Goal: Task Accomplishment & Management: Manage account settings

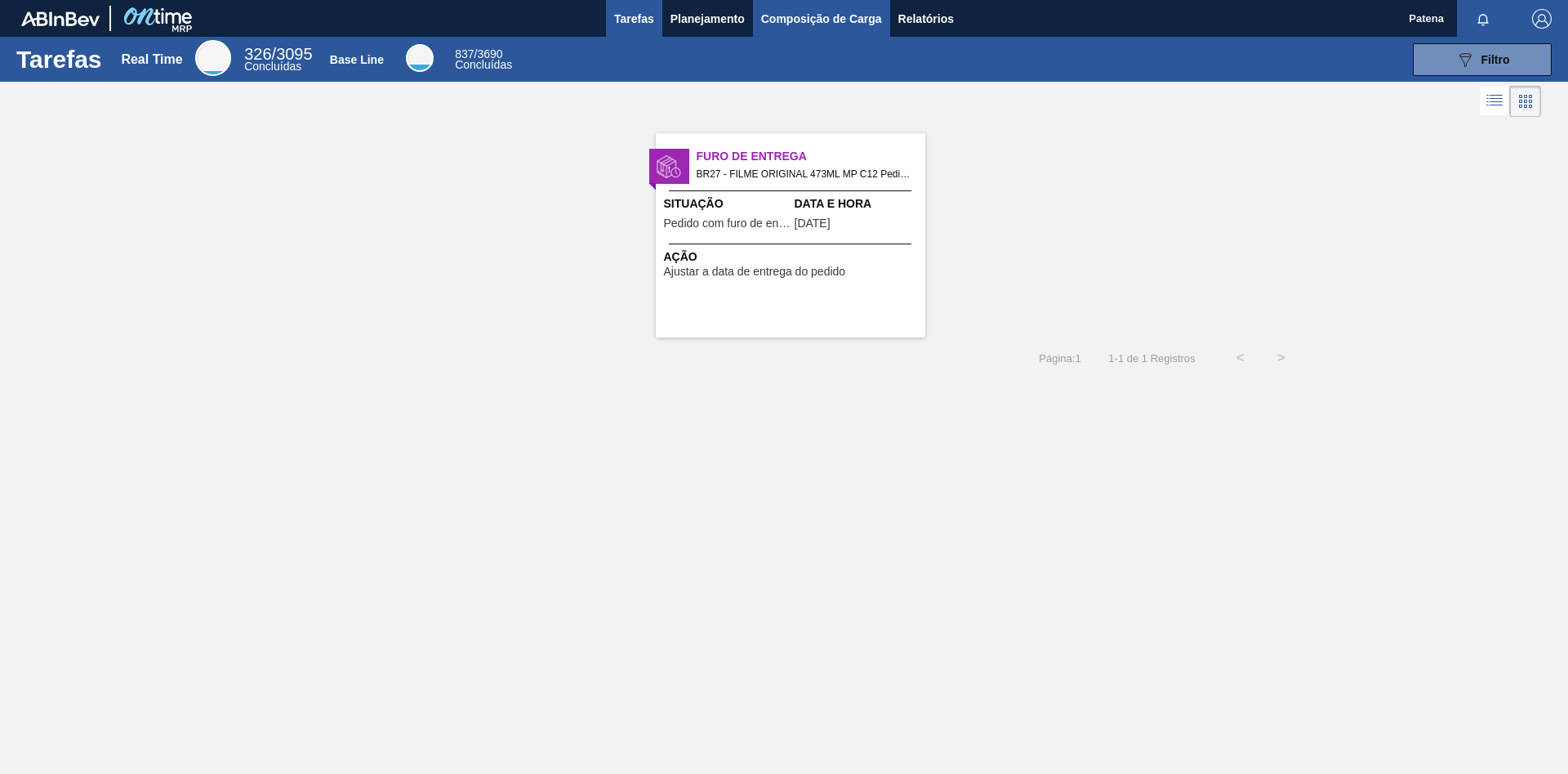
click at [813, 24] on span "Composição de Carga" at bounding box center [821, 18] width 121 height 19
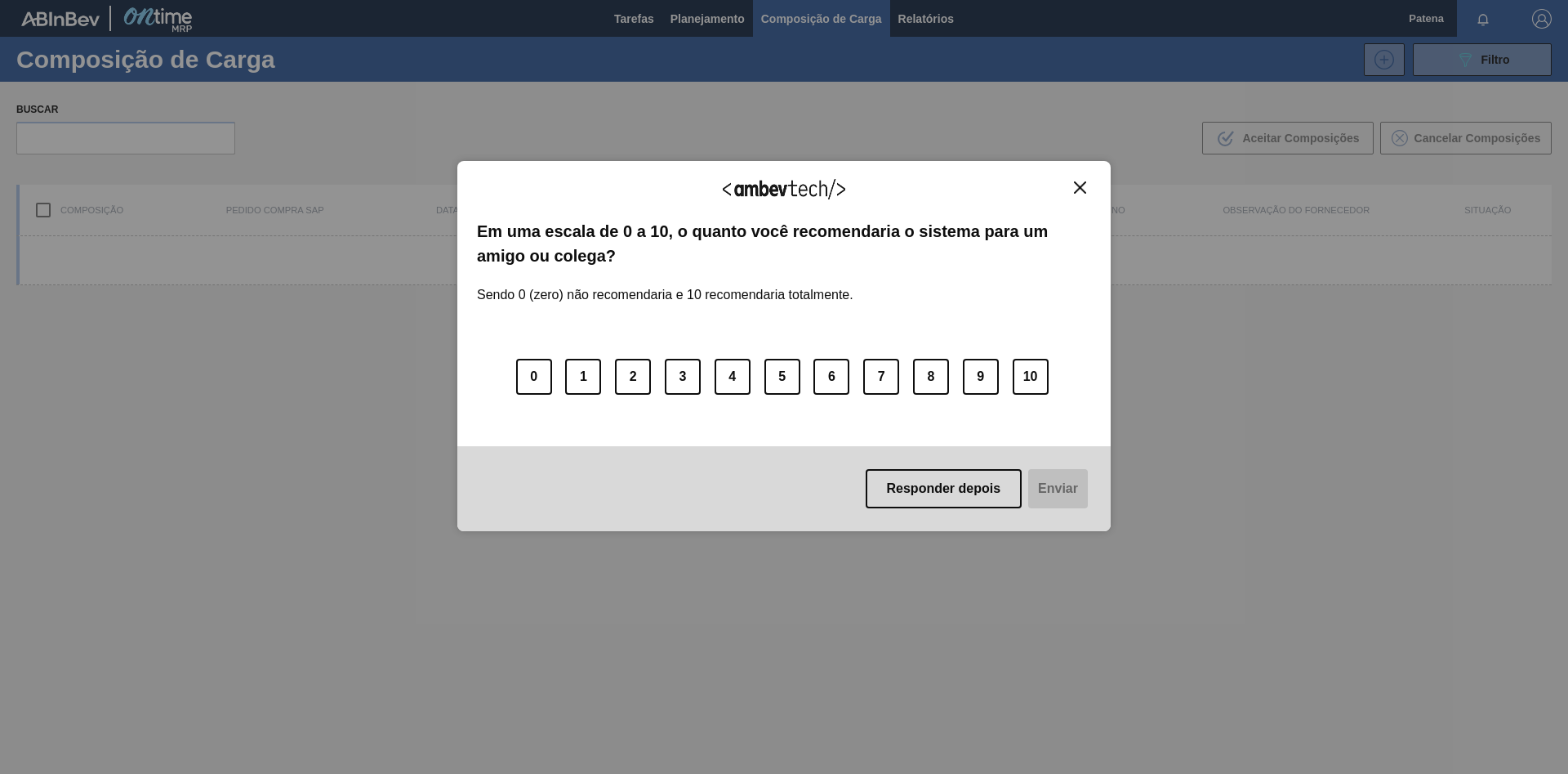
click at [1085, 189] on img "Close" at bounding box center [1080, 187] width 13 height 13
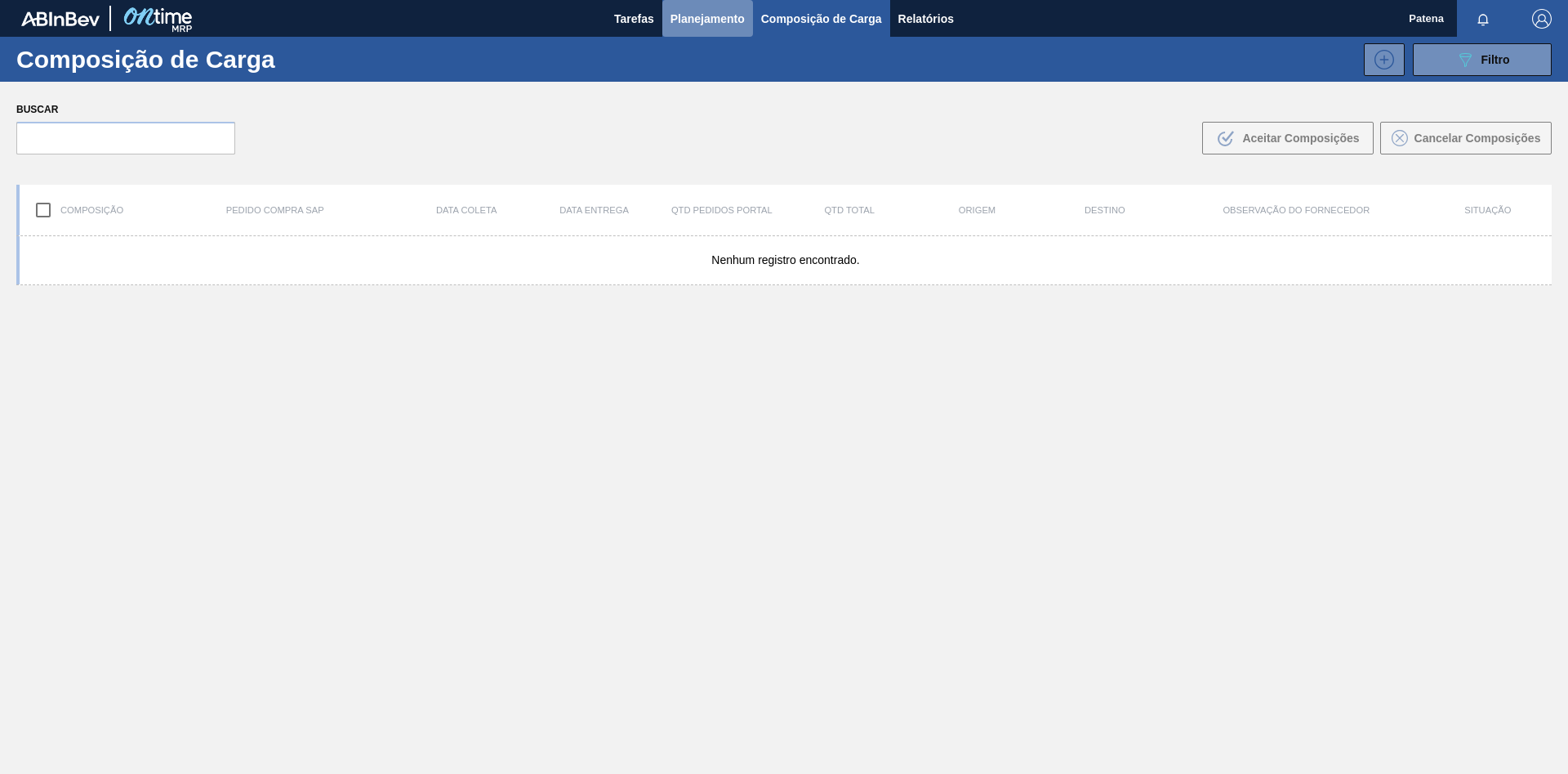
click at [719, 30] on button "Planejamento" at bounding box center [708, 18] width 91 height 37
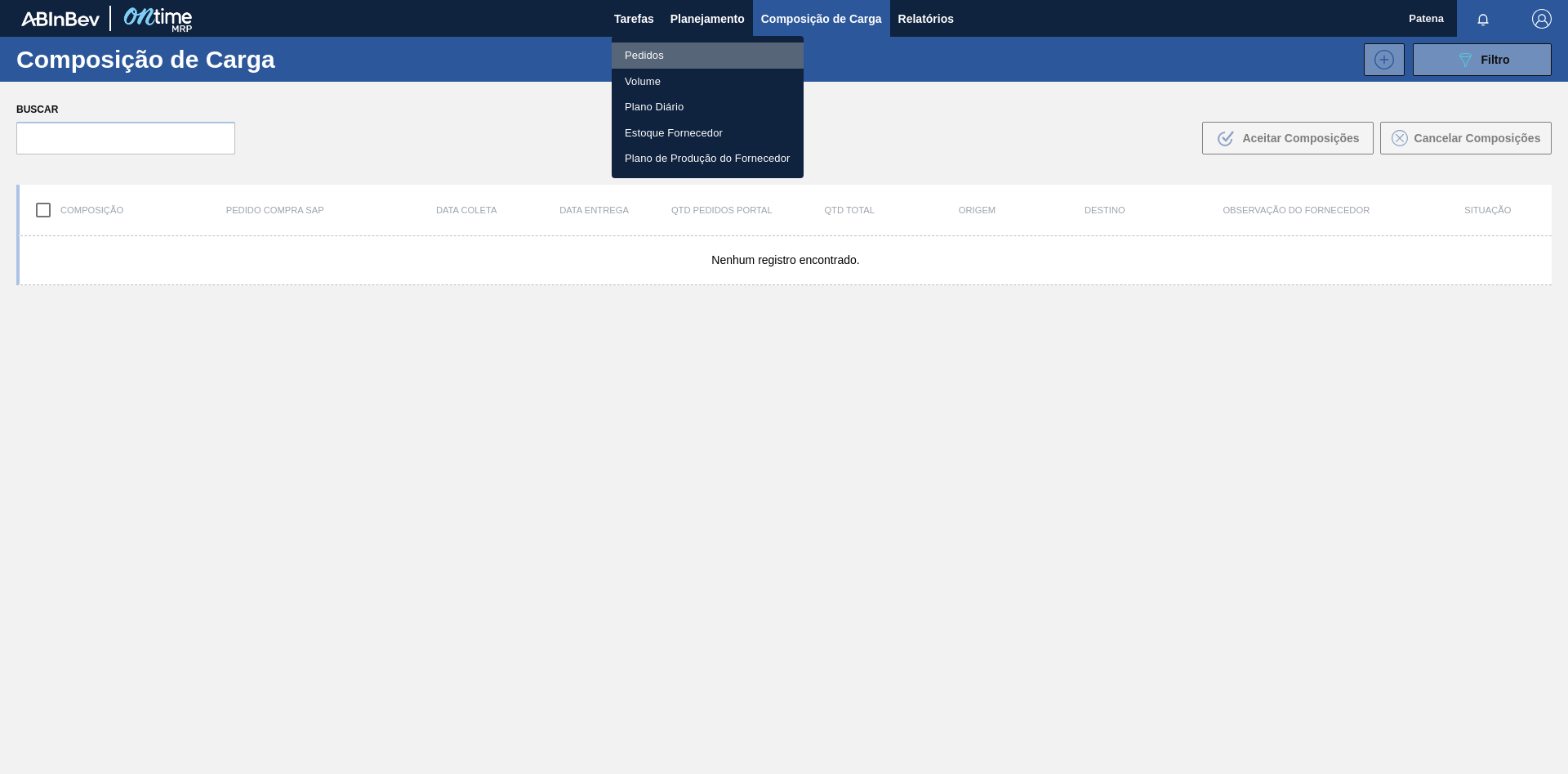
click at [657, 45] on li "Pedidos" at bounding box center [707, 55] width 192 height 26
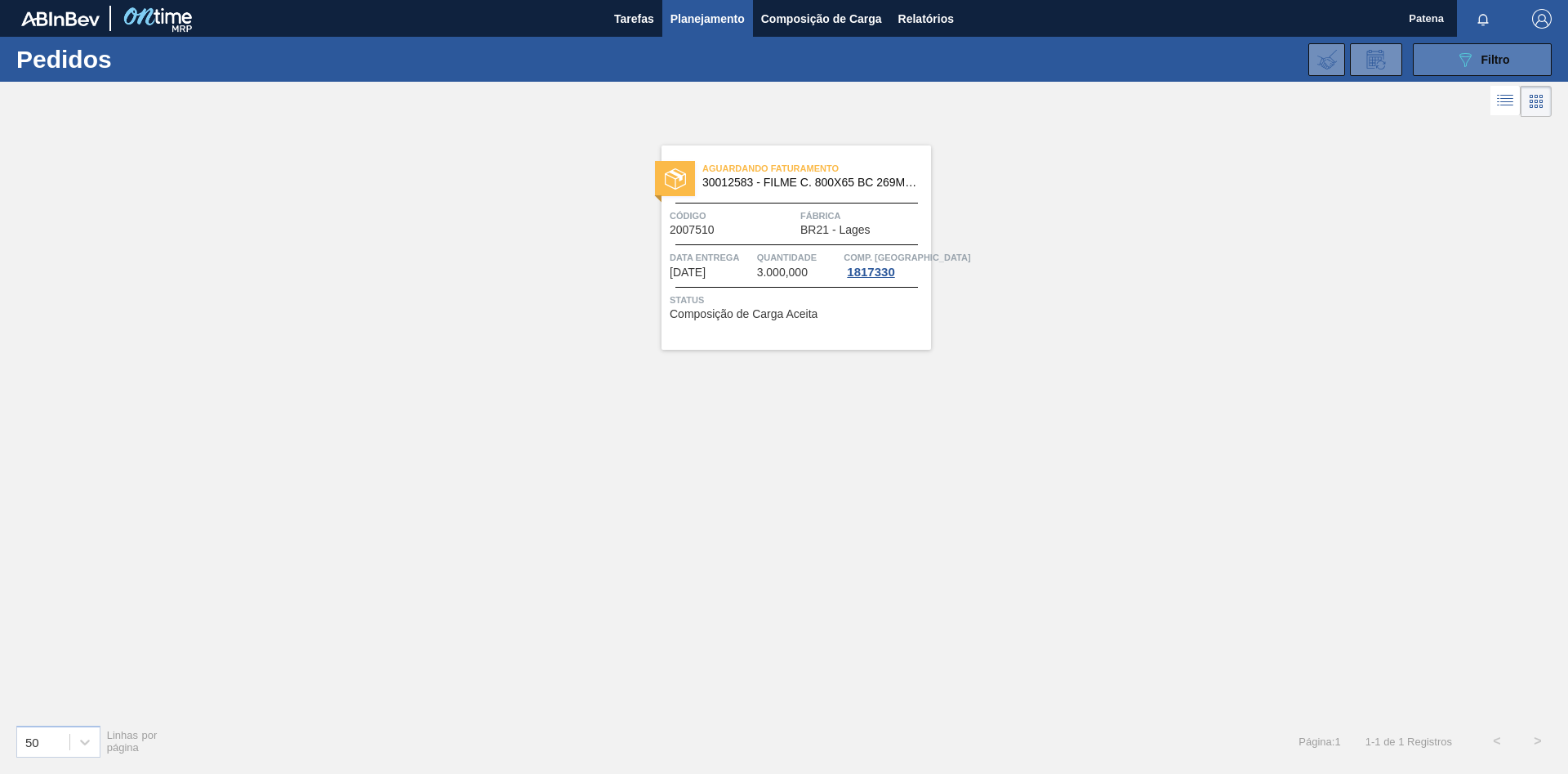
click at [1470, 64] on icon "089F7B8B-B2A5-4AFE-B5C0-19BA573D28AC" at bounding box center [1465, 59] width 19 height 19
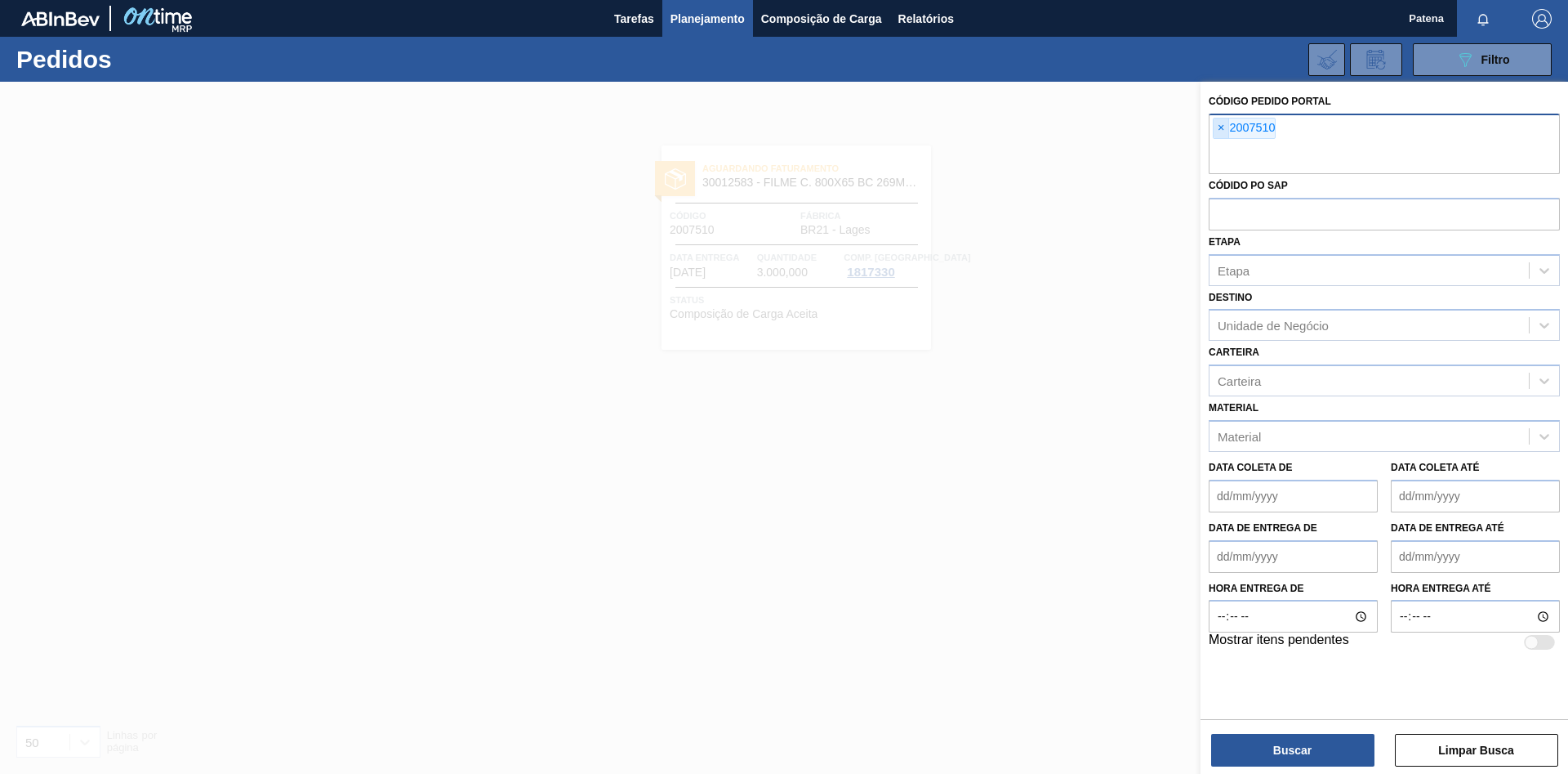
click at [1221, 125] on span "×" at bounding box center [1222, 128] width 15 height 19
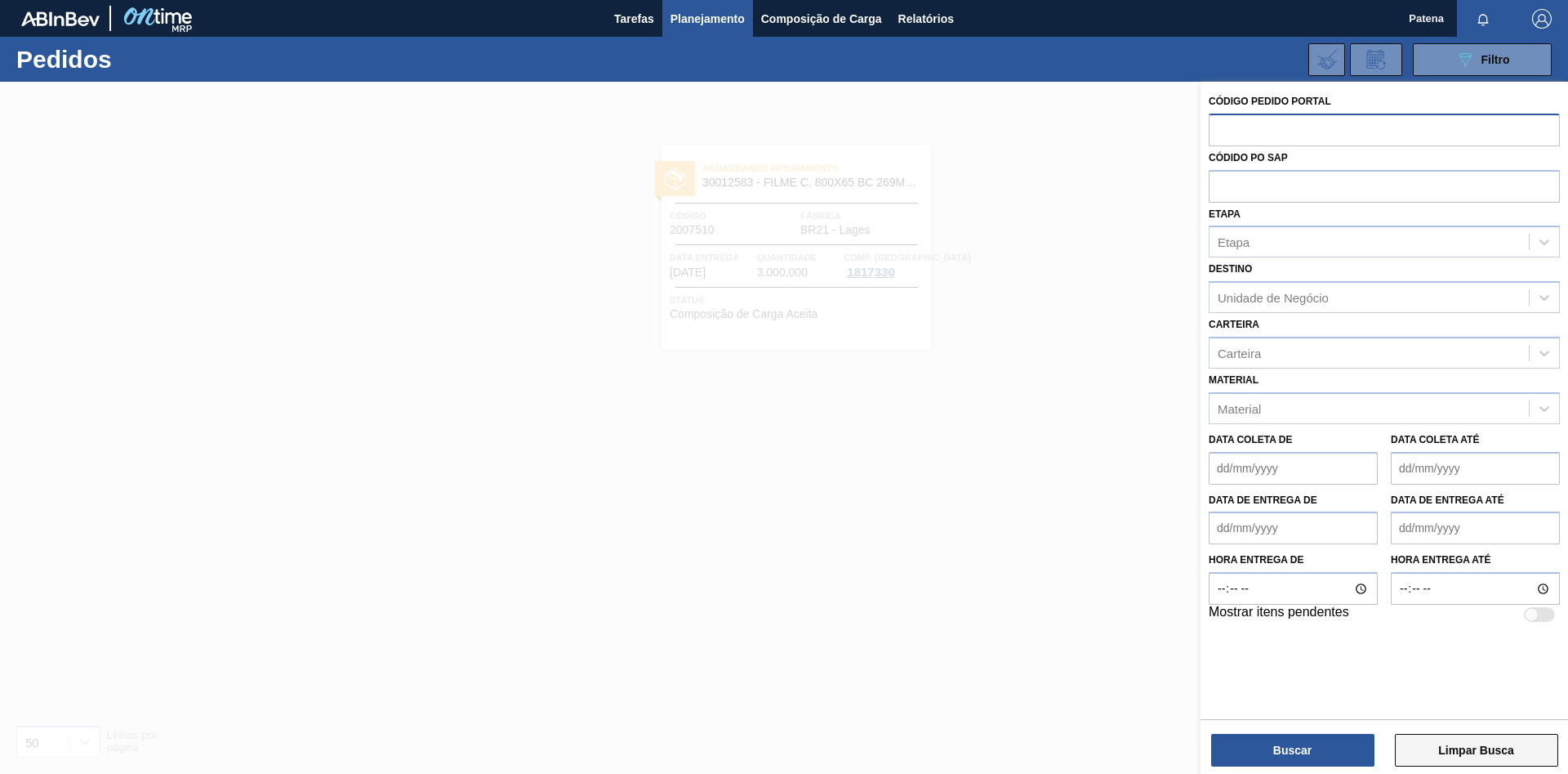
click at [1456, 751] on button "Limpar Busca" at bounding box center [1477, 750] width 164 height 33
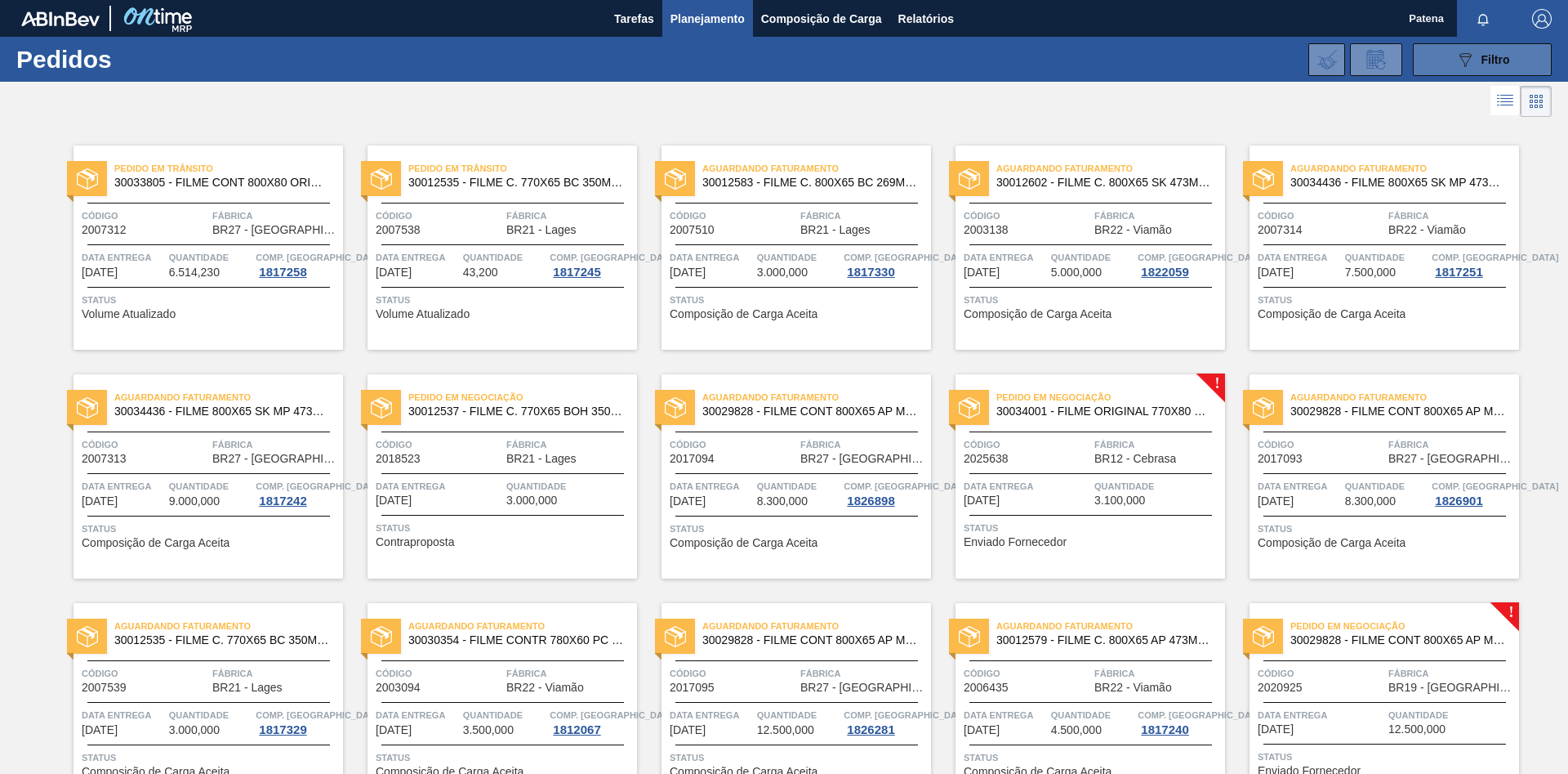
click at [1470, 55] on icon "089F7B8B-B2A5-4AFE-B5C0-19BA573D28AC" at bounding box center [1465, 59] width 19 height 19
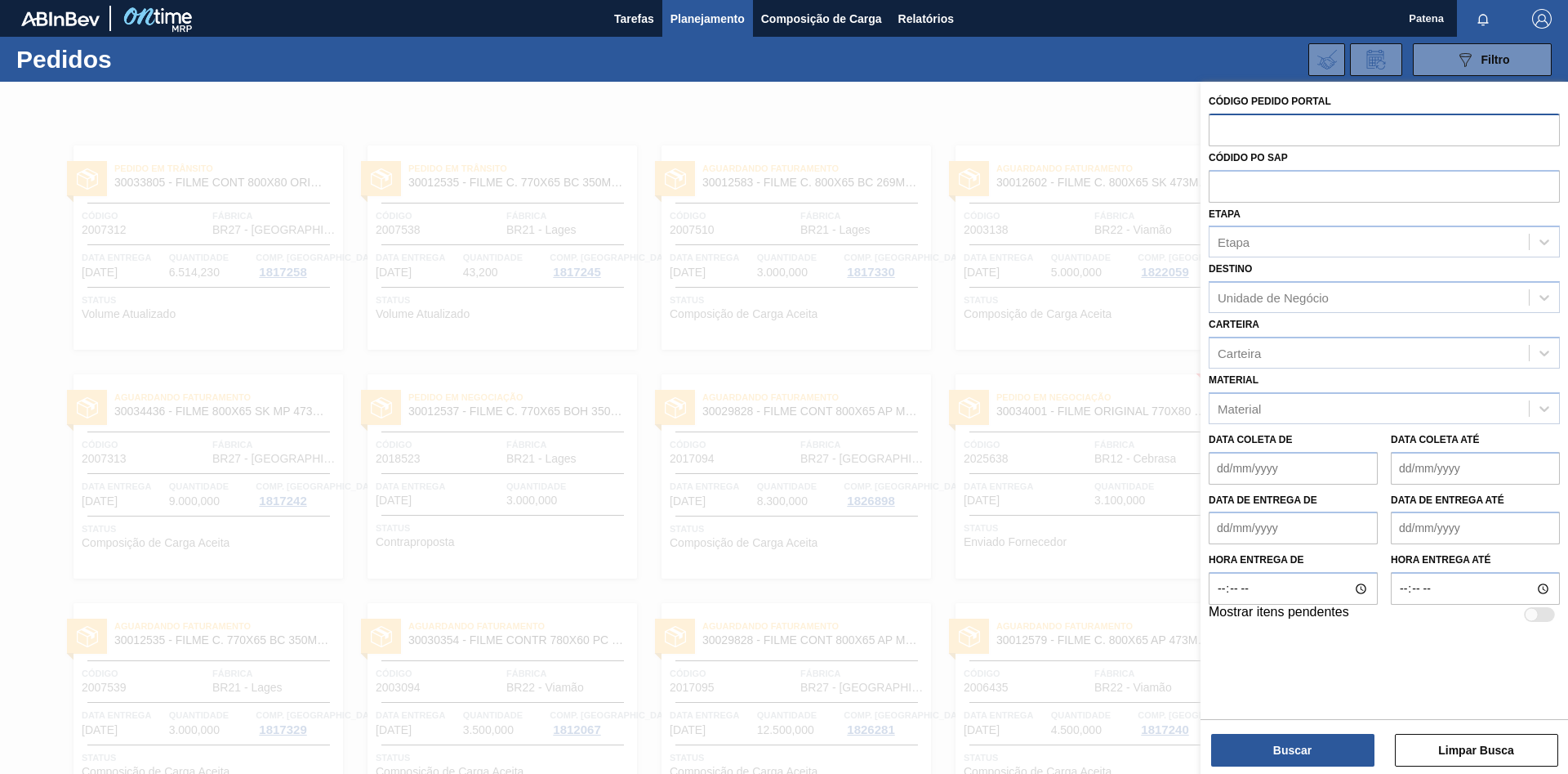
click at [1279, 133] on input "text" at bounding box center [1384, 128] width 352 height 31
type input "2018523"
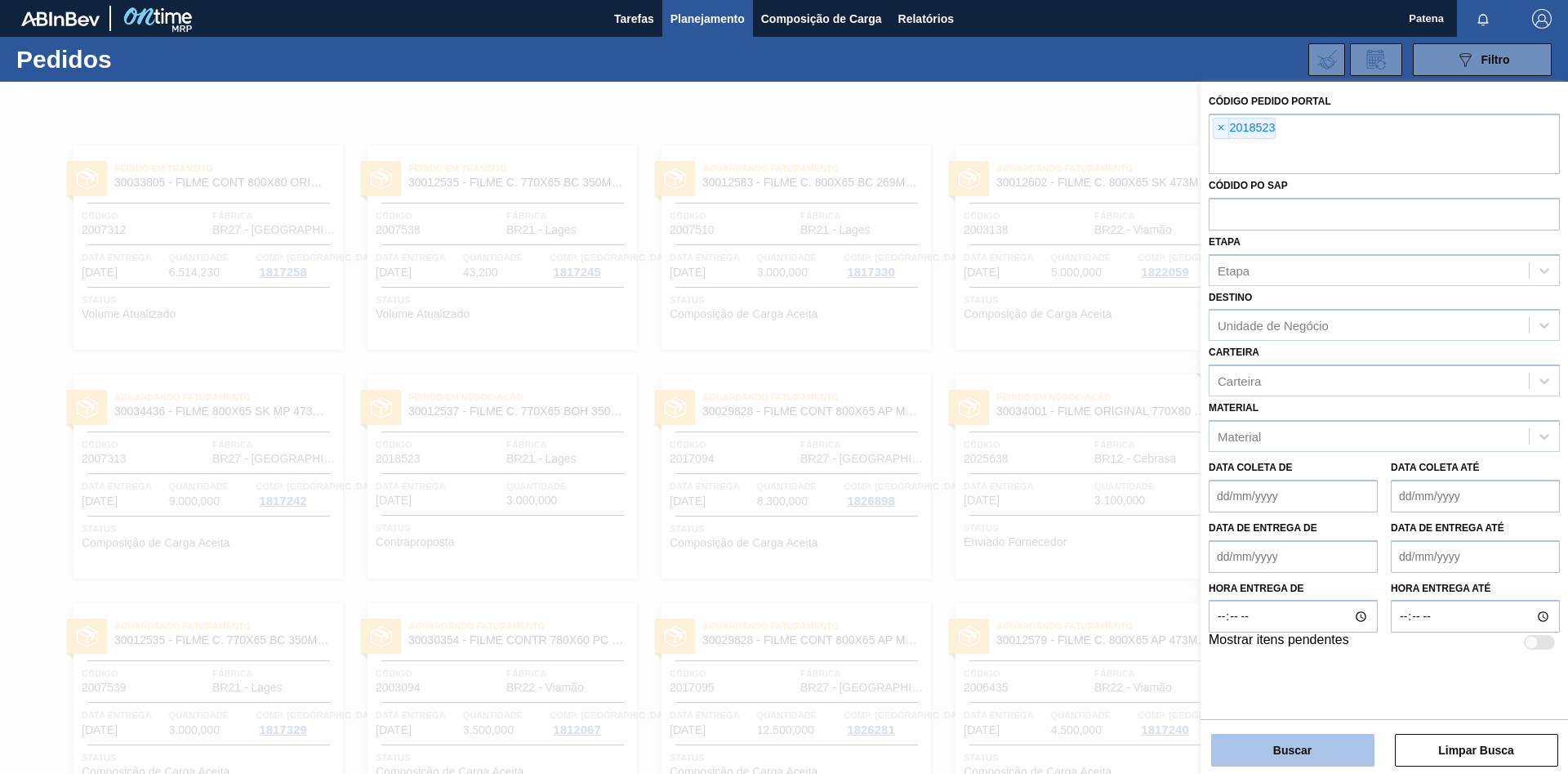
click at [1279, 756] on button "Buscar" at bounding box center [1293, 750] width 164 height 33
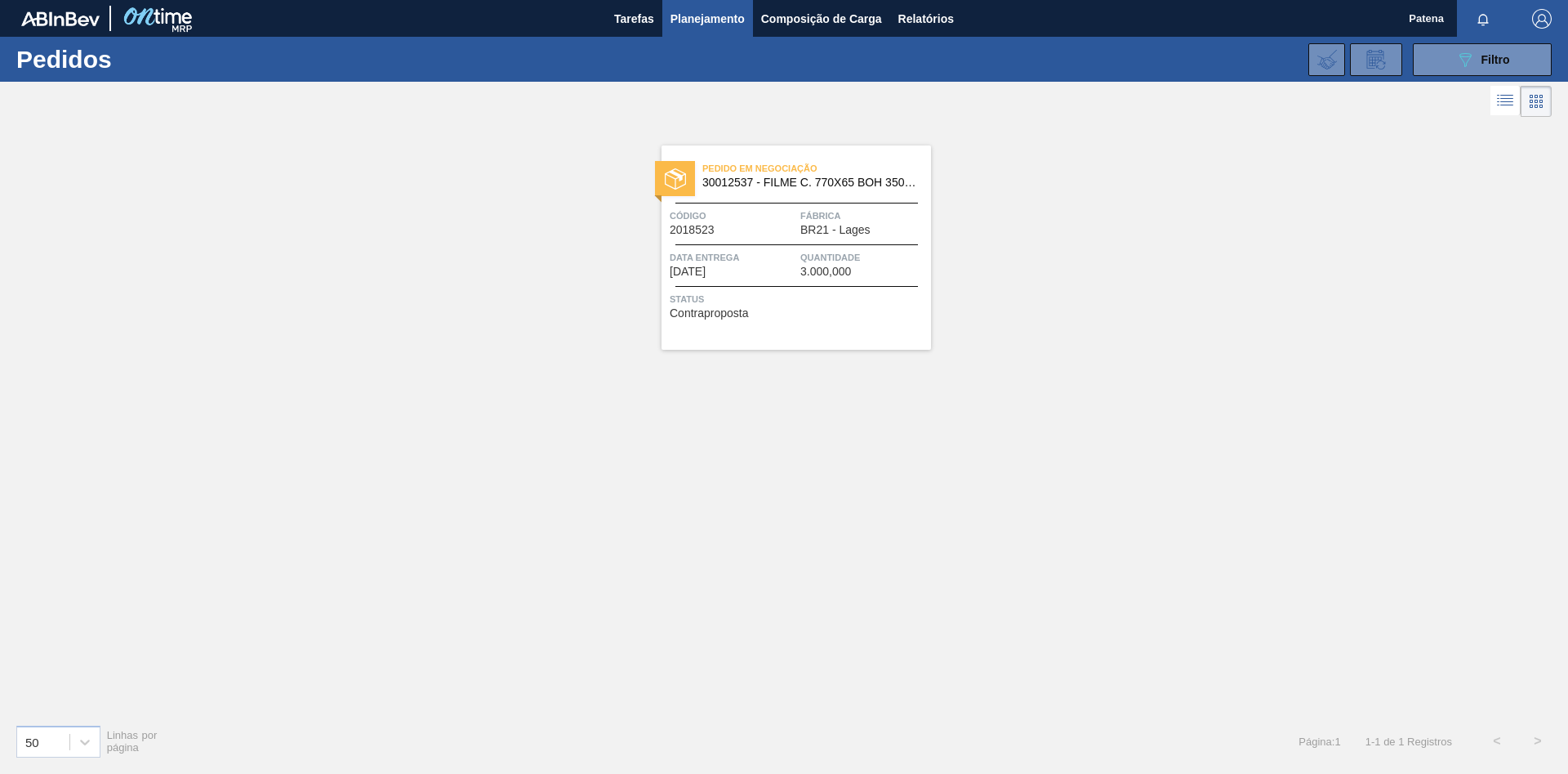
click at [745, 233] on div "Código 2018523" at bounding box center [732, 222] width 127 height 29
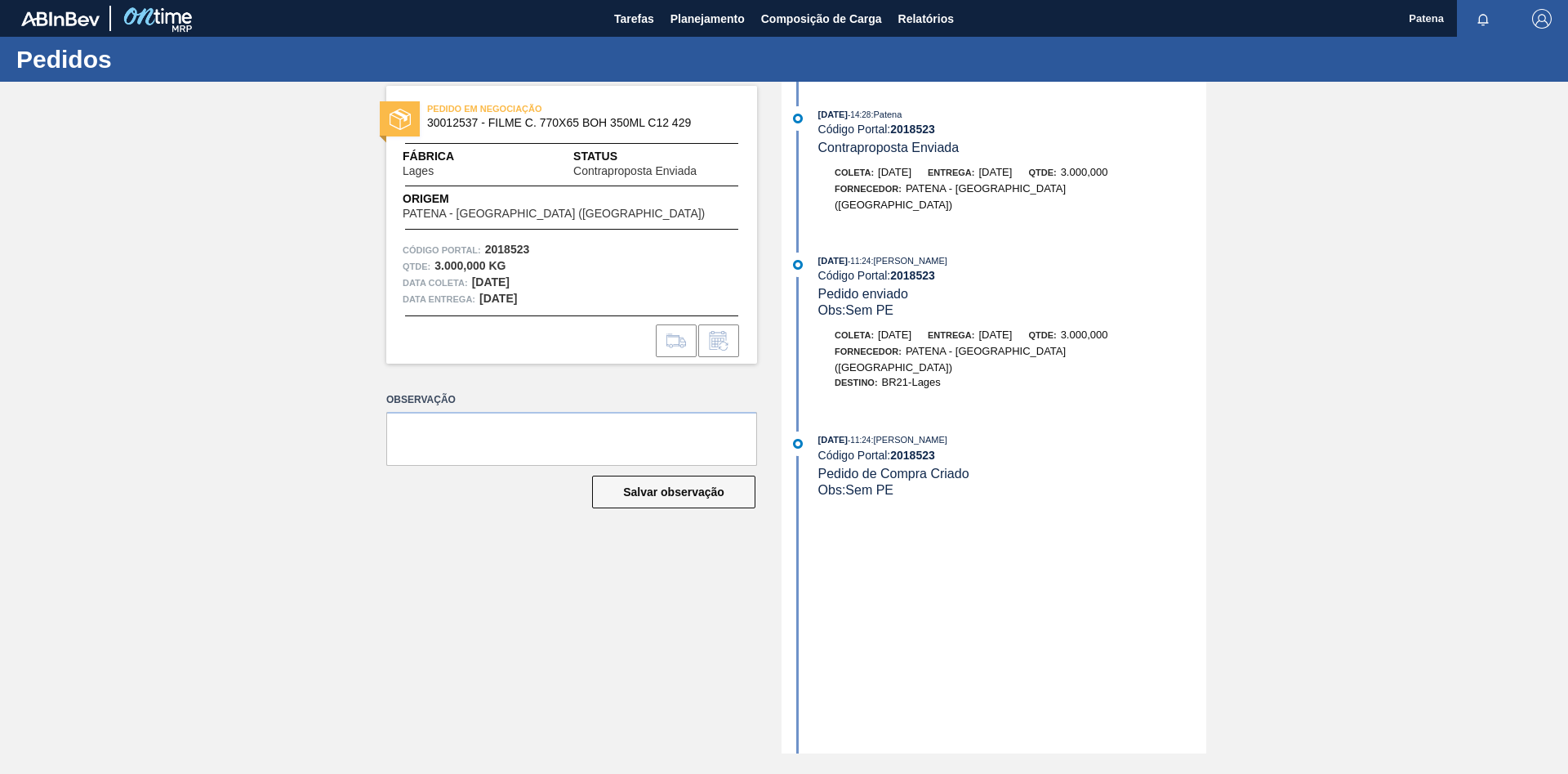
click at [497, 655] on div "PEDIDO EM NEGOCIAÇÃO 30012537 - FILME C. 770X65 BOH 350ML C12 429 Fábrica Lages…" at bounding box center [559, 417] width 395 height 672
click at [724, 22] on span "Planejamento" at bounding box center [707, 18] width 75 height 19
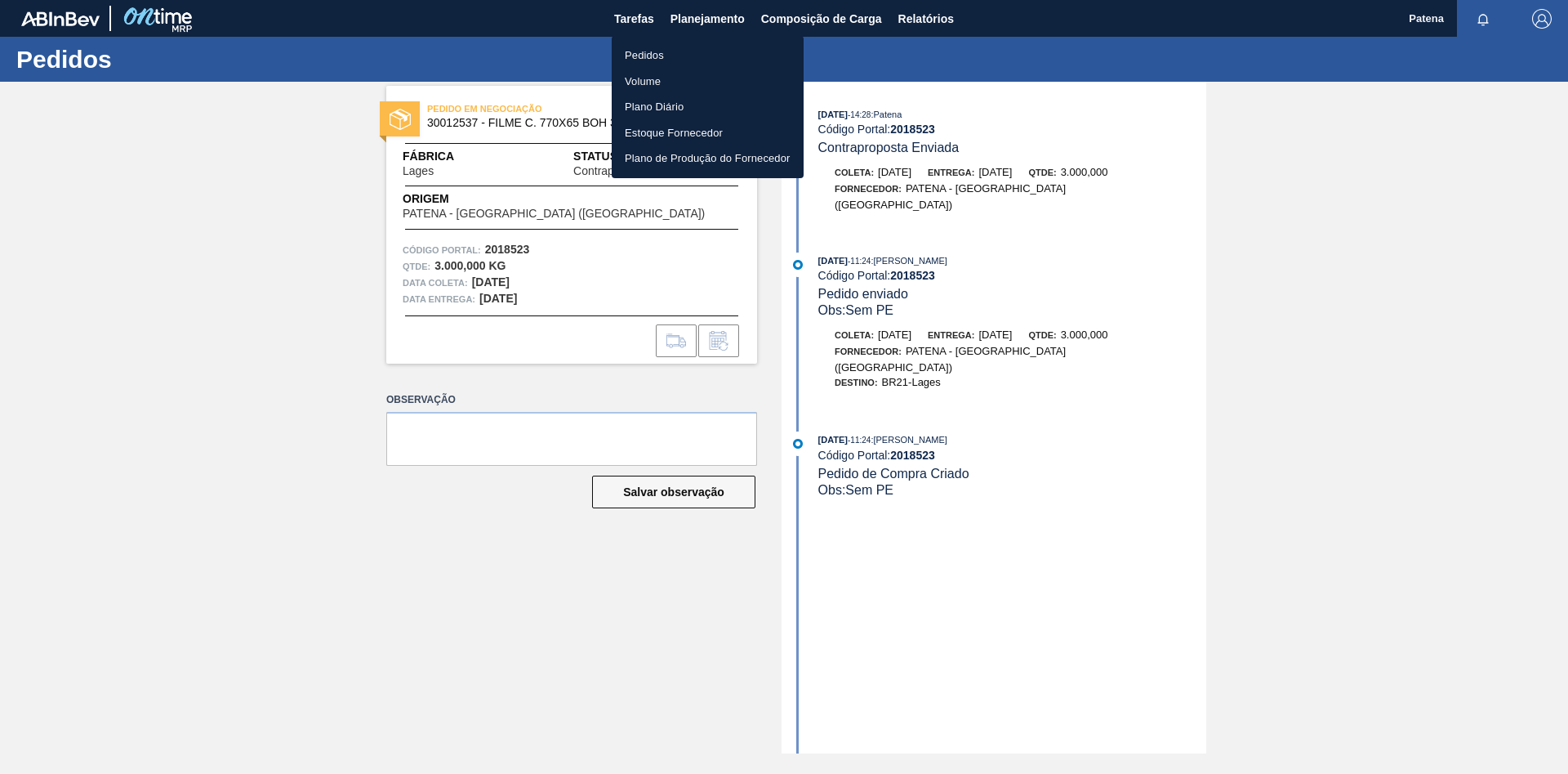
click at [725, 55] on li "Pedidos" at bounding box center [707, 55] width 192 height 26
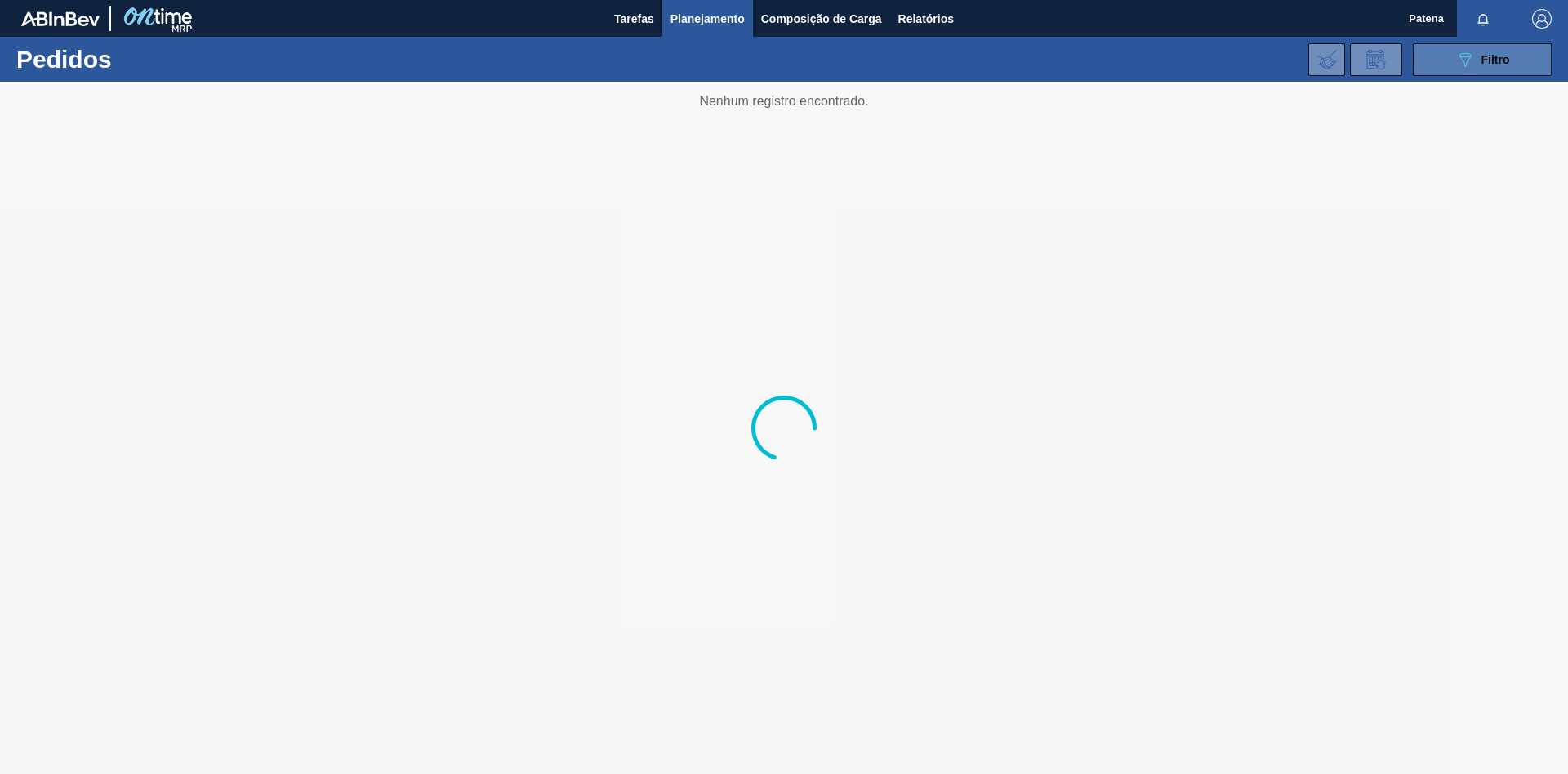
click at [1439, 54] on button "089F7B8B-B2A5-4AFE-B5C0-19BA573D28AC Filtro" at bounding box center [1482, 60] width 138 height 33
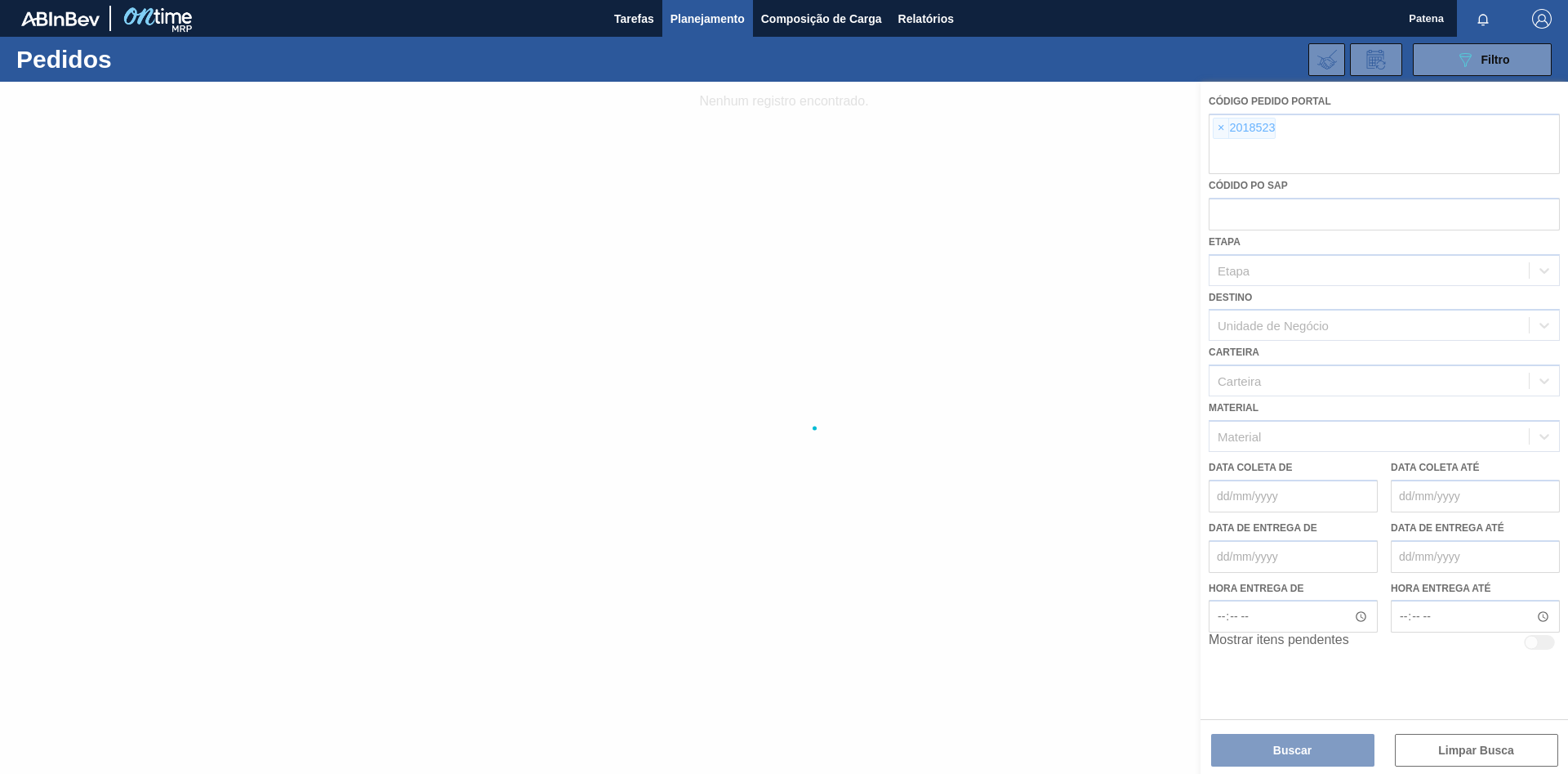
click at [1223, 128] on div at bounding box center [784, 427] width 1568 height 693
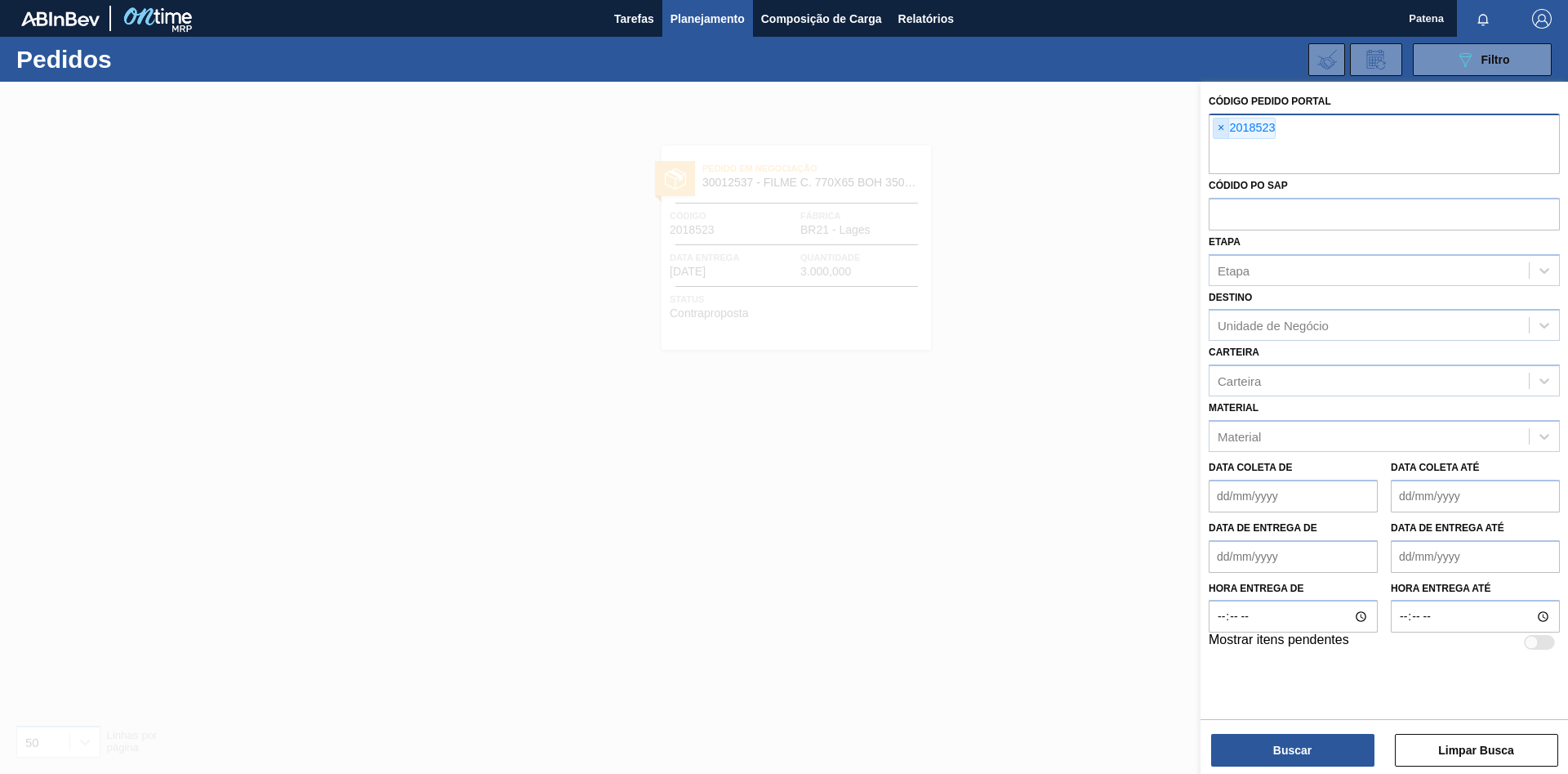
click at [1218, 131] on span "×" at bounding box center [1222, 128] width 15 height 19
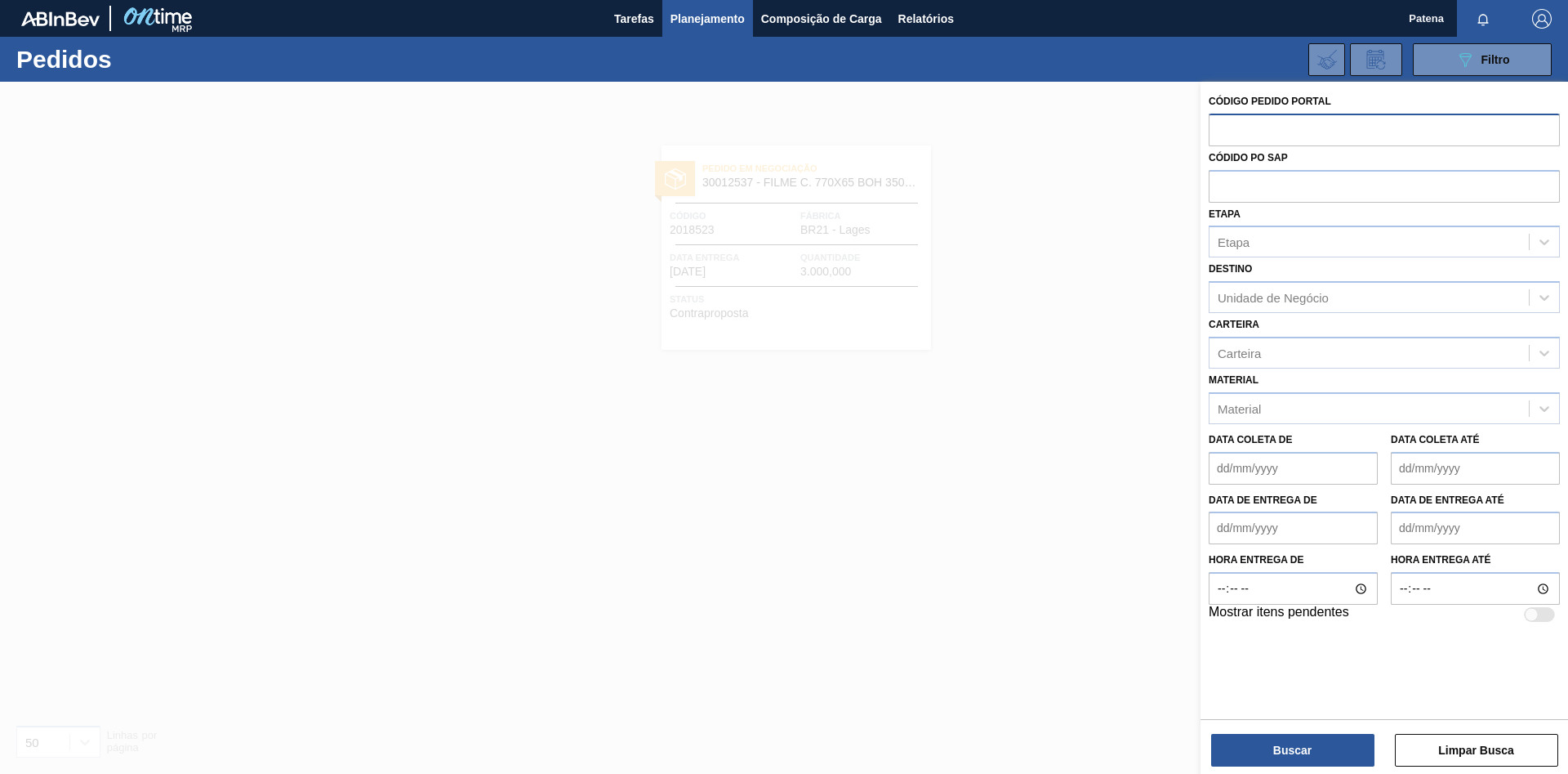
click at [1231, 135] on input "text" at bounding box center [1384, 128] width 352 height 31
type input "2020929"
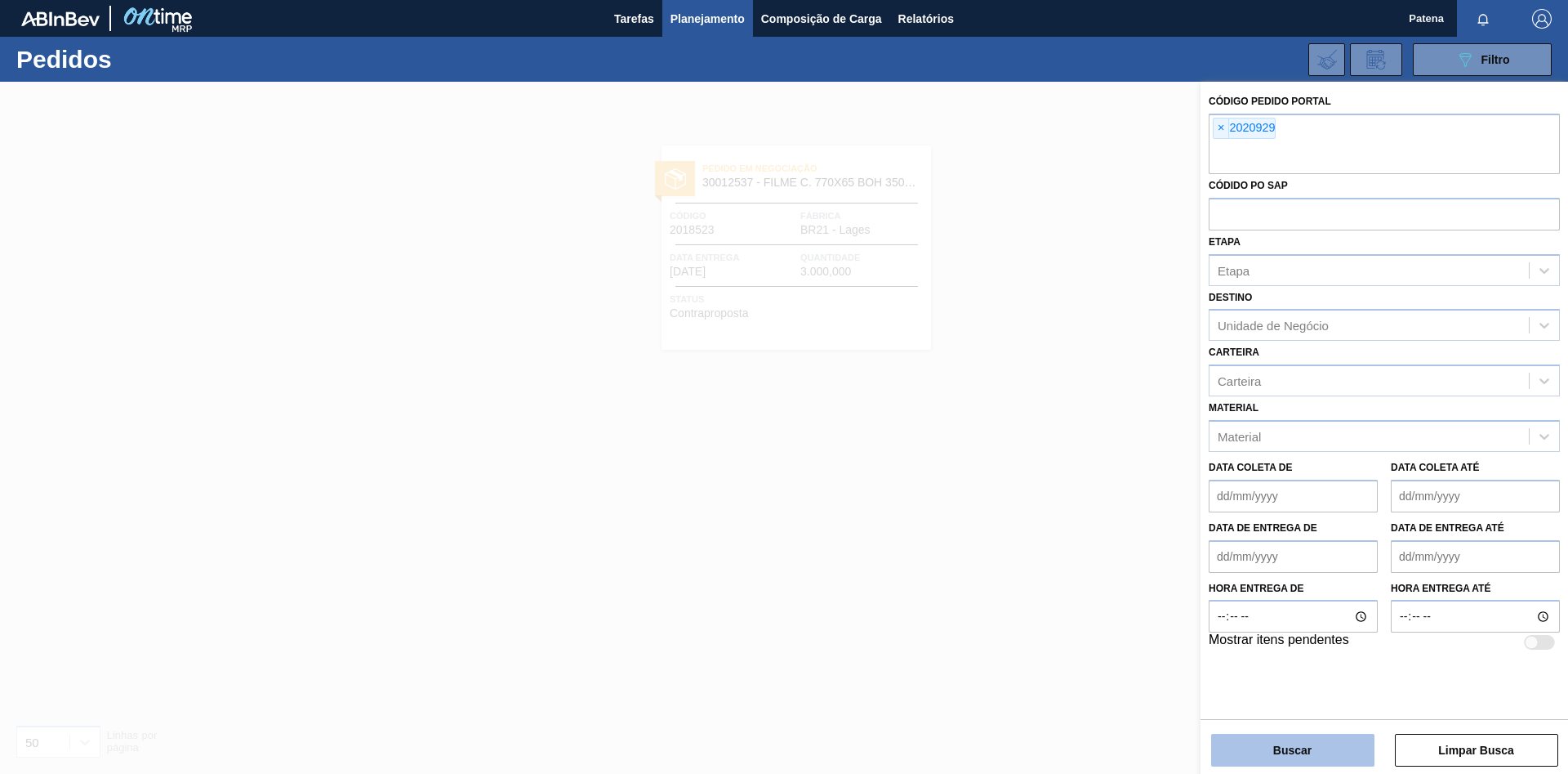
click at [1342, 756] on button "Buscar" at bounding box center [1293, 750] width 164 height 33
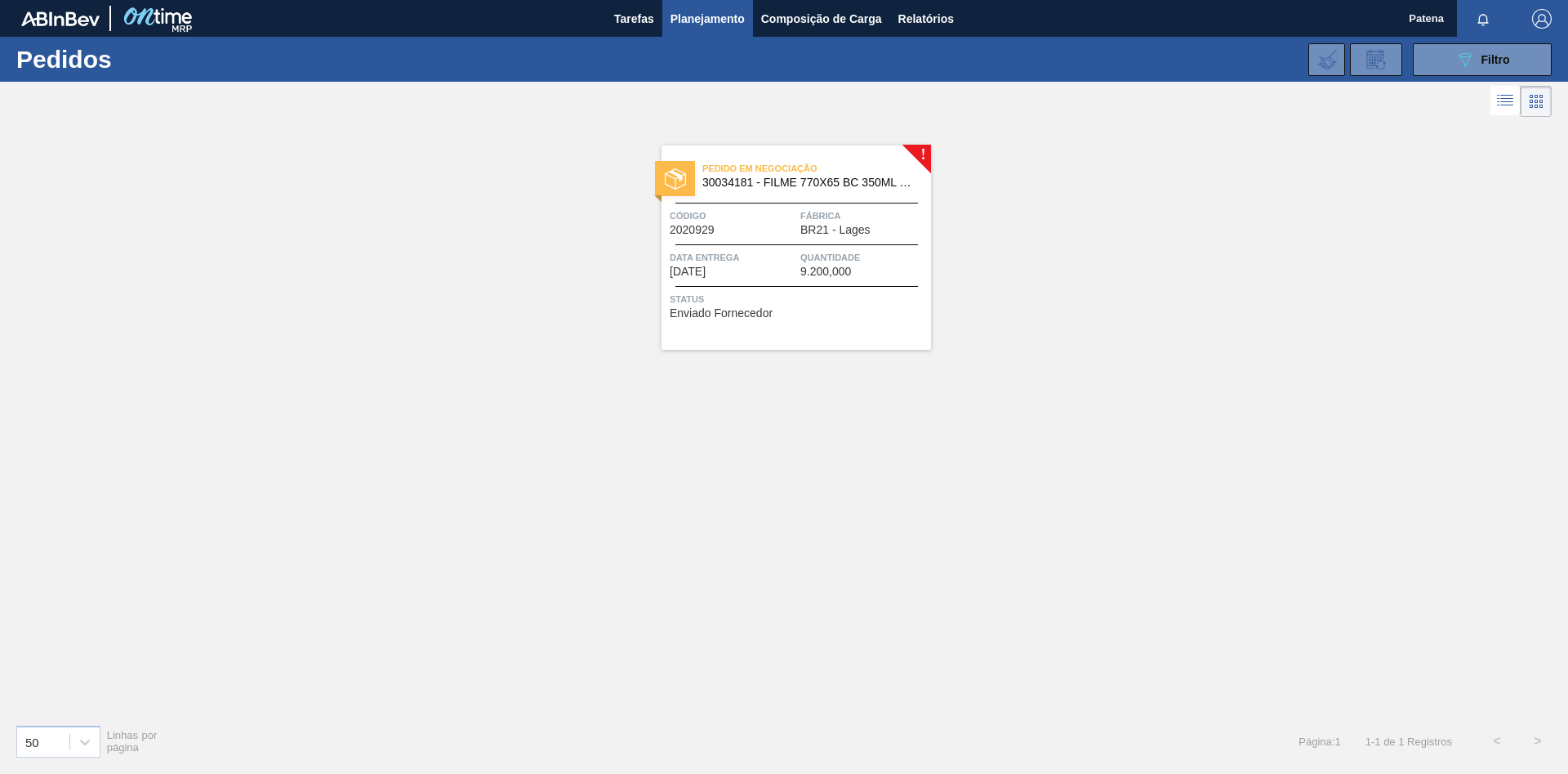
click at [667, 561] on div "! Pedido em Negociação 30034181 - FILME 770X65 BC 350ML MP C12 Código 2020929 F…" at bounding box center [784, 416] width 1568 height 590
click at [782, 269] on div "Data entrega [DATE]" at bounding box center [732, 264] width 127 height 29
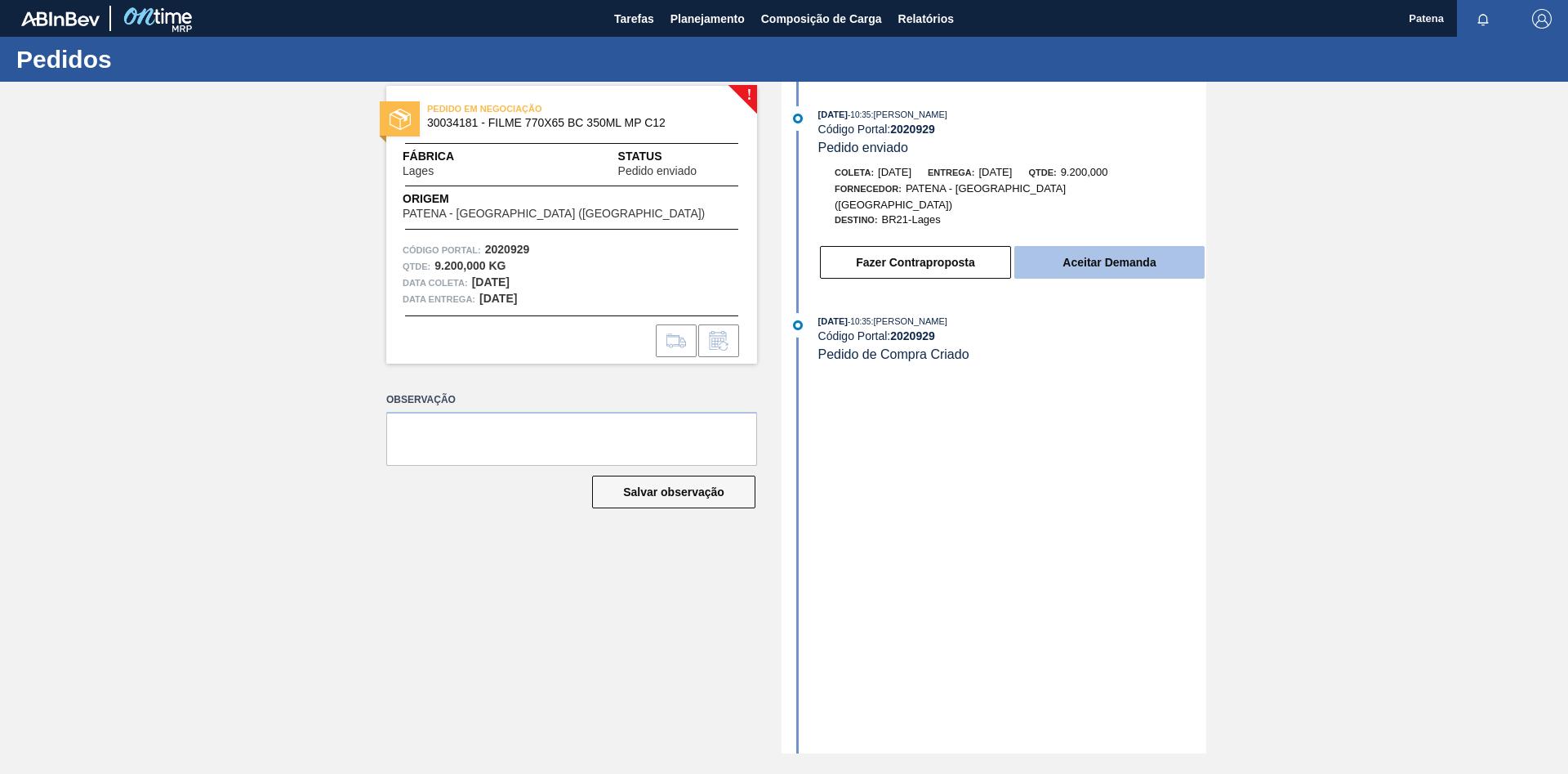
click at [1105, 247] on button "Aceitar Demanda" at bounding box center [1109, 262] width 190 height 33
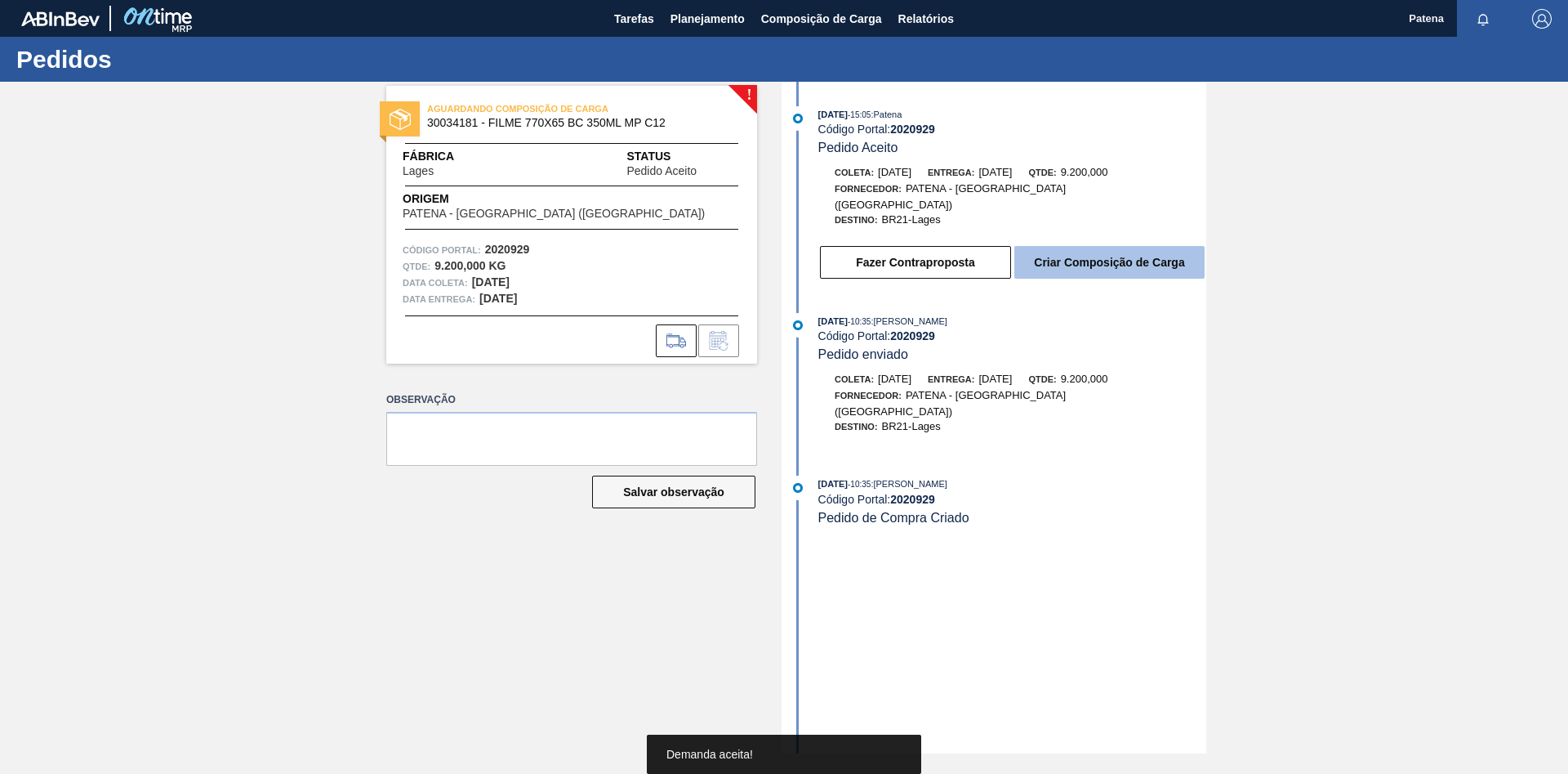
click at [1095, 257] on button "Criar Composição de Carga" at bounding box center [1109, 262] width 190 height 33
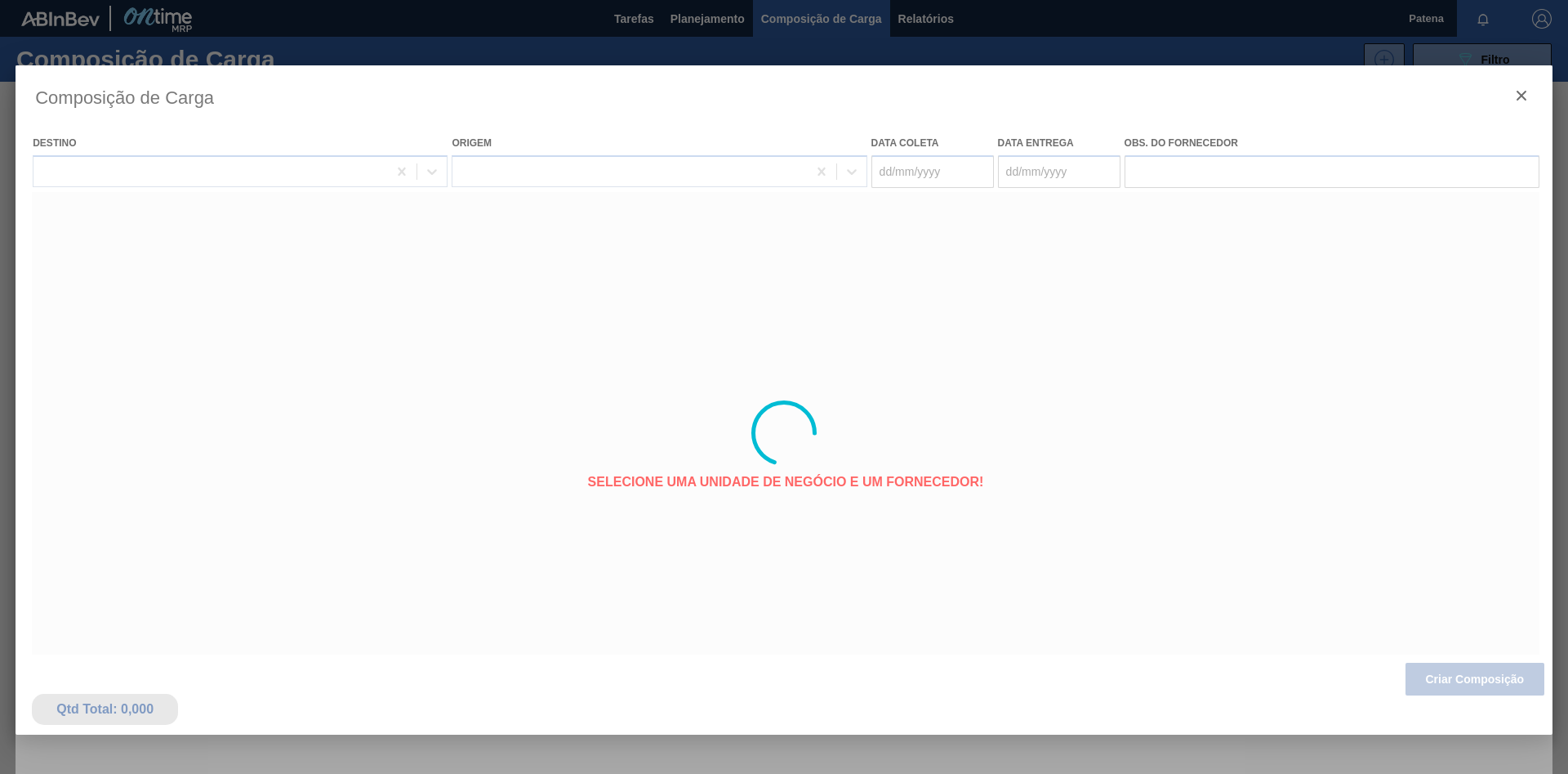
type coleta "[DATE]"
type entrega "[DATE]"
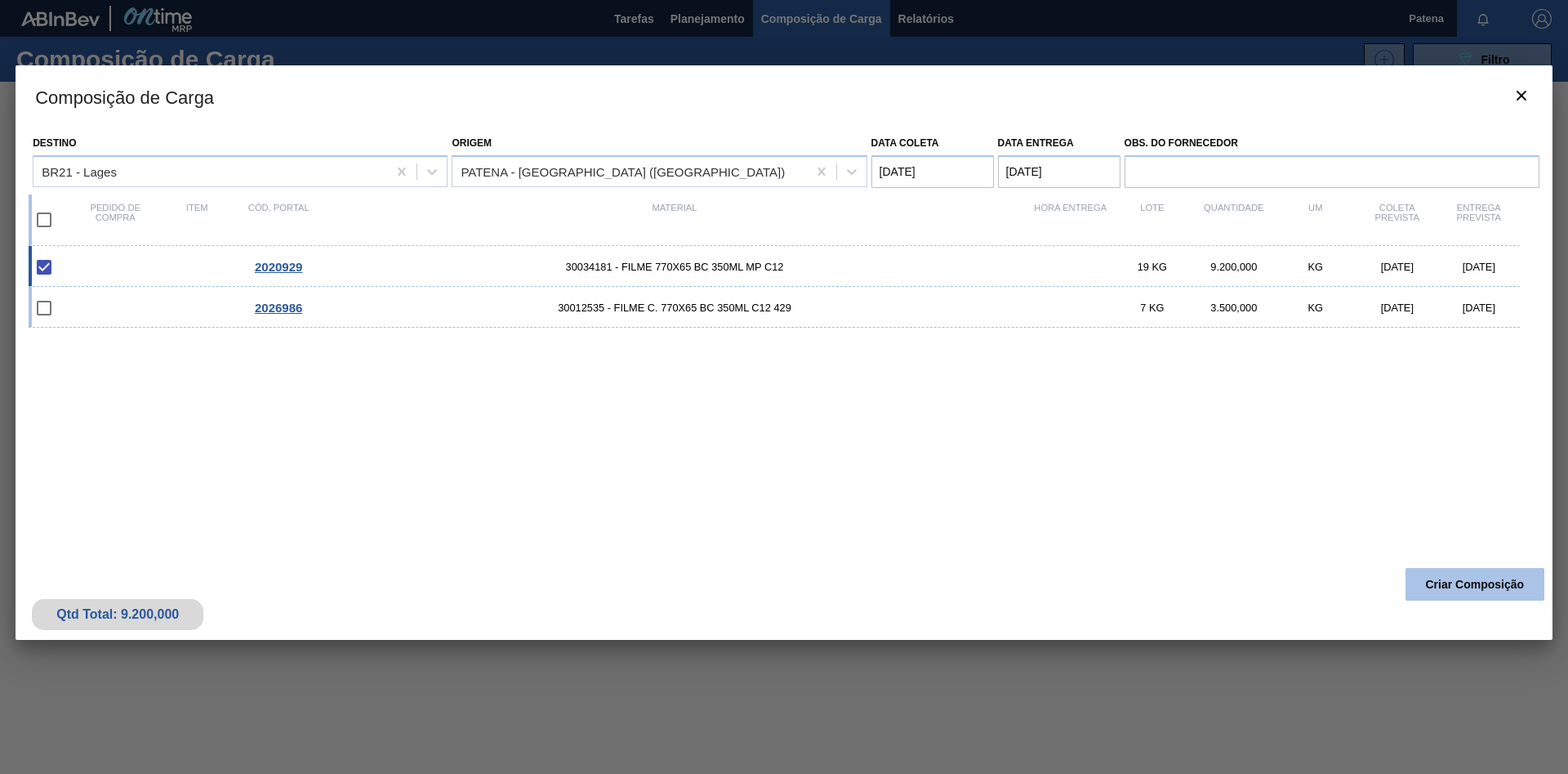
click at [1447, 589] on button "Criar Composição" at bounding box center [1474, 584] width 138 height 33
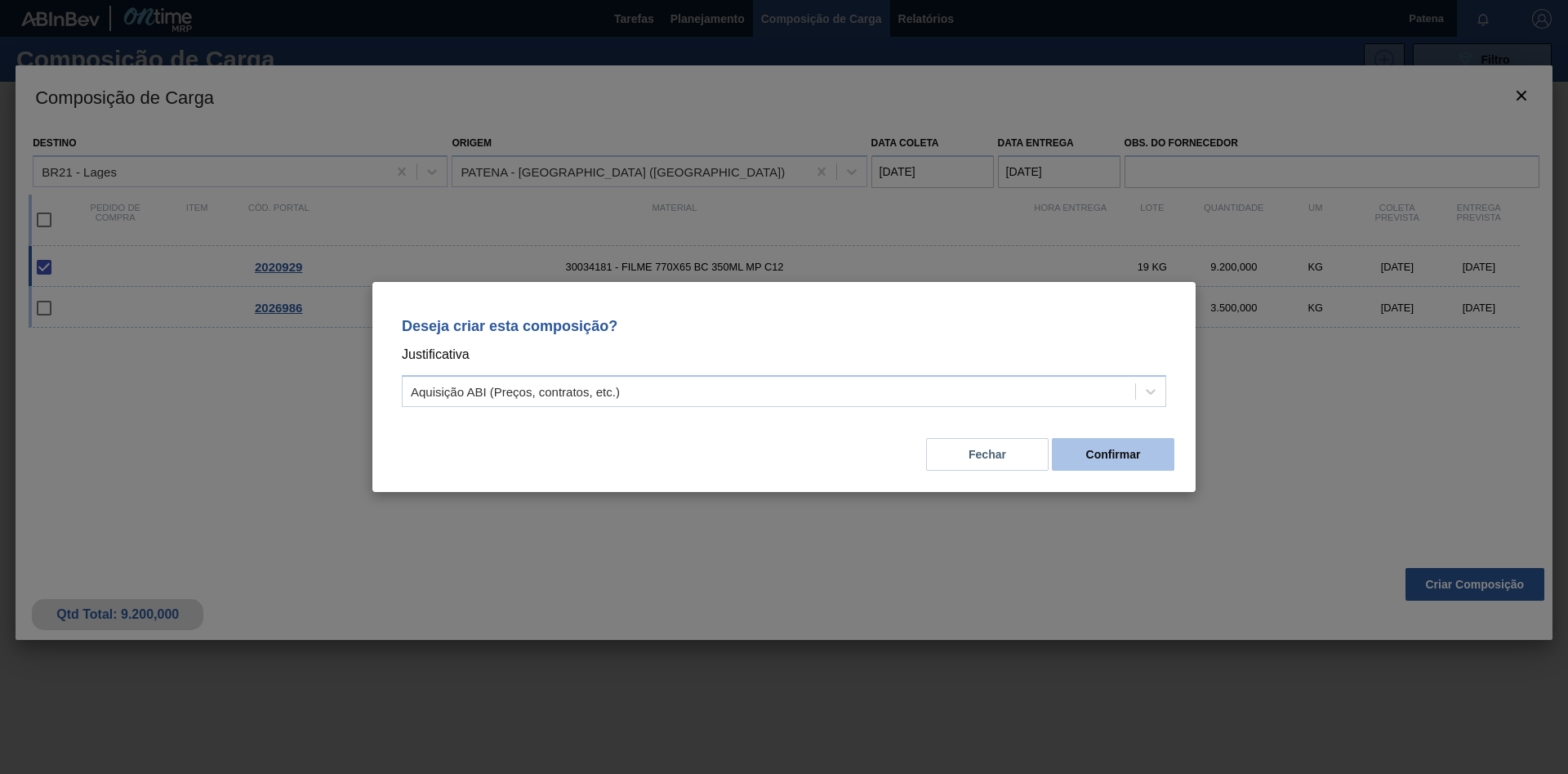
click at [1133, 463] on button "Confirmar" at bounding box center [1113, 454] width 122 height 33
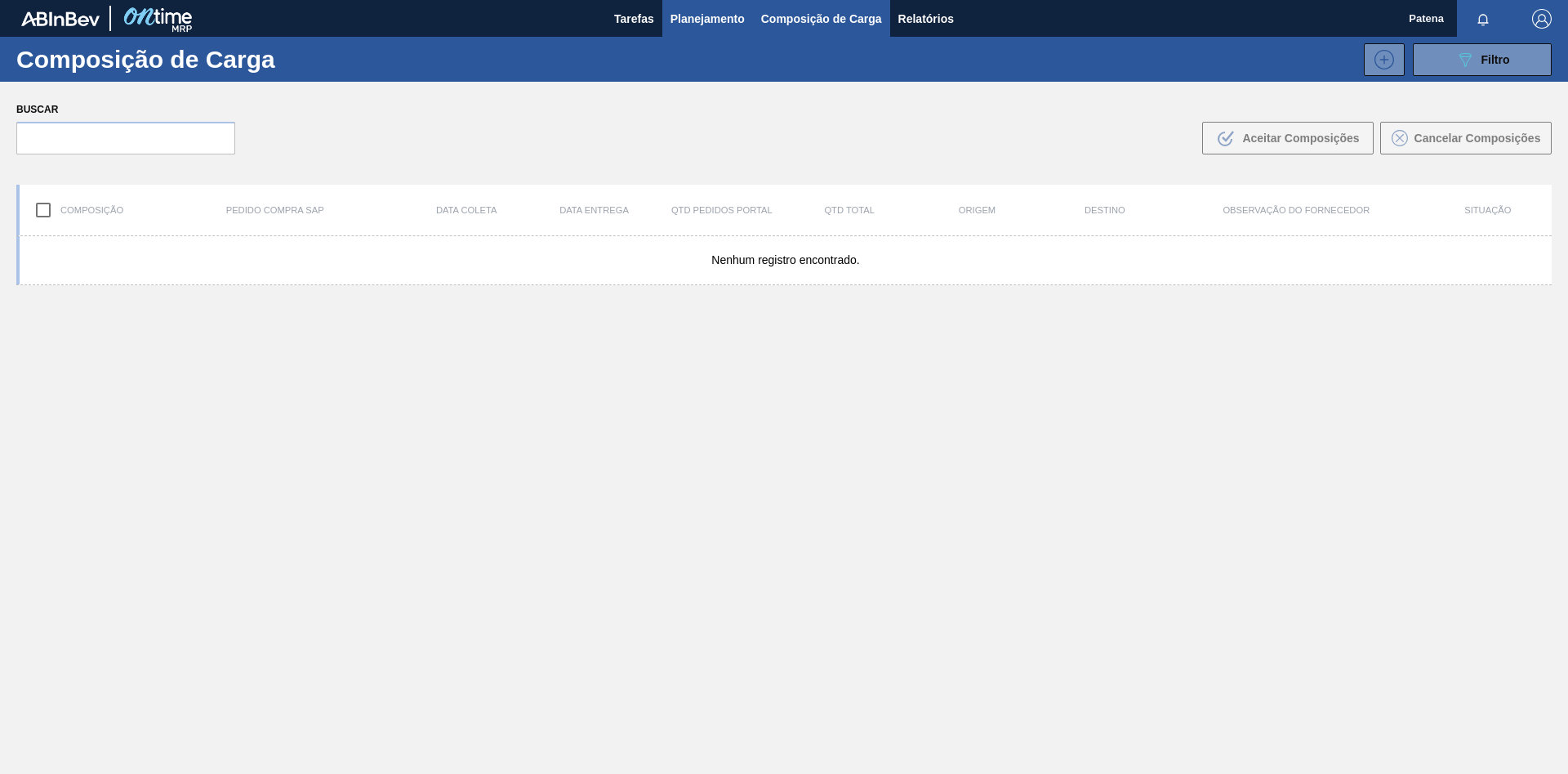
click at [721, 20] on span "Planejamento" at bounding box center [707, 18] width 75 height 19
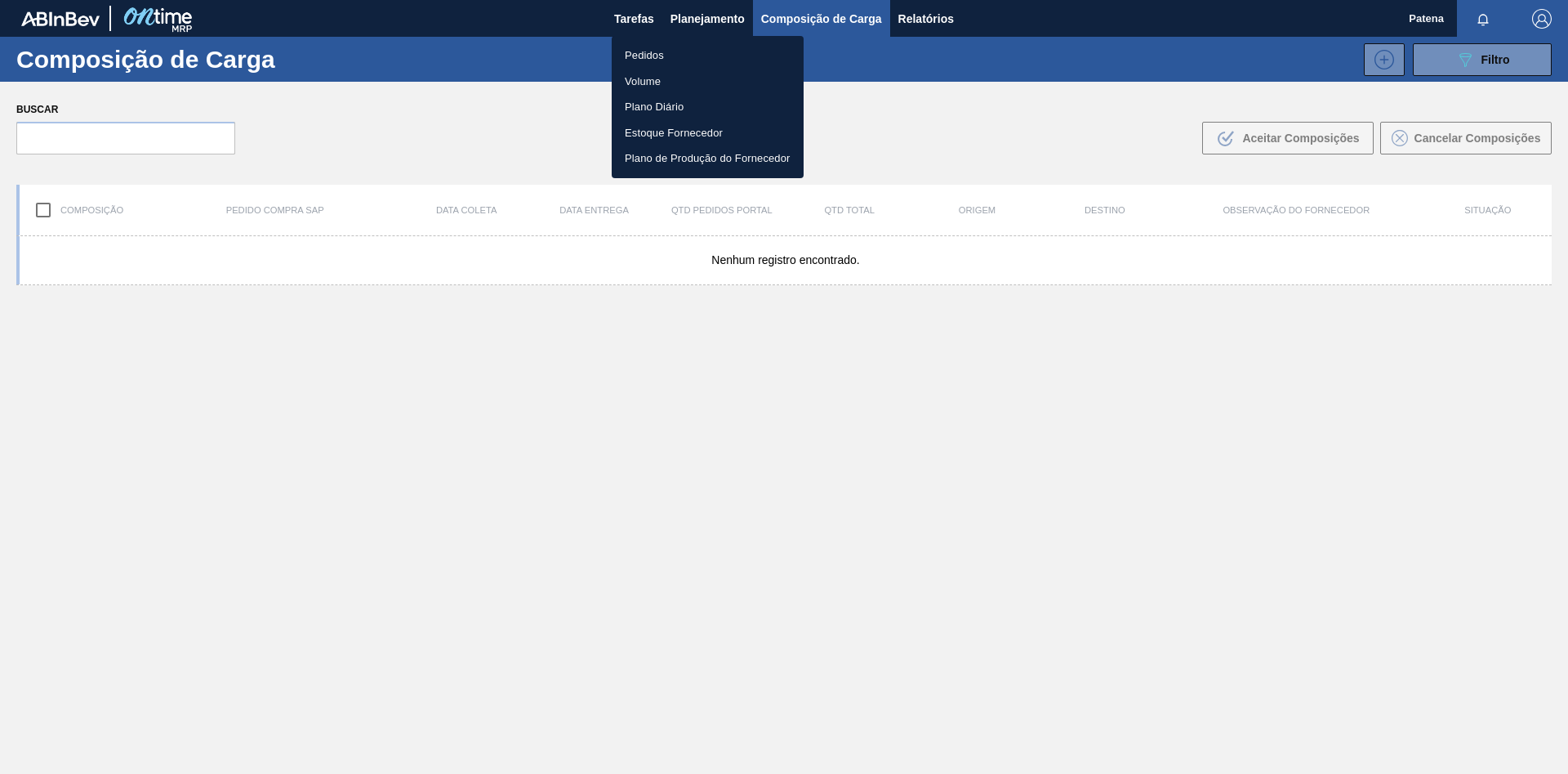
click at [714, 49] on li "Pedidos" at bounding box center [707, 55] width 192 height 26
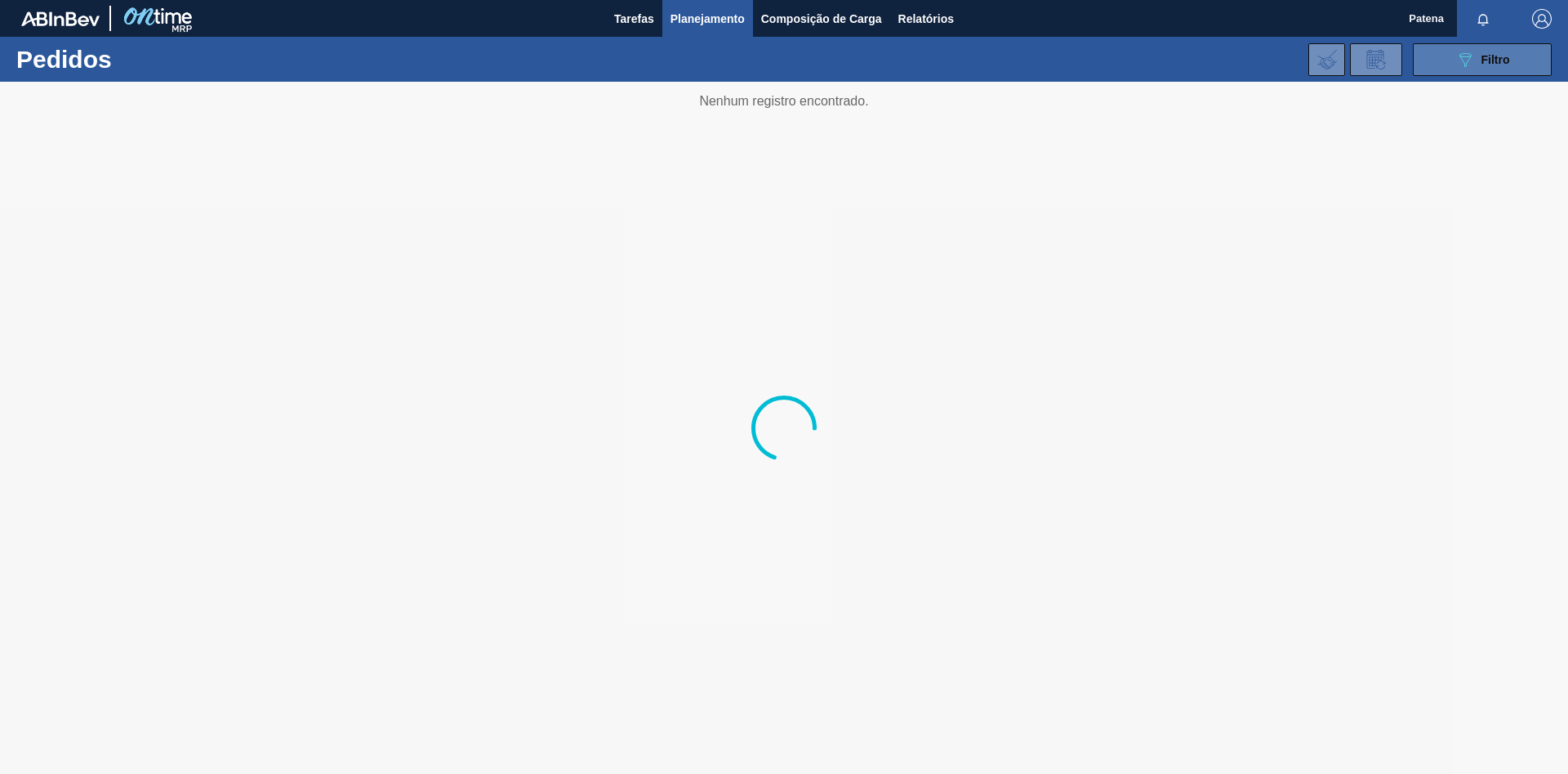
click at [1453, 61] on button "089F7B8B-B2A5-4AFE-B5C0-19BA573D28AC Filtro" at bounding box center [1482, 60] width 138 height 33
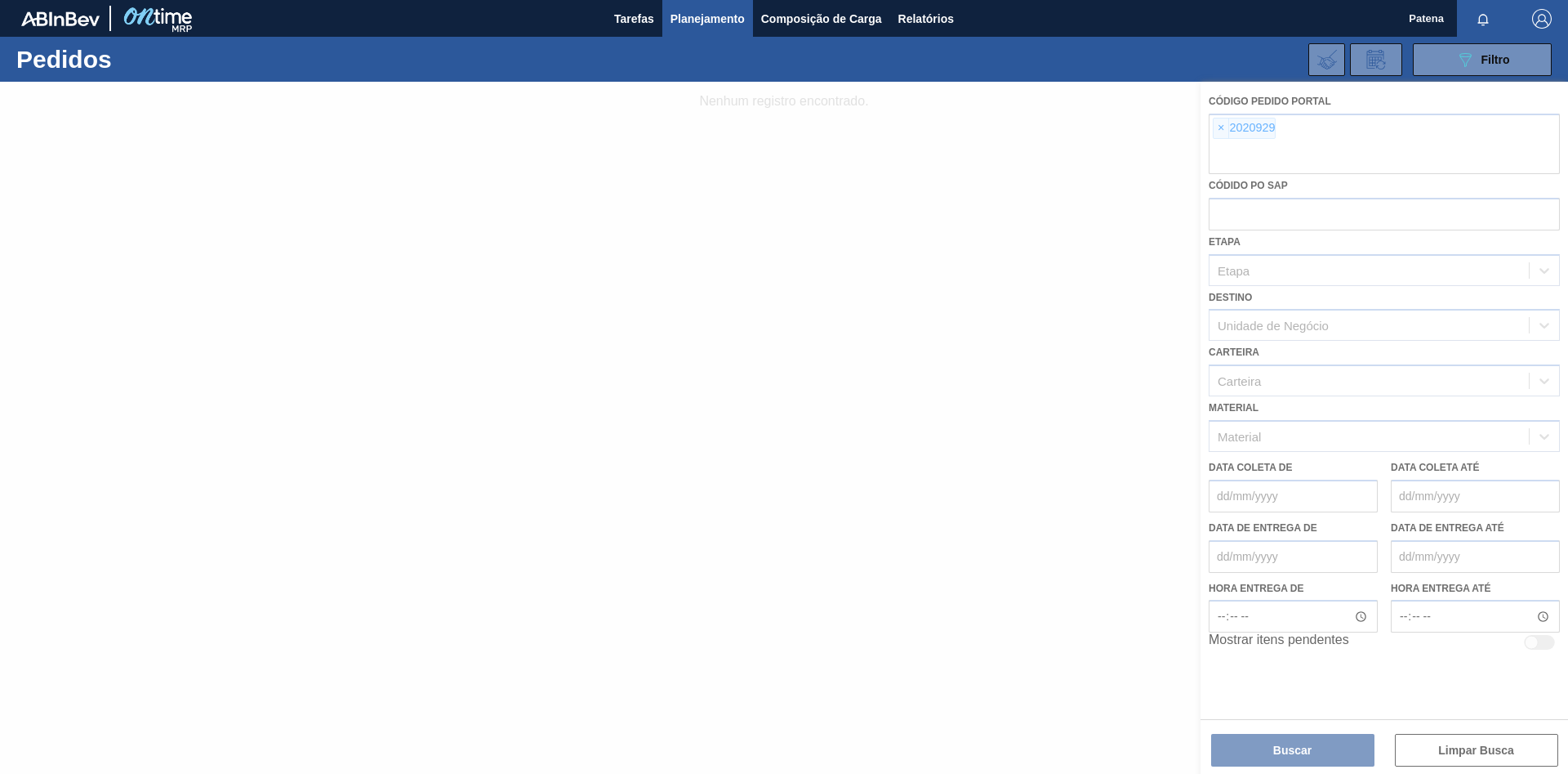
click at [1059, 628] on div at bounding box center [784, 427] width 1568 height 693
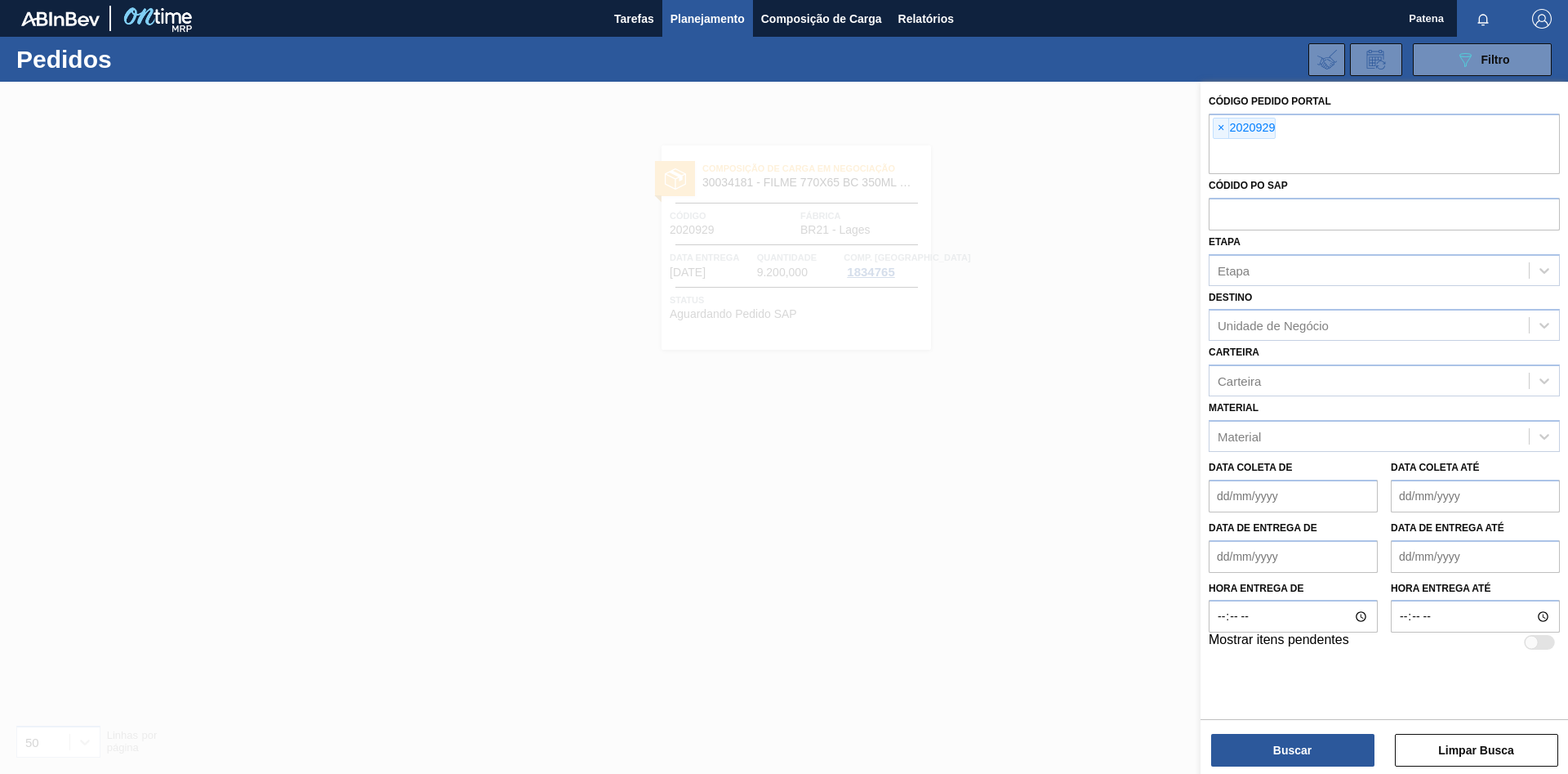
click at [936, 602] on div at bounding box center [784, 468] width 1568 height 774
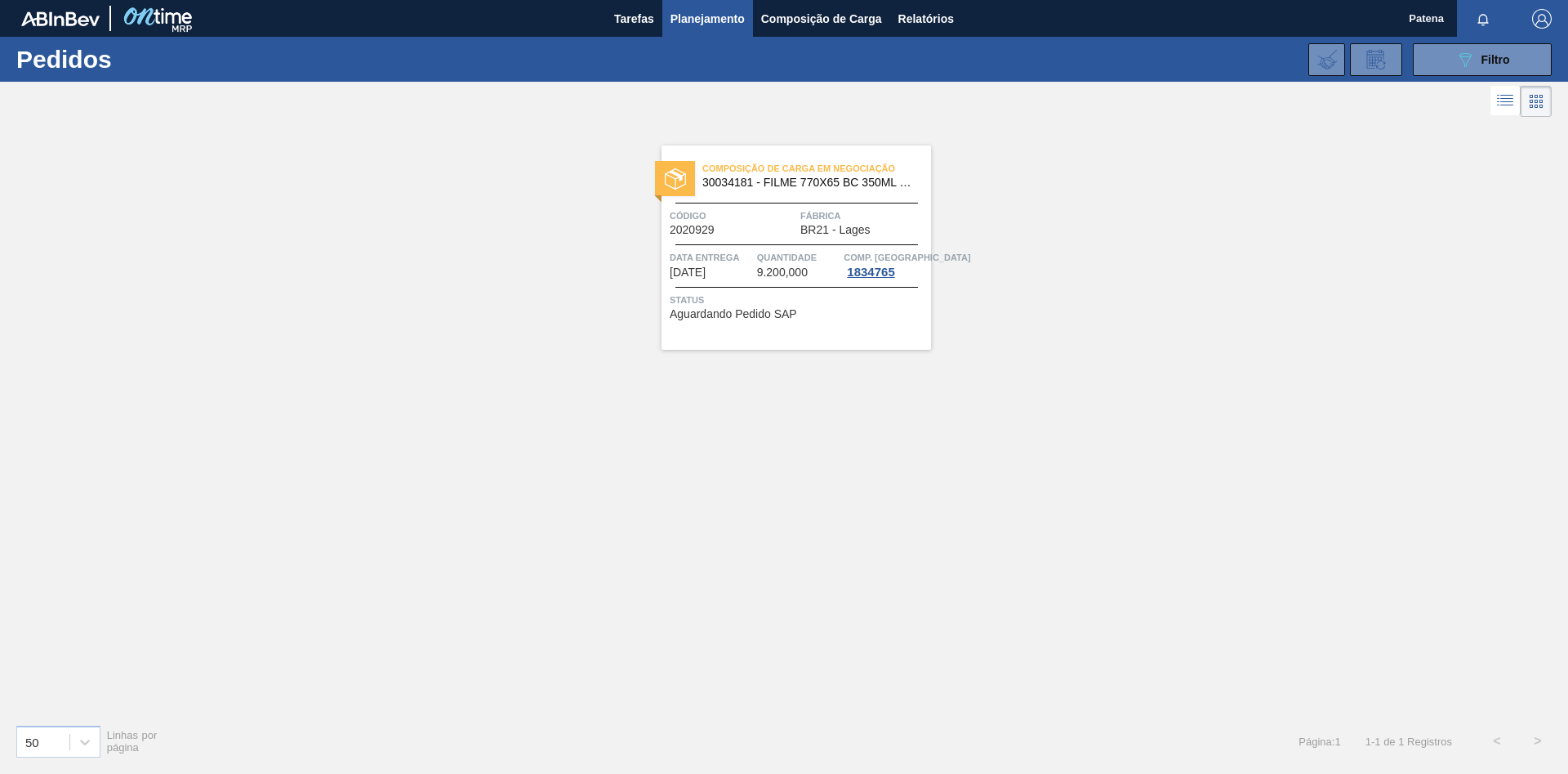
click at [827, 313] on div "Status Aguardando Pedido SAP" at bounding box center [798, 305] width 258 height 26
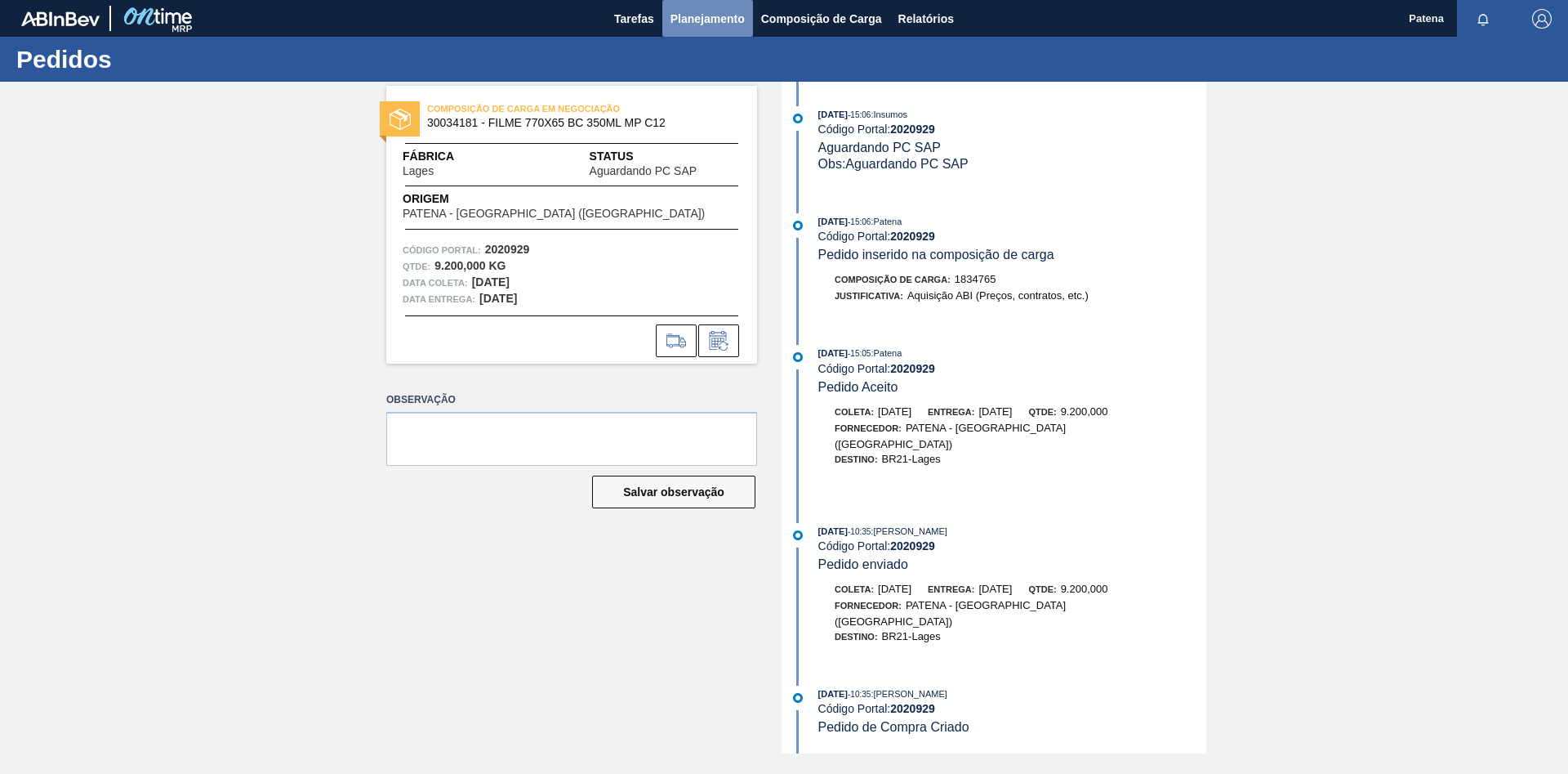
click at [711, 22] on span "Planejamento" at bounding box center [707, 18] width 75 height 19
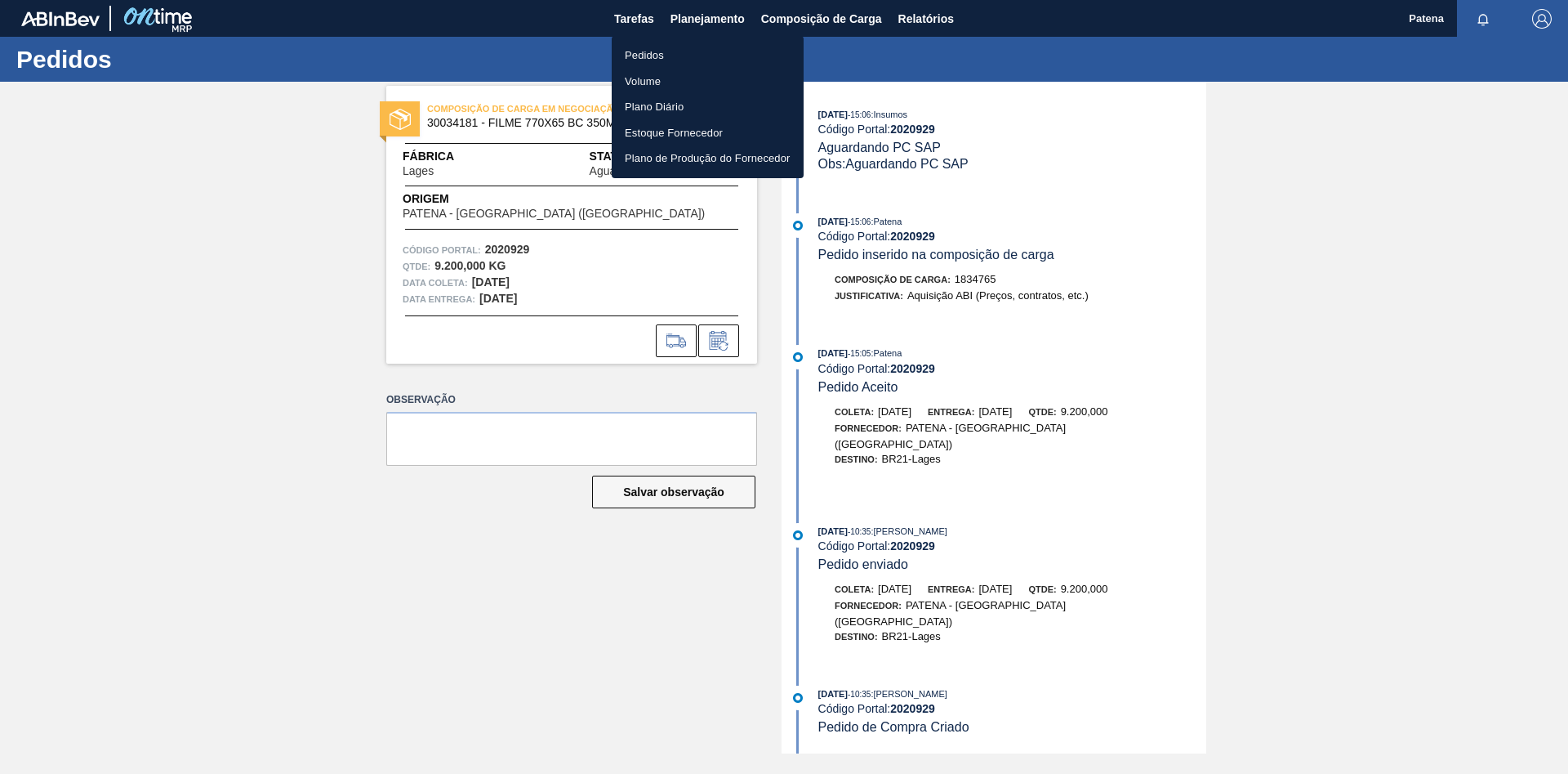
click at [702, 59] on li "Pedidos" at bounding box center [707, 55] width 192 height 26
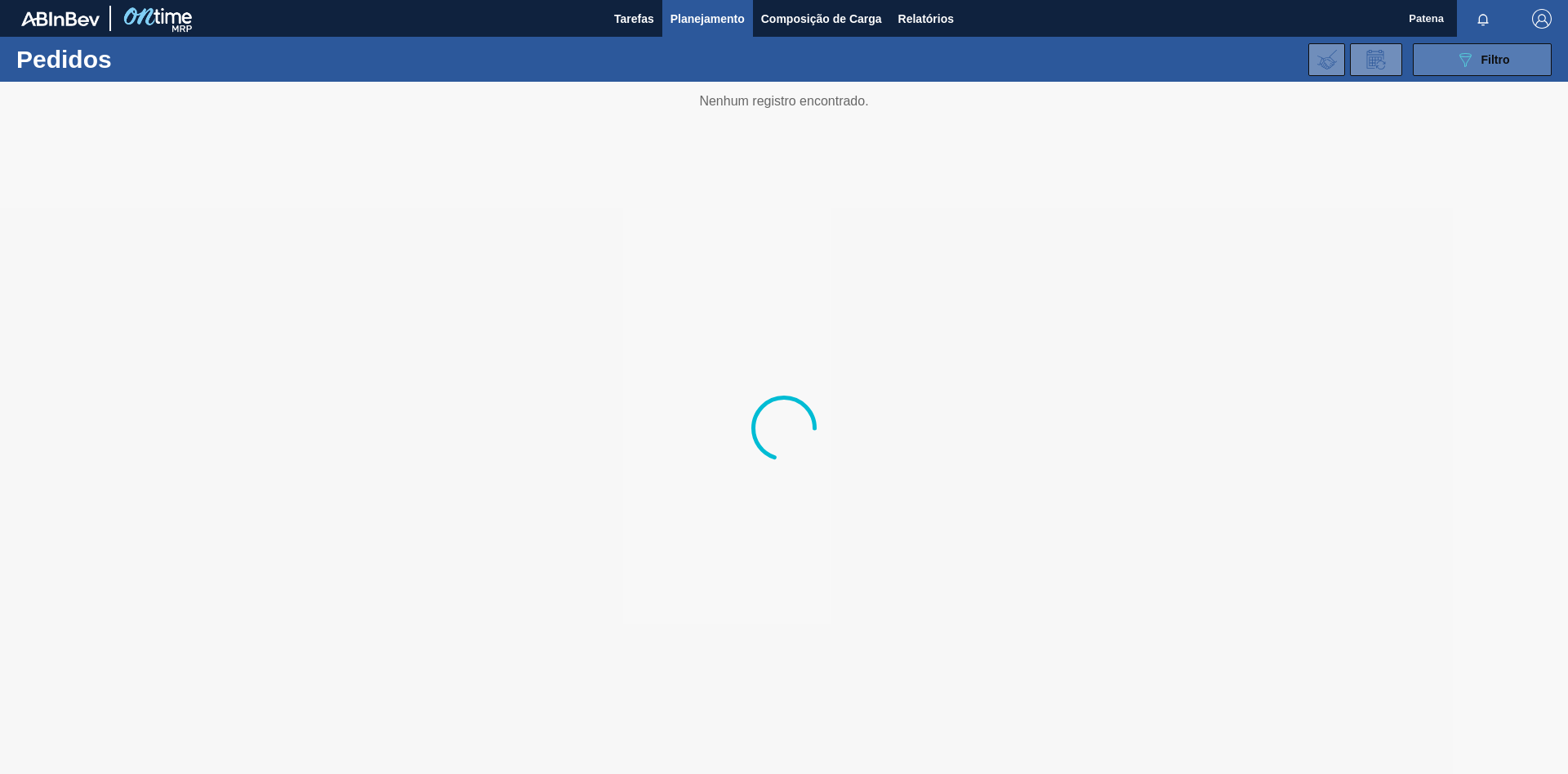
click at [1454, 67] on button "089F7B8B-B2A5-4AFE-B5C0-19BA573D28AC Filtro" at bounding box center [1482, 60] width 138 height 33
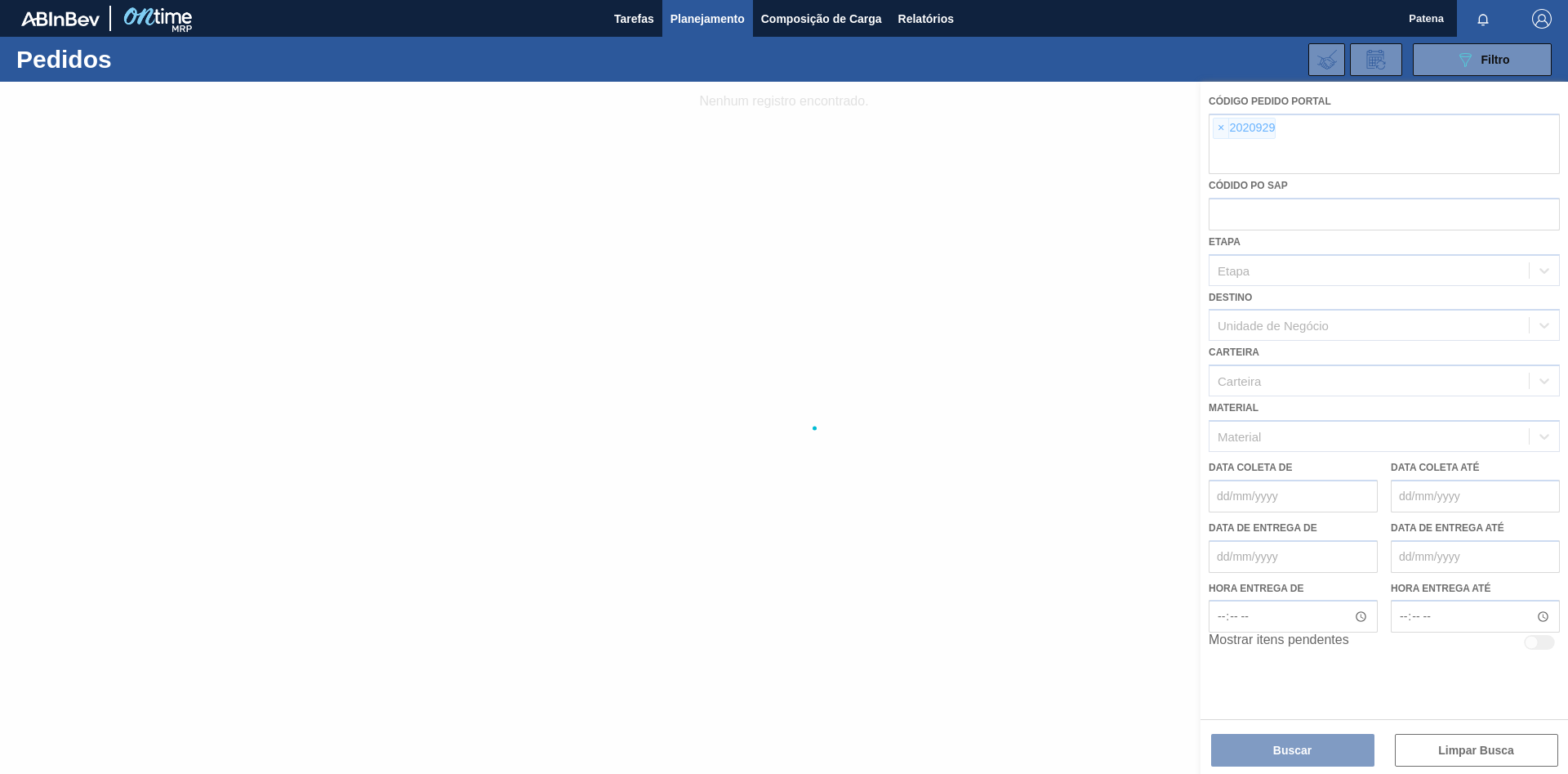
click at [1220, 131] on div at bounding box center [784, 427] width 1568 height 693
click at [1445, 750] on div at bounding box center [784, 427] width 1568 height 693
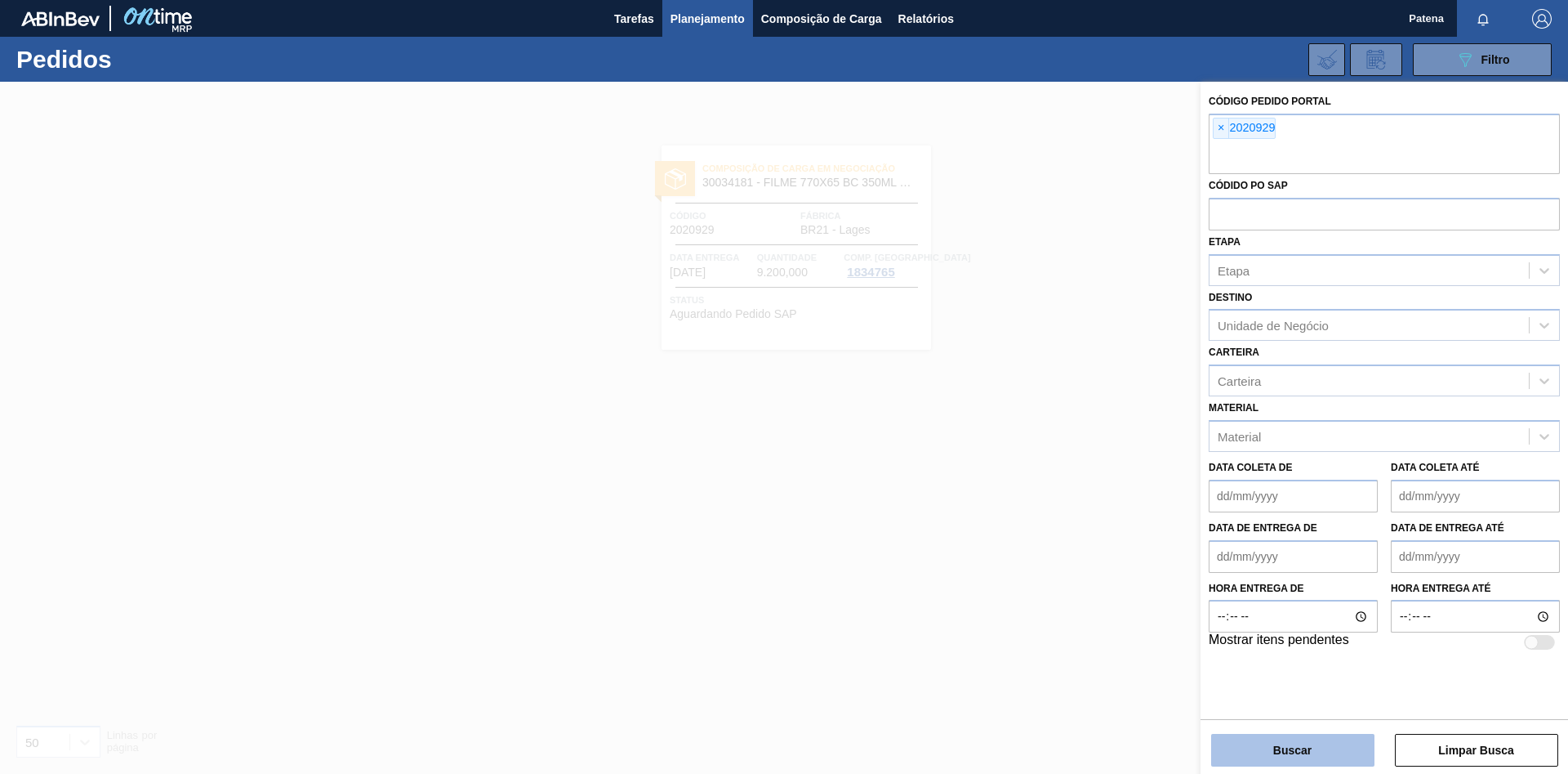
click at [1324, 749] on button "Buscar" at bounding box center [1293, 750] width 164 height 33
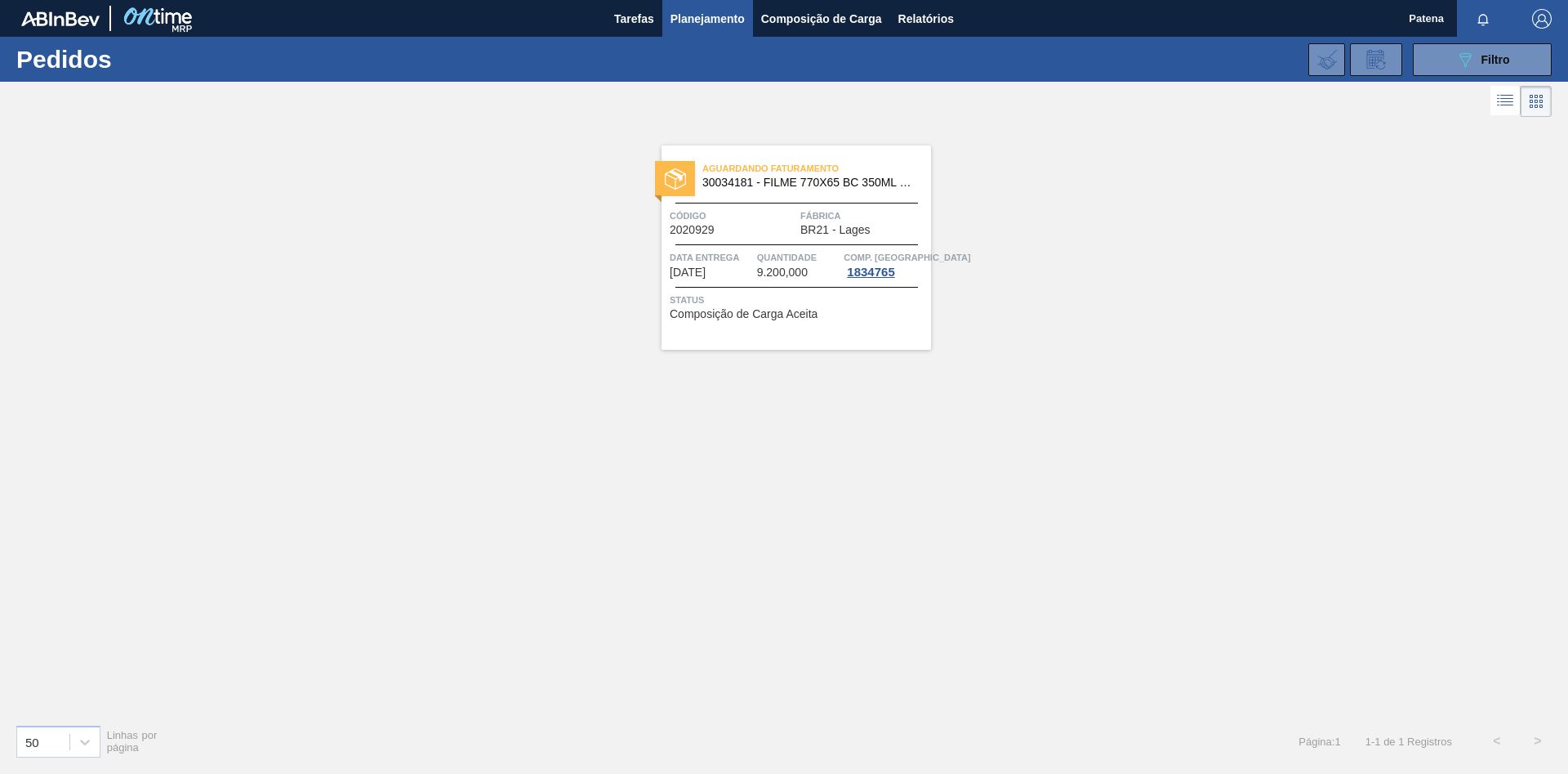
click at [805, 235] on span "BR21 - Lages" at bounding box center [836, 230] width 70 height 13
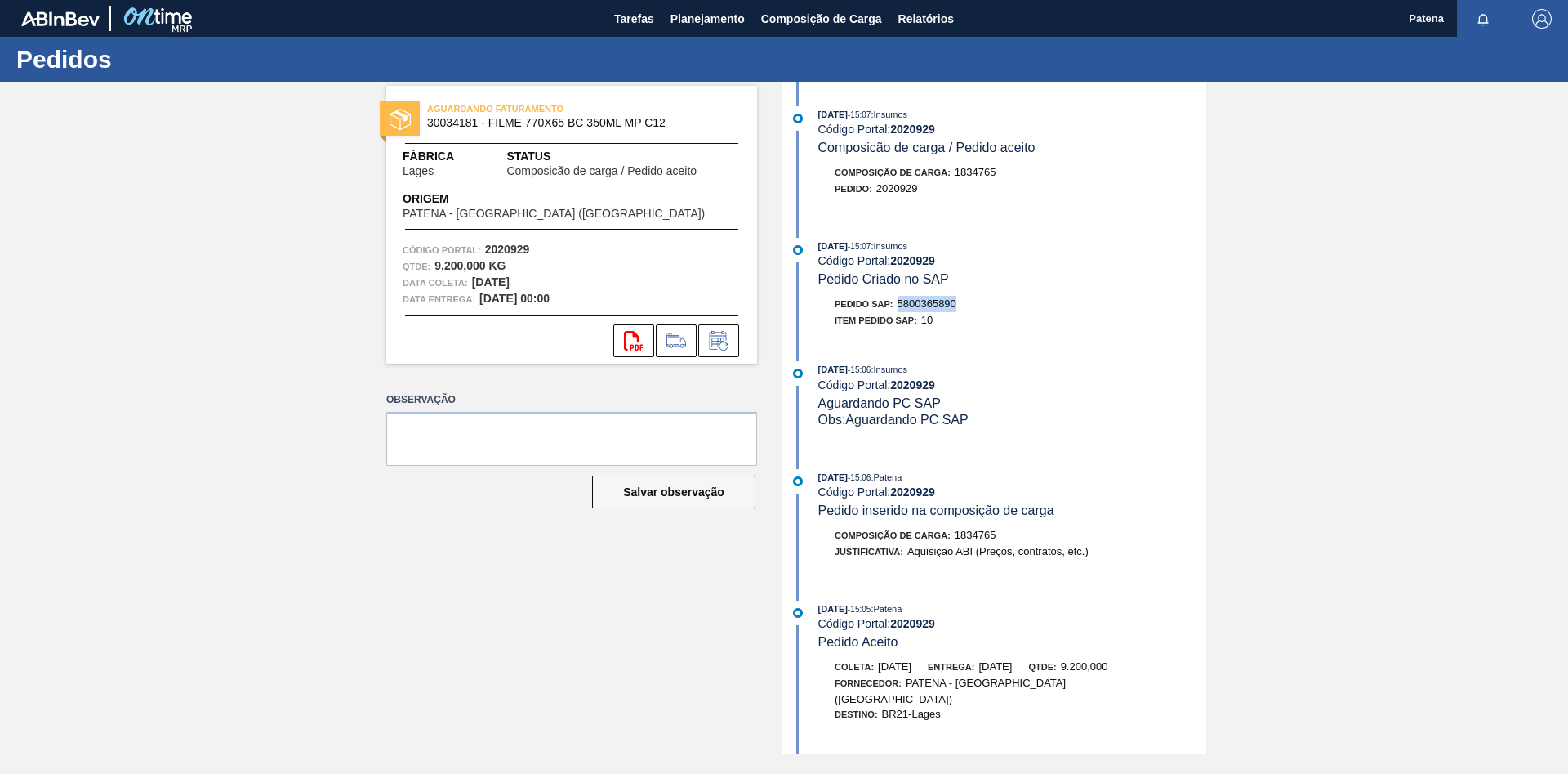
drag, startPoint x: 964, startPoint y: 311, endPoint x: 900, endPoint y: 311, distance: 64.0
click at [900, 311] on div "Pedido SAP: 5800365890" at bounding box center [1012, 303] width 388 height 16
copy span "5800365890"
click at [712, 22] on span "Planejamento" at bounding box center [707, 18] width 75 height 19
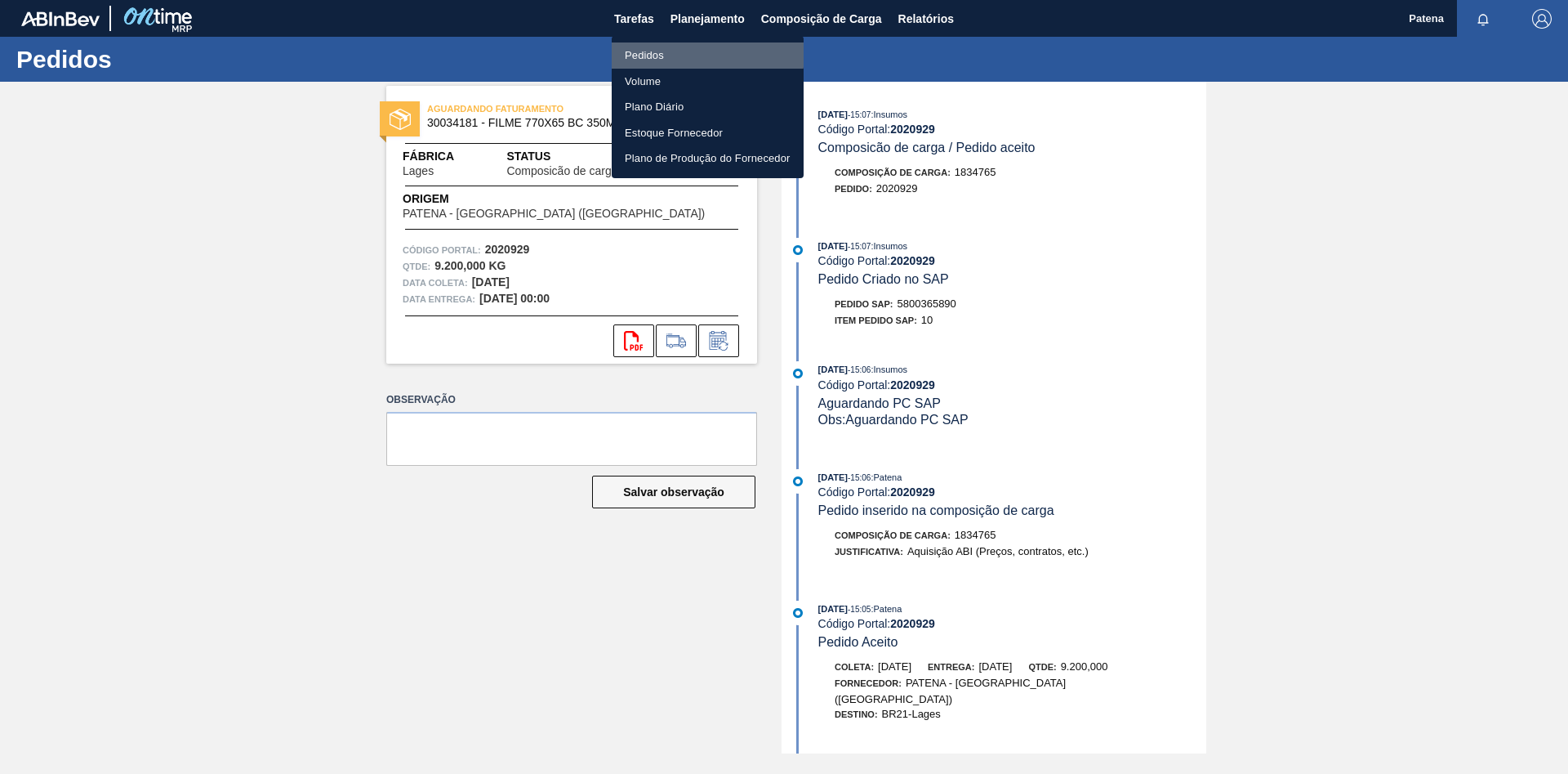
click at [692, 53] on li "Pedidos" at bounding box center [707, 55] width 192 height 26
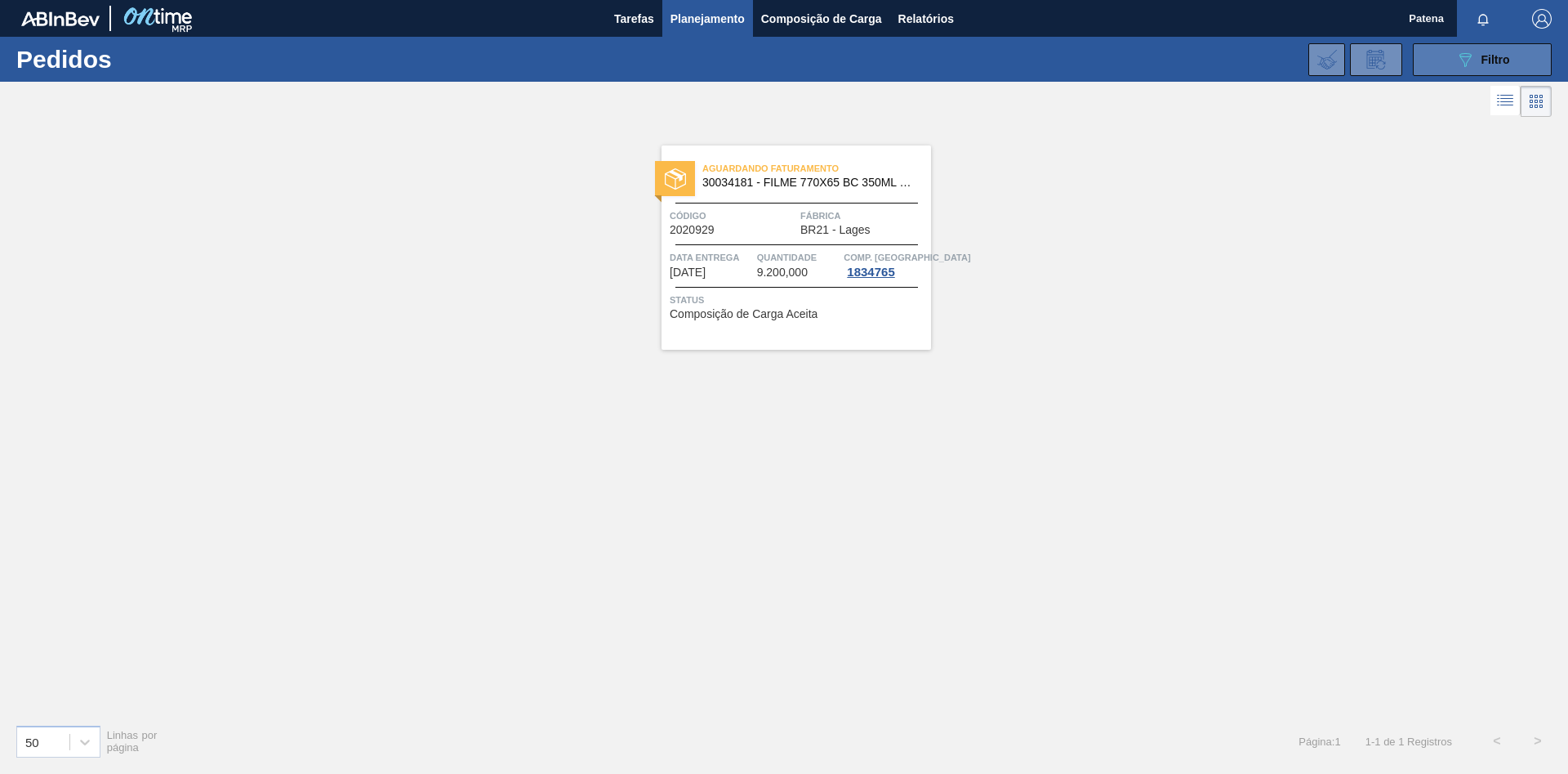
click at [1473, 69] on icon "089F7B8B-B2A5-4AFE-B5C0-19BA573D28AC" at bounding box center [1465, 59] width 19 height 19
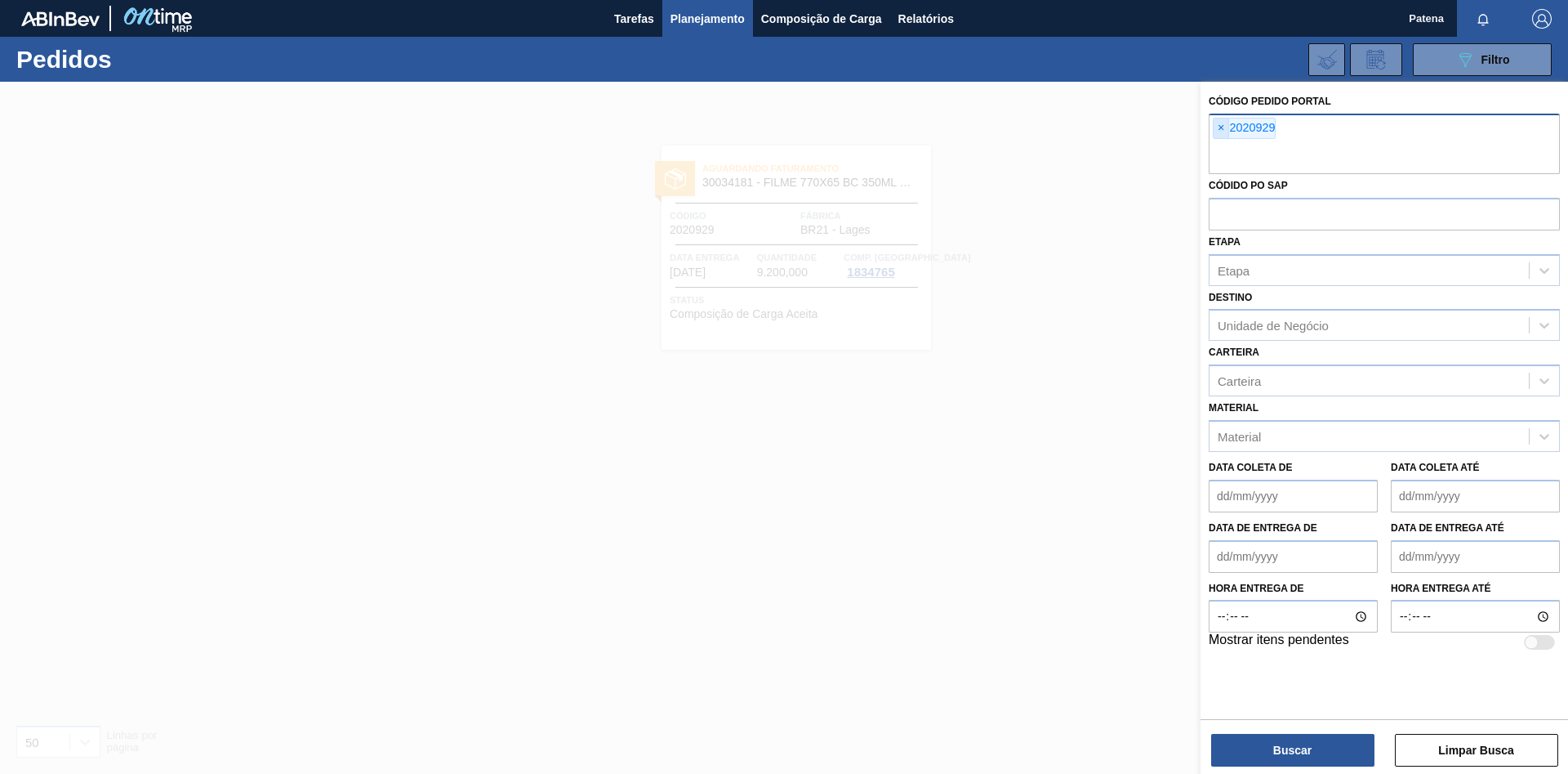
click at [1221, 128] on span "×" at bounding box center [1222, 128] width 15 height 19
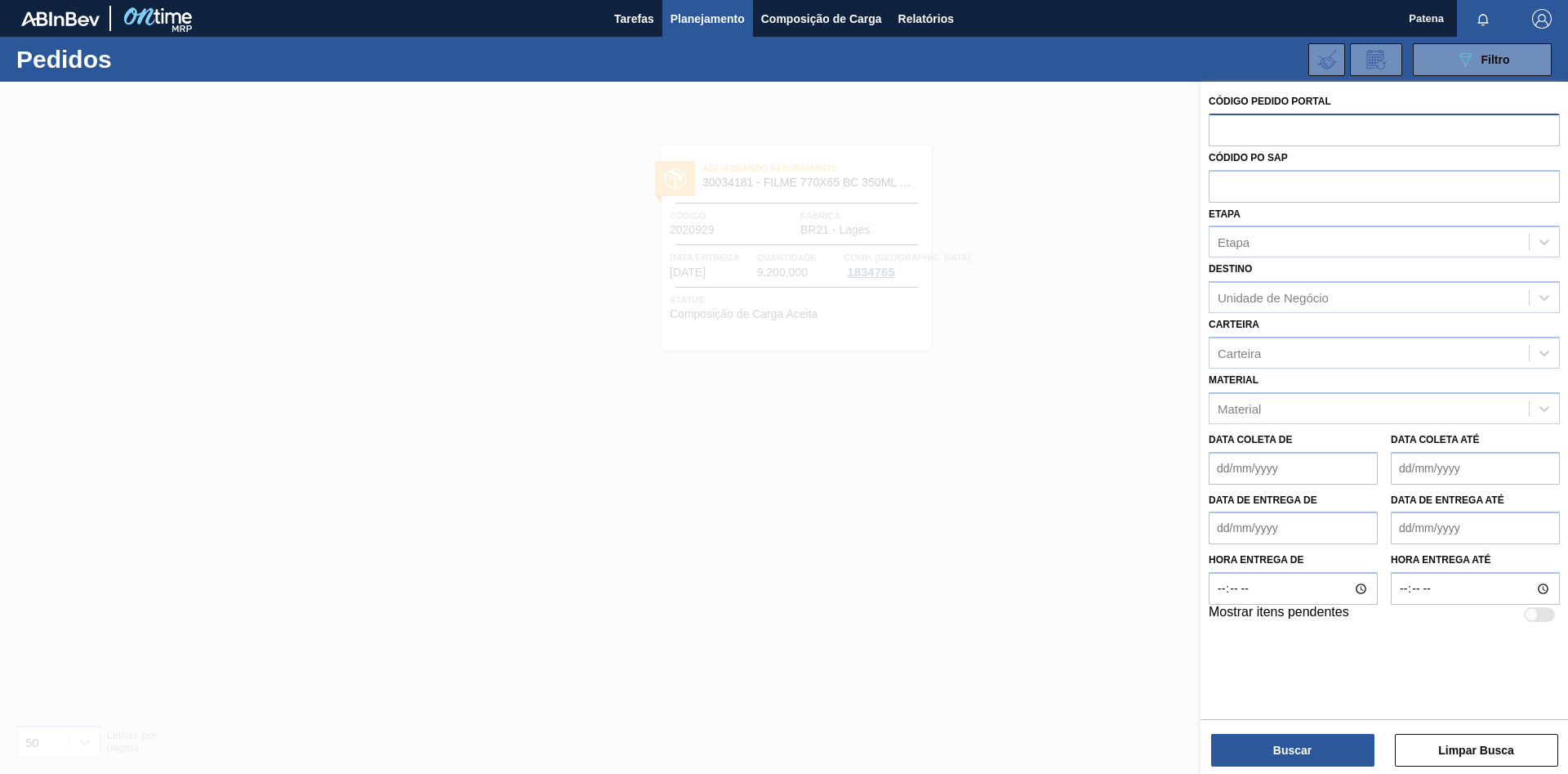
click at [1227, 126] on input "text" at bounding box center [1384, 128] width 352 height 31
type input "2022696"
click at [1283, 758] on button "Buscar" at bounding box center [1293, 750] width 164 height 33
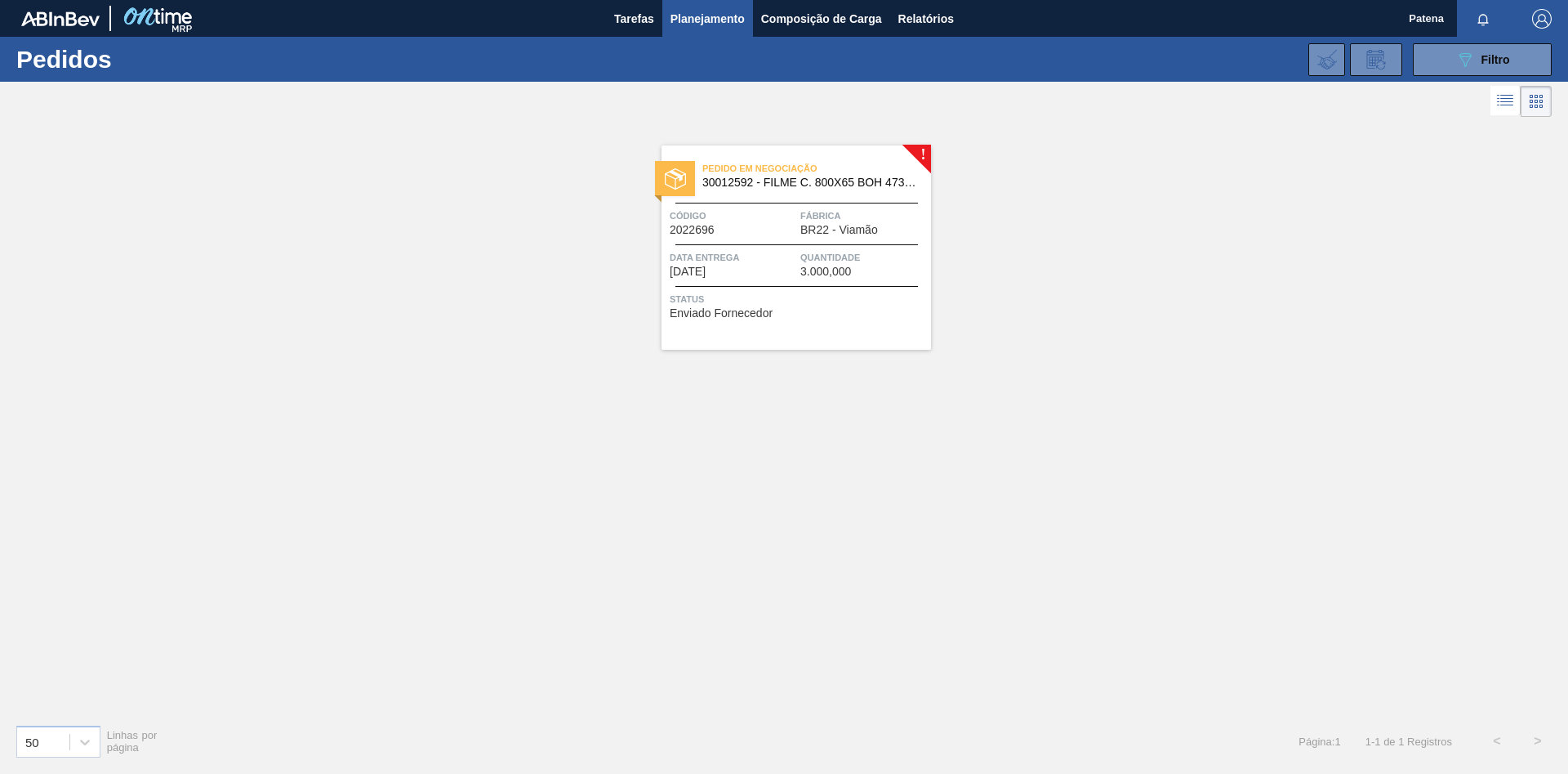
click at [753, 225] on div "Código 2022696" at bounding box center [732, 222] width 127 height 29
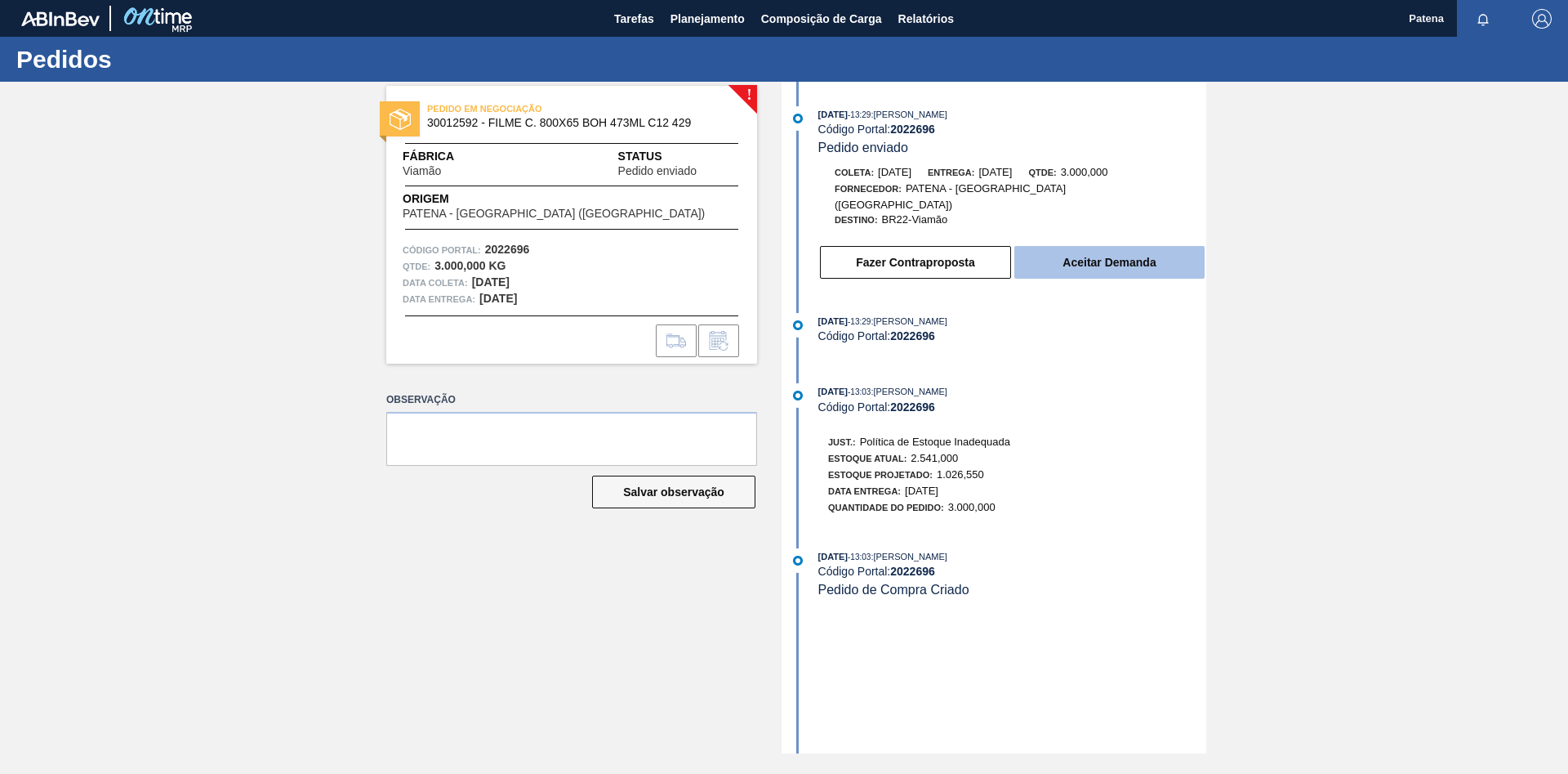
click at [1123, 248] on button "Aceitar Demanda" at bounding box center [1109, 262] width 190 height 33
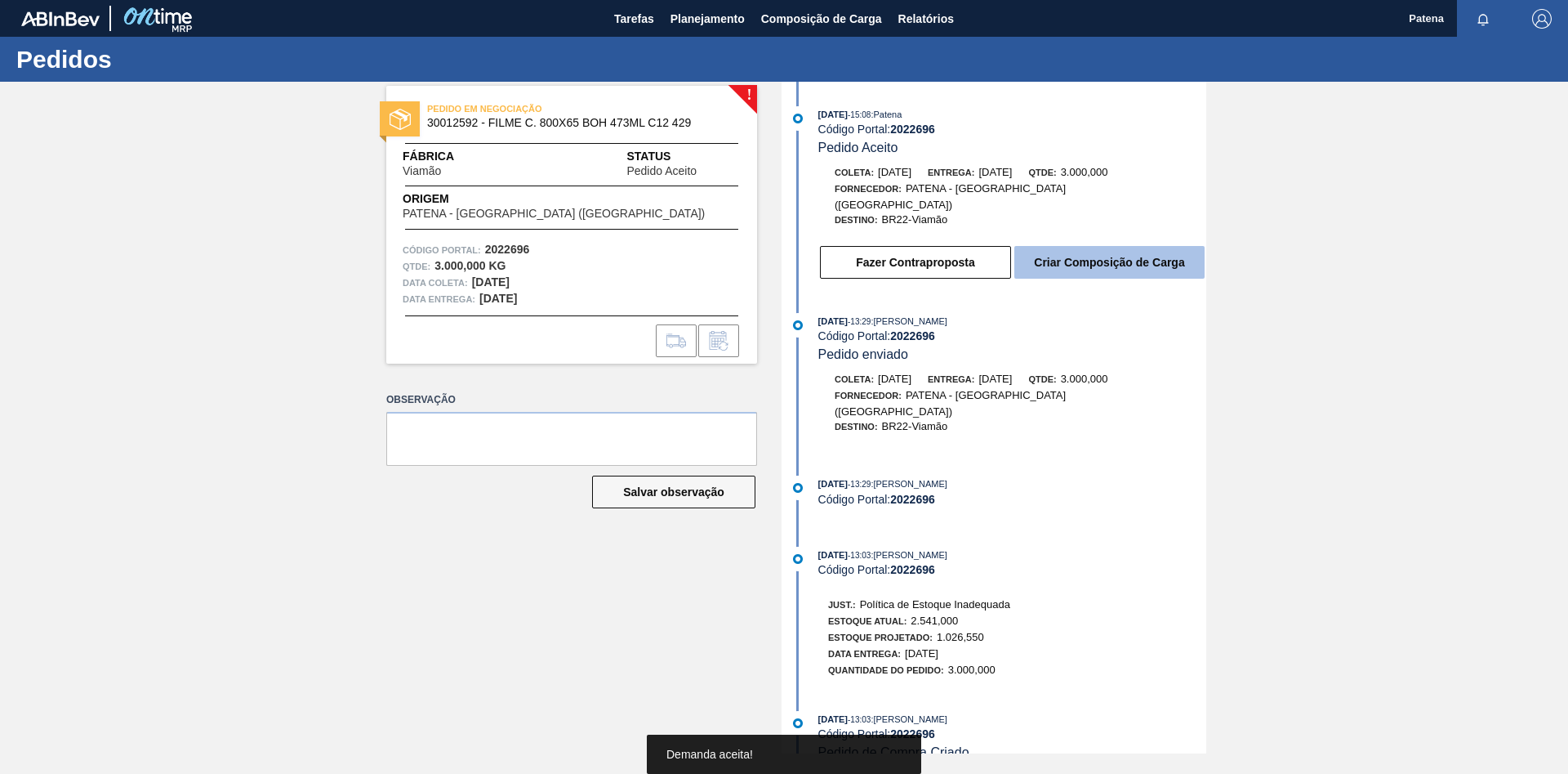
click at [1080, 249] on button "Criar Composição de Carga" at bounding box center [1109, 262] width 190 height 33
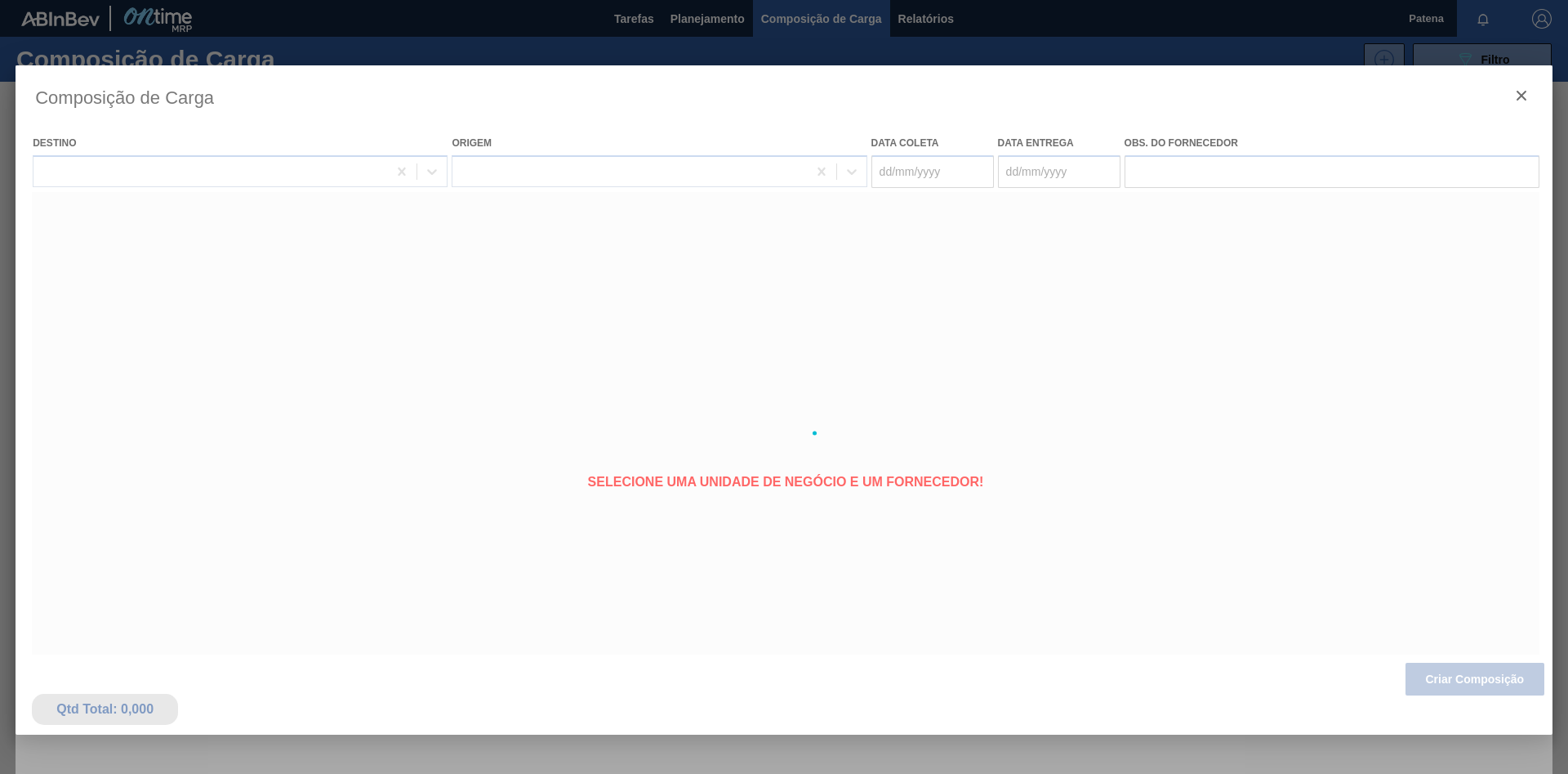
type coleta "[DATE]"
type entrega "[DATE]"
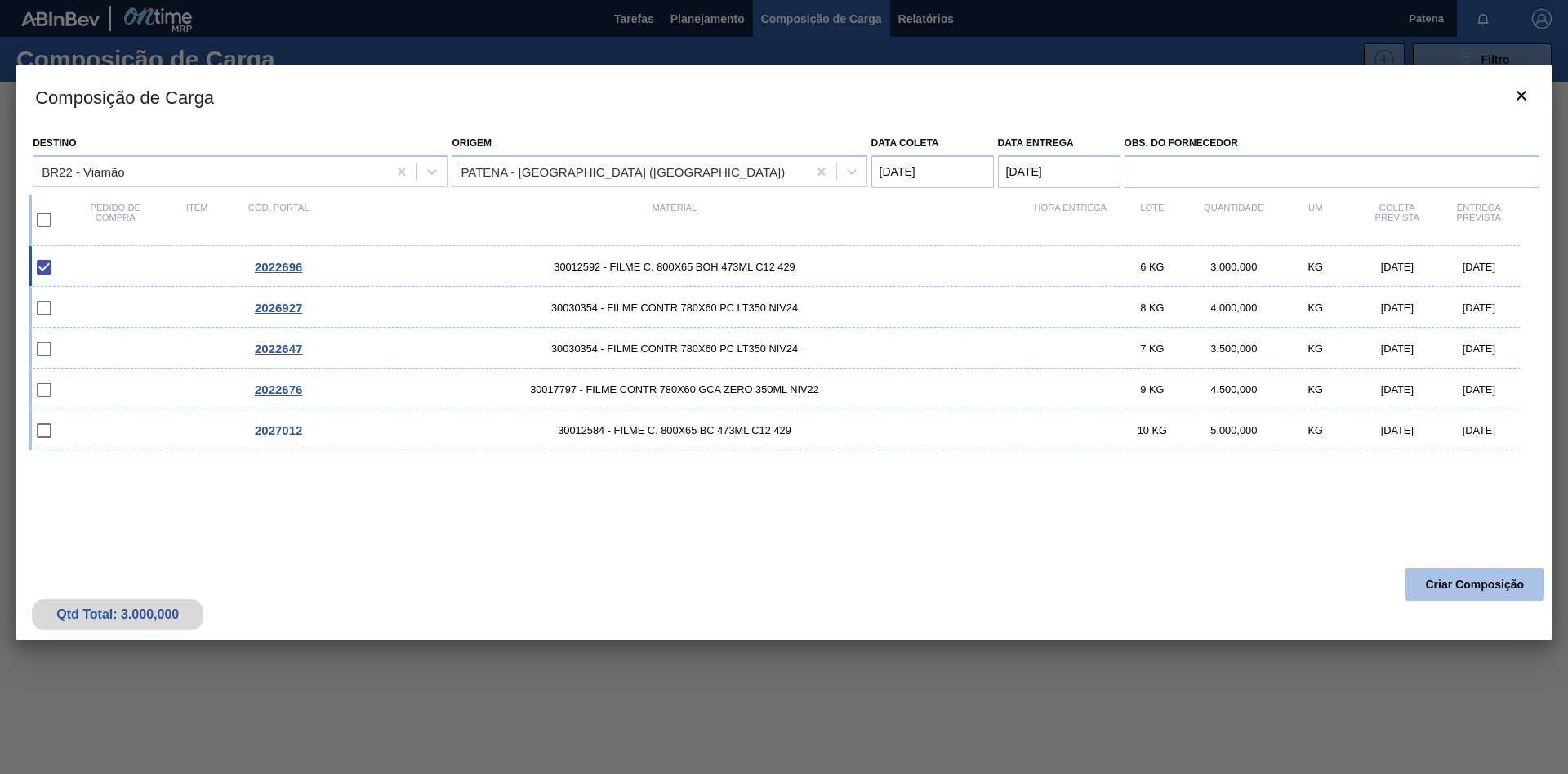
click at [1479, 594] on button "Criar Composição" at bounding box center [1474, 584] width 138 height 33
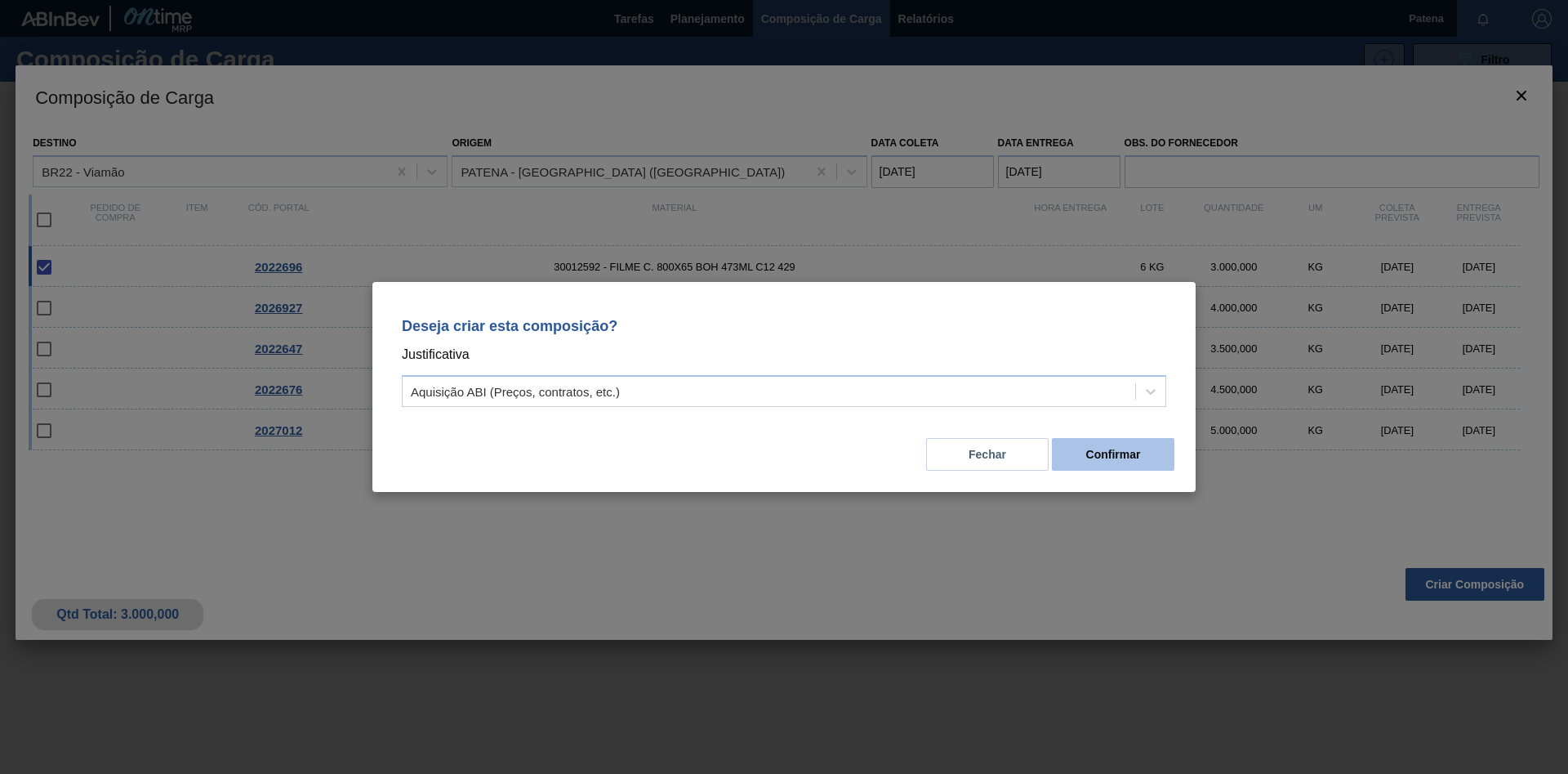
click at [1101, 461] on button "Confirmar" at bounding box center [1113, 454] width 122 height 33
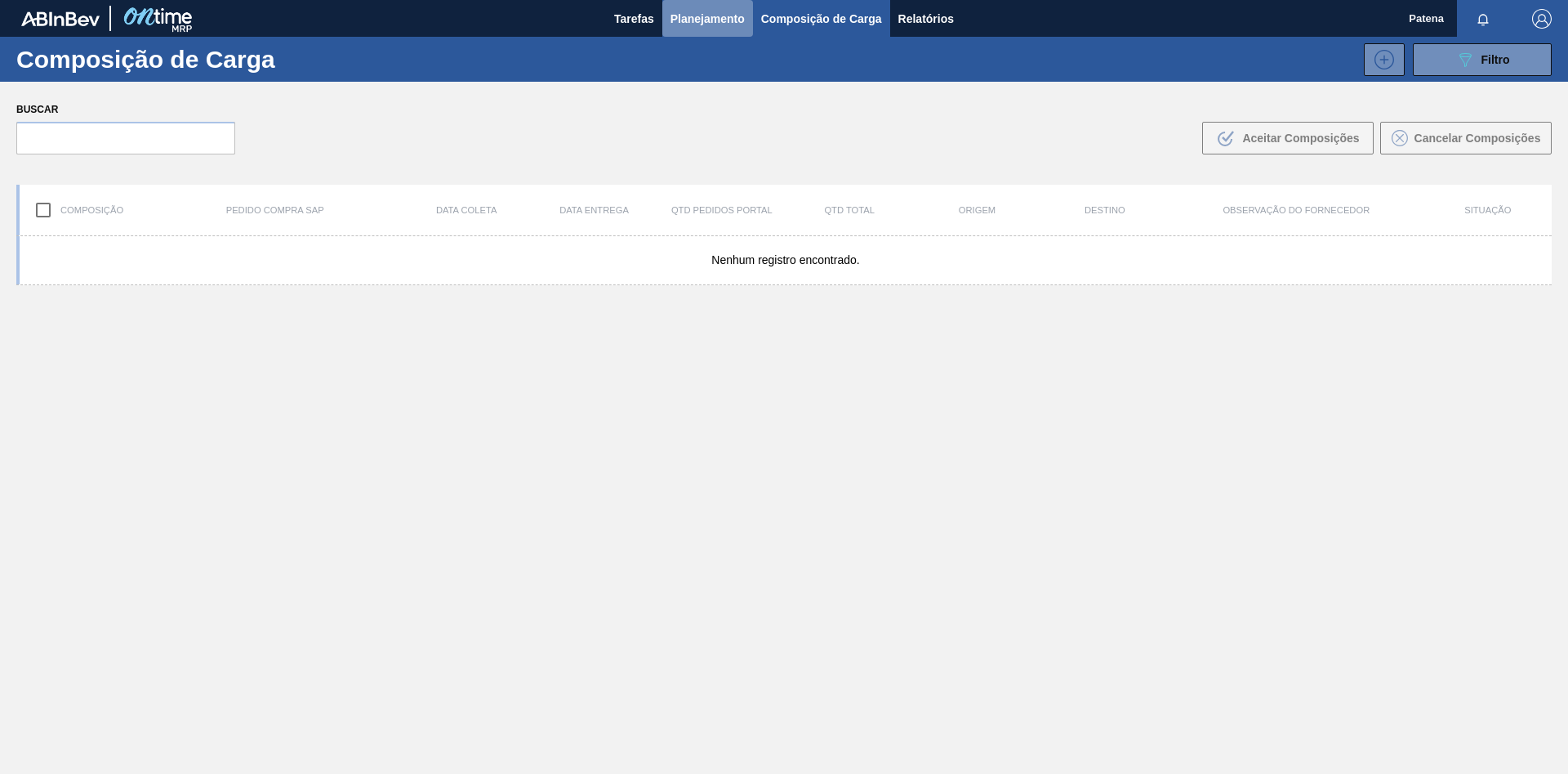
click at [727, 18] on span "Planejamento" at bounding box center [707, 18] width 75 height 19
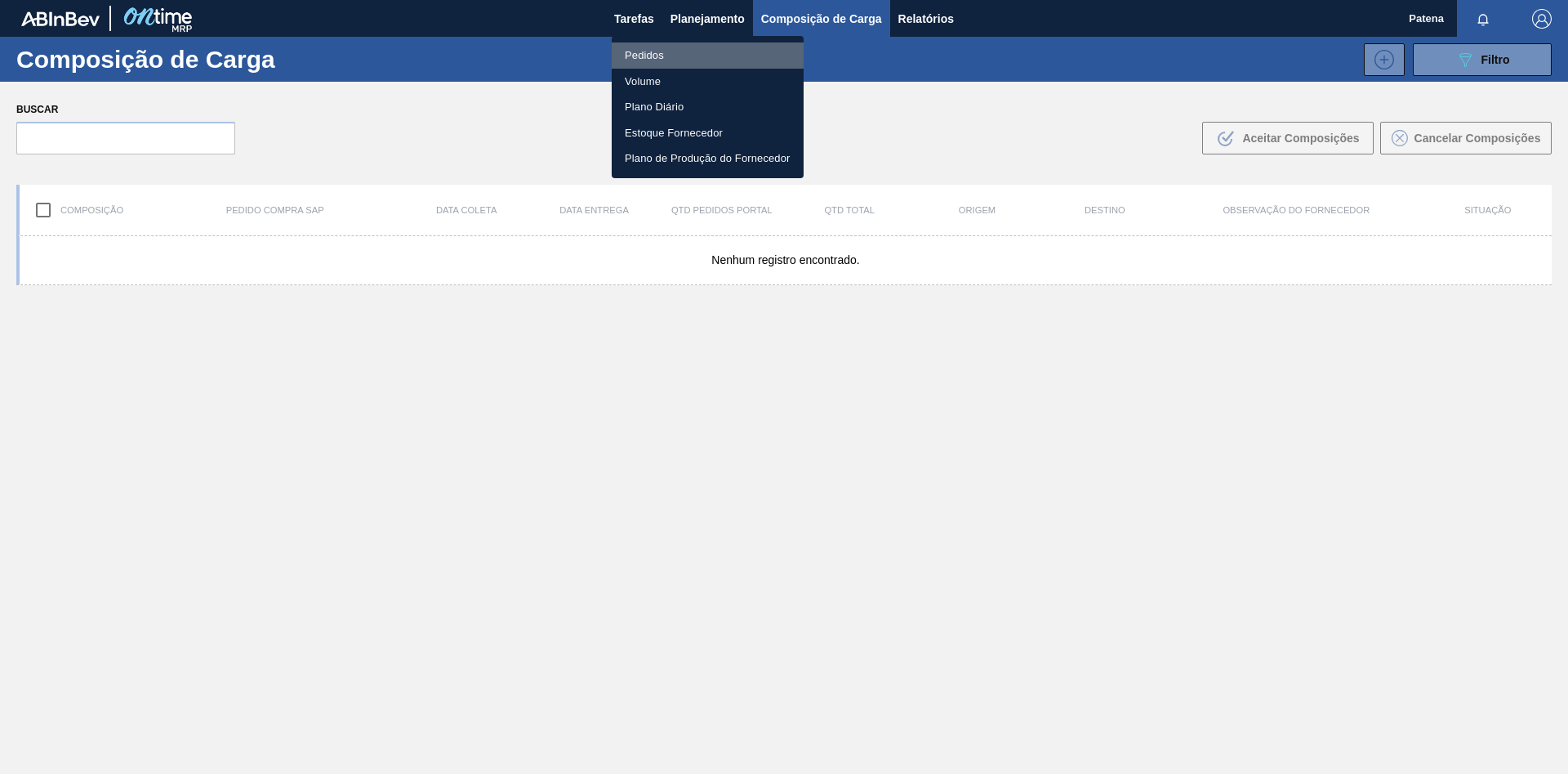
click at [699, 54] on li "Pedidos" at bounding box center [707, 55] width 192 height 26
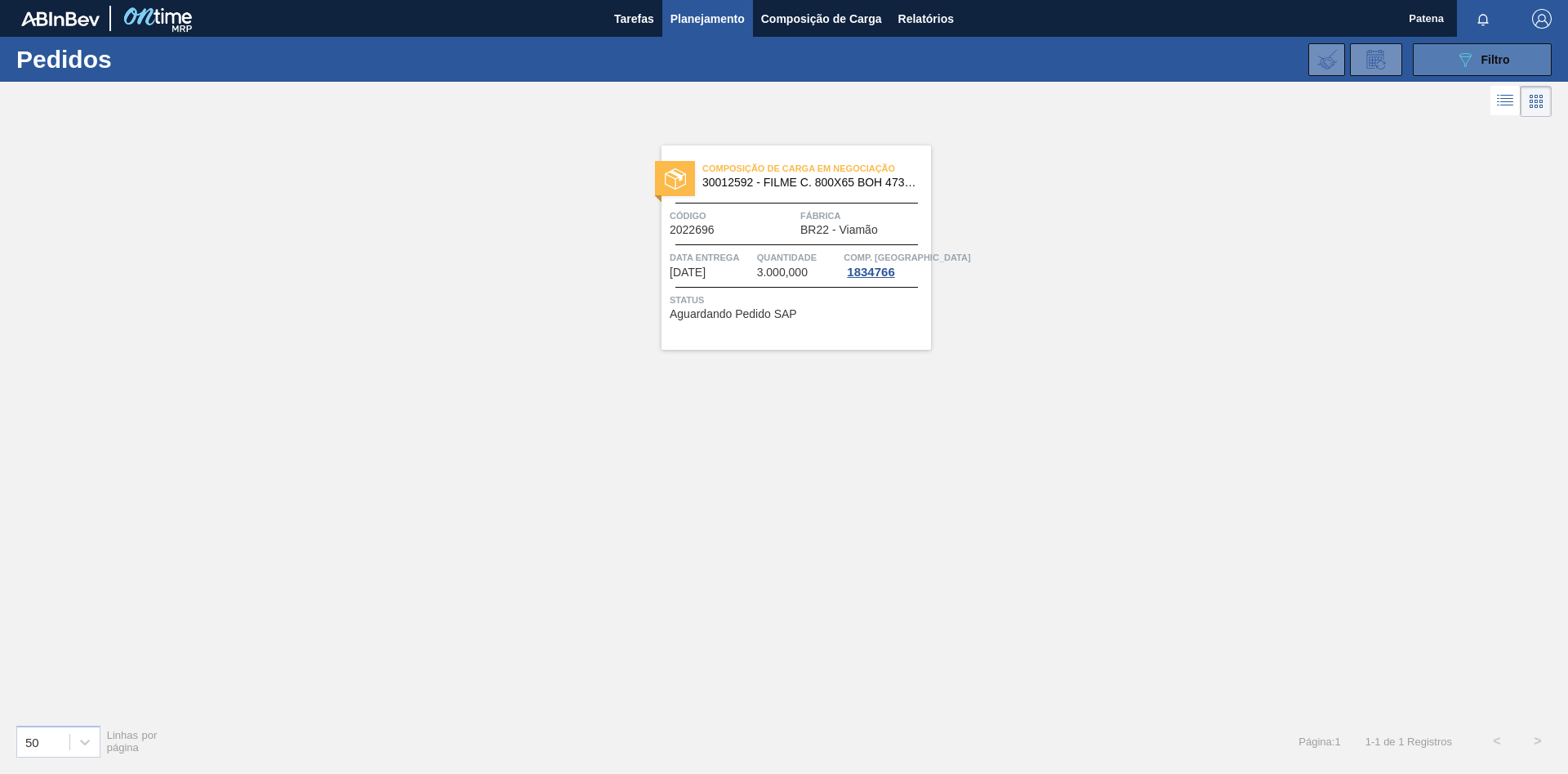
click at [1496, 61] on span "Filtro" at bounding box center [1496, 60] width 29 height 13
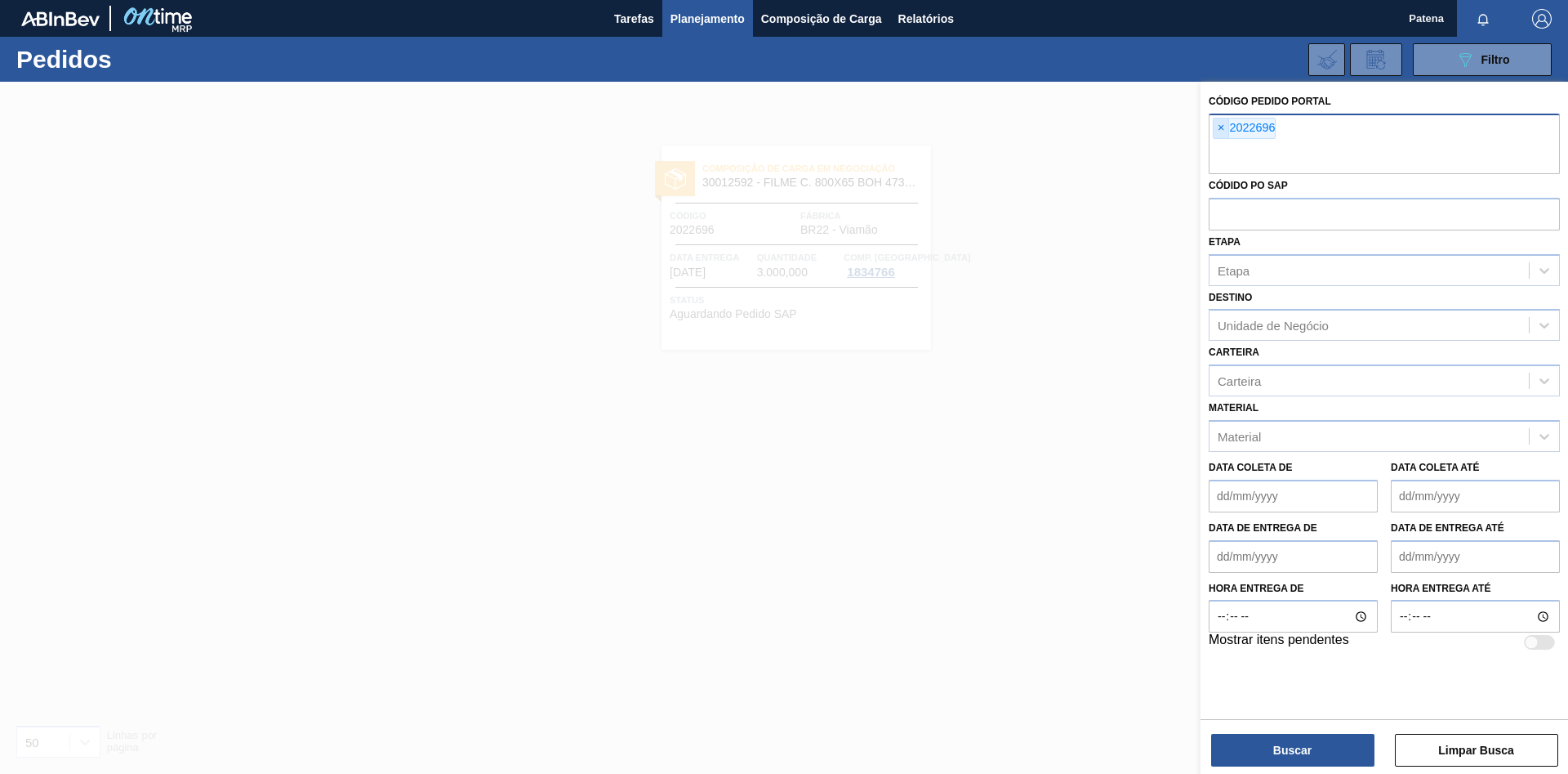
click at [1218, 131] on span "×" at bounding box center [1222, 128] width 15 height 19
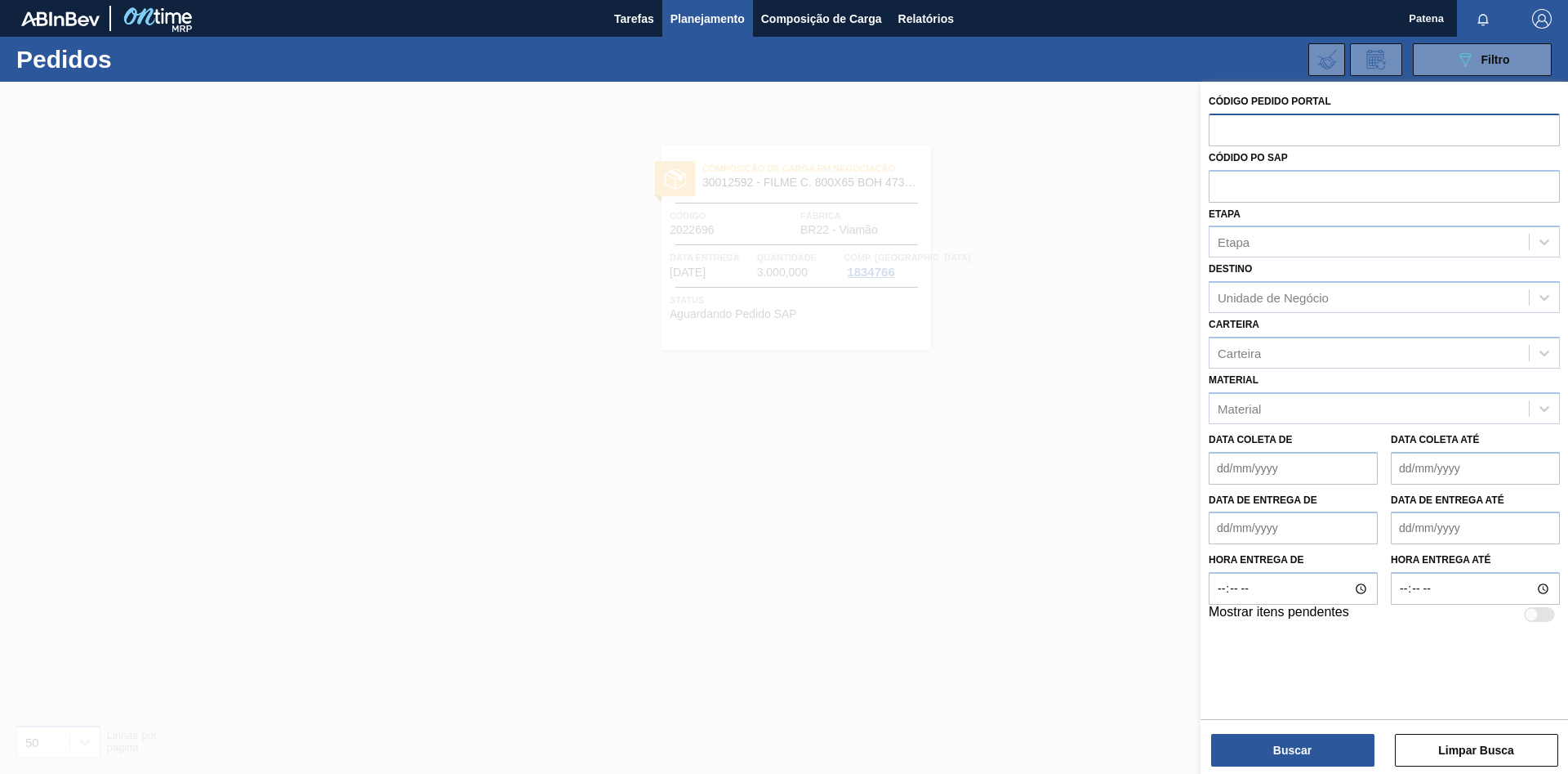
click at [1270, 139] on input "text" at bounding box center [1384, 128] width 352 height 31
type input "2022696"
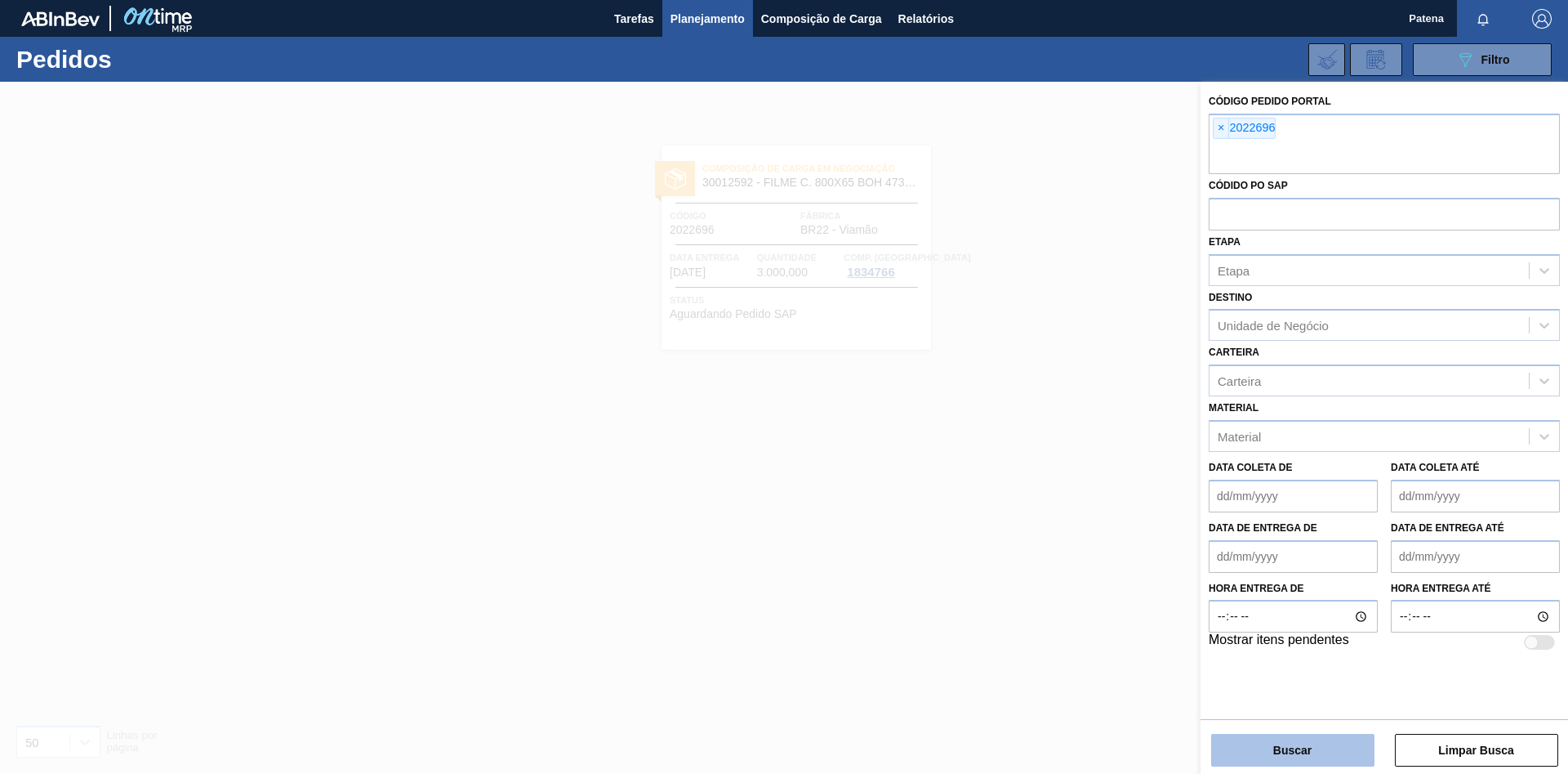
click at [1260, 753] on button "Buscar" at bounding box center [1293, 750] width 164 height 33
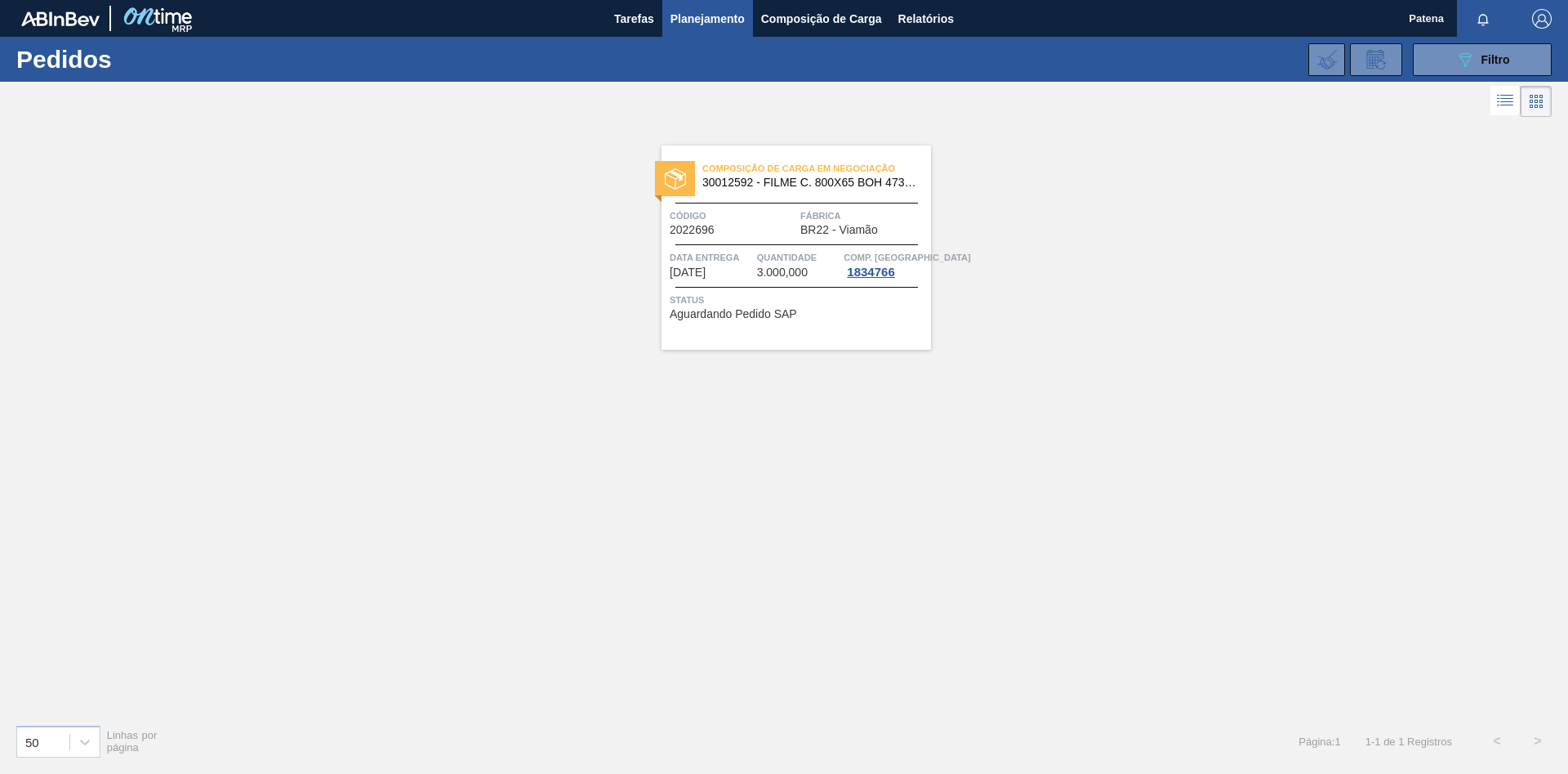
click at [768, 252] on span "Quantidade" at bounding box center [798, 257] width 83 height 16
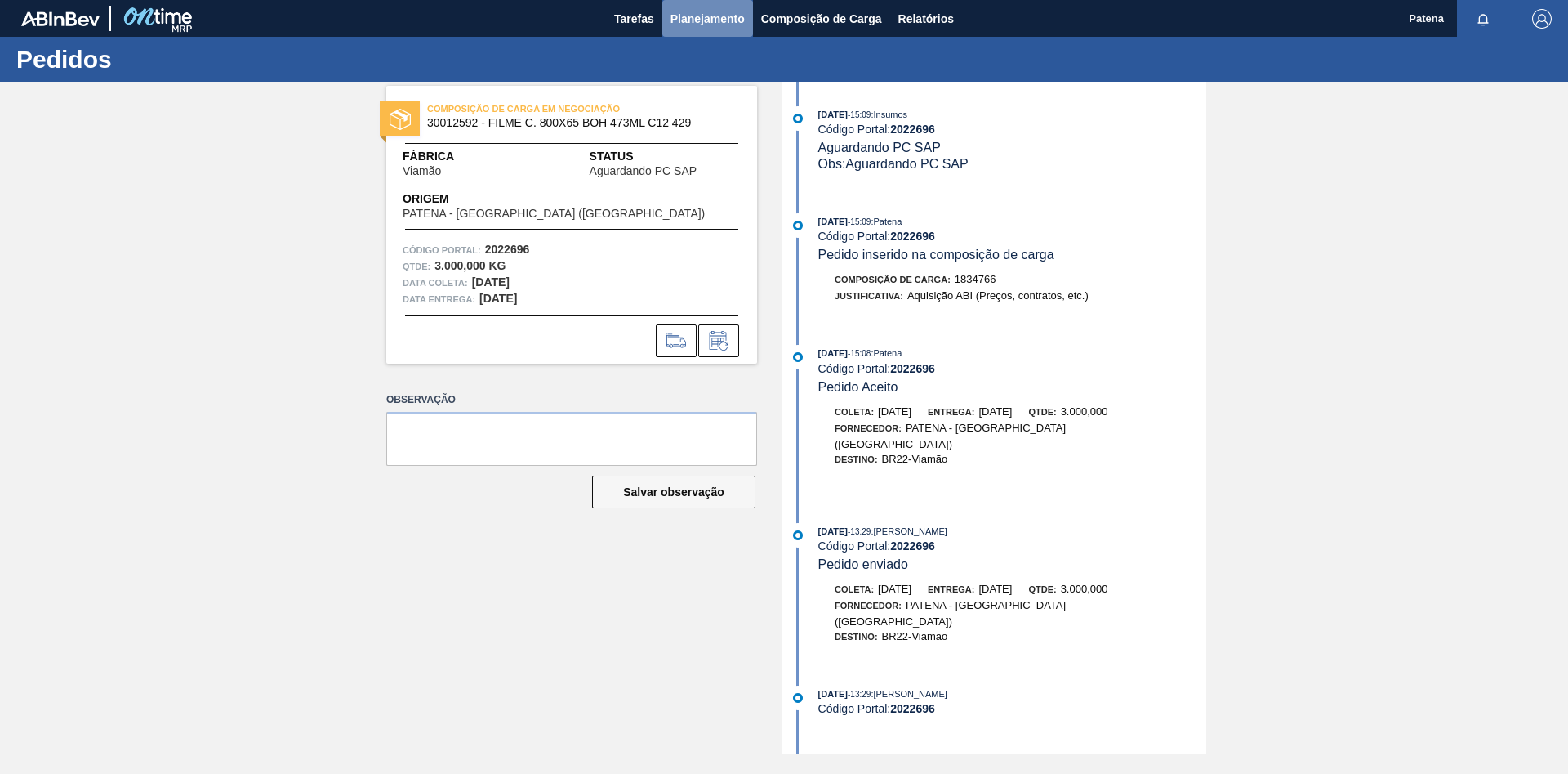
click at [714, 21] on span "Planejamento" at bounding box center [707, 18] width 75 height 19
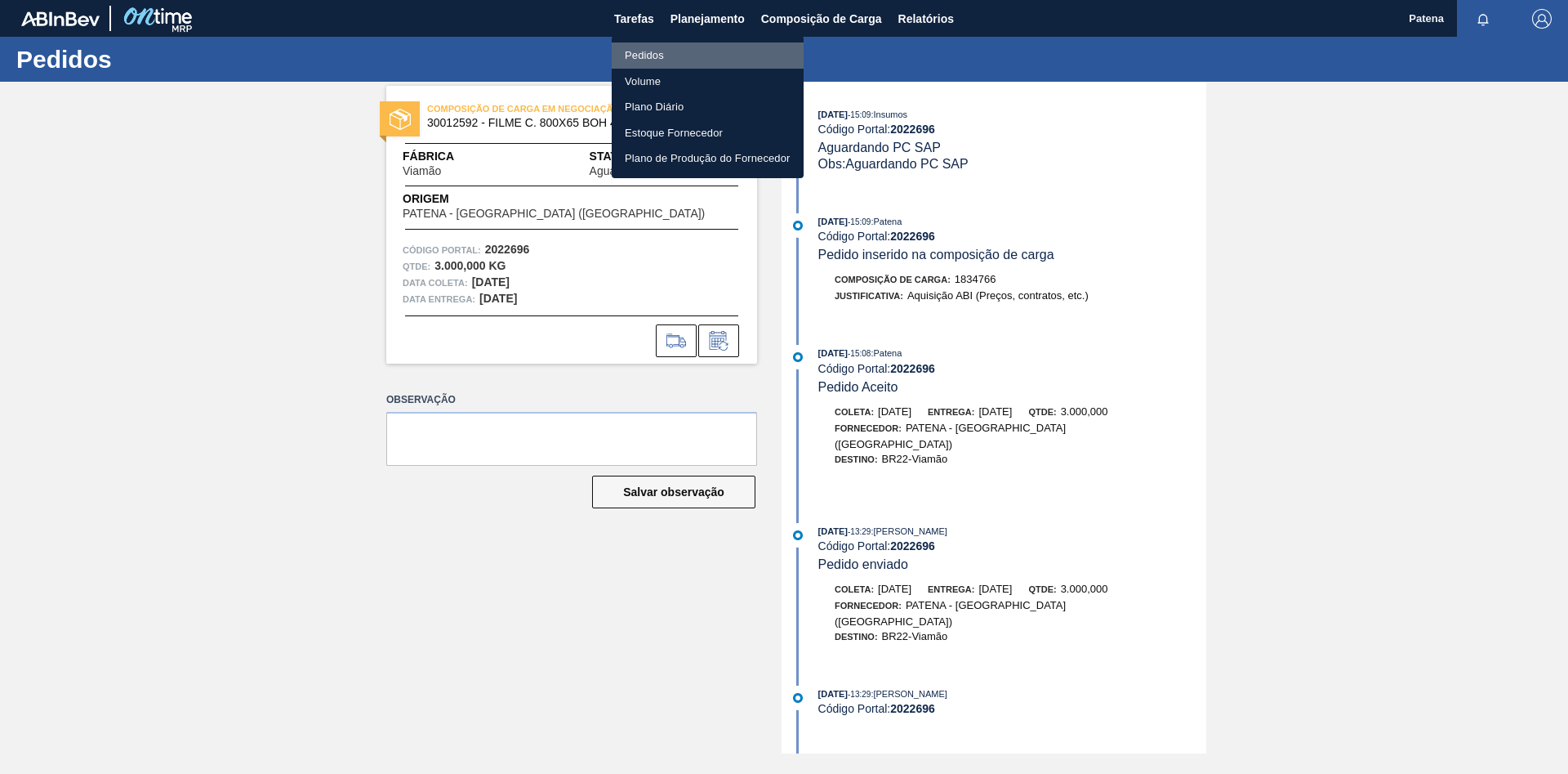
click at [643, 51] on li "Pedidos" at bounding box center [707, 55] width 192 height 26
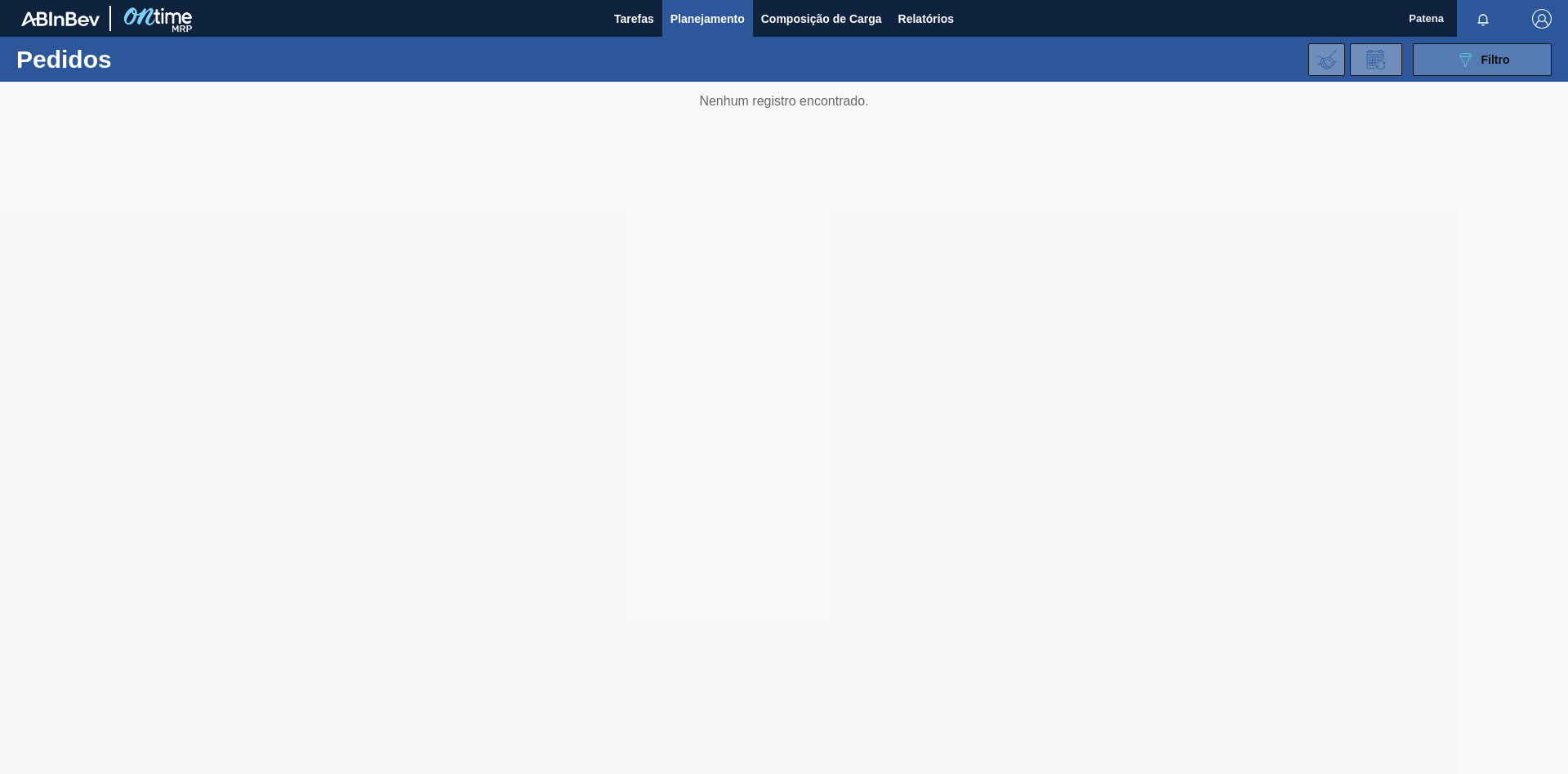
click at [1495, 50] on div "089F7B8B-B2A5-4AFE-B5C0-19BA573D28AC Filtro" at bounding box center [1482, 59] width 55 height 19
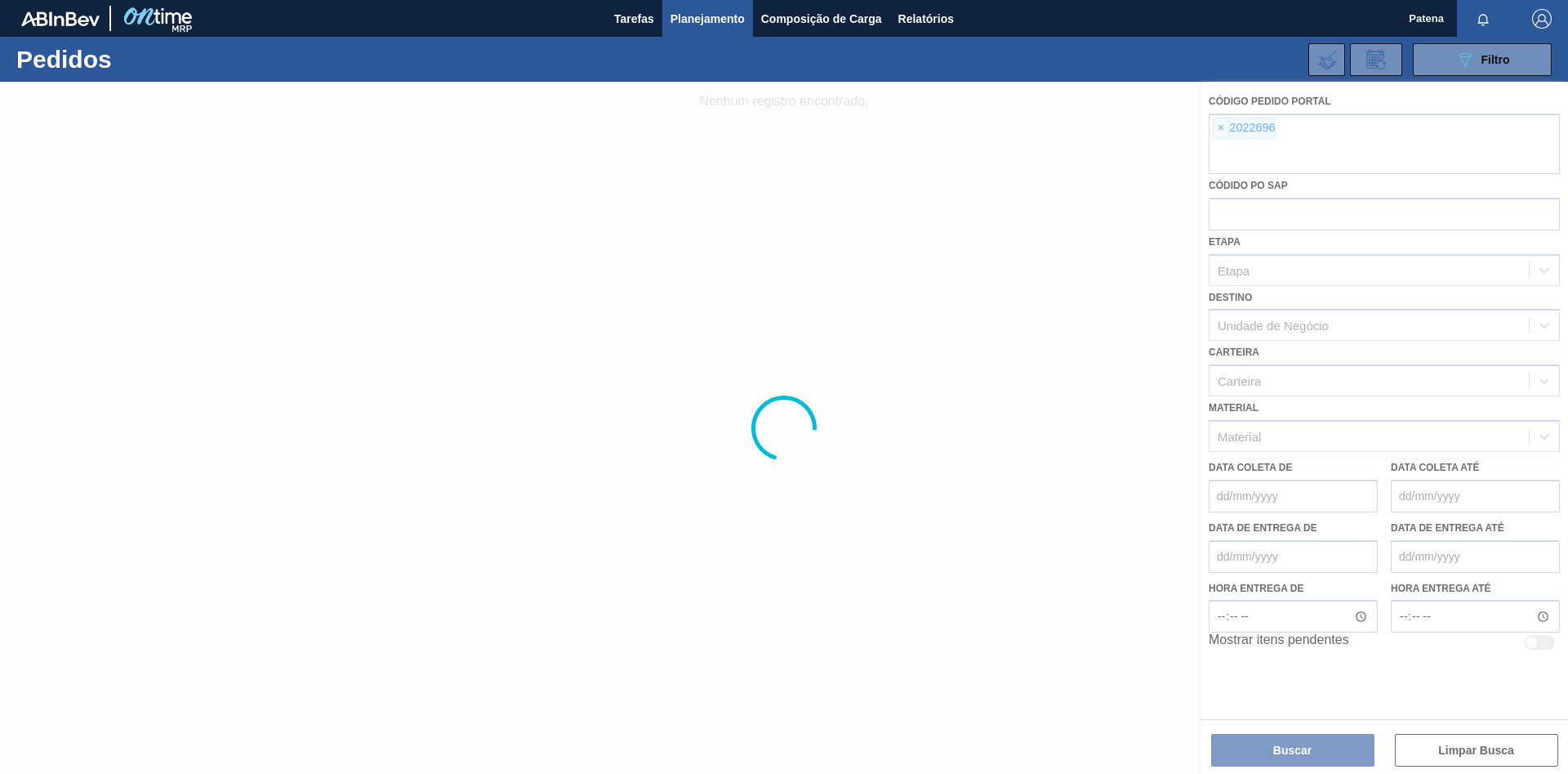
click at [1458, 735] on div at bounding box center [784, 427] width 1568 height 693
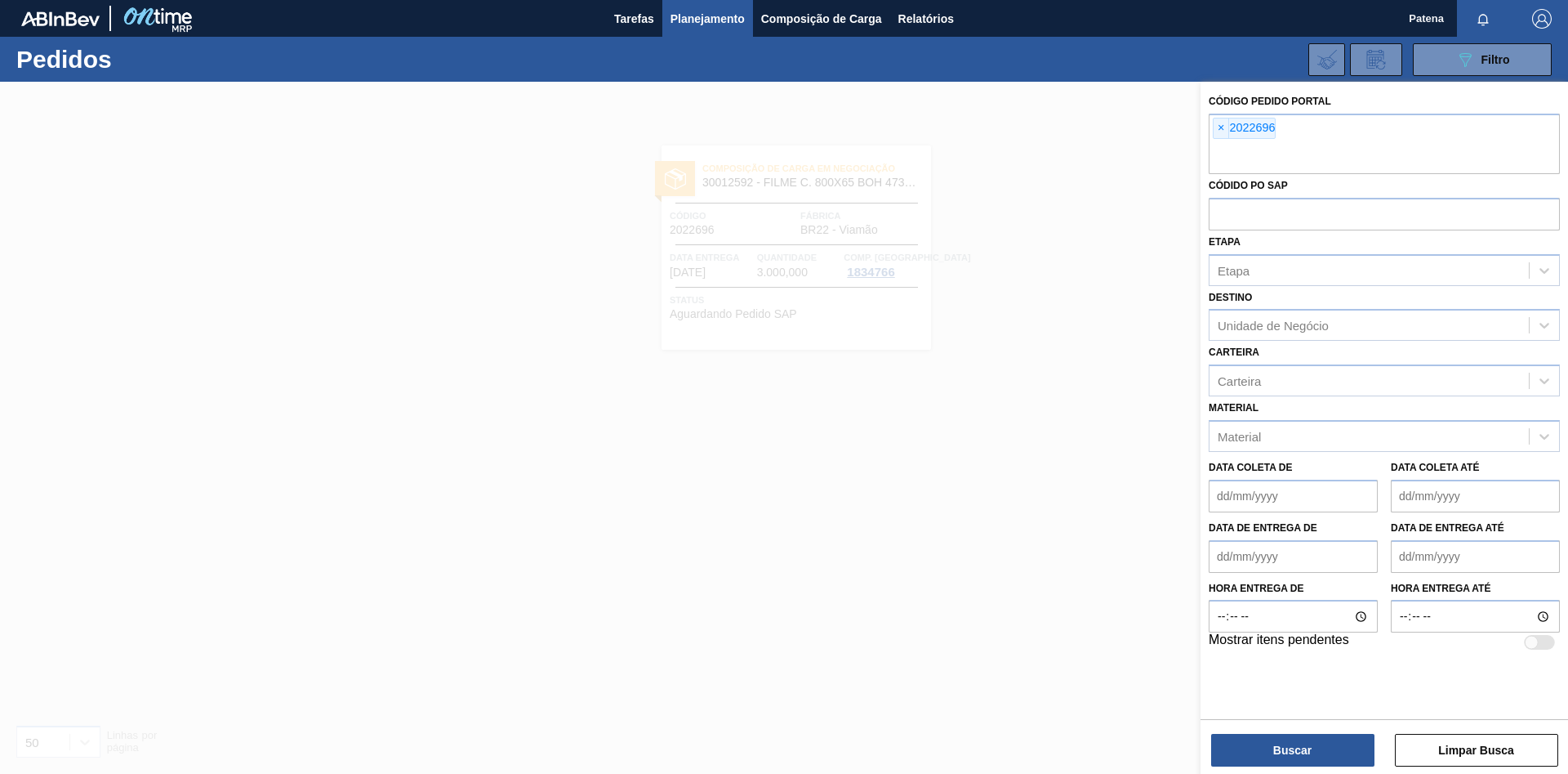
click at [1451, 752] on button "Limpar Busca" at bounding box center [1477, 750] width 164 height 33
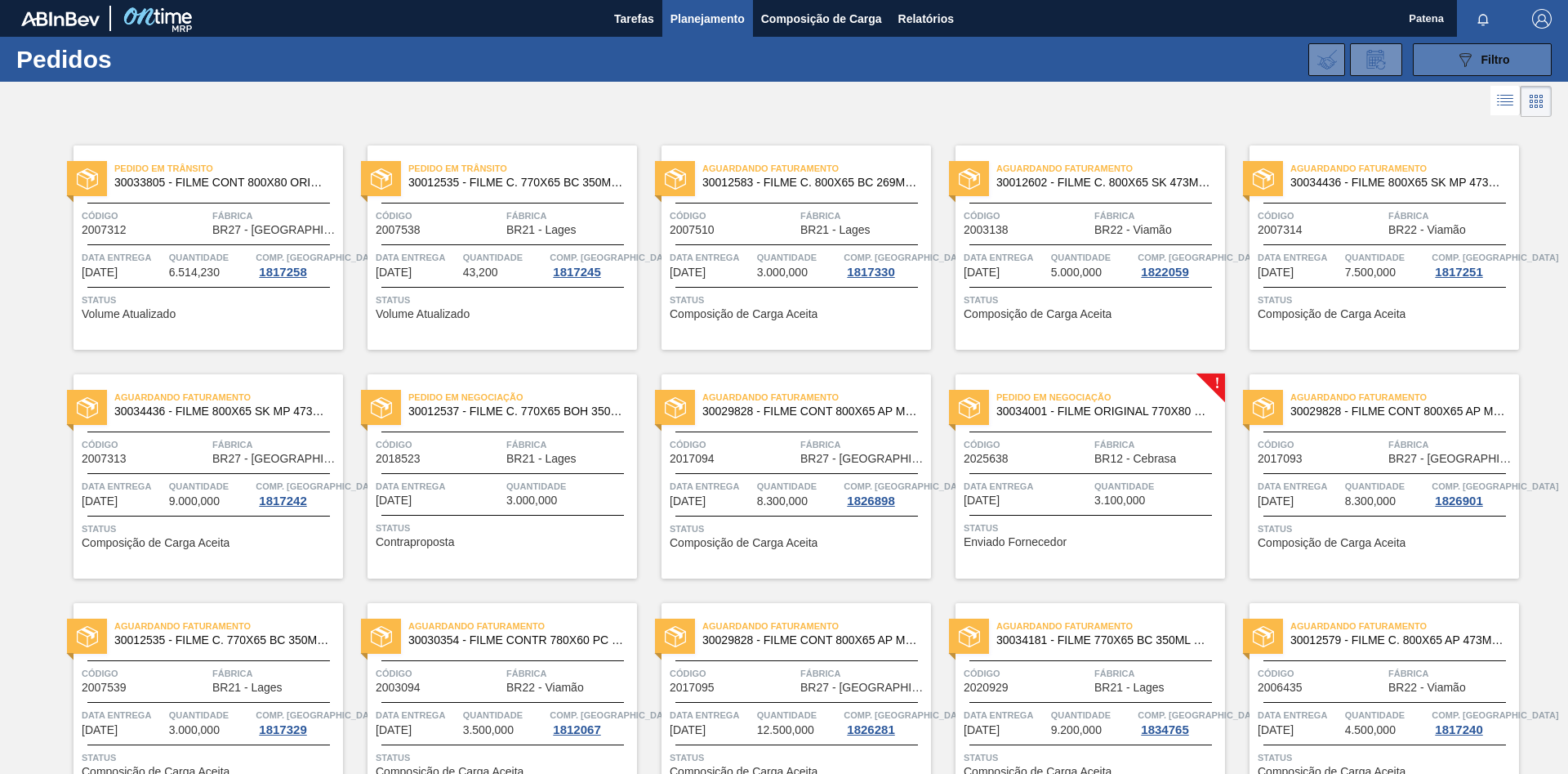
click at [1466, 62] on icon "089F7B8B-B2A5-4AFE-B5C0-19BA573D28AC" at bounding box center [1465, 59] width 19 height 19
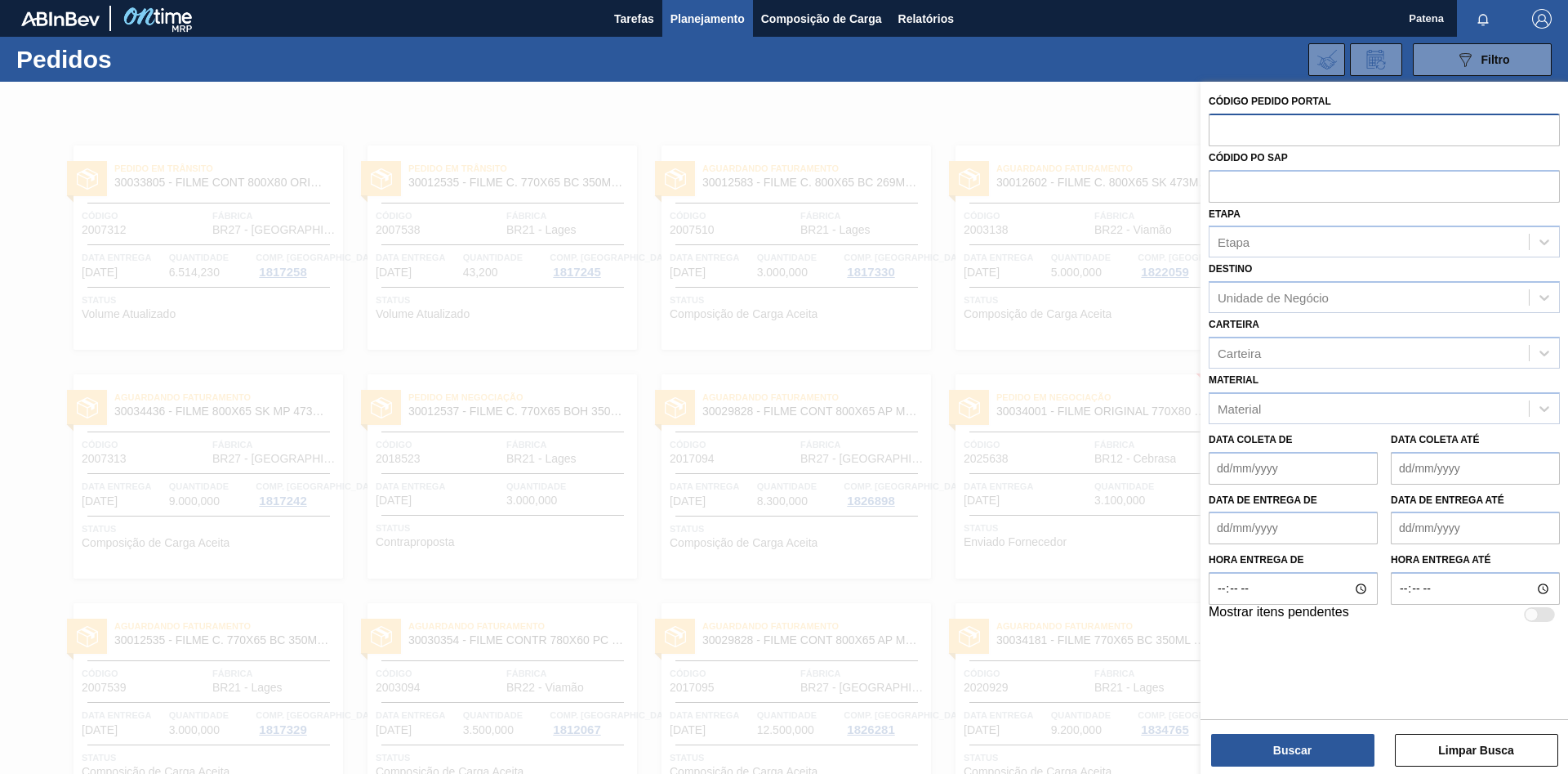
click at [1256, 130] on input "text" at bounding box center [1384, 128] width 352 height 31
type input "2022696"
click at [1289, 756] on button "Buscar" at bounding box center [1293, 750] width 164 height 33
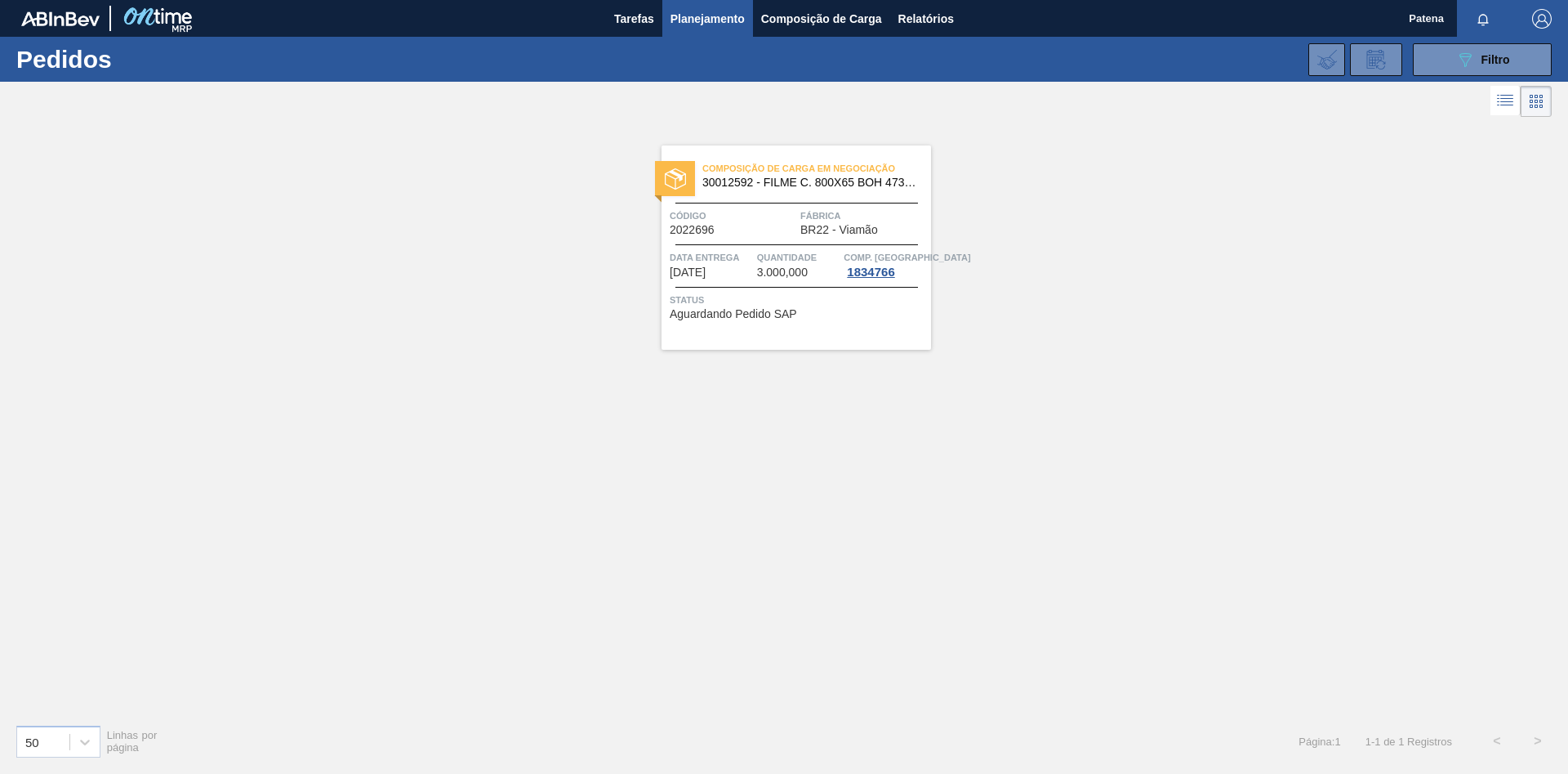
click at [800, 231] on div "Código 2022696 Fábrica BR22 - Viamão" at bounding box center [796, 222] width 269 height 29
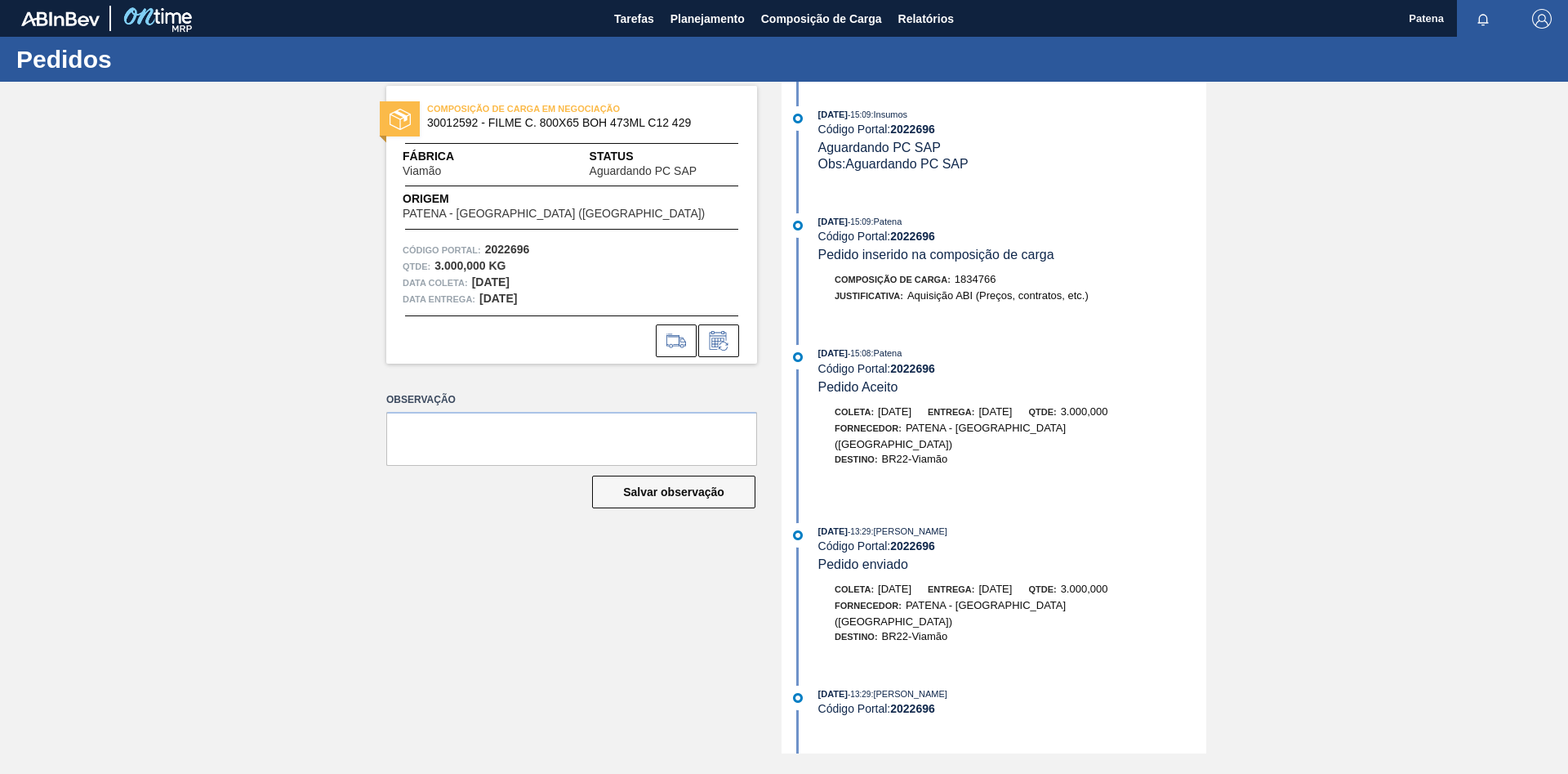
click at [538, 564] on div "COMPOSIÇÃO DE CARGA EM NEGOCIAÇÃO 30012592 - FILME C. 800X65 BOH 473ML C12 429 …" at bounding box center [559, 417] width 395 height 672
click at [716, 19] on span "Planejamento" at bounding box center [707, 18] width 75 height 19
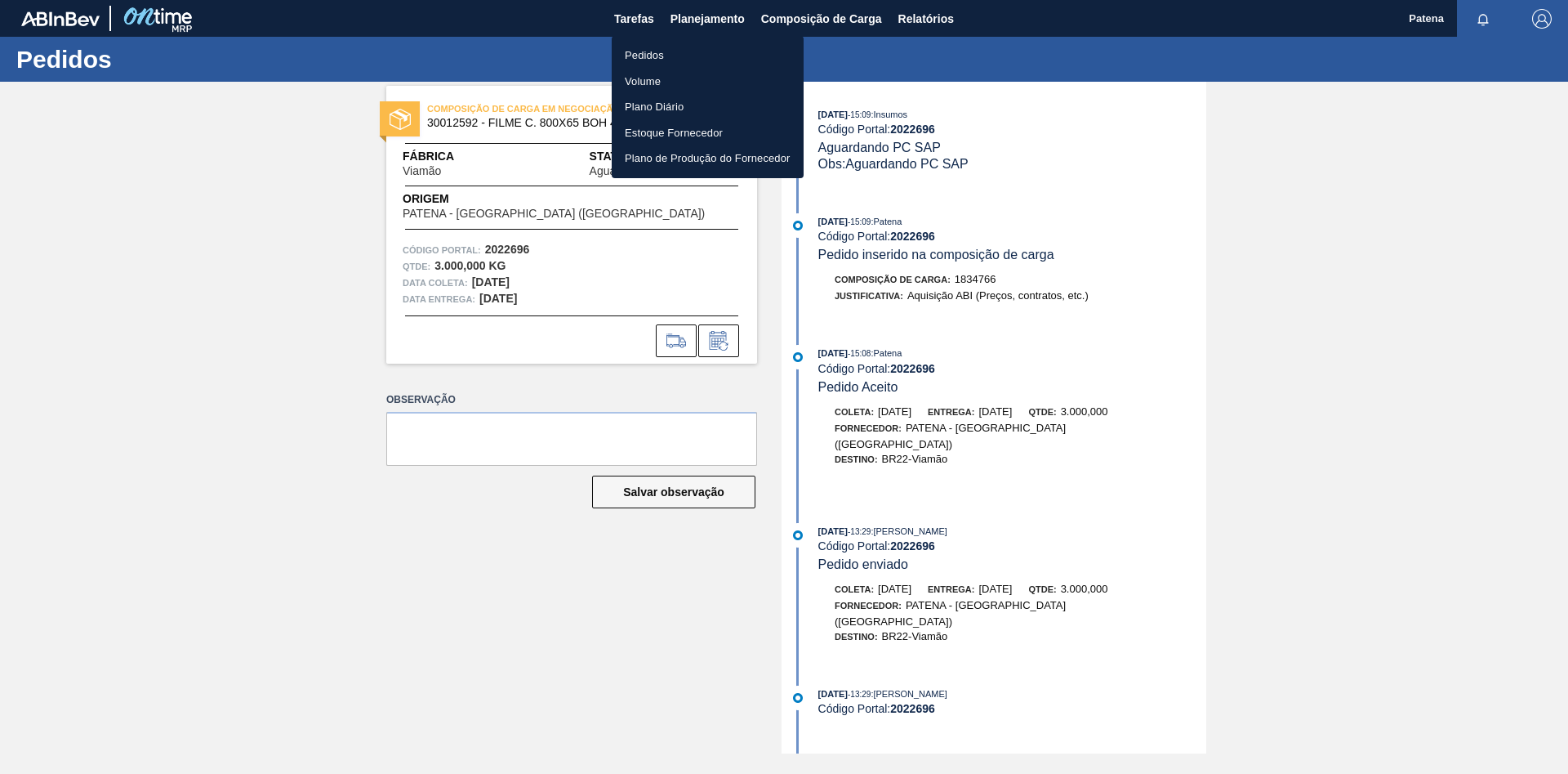
click at [659, 62] on li "Pedidos" at bounding box center [707, 55] width 192 height 26
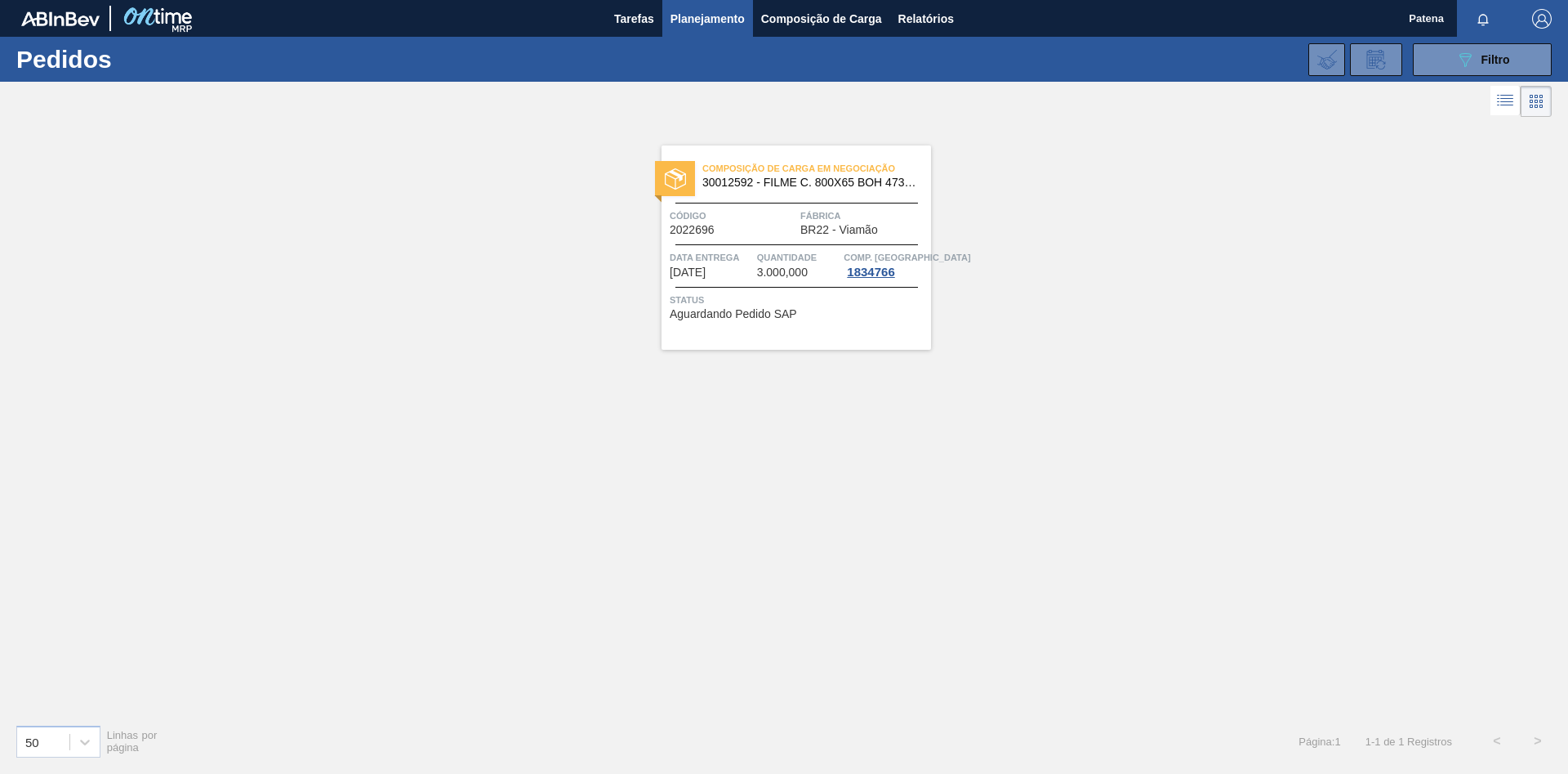
click at [711, 10] on span "Planejamento" at bounding box center [707, 18] width 75 height 19
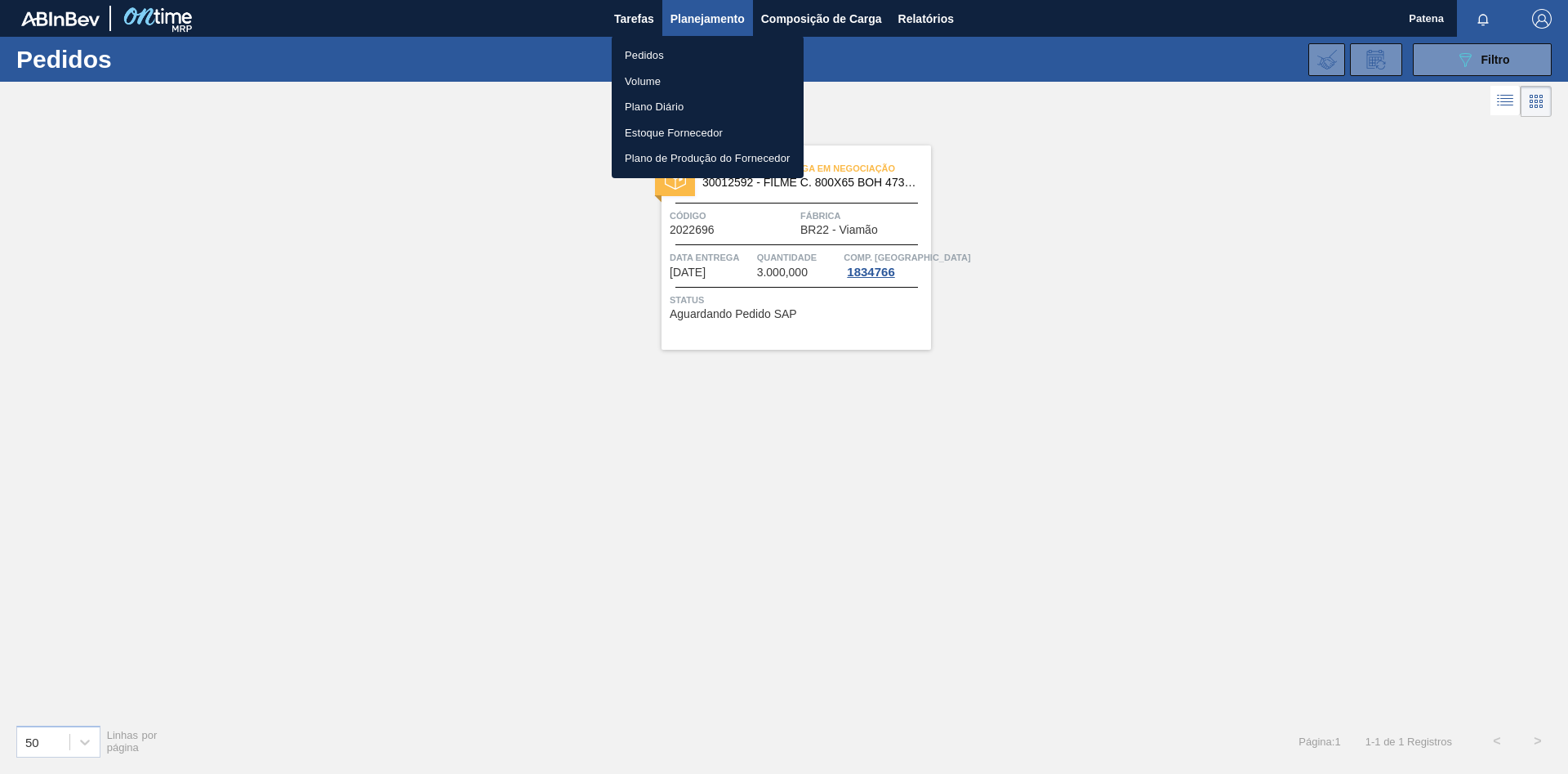
click at [1341, 226] on div at bounding box center [784, 387] width 1568 height 774
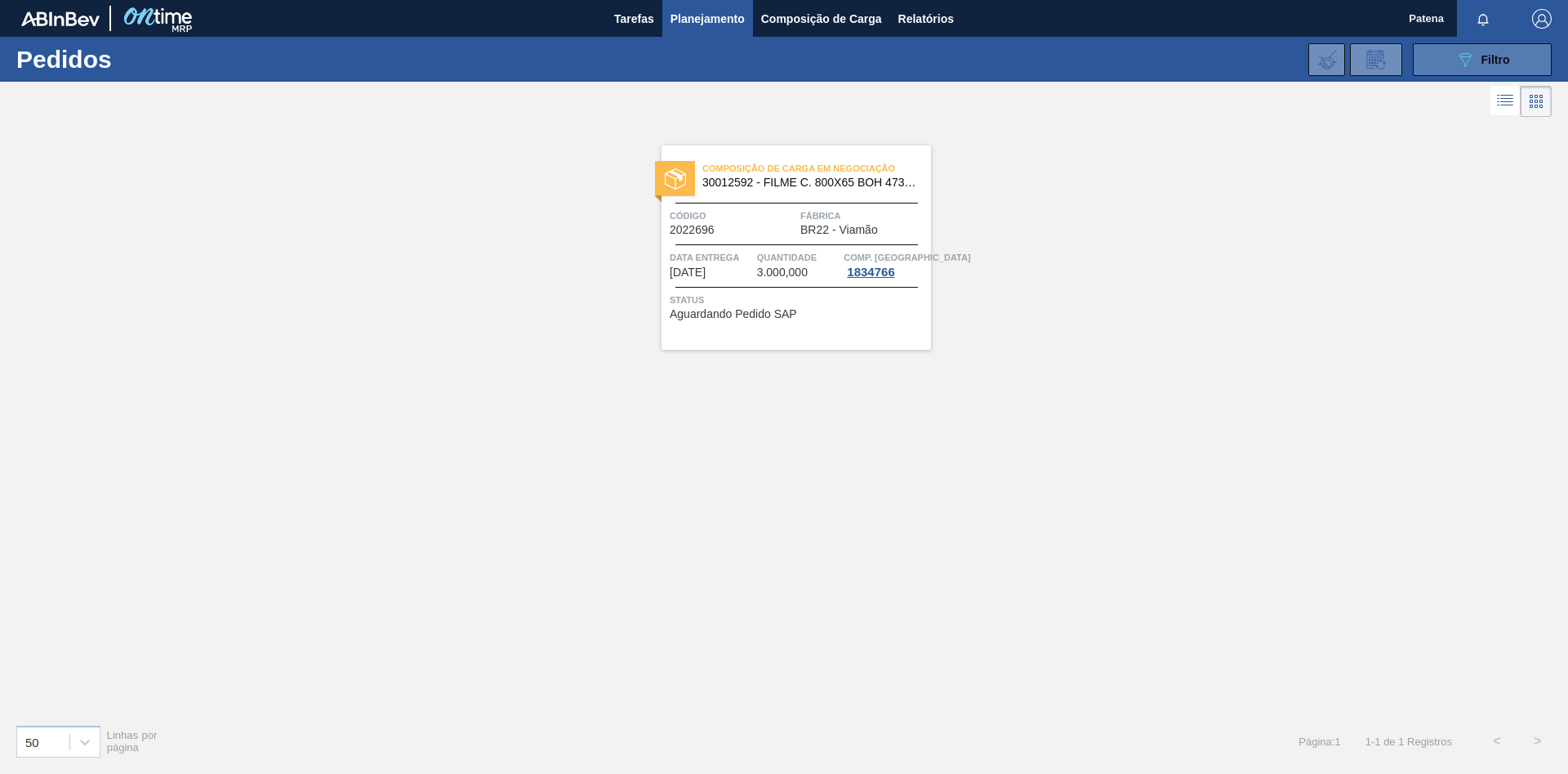
click at [1479, 65] on div "089F7B8B-B2A5-4AFE-B5C0-19BA573D28AC Filtro" at bounding box center [1482, 59] width 55 height 19
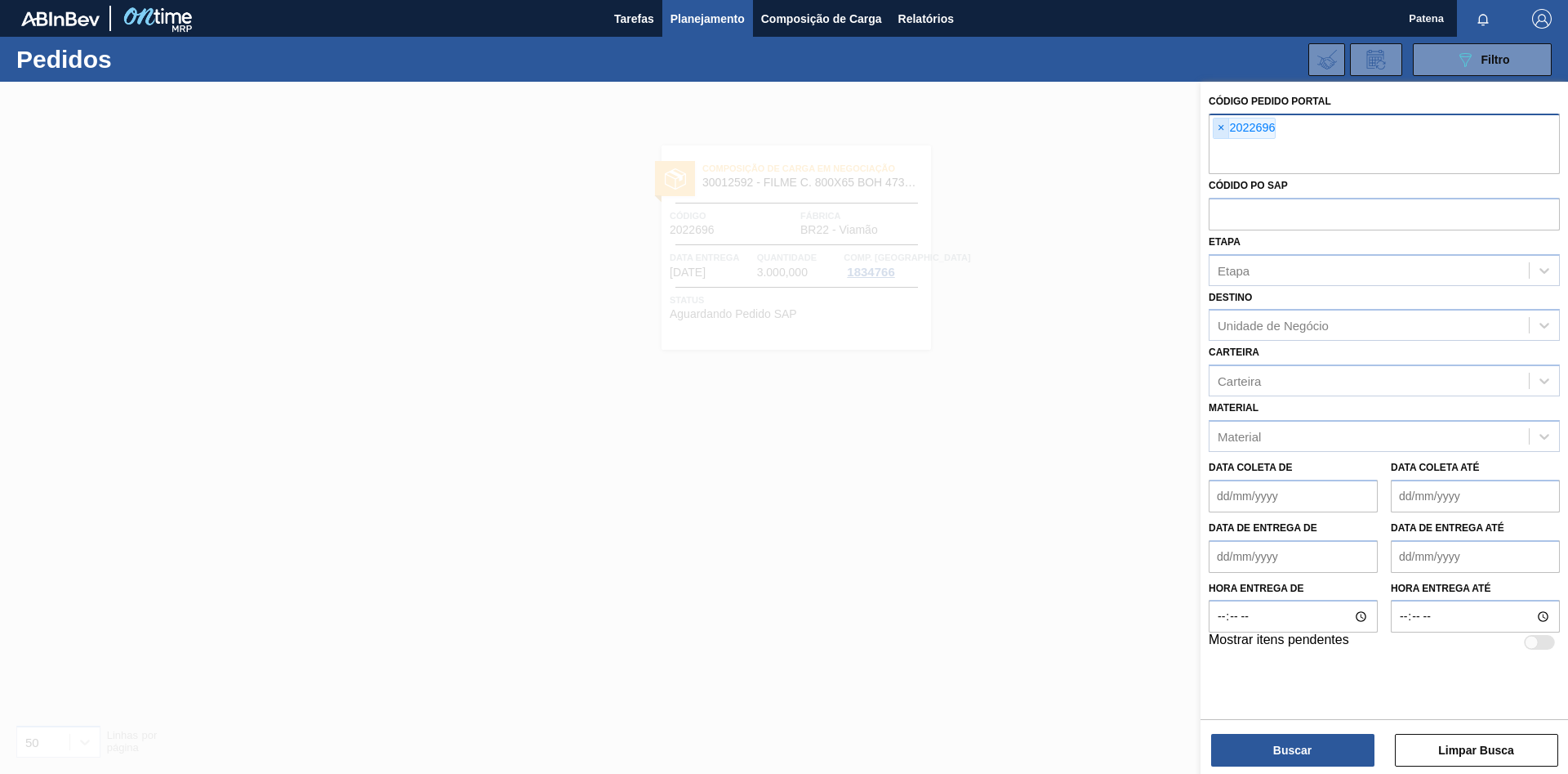
click at [1222, 128] on span "×" at bounding box center [1222, 128] width 15 height 19
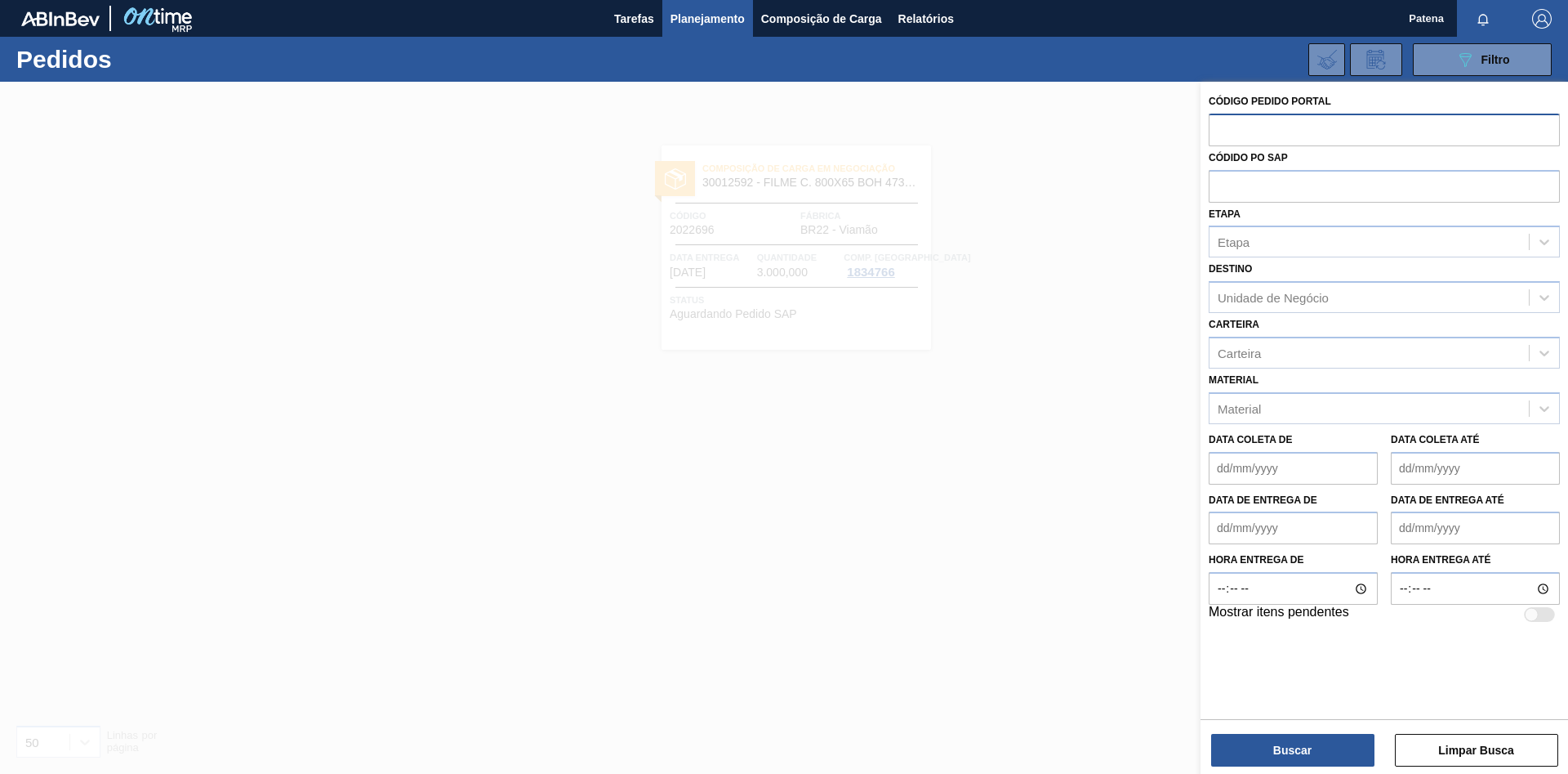
click at [1234, 134] on input "text" at bounding box center [1384, 128] width 352 height 31
type input "2020926"
click at [1302, 745] on button "Buscar" at bounding box center [1293, 750] width 164 height 33
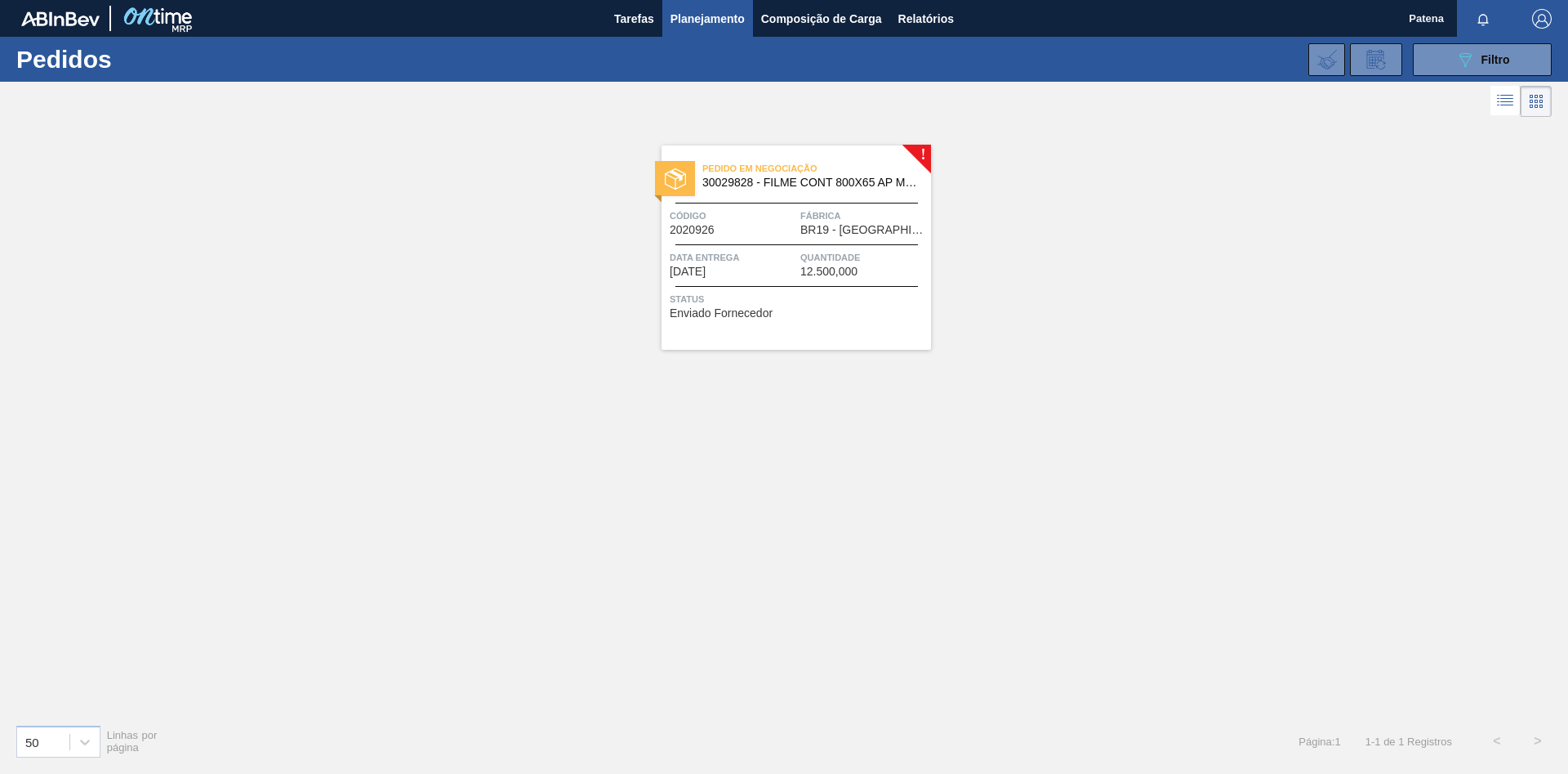
click at [776, 230] on div "Código 2020926" at bounding box center [732, 222] width 127 height 29
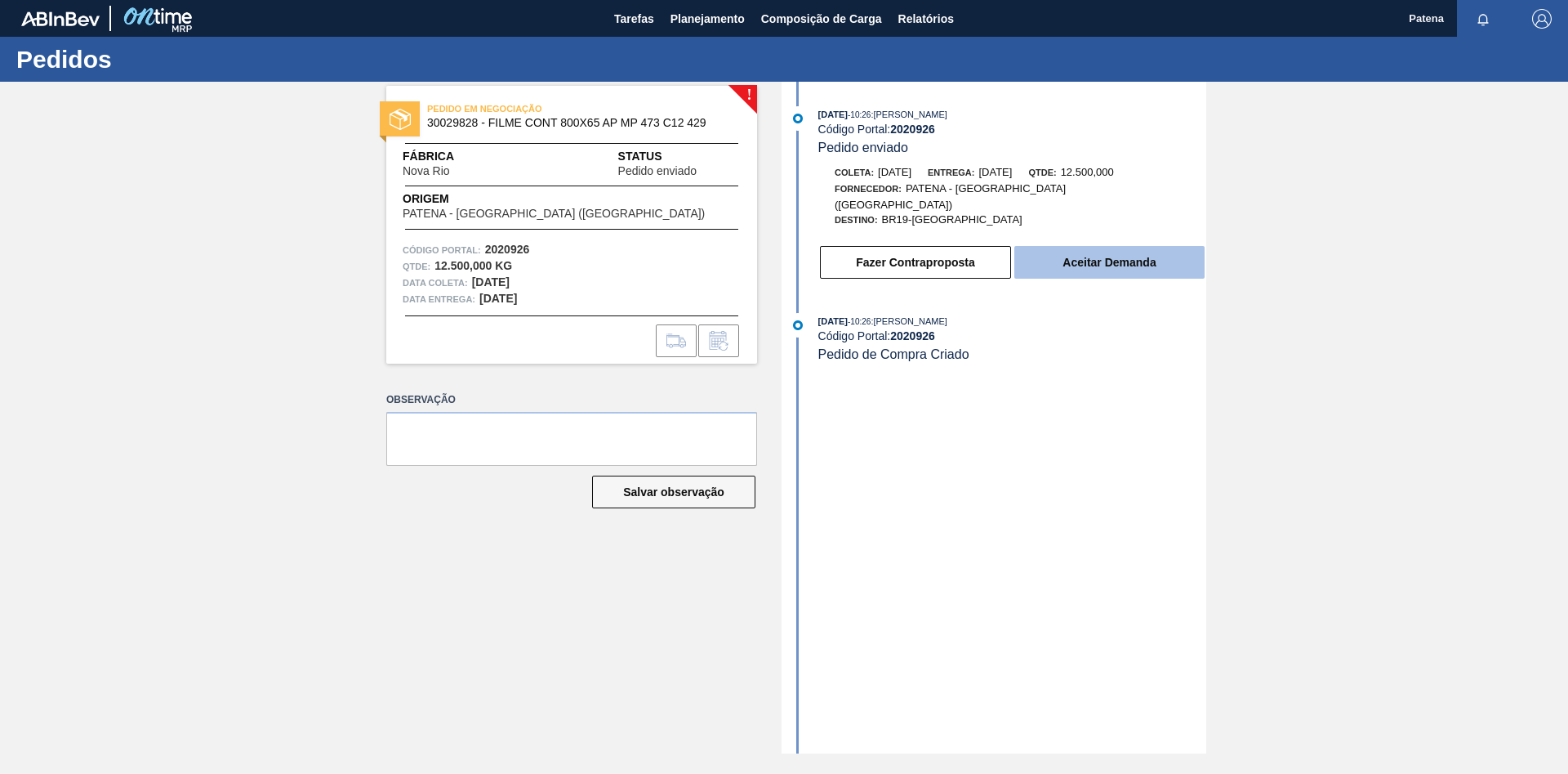
click at [1116, 250] on button "Aceitar Demanda" at bounding box center [1109, 262] width 190 height 33
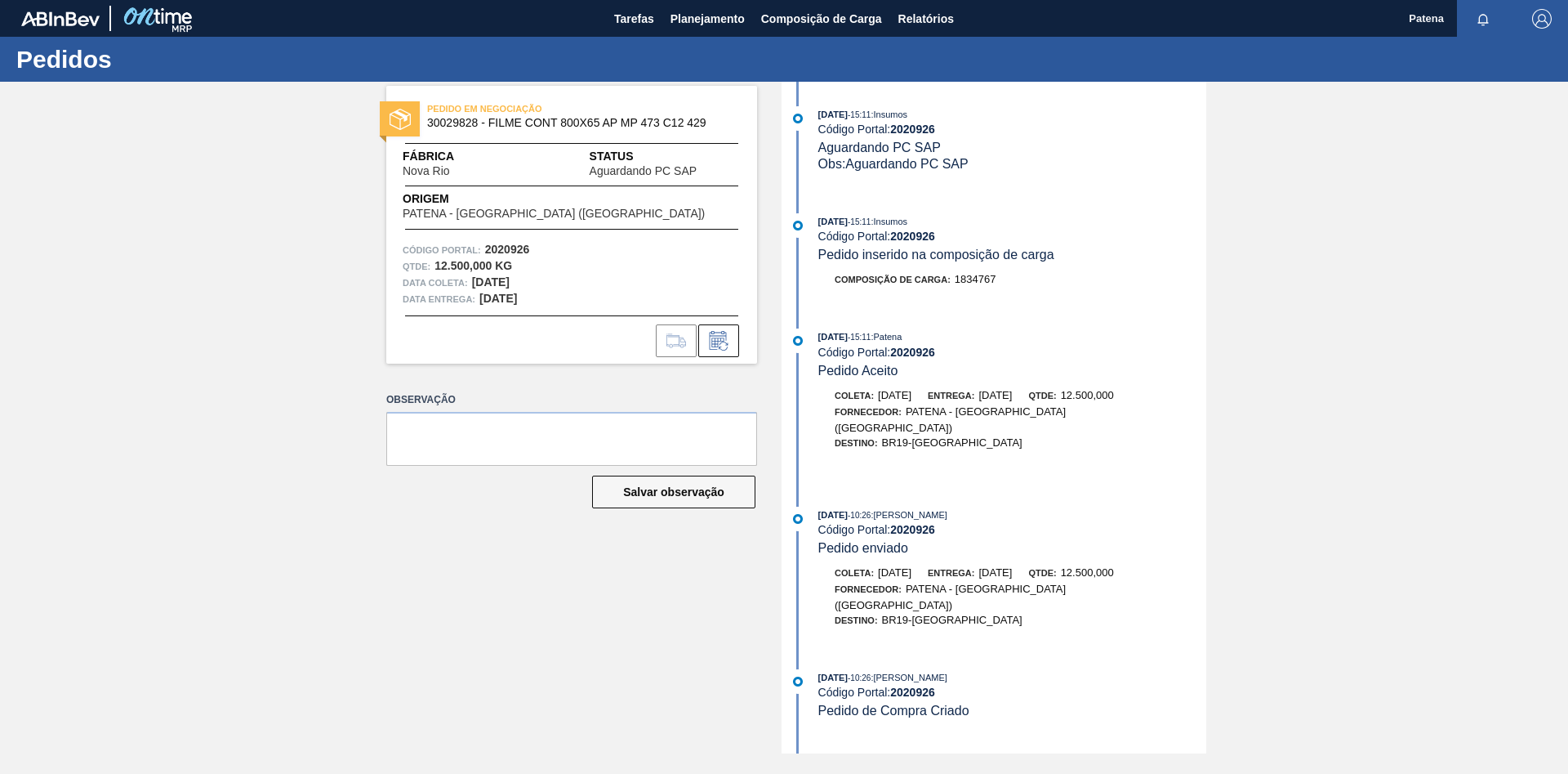
click at [1115, 324] on div "[DATE] 15:11 : Insumos Código Portal: 2020926 Aguardando PC SAP Obs: Aguardando…" at bounding box center [996, 417] width 420 height 672
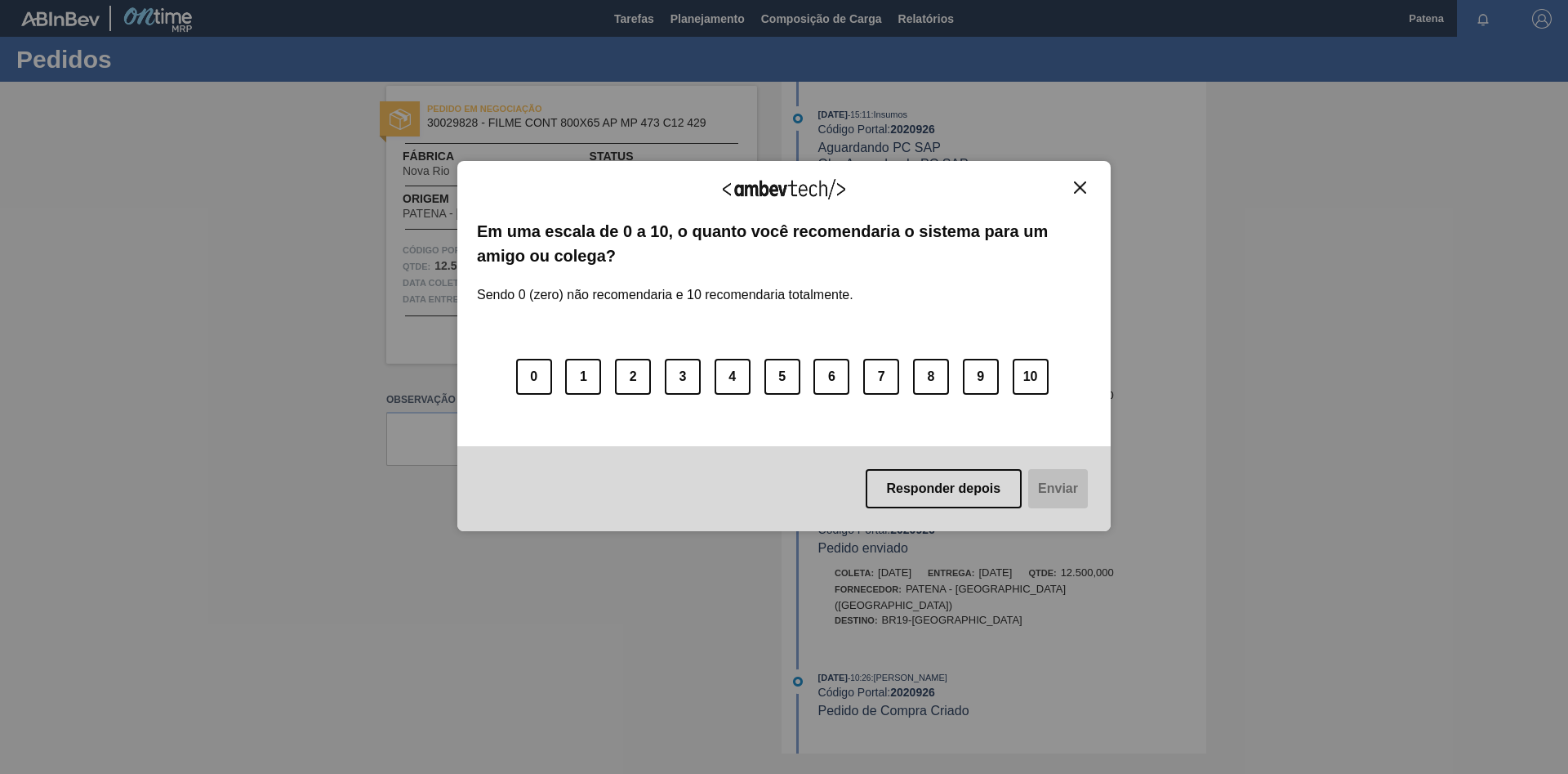
click at [1081, 178] on div "Agradecemos seu feedback! Em uma escala de 0 a 10, o quanto você recomendaria o…" at bounding box center [784, 347] width 654 height 371
click at [1081, 188] on img "Close" at bounding box center [1080, 187] width 13 height 13
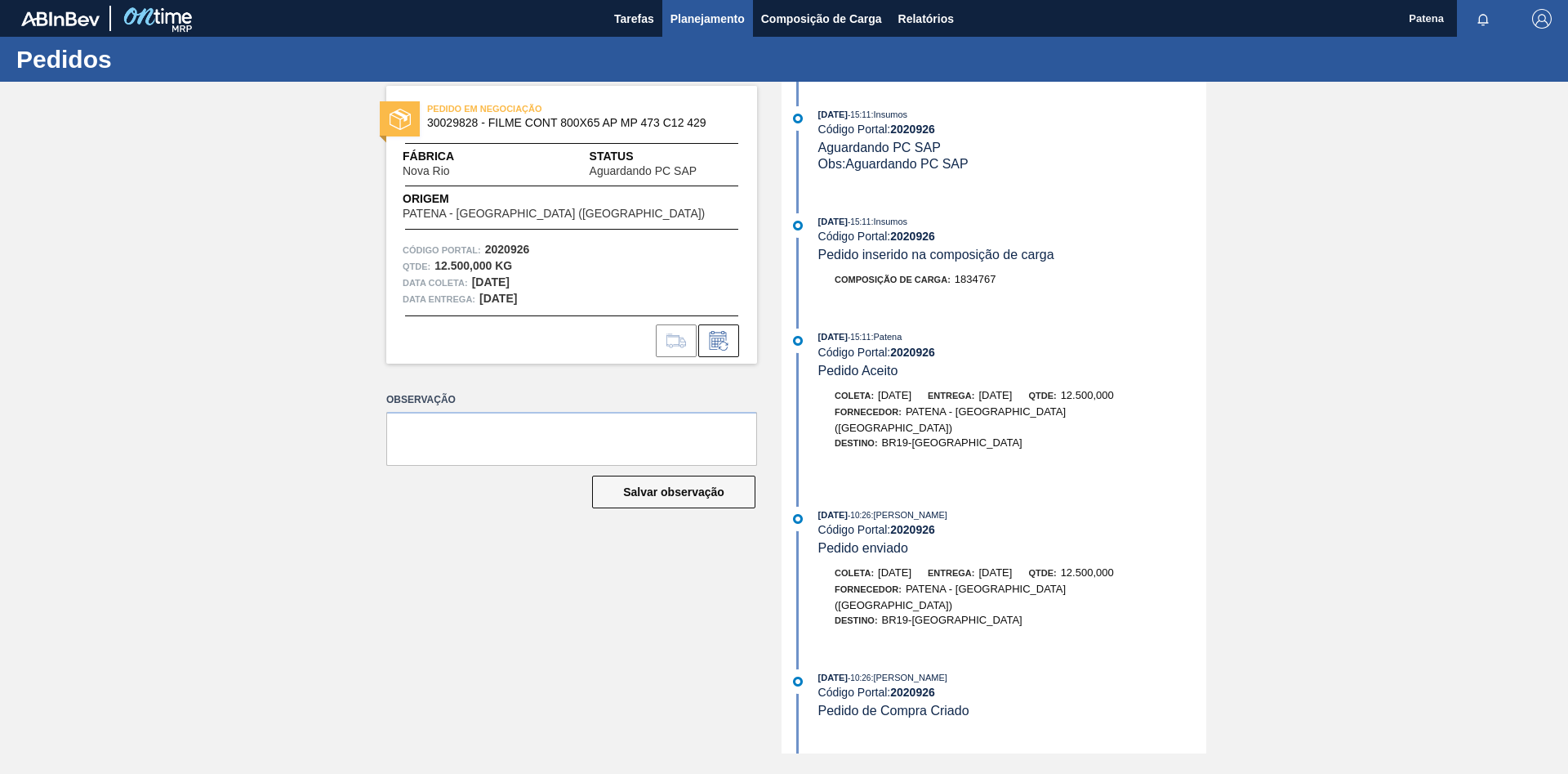
click at [711, 12] on span "Planejamento" at bounding box center [707, 18] width 75 height 19
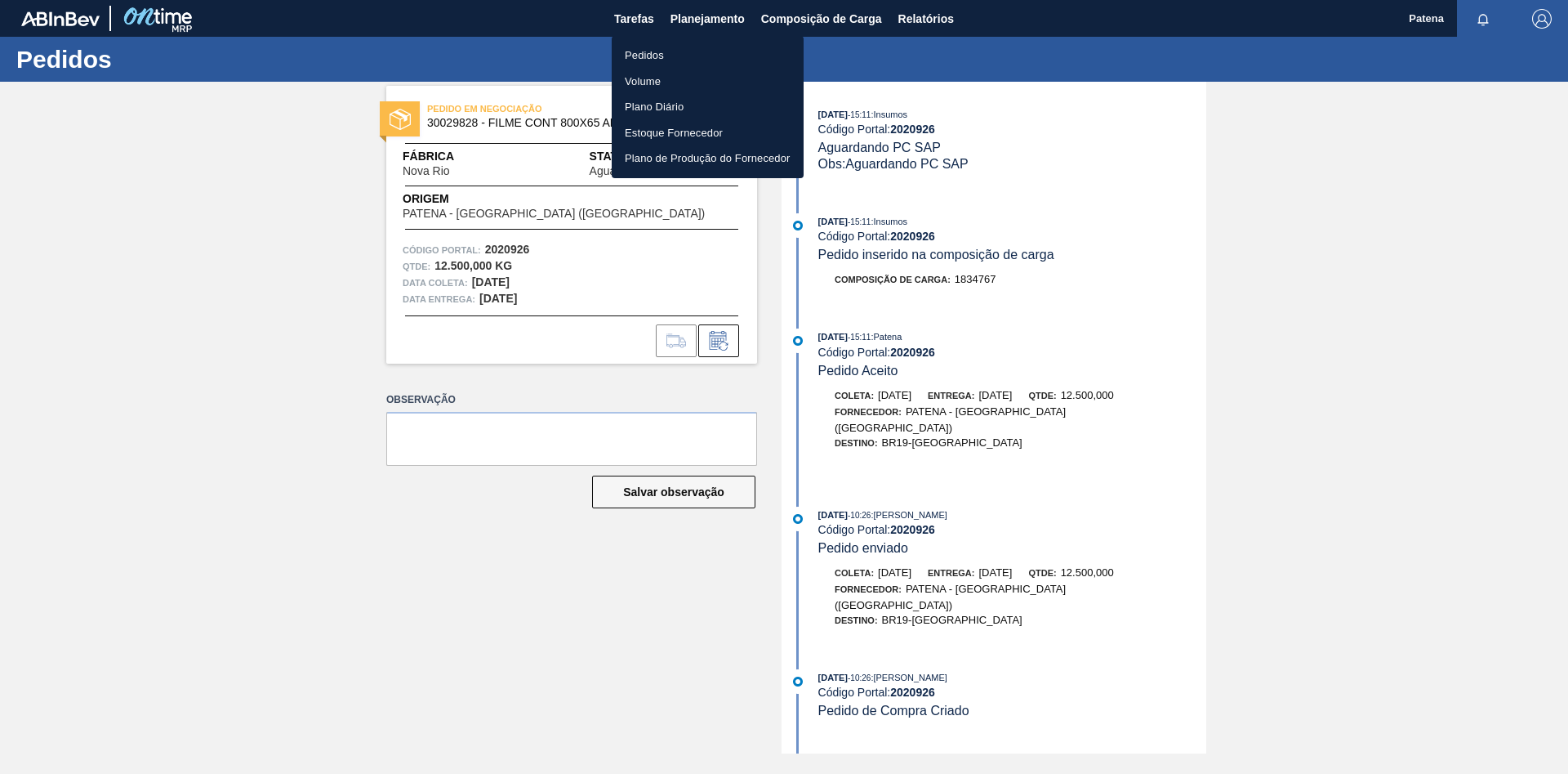
click at [666, 54] on li "Pedidos" at bounding box center [707, 55] width 192 height 26
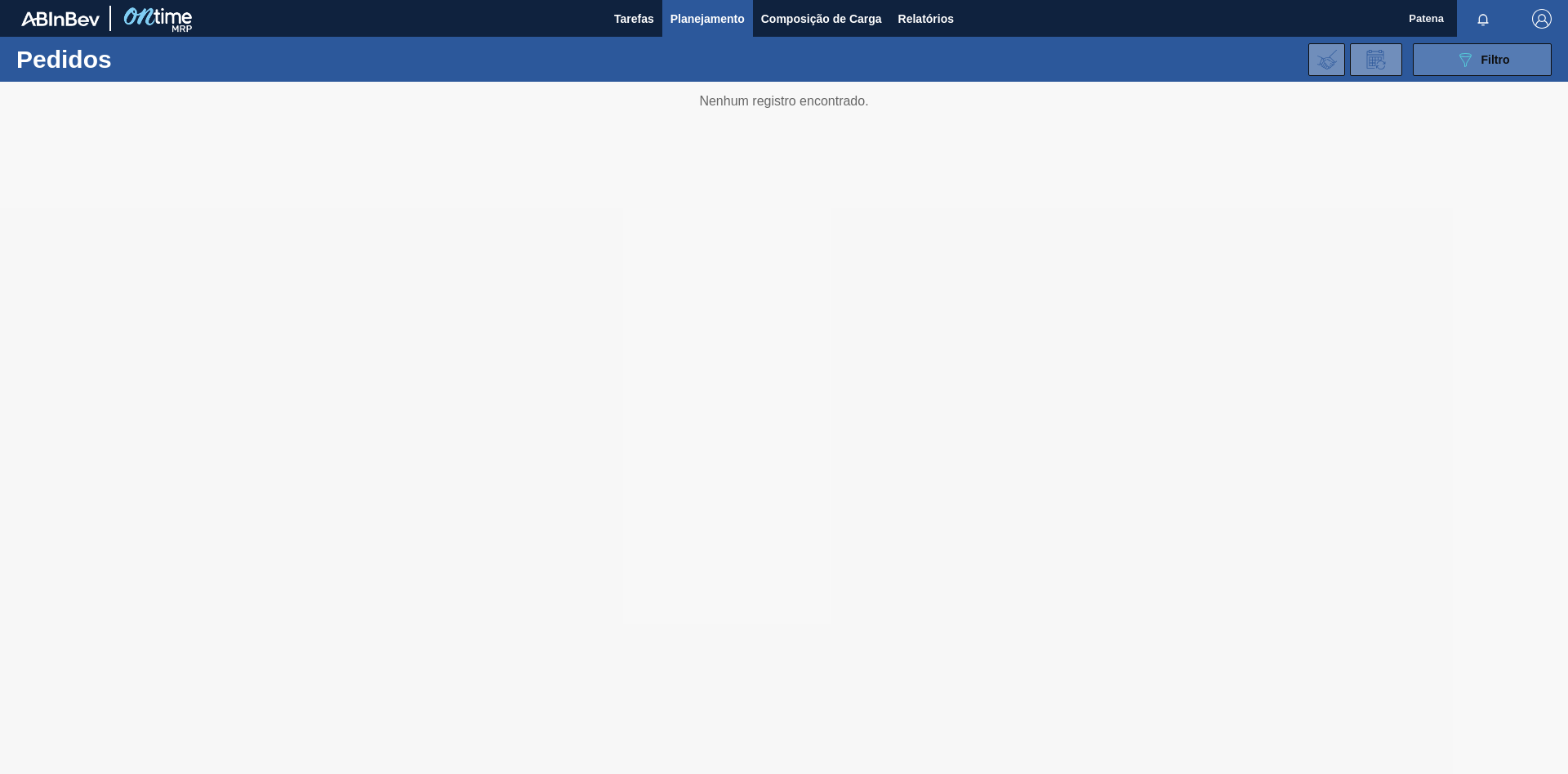
click at [1476, 61] on div "089F7B8B-B2A5-4AFE-B5C0-19BA573D28AC Filtro" at bounding box center [1482, 59] width 55 height 19
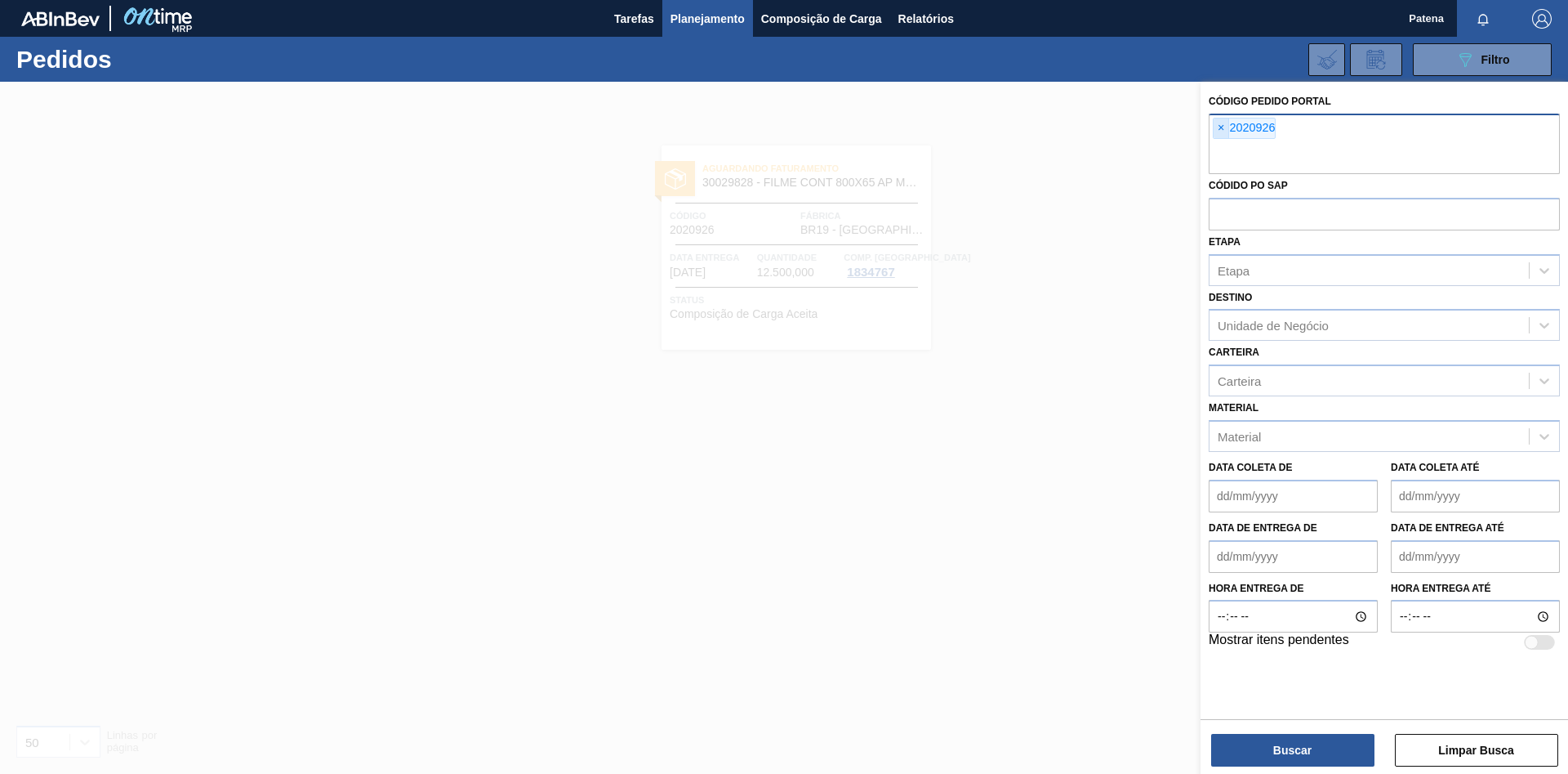
click at [1221, 130] on span "×" at bounding box center [1222, 128] width 15 height 19
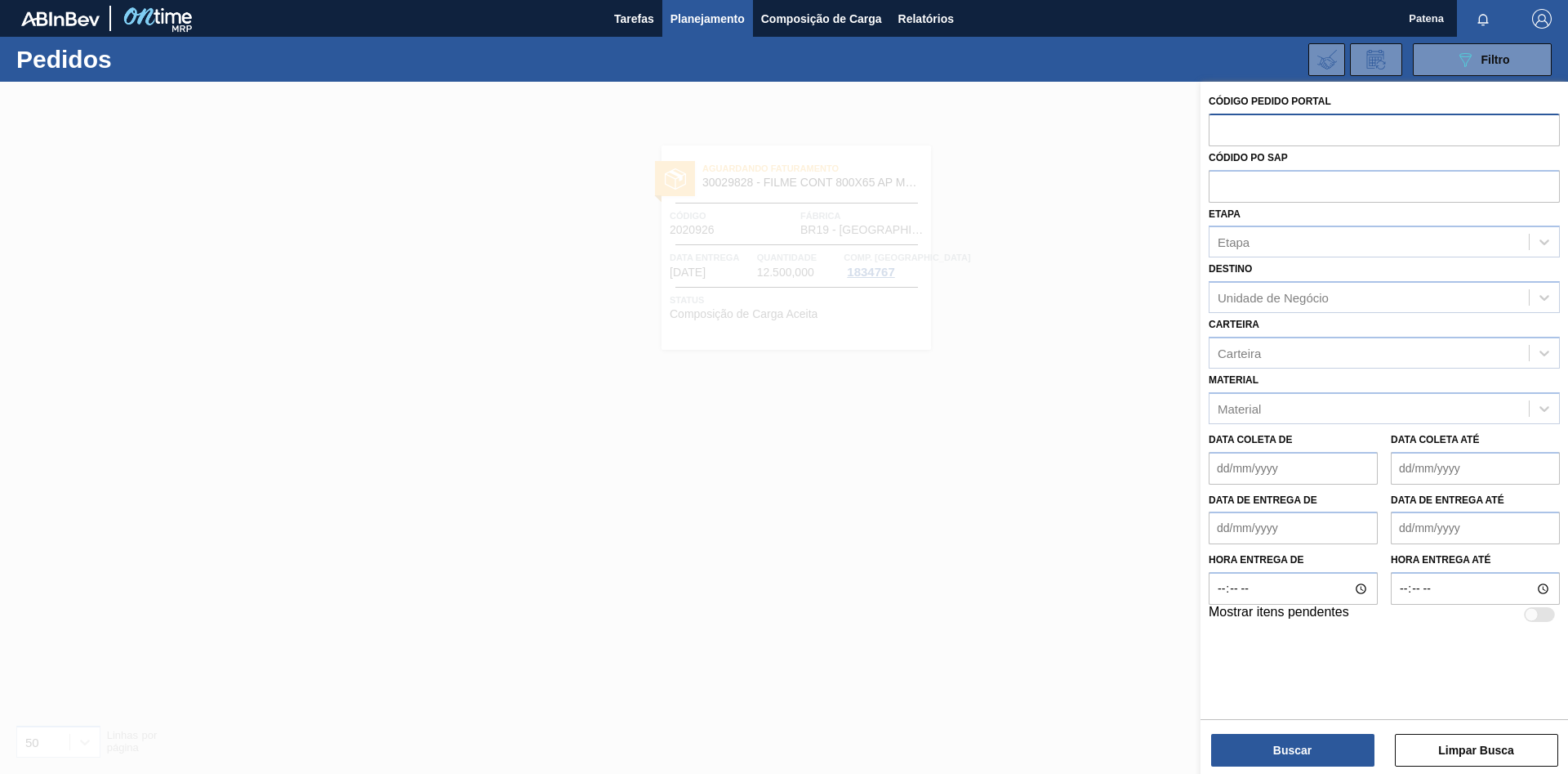
click at [1243, 138] on input "text" at bounding box center [1384, 128] width 352 height 31
type input "2022676"
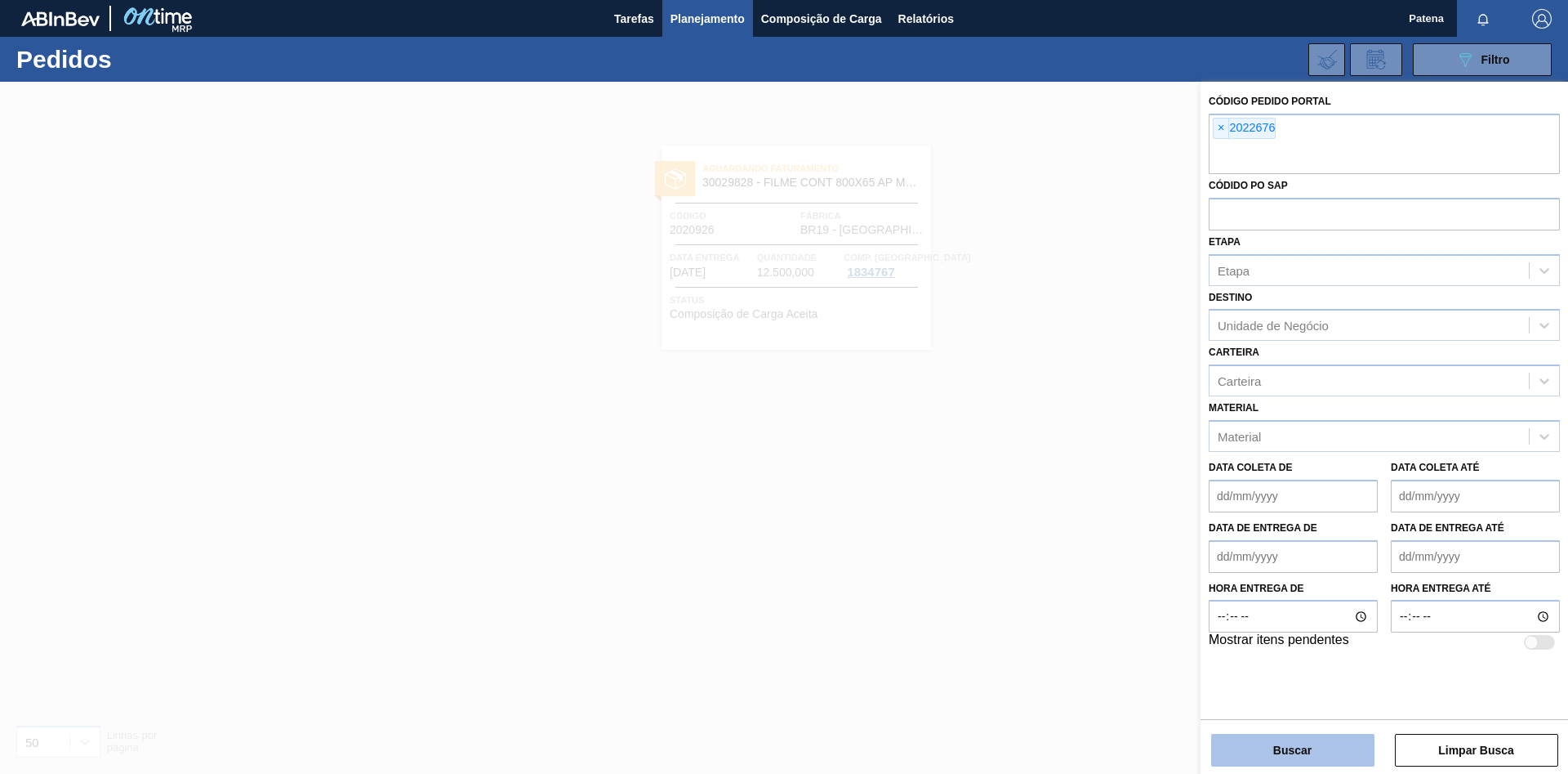
click at [1314, 743] on button "Buscar" at bounding box center [1293, 750] width 164 height 33
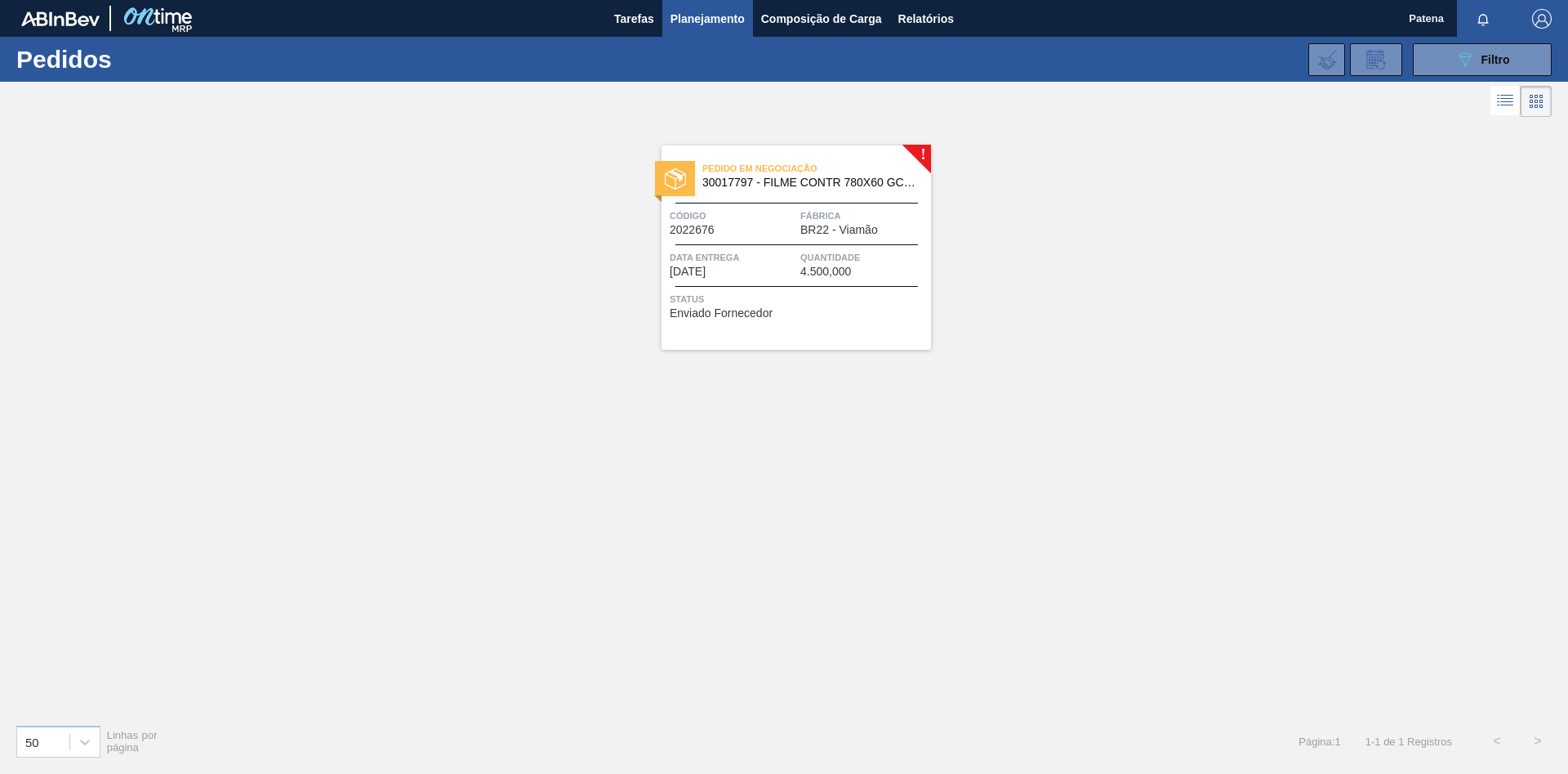
click at [735, 232] on div "Código 2022676" at bounding box center [732, 222] width 127 height 29
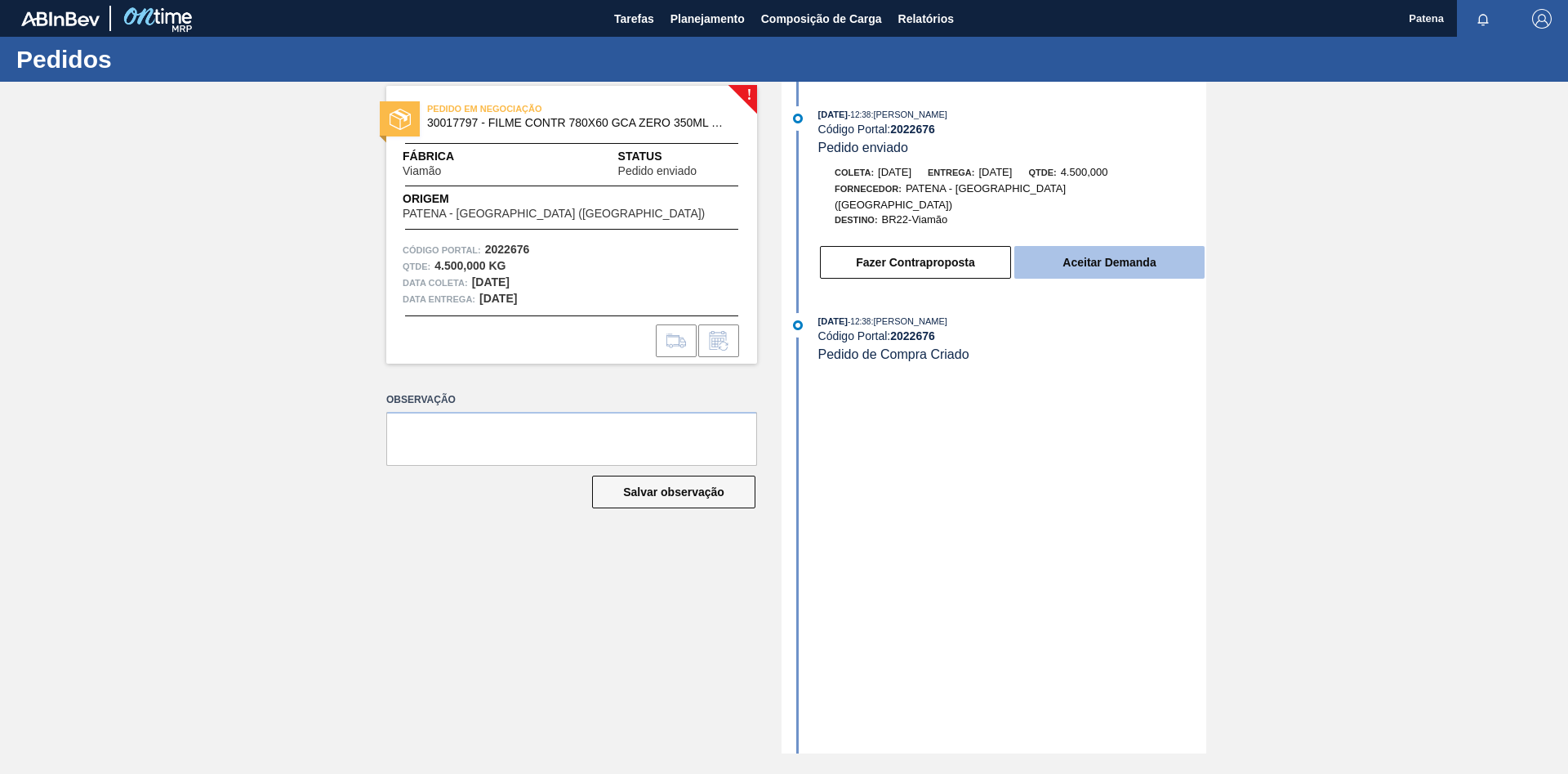
click at [1136, 252] on button "Aceitar Demanda" at bounding box center [1109, 262] width 190 height 33
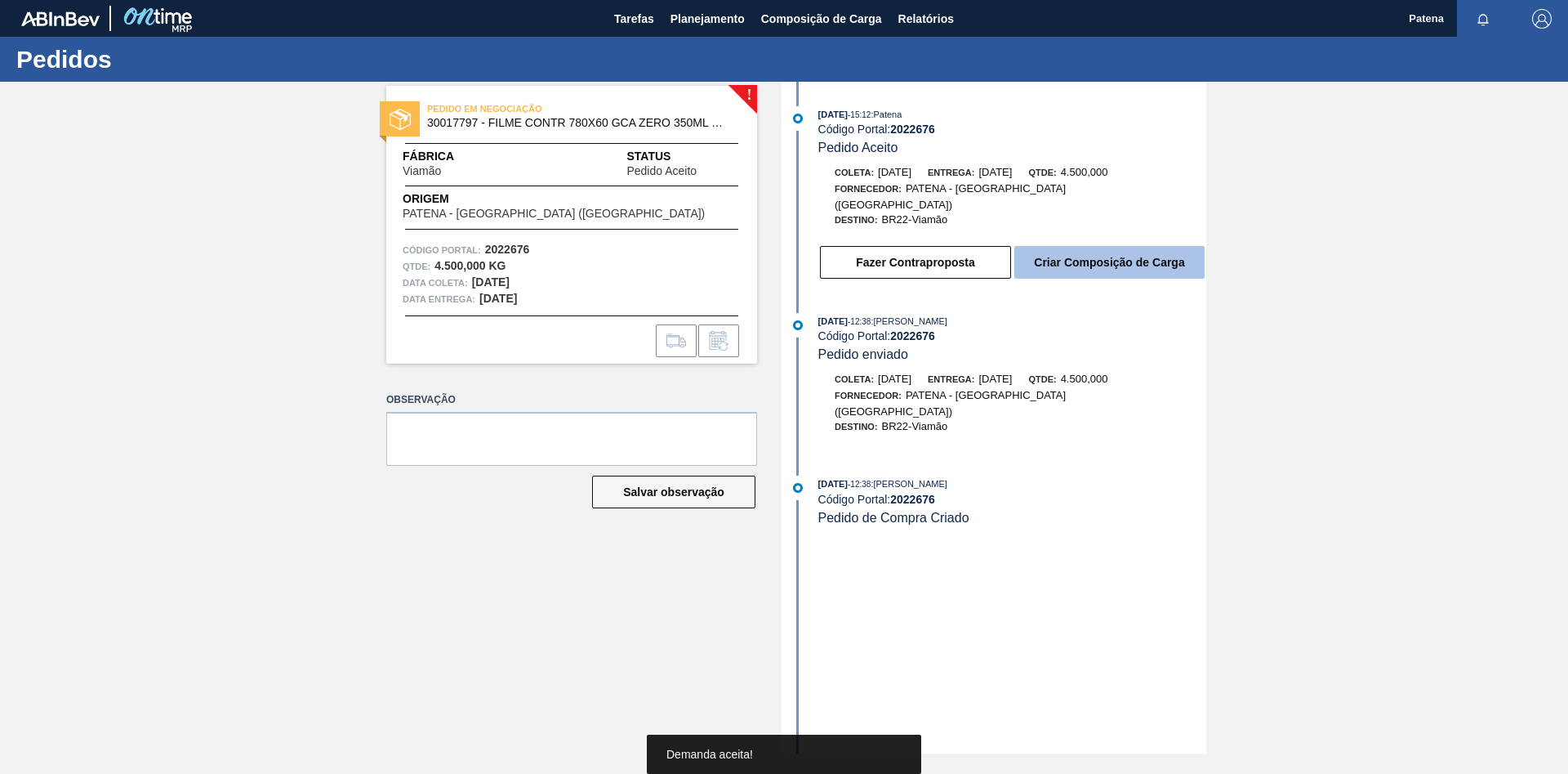
click at [1086, 256] on button "Criar Composição de Carga" at bounding box center [1109, 262] width 190 height 33
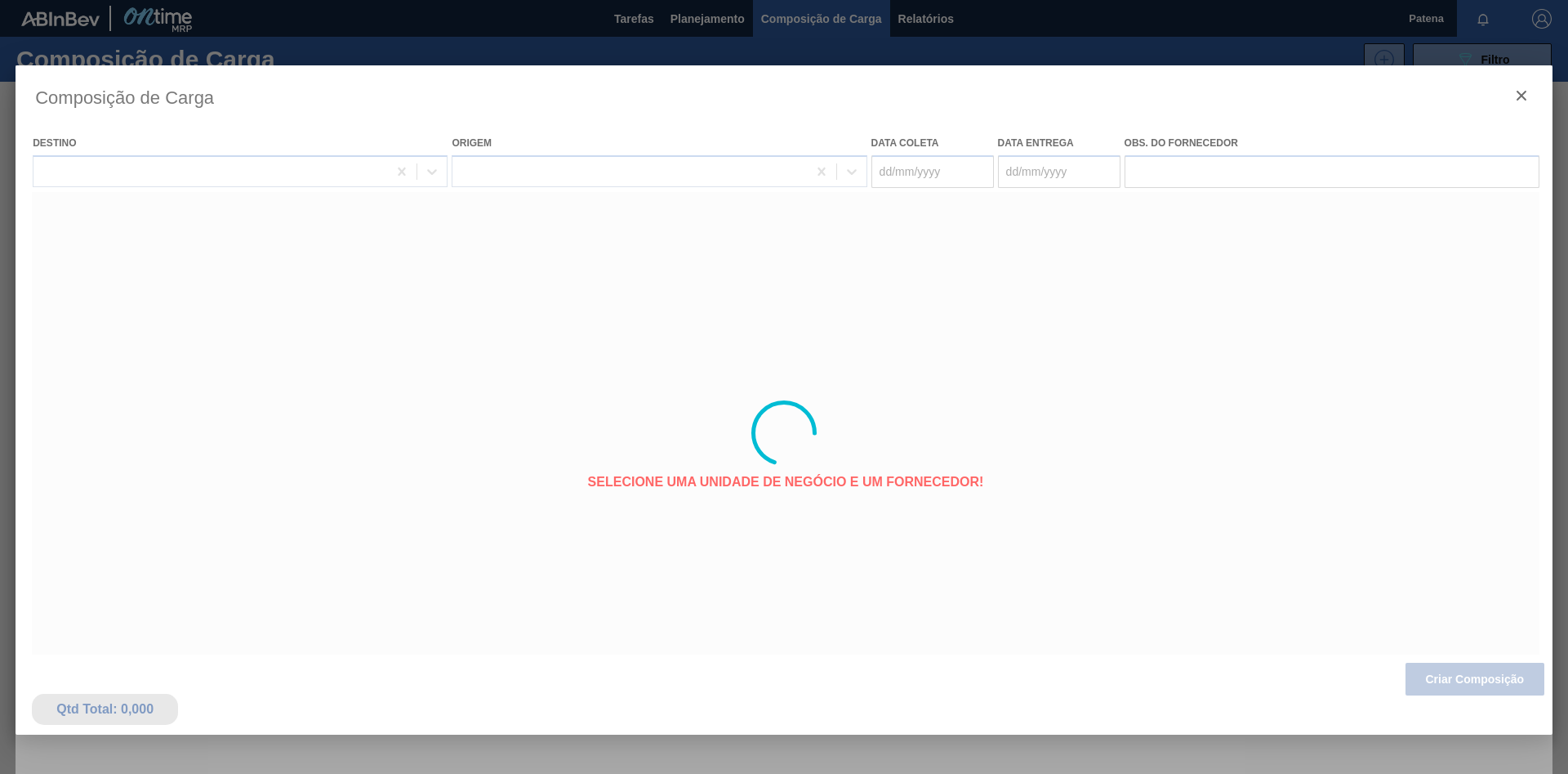
type coleta "[DATE]"
type entrega "[DATE]"
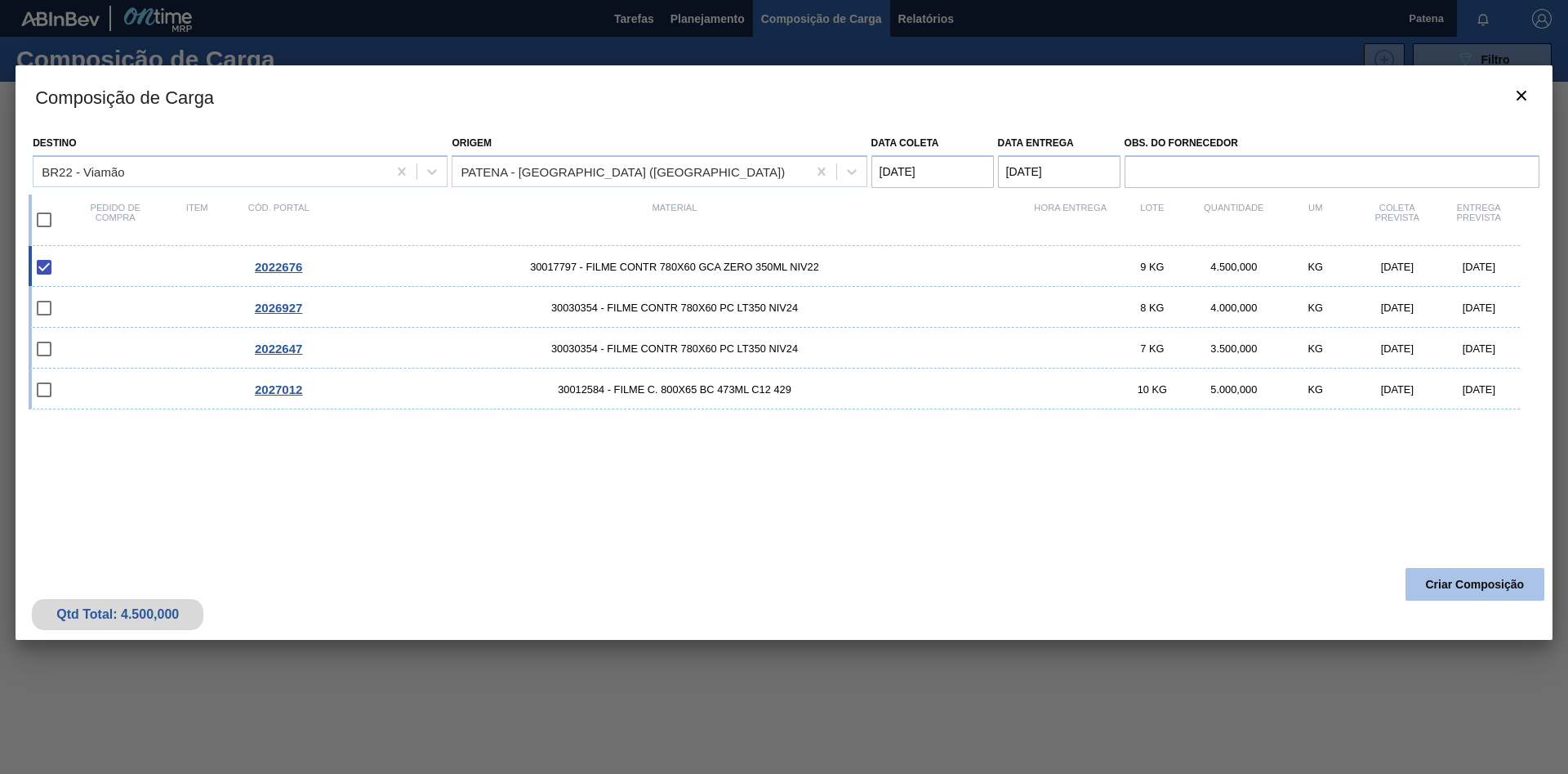
click at [1452, 581] on button "Criar Composição" at bounding box center [1474, 584] width 138 height 33
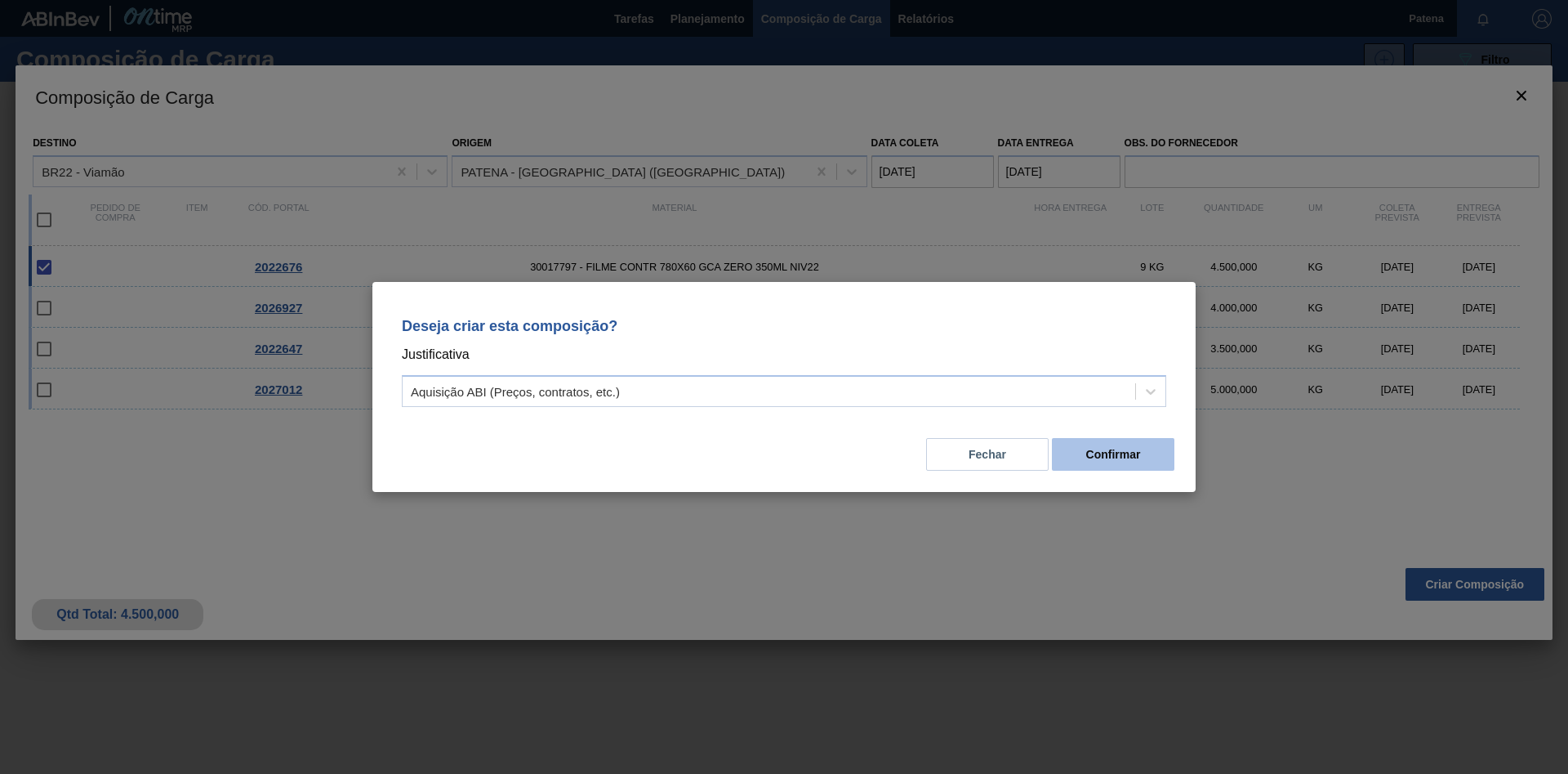
click at [1123, 452] on button "Confirmar" at bounding box center [1113, 454] width 122 height 33
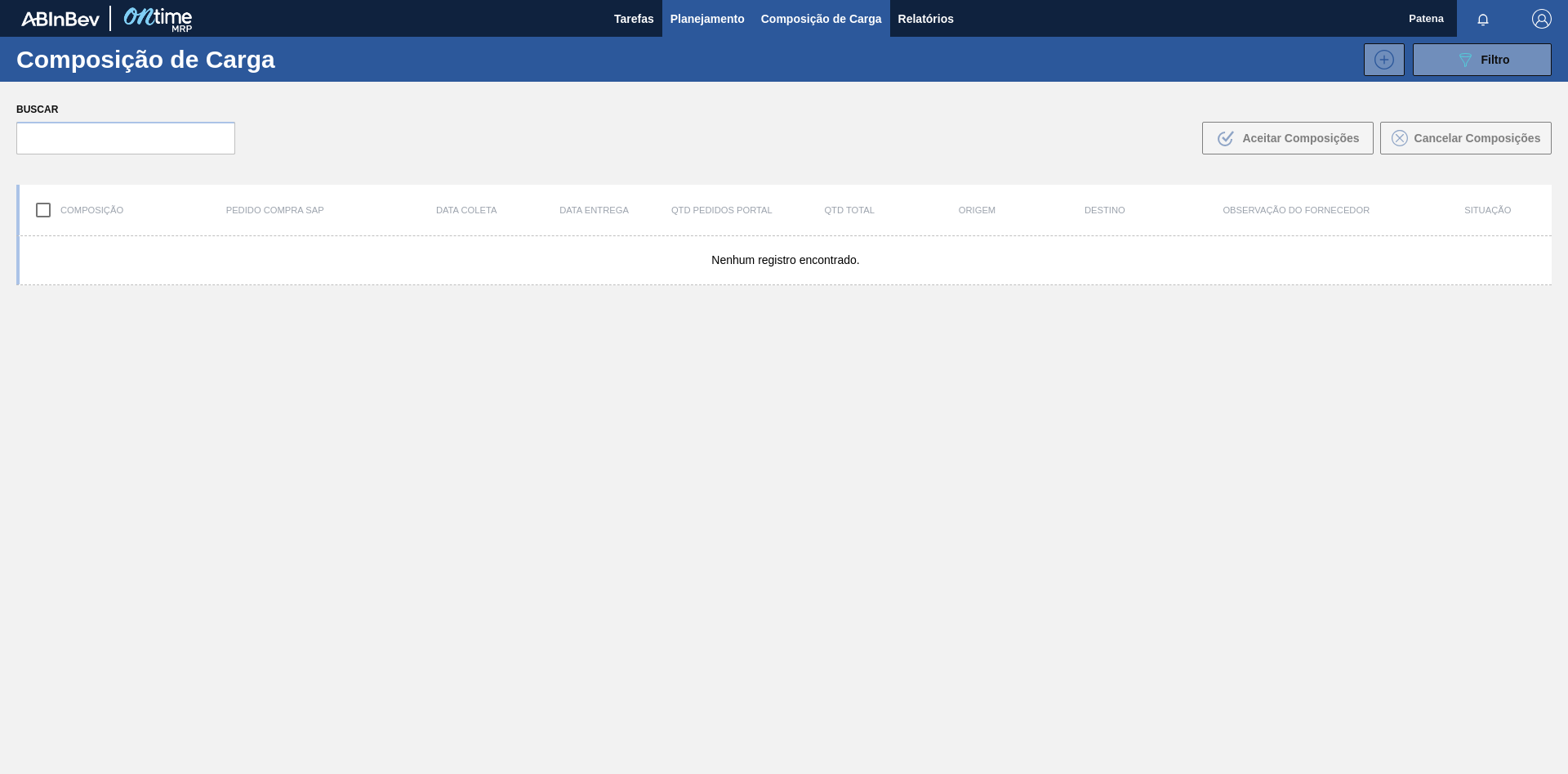
click at [726, 23] on span "Planejamento" at bounding box center [707, 18] width 75 height 19
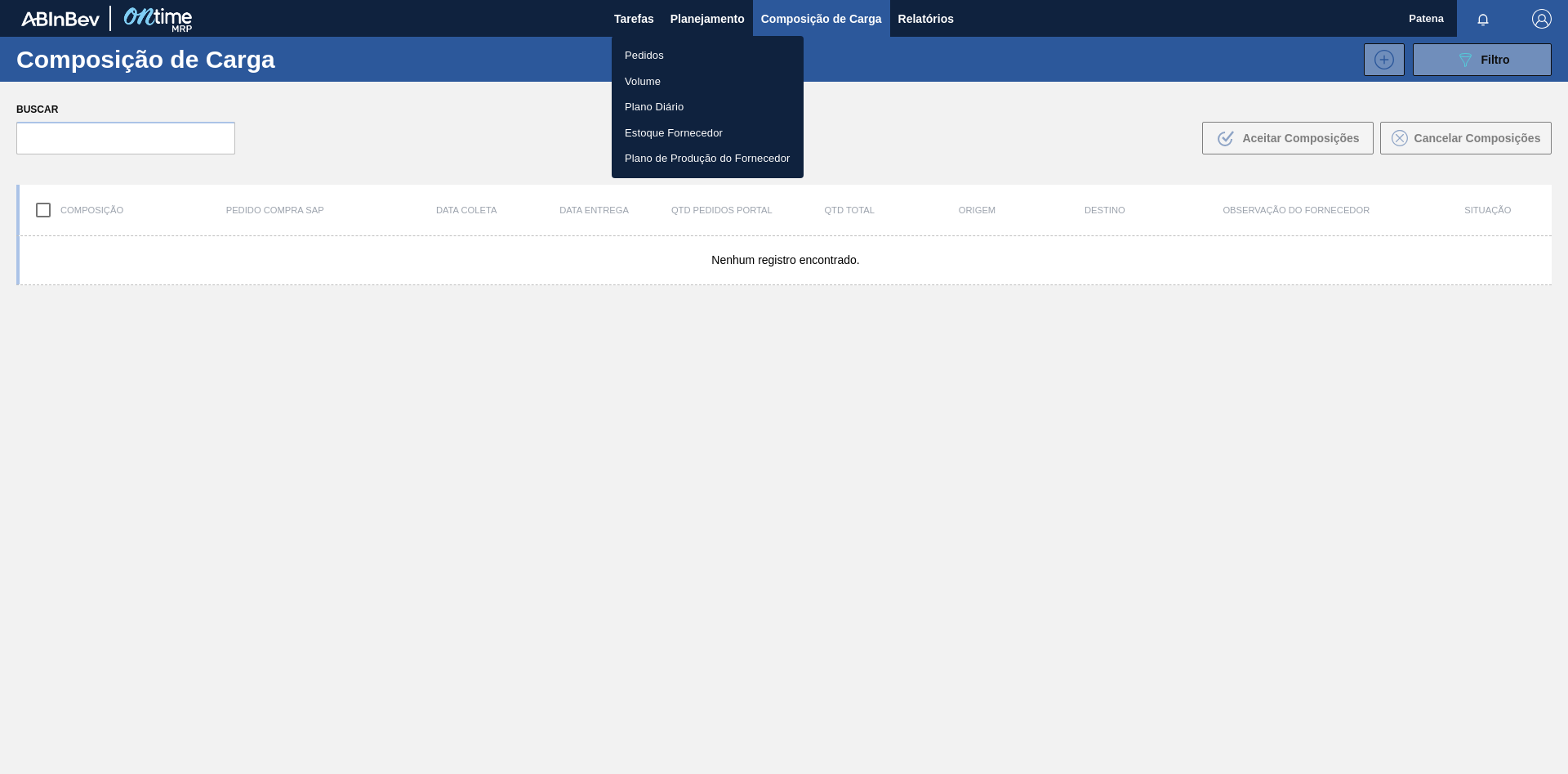
click at [718, 56] on li "Pedidos" at bounding box center [707, 55] width 192 height 26
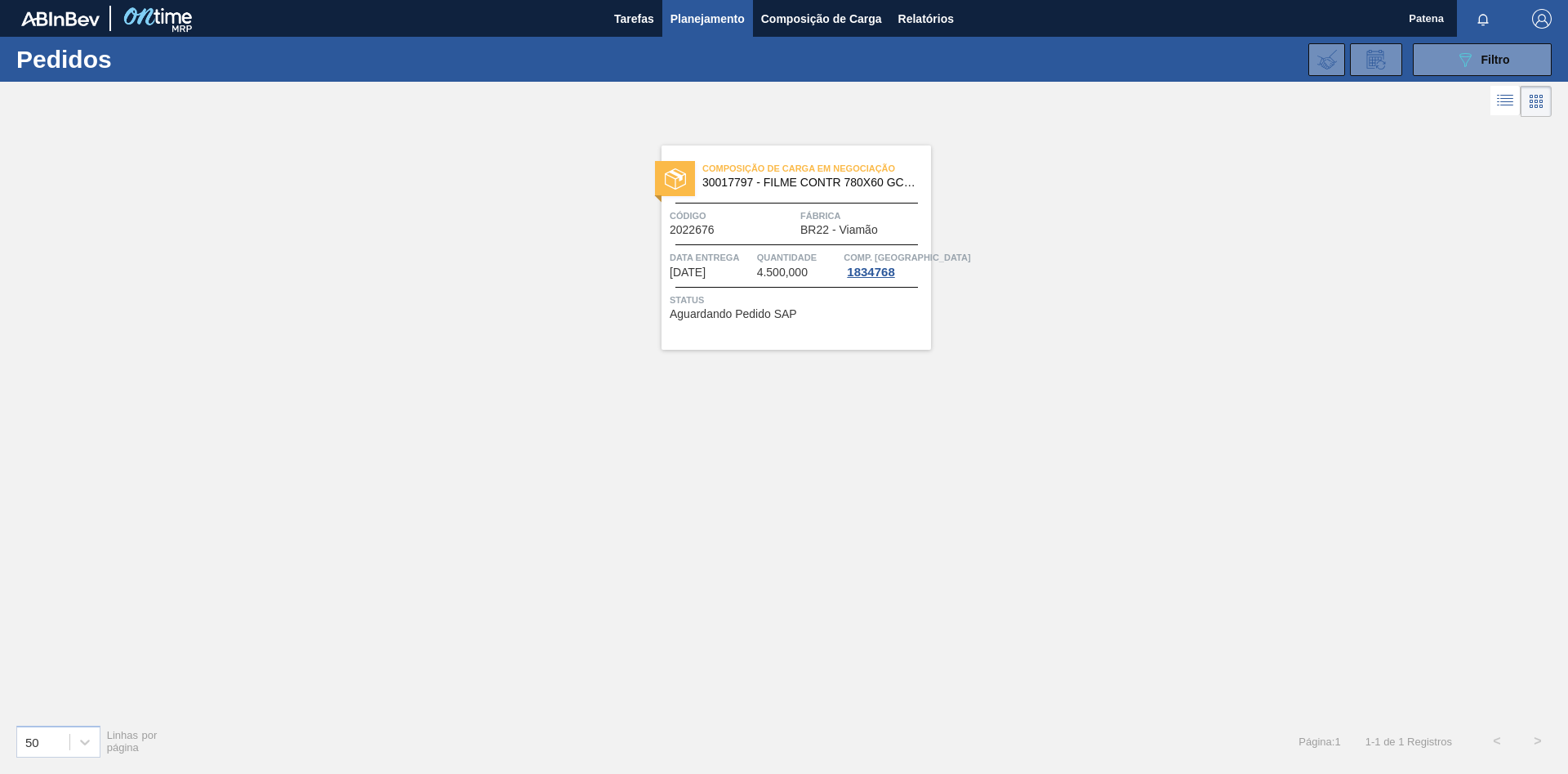
click at [746, 231] on div "Código 2022676" at bounding box center [732, 222] width 127 height 29
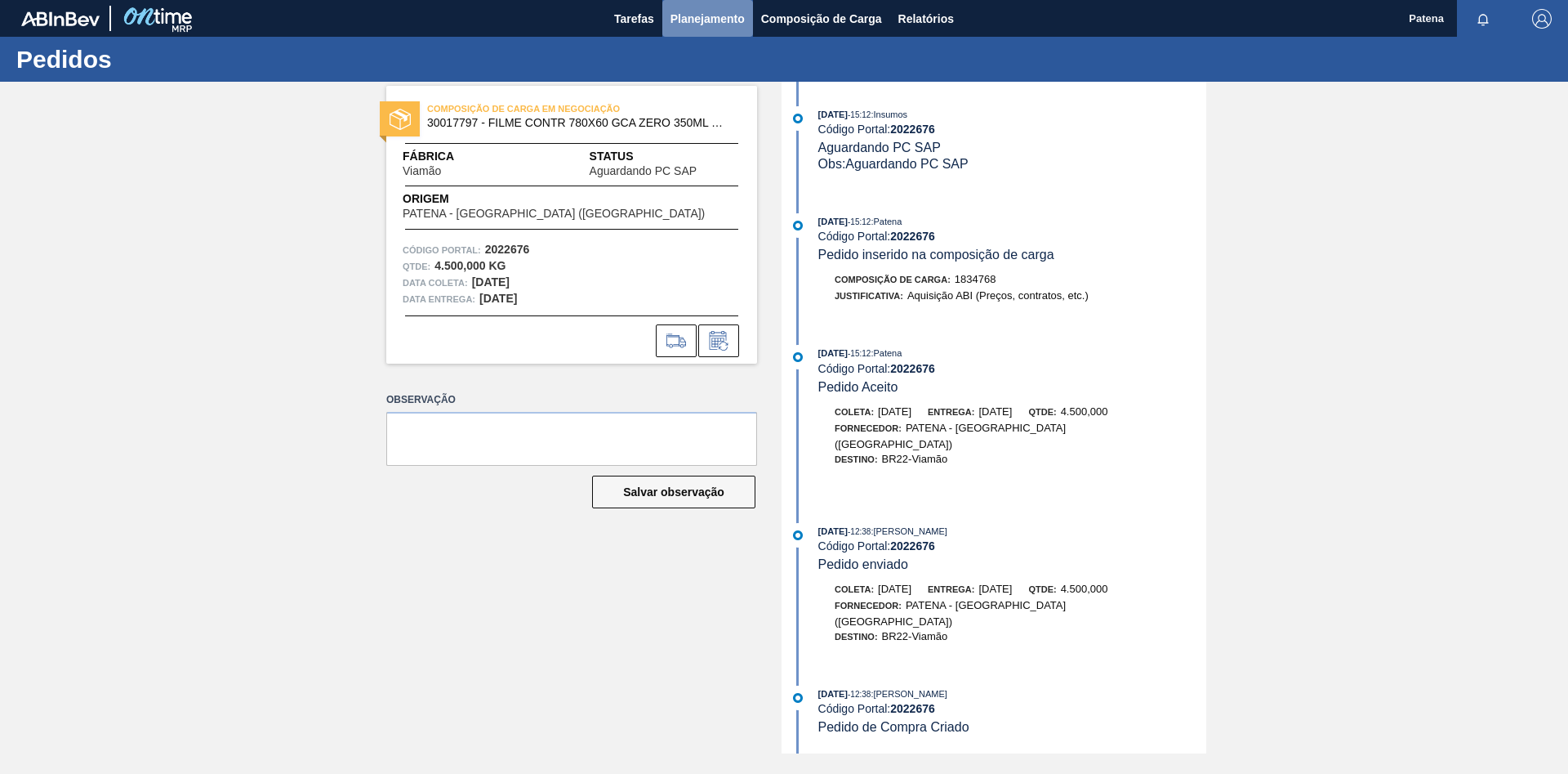
click at [694, 21] on span "Planejamento" at bounding box center [707, 18] width 75 height 19
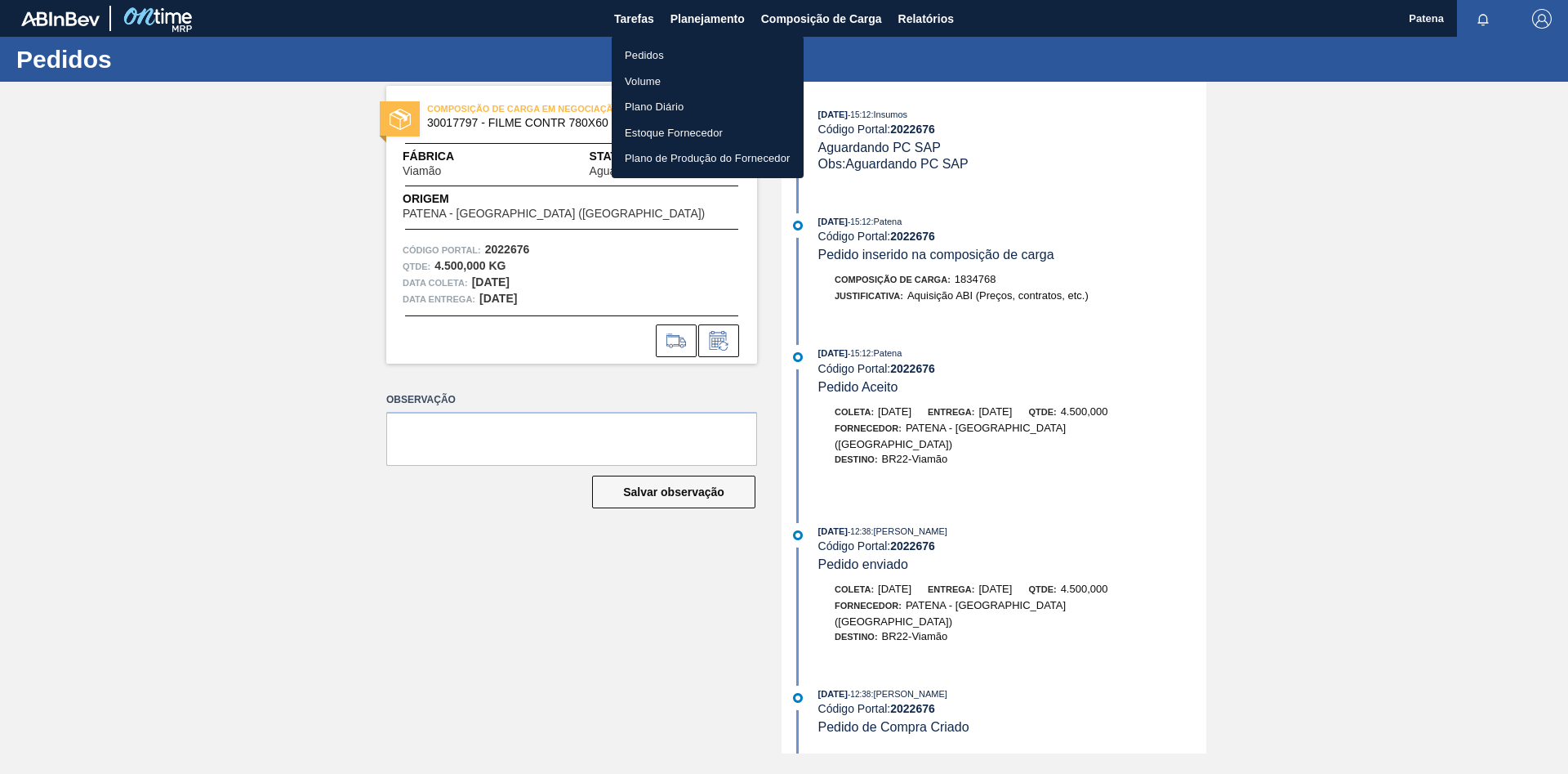
click at [695, 54] on li "Pedidos" at bounding box center [707, 55] width 192 height 26
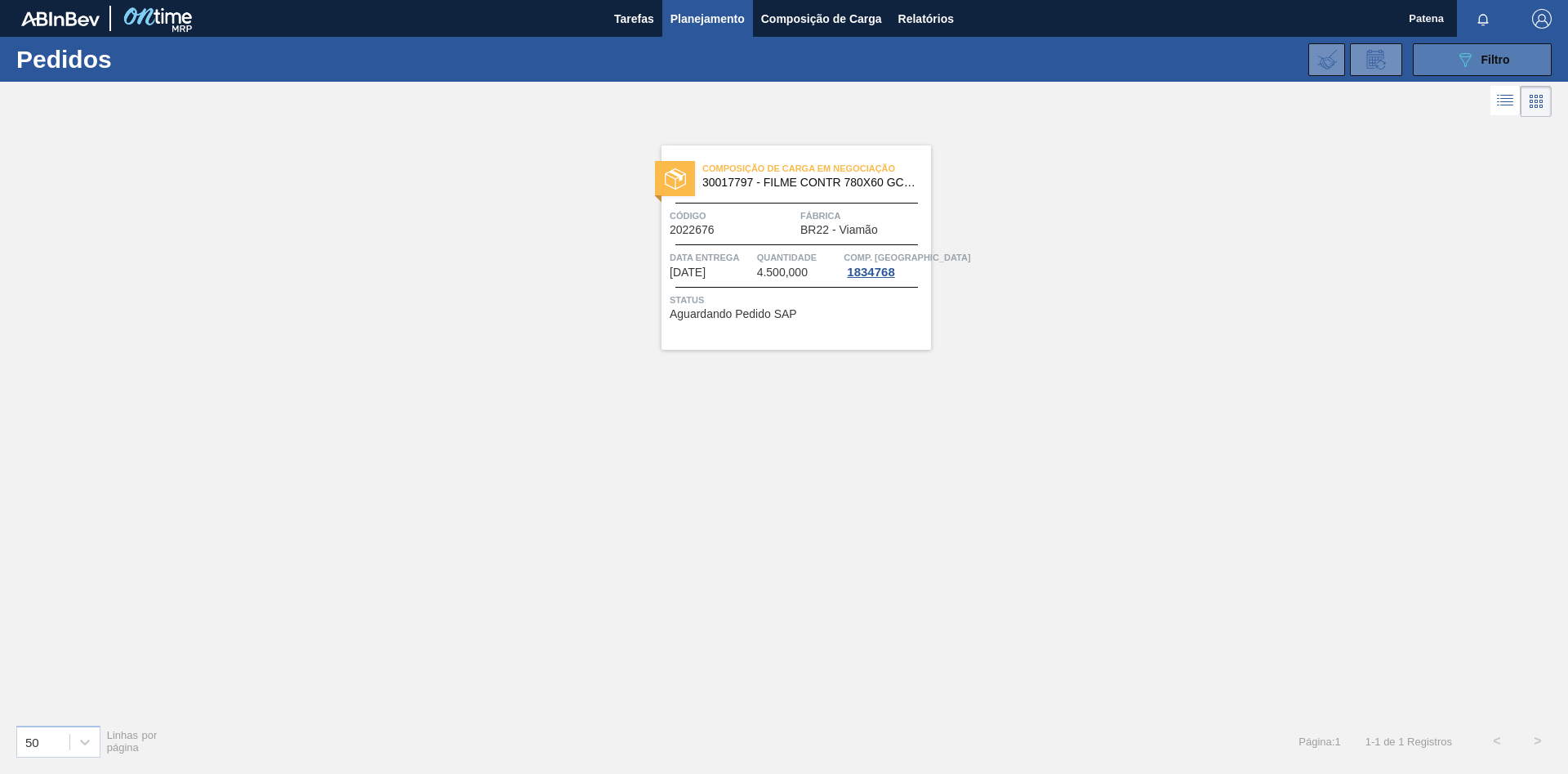
click at [1466, 65] on icon at bounding box center [1466, 60] width 13 height 14
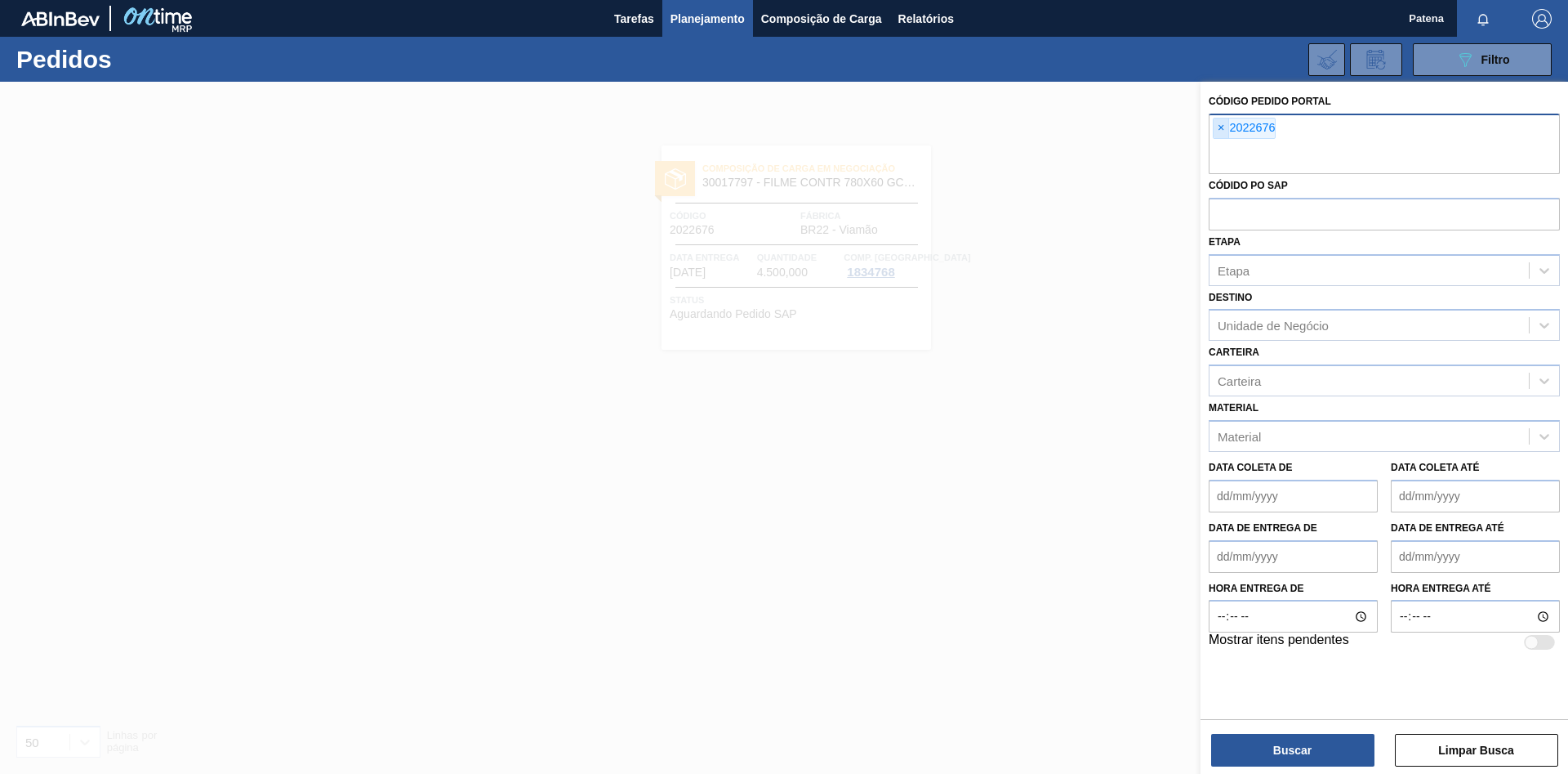
click at [1222, 128] on span "×" at bounding box center [1222, 128] width 15 height 19
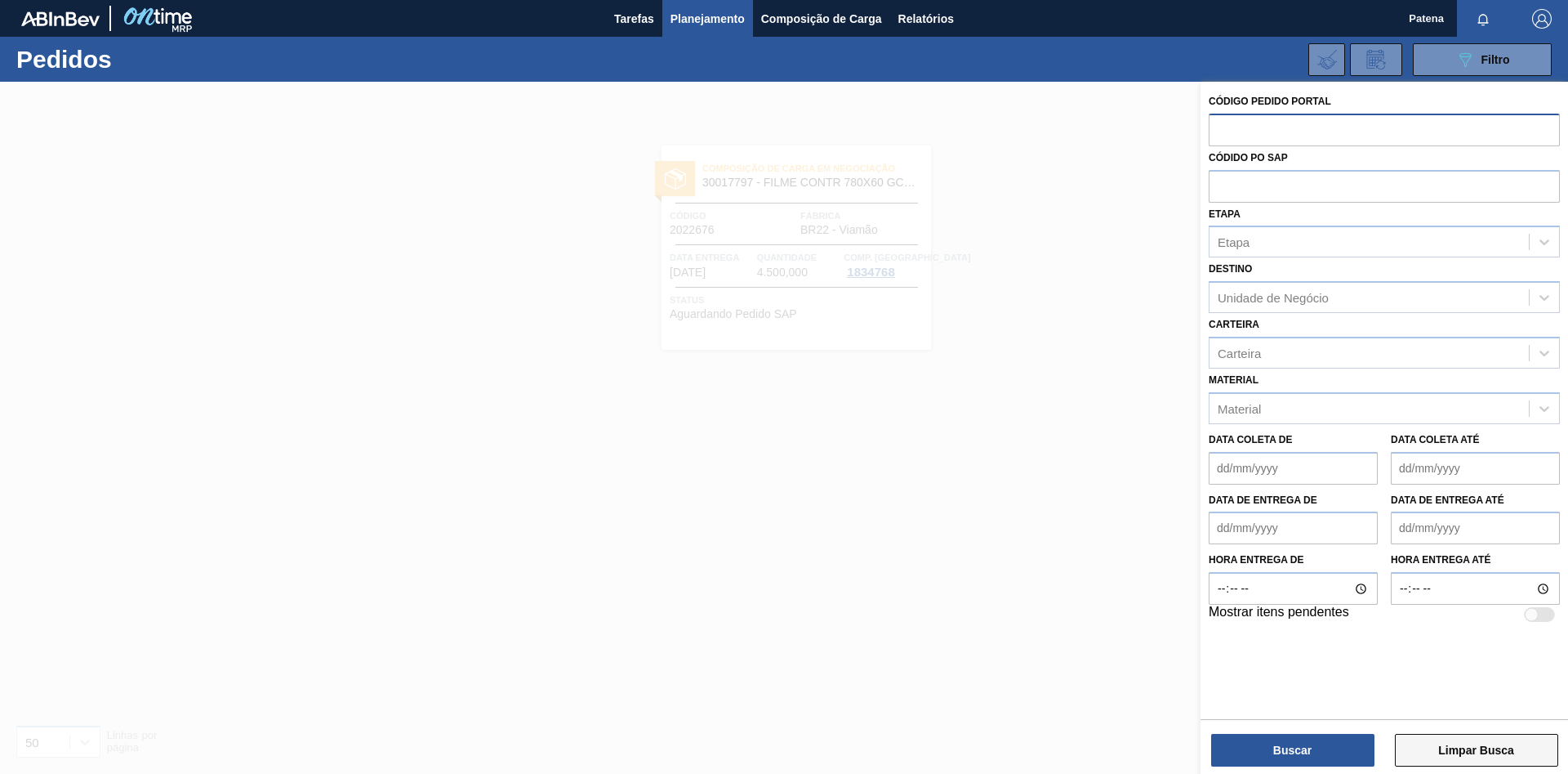
click at [1465, 765] on button "Limpar Busca" at bounding box center [1477, 750] width 164 height 33
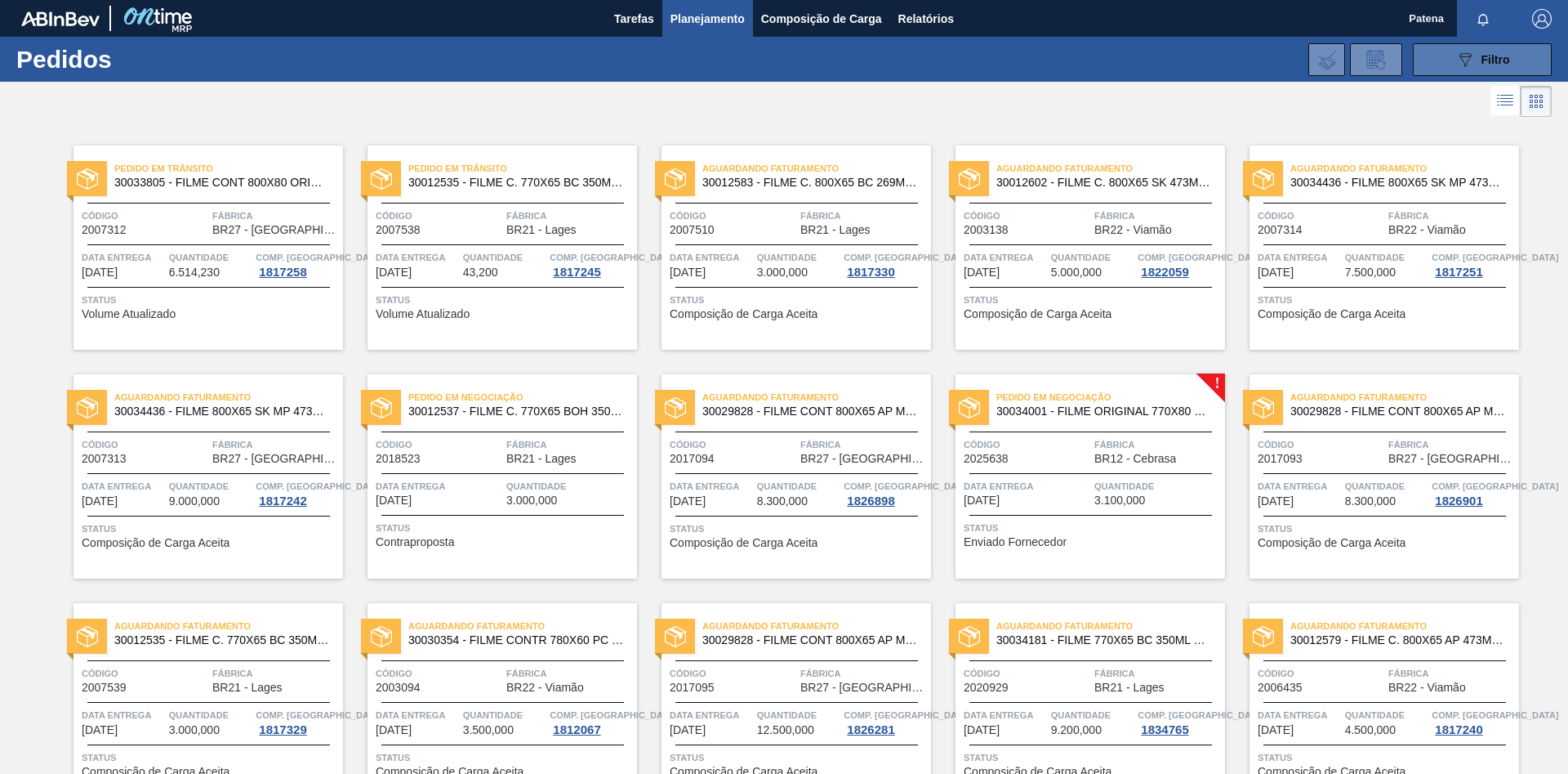
click at [1460, 56] on icon "089F7B8B-B2A5-4AFE-B5C0-19BA573D28AC" at bounding box center [1465, 59] width 19 height 19
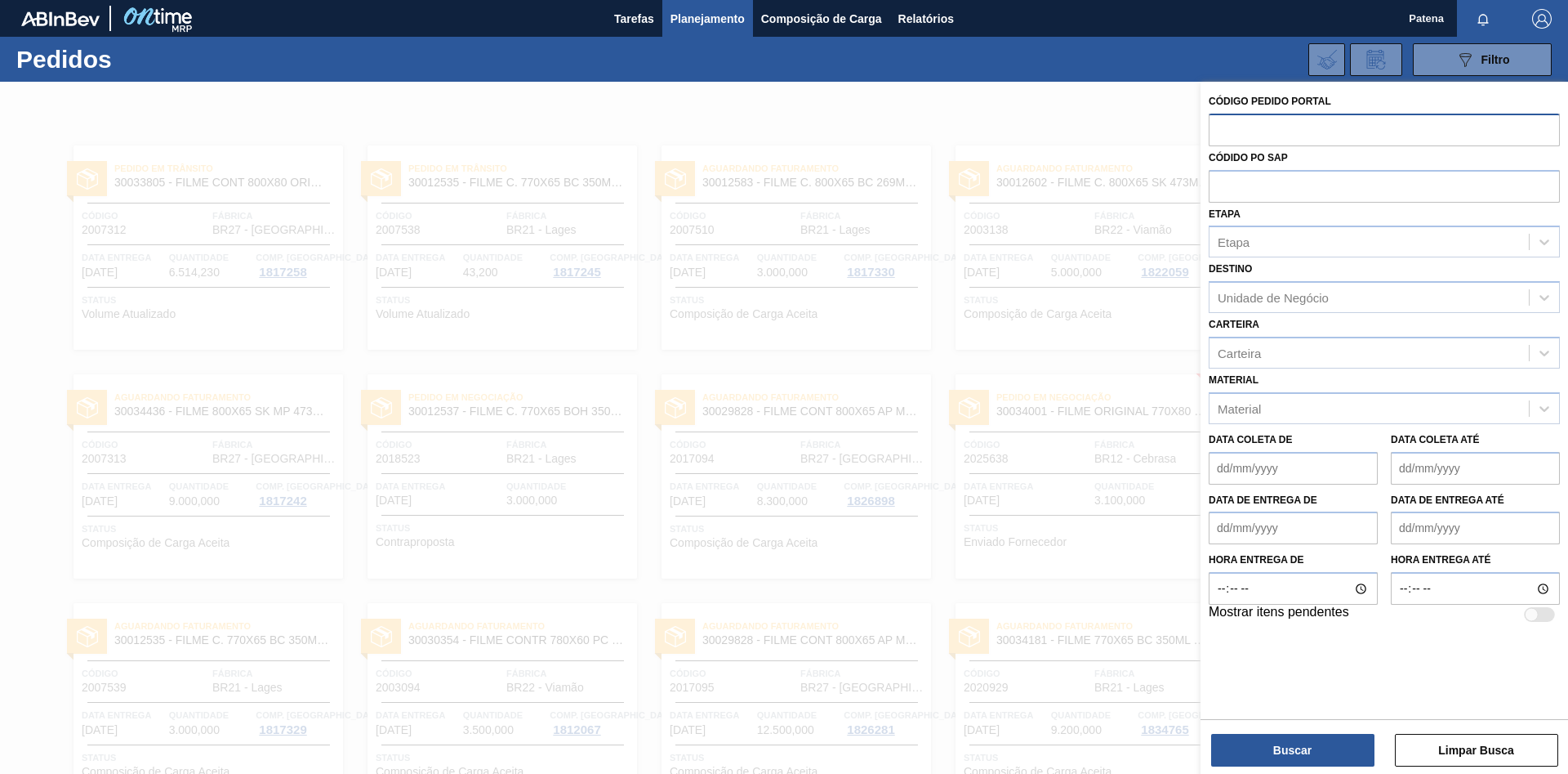
click at [1286, 139] on input "text" at bounding box center [1384, 128] width 352 height 31
type input "2022676"
click at [1274, 749] on button "Buscar" at bounding box center [1293, 750] width 164 height 33
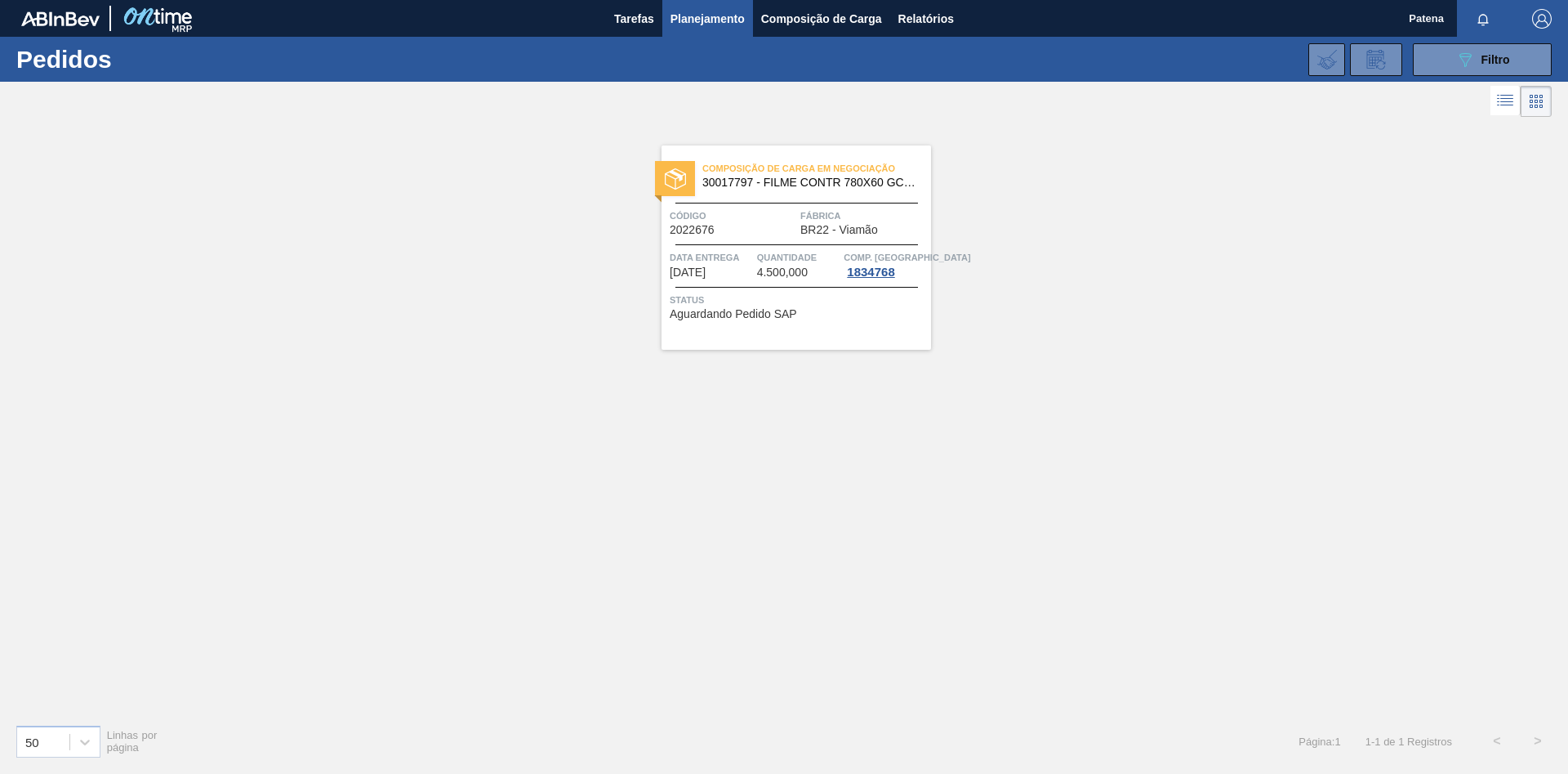
click at [789, 242] on div "Composição de Carga em Negociação 30017797 - FILME CONTR 780X60 GCA ZERO 350ML …" at bounding box center [796, 247] width 269 height 204
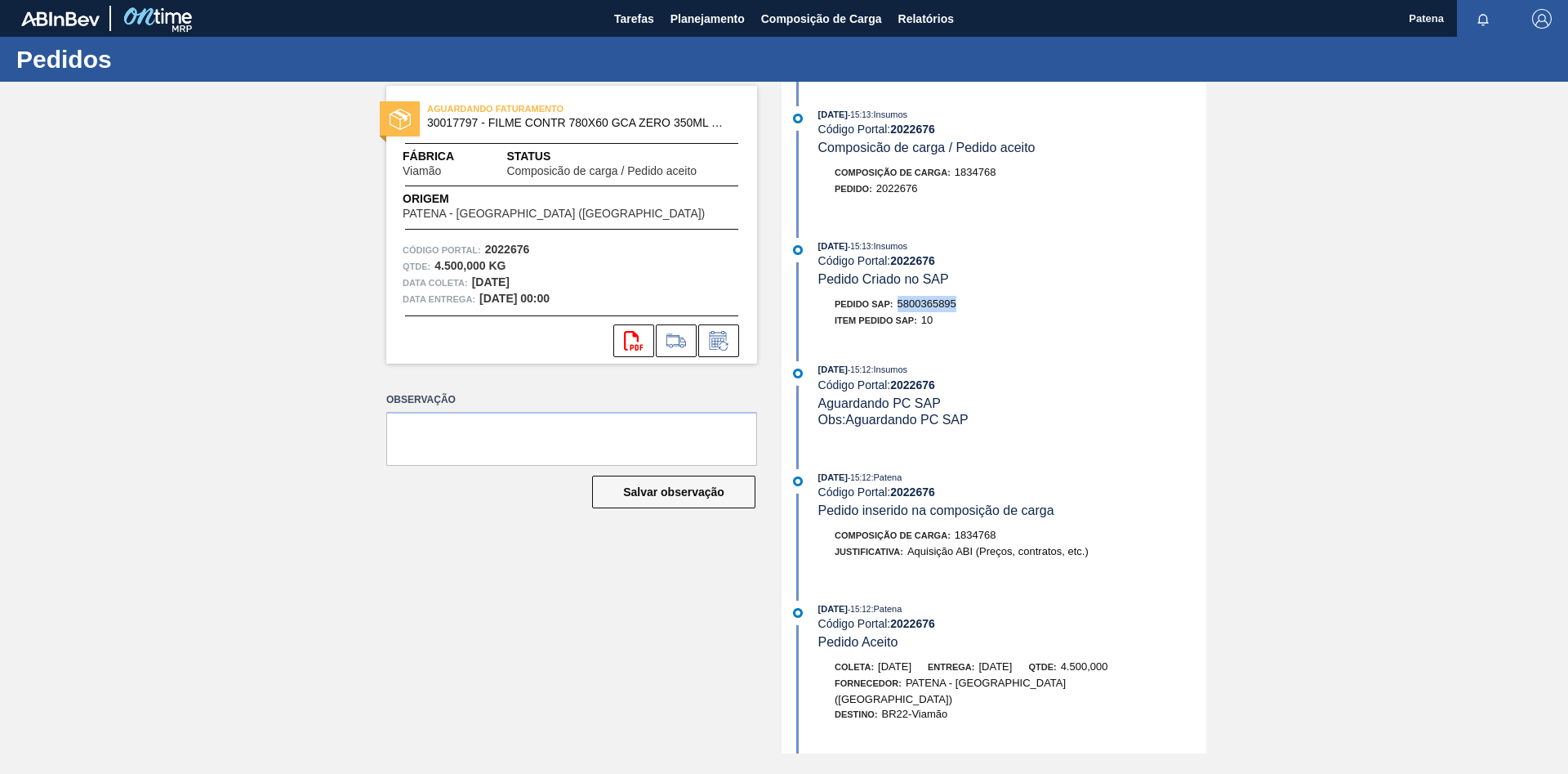
drag, startPoint x: 959, startPoint y: 305, endPoint x: 901, endPoint y: 311, distance: 58.3
click at [901, 311] on div "Pedido SAP: 5800365895" at bounding box center [1012, 303] width 388 height 16
copy span "5800365895"
click at [685, 16] on span "Planejamento" at bounding box center [707, 18] width 75 height 19
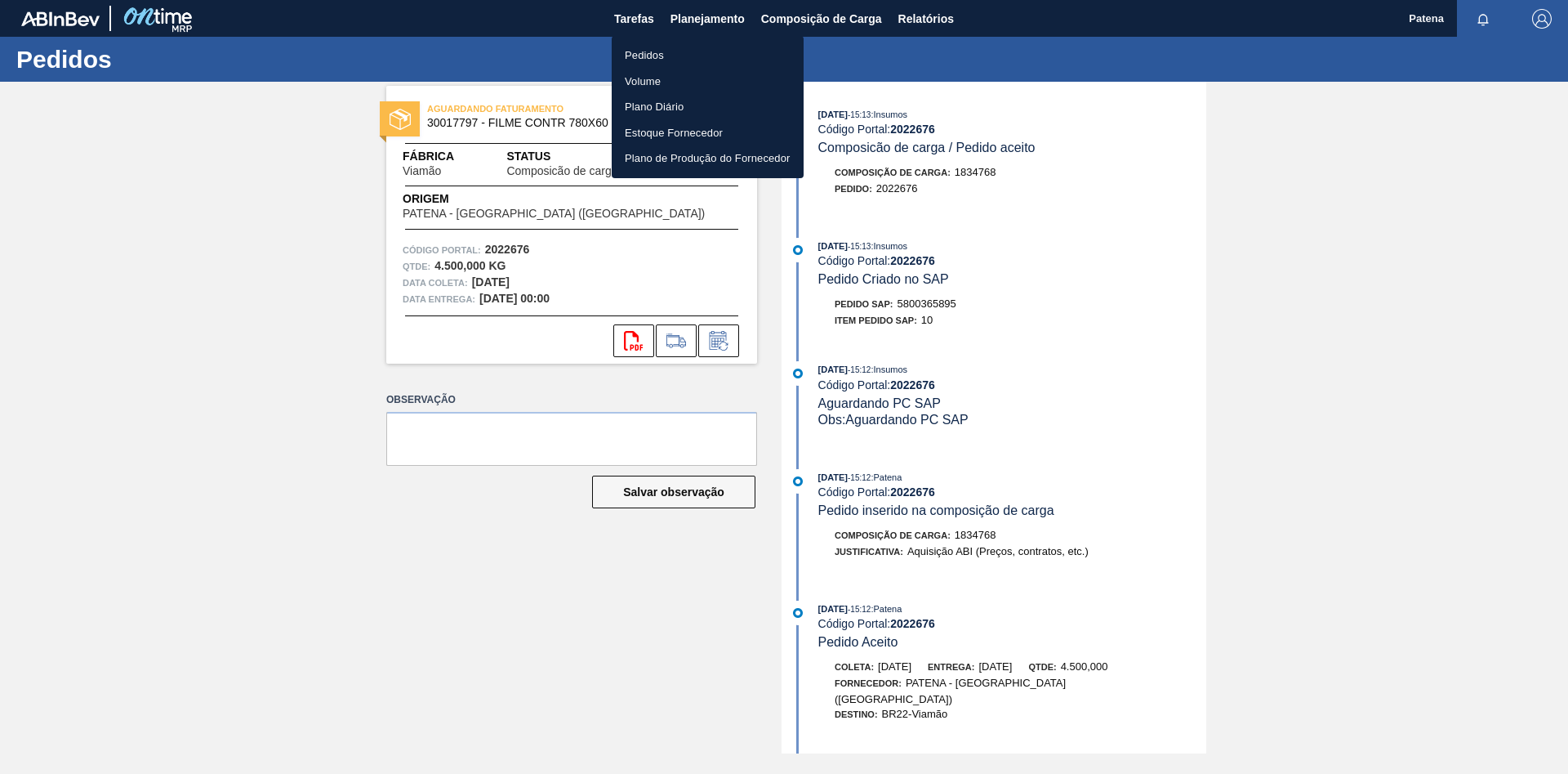
click at [664, 58] on li "Pedidos" at bounding box center [707, 55] width 192 height 26
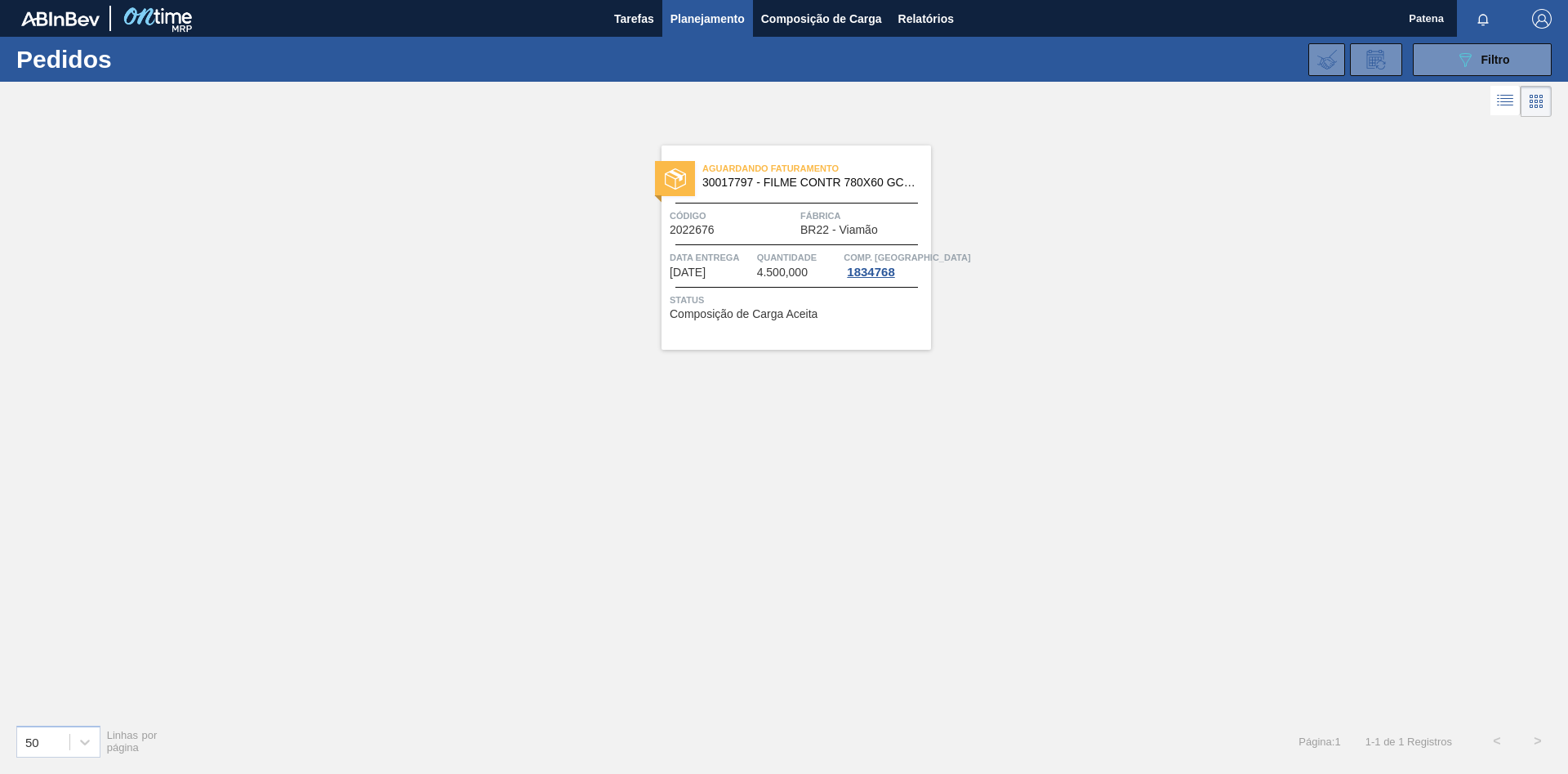
click at [733, 247] on div "Aguardando Faturamento 30017797 - FILME CONTR 780X60 GCA ZERO 350ML NIV22 Códig…" at bounding box center [796, 247] width 269 height 204
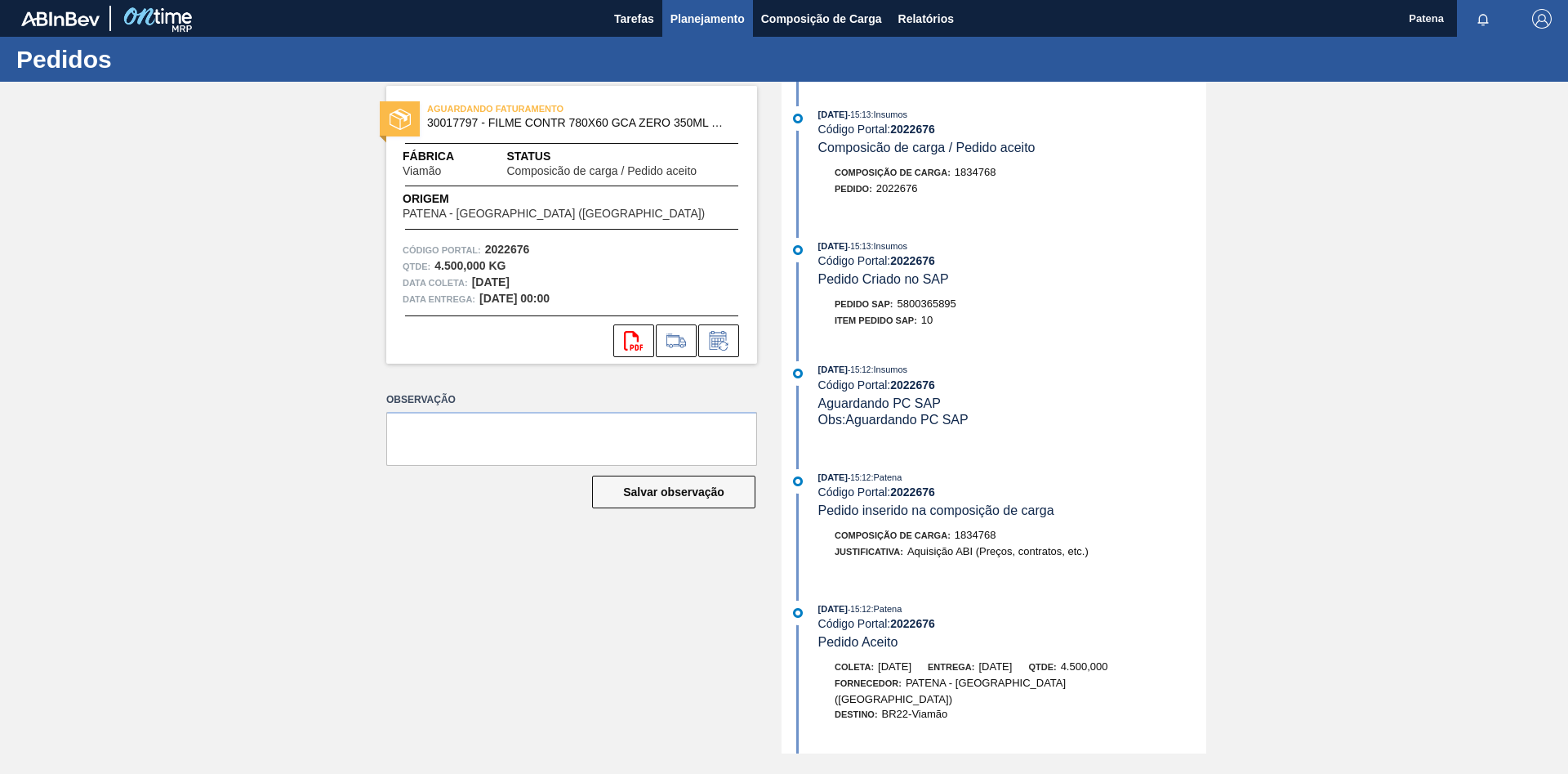
click at [716, 13] on span "Planejamento" at bounding box center [707, 18] width 75 height 19
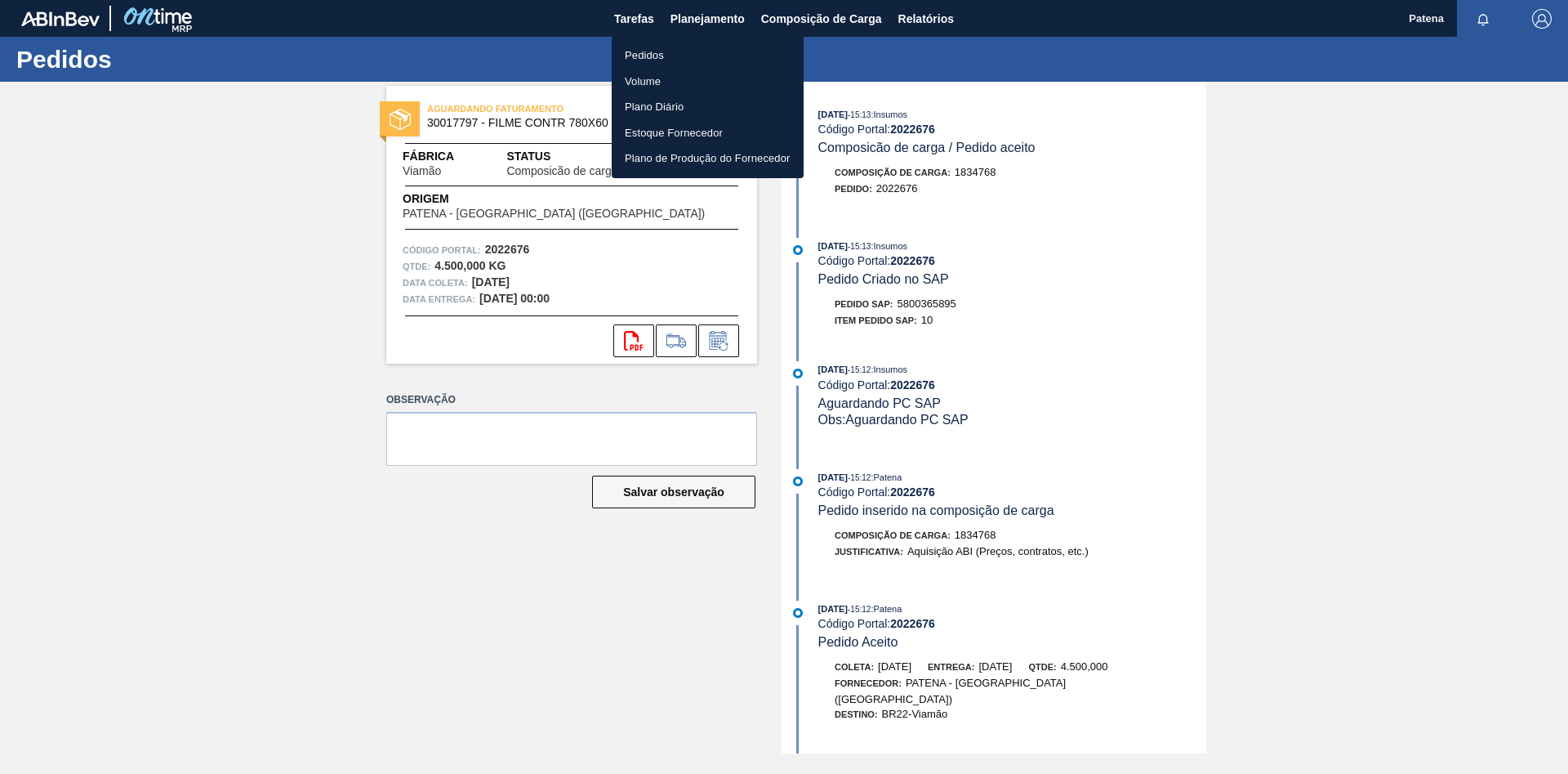
click at [684, 50] on li "Pedidos" at bounding box center [707, 55] width 192 height 26
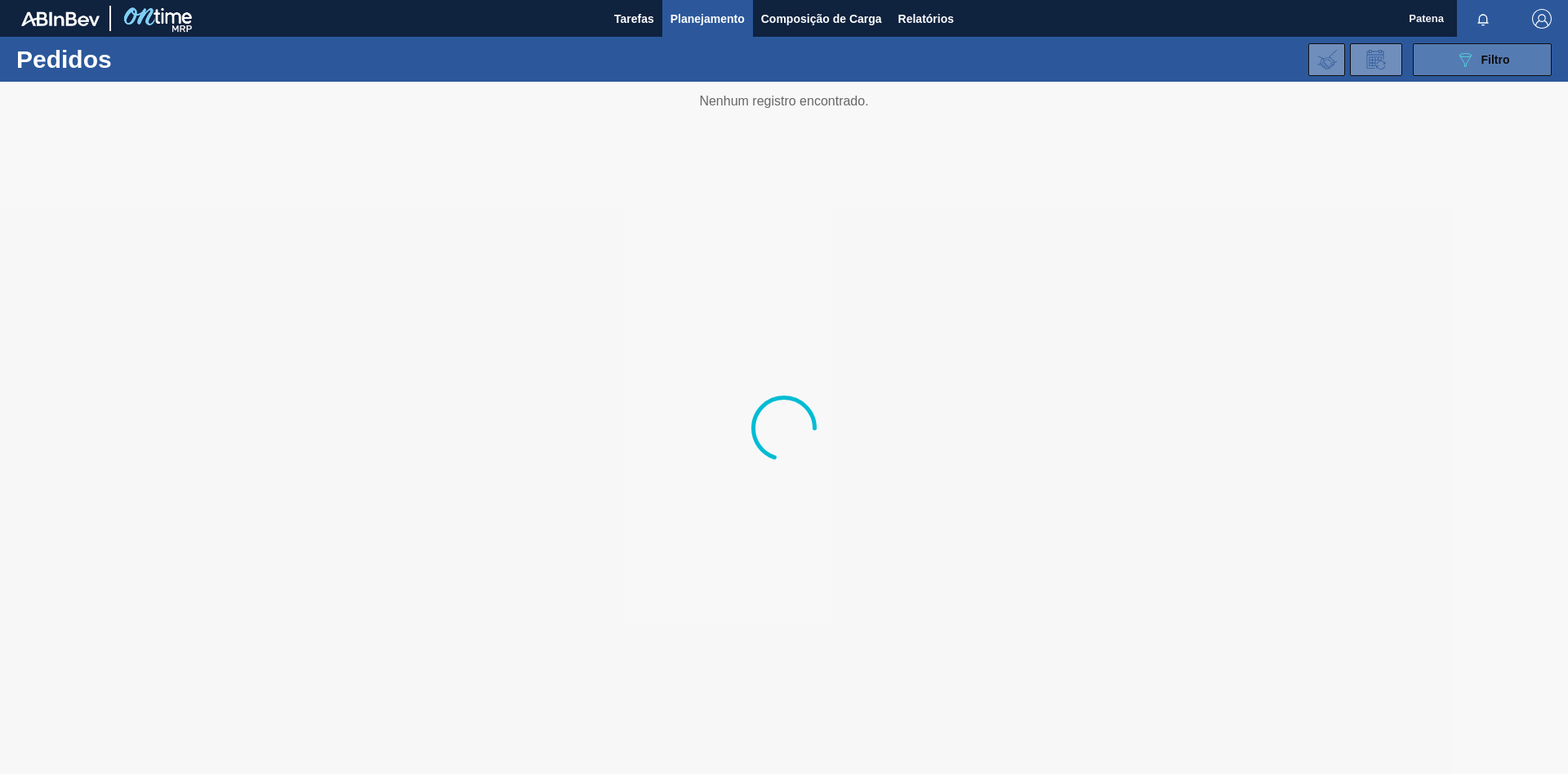
click at [1471, 66] on icon "089F7B8B-B2A5-4AFE-B5C0-19BA573D28AC" at bounding box center [1465, 59] width 19 height 19
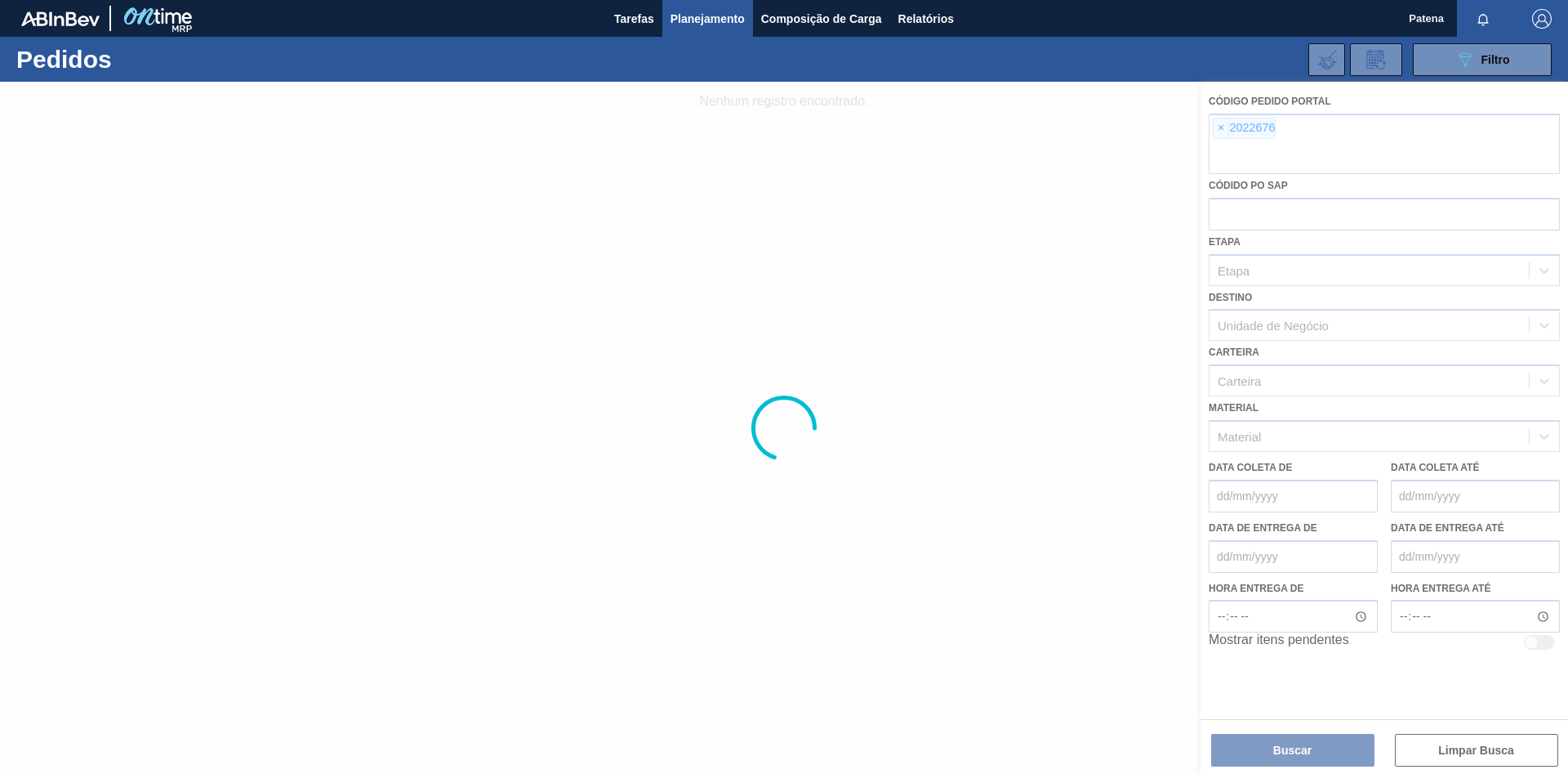
click at [1217, 126] on div at bounding box center [784, 427] width 1568 height 693
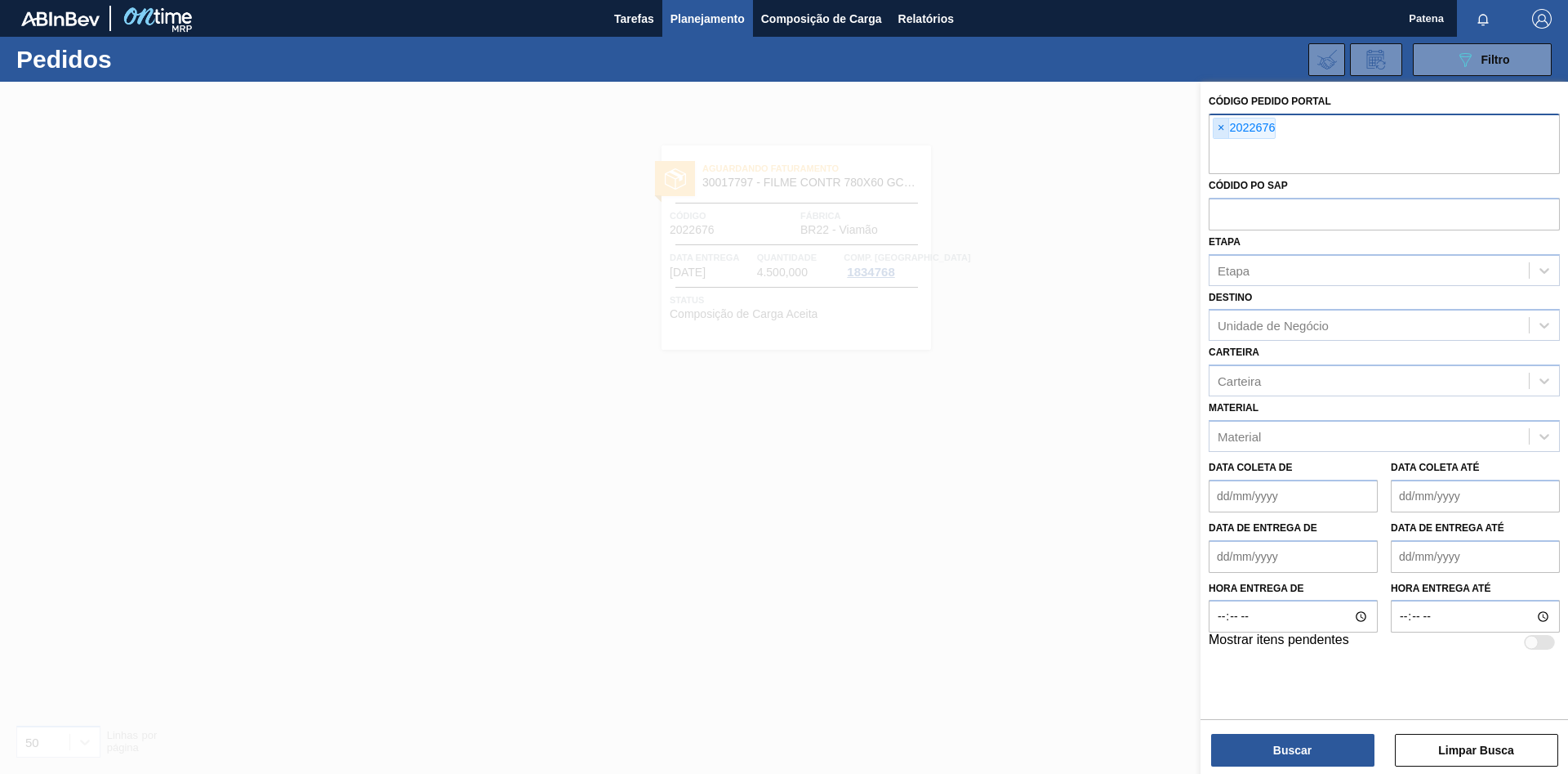
click at [1221, 136] on span "×" at bounding box center [1222, 128] width 15 height 19
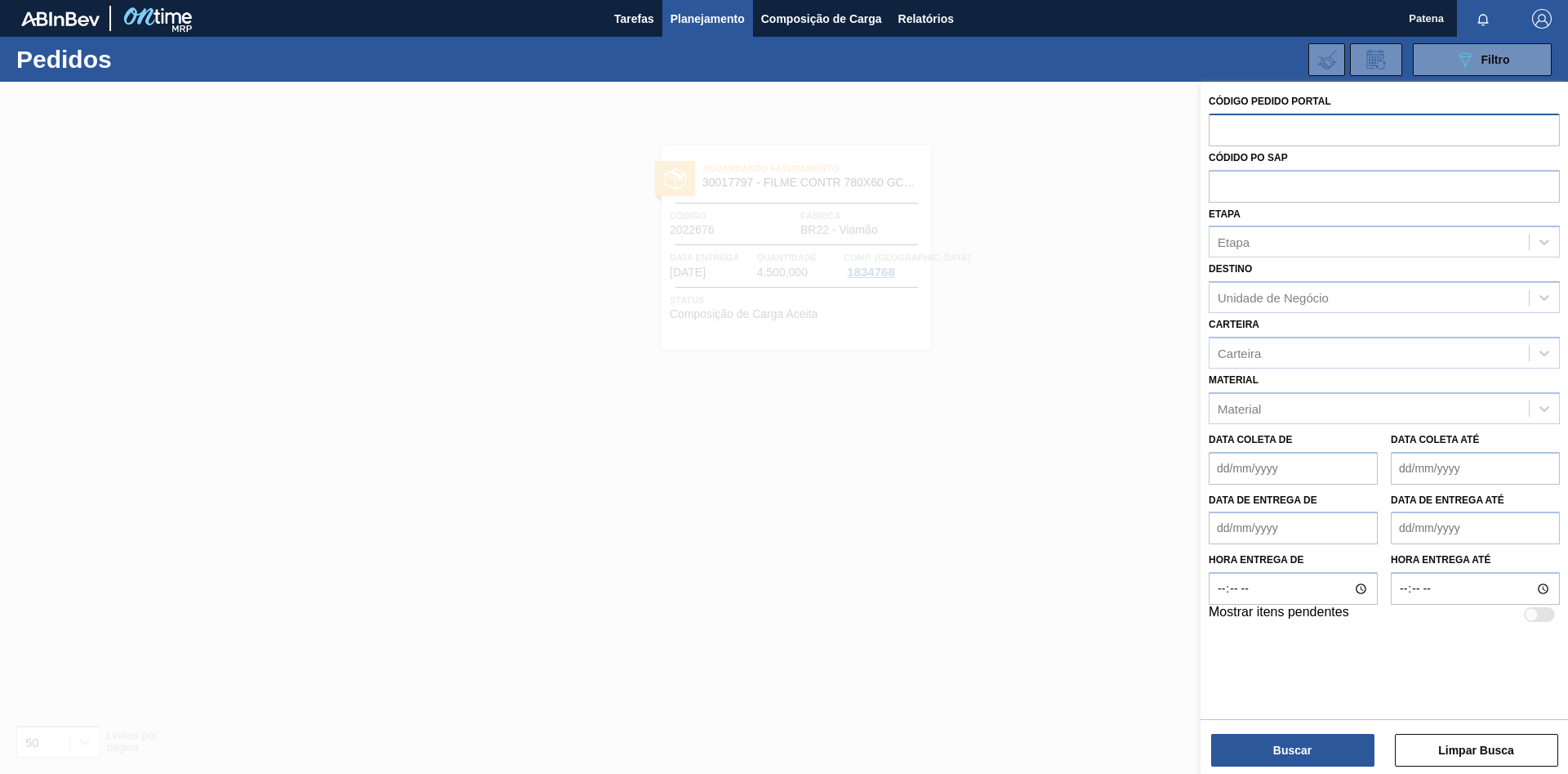
click at [1229, 139] on input "text" at bounding box center [1384, 128] width 352 height 31
type input "2022647"
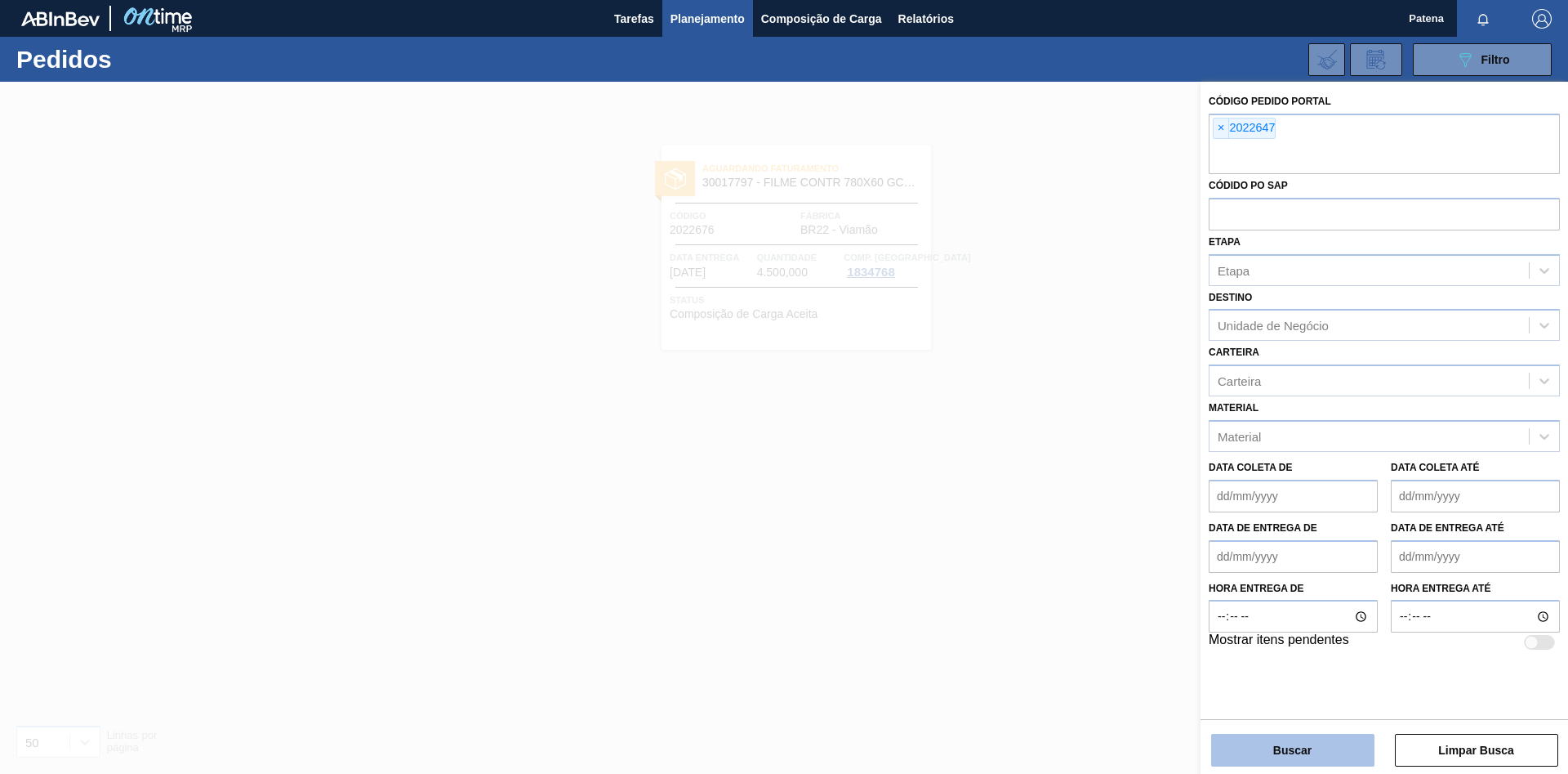
click at [1275, 749] on button "Buscar" at bounding box center [1293, 750] width 164 height 33
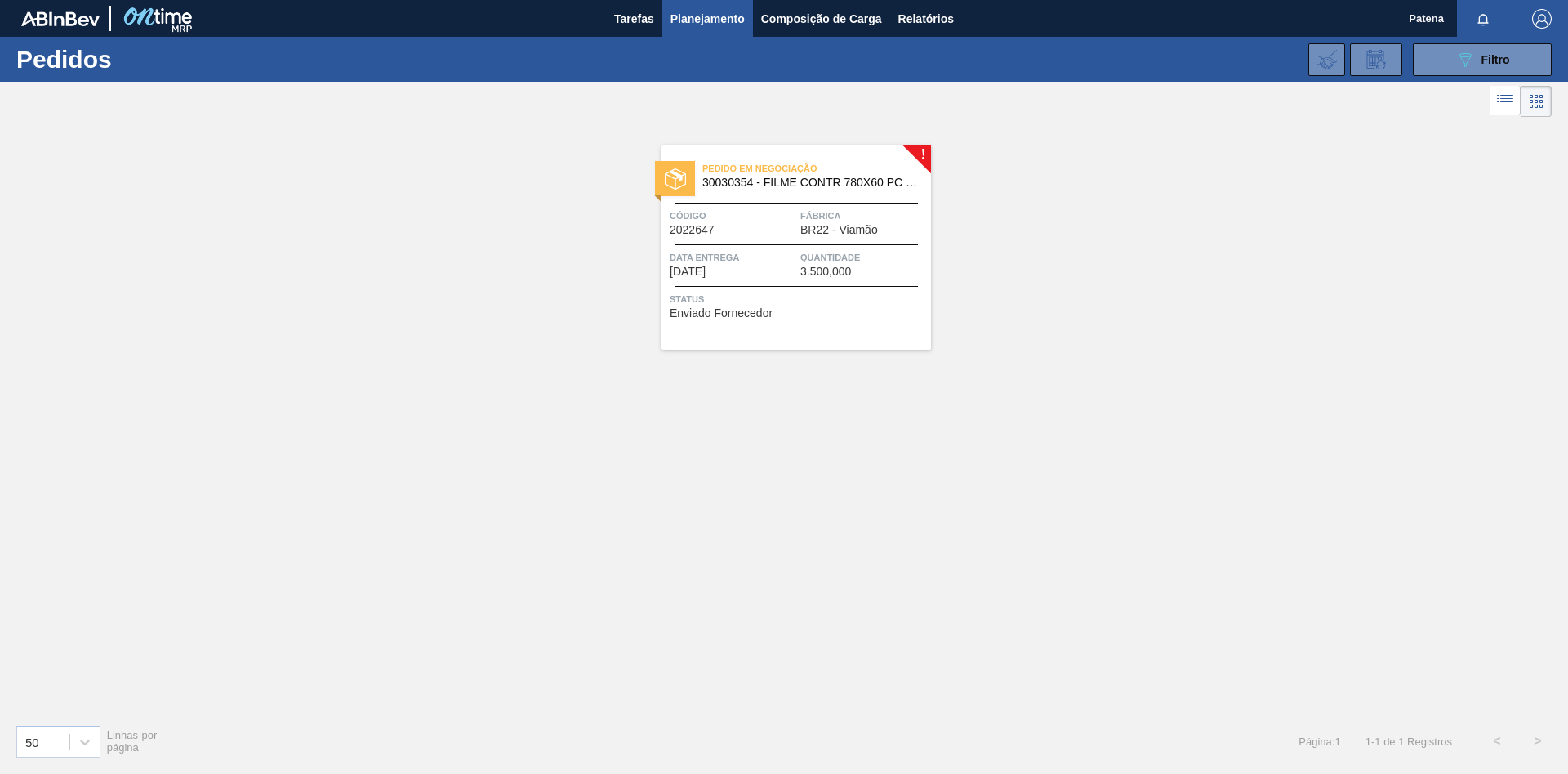
click at [747, 207] on span "Código" at bounding box center [732, 215] width 127 height 16
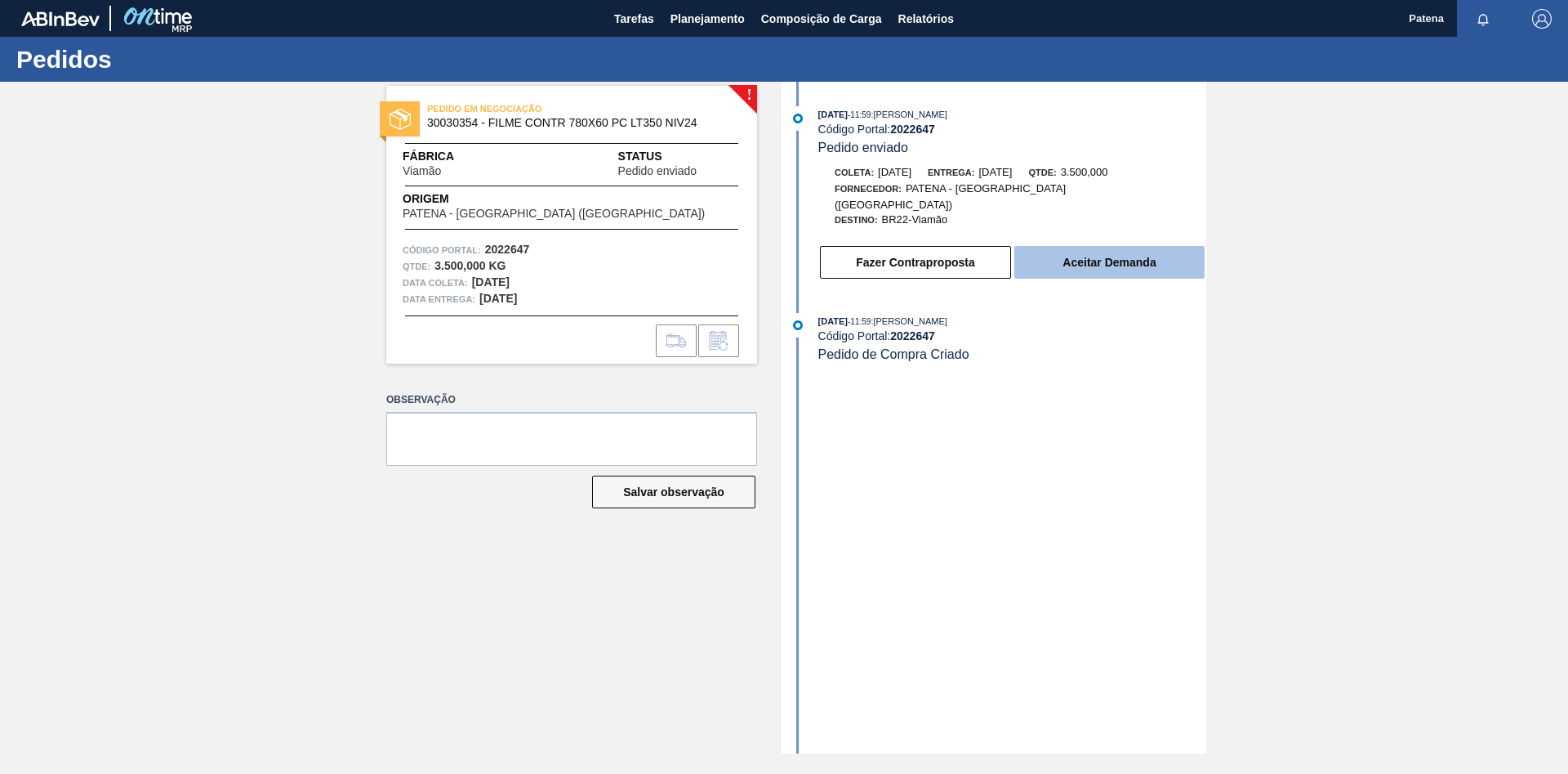
click at [1086, 248] on button "Aceitar Demanda" at bounding box center [1109, 262] width 190 height 33
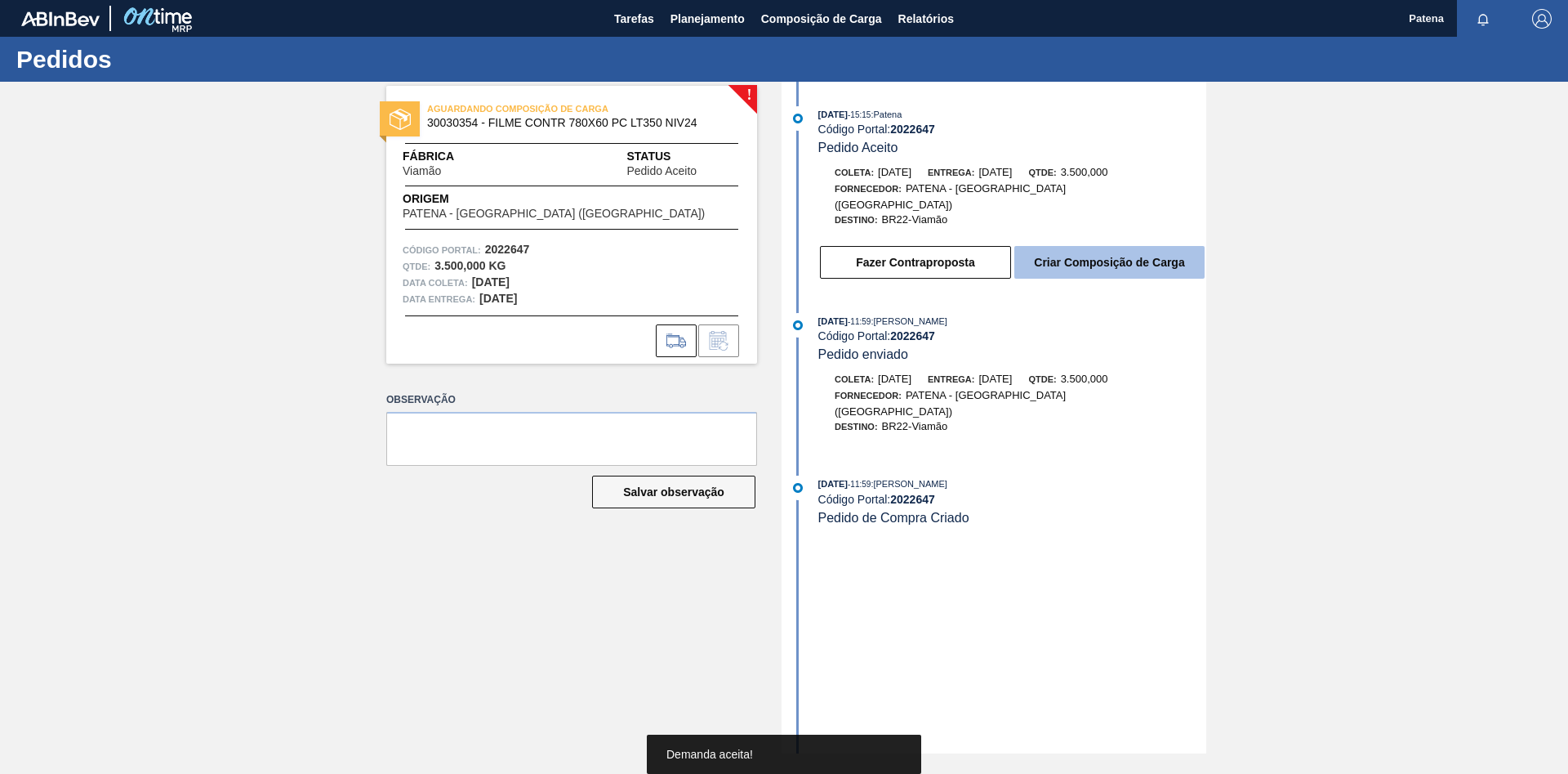
click at [1086, 257] on button "Criar Composição de Carga" at bounding box center [1109, 262] width 190 height 33
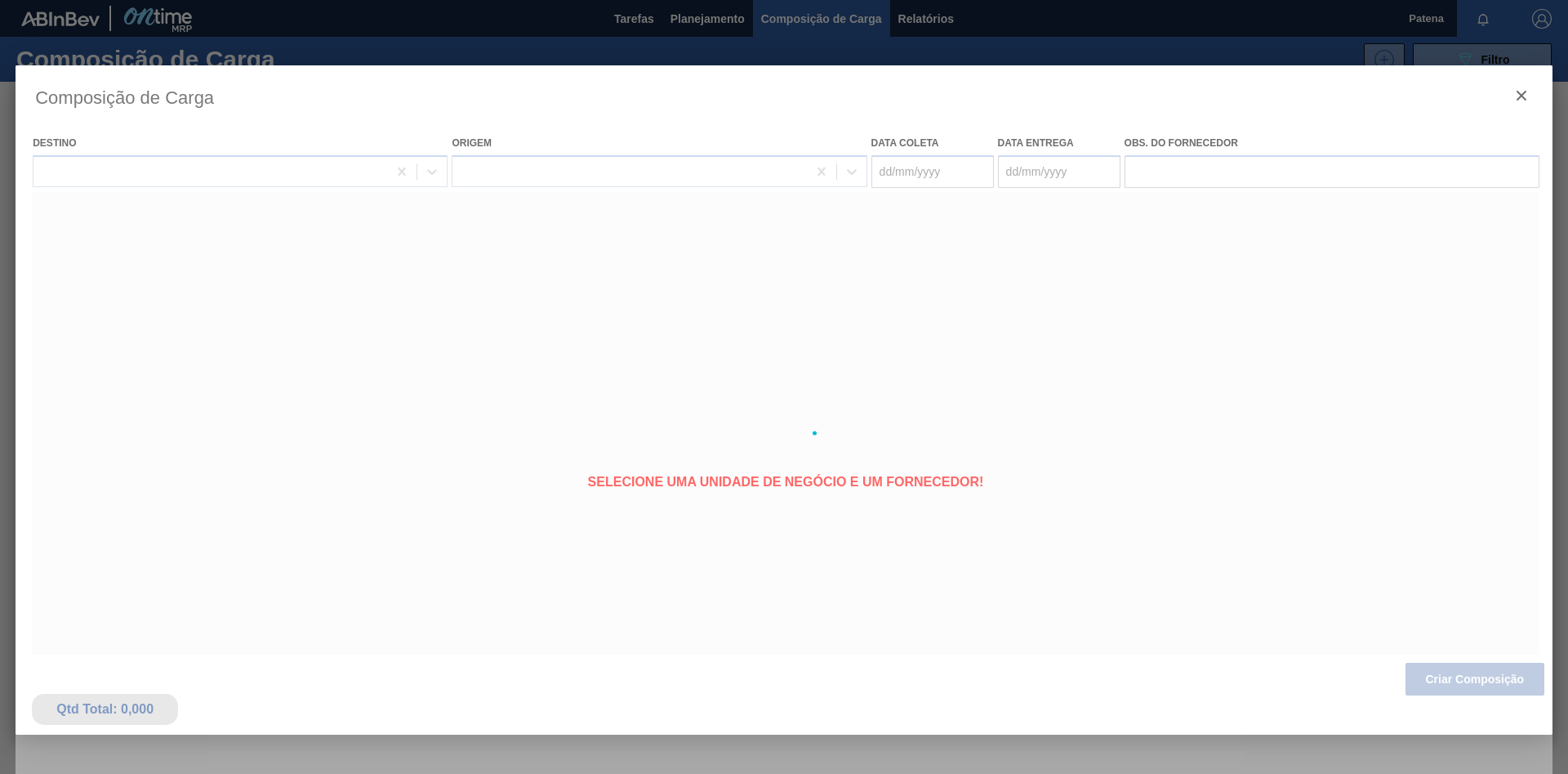
type coleta "[DATE]"
type entrega "[DATE]"
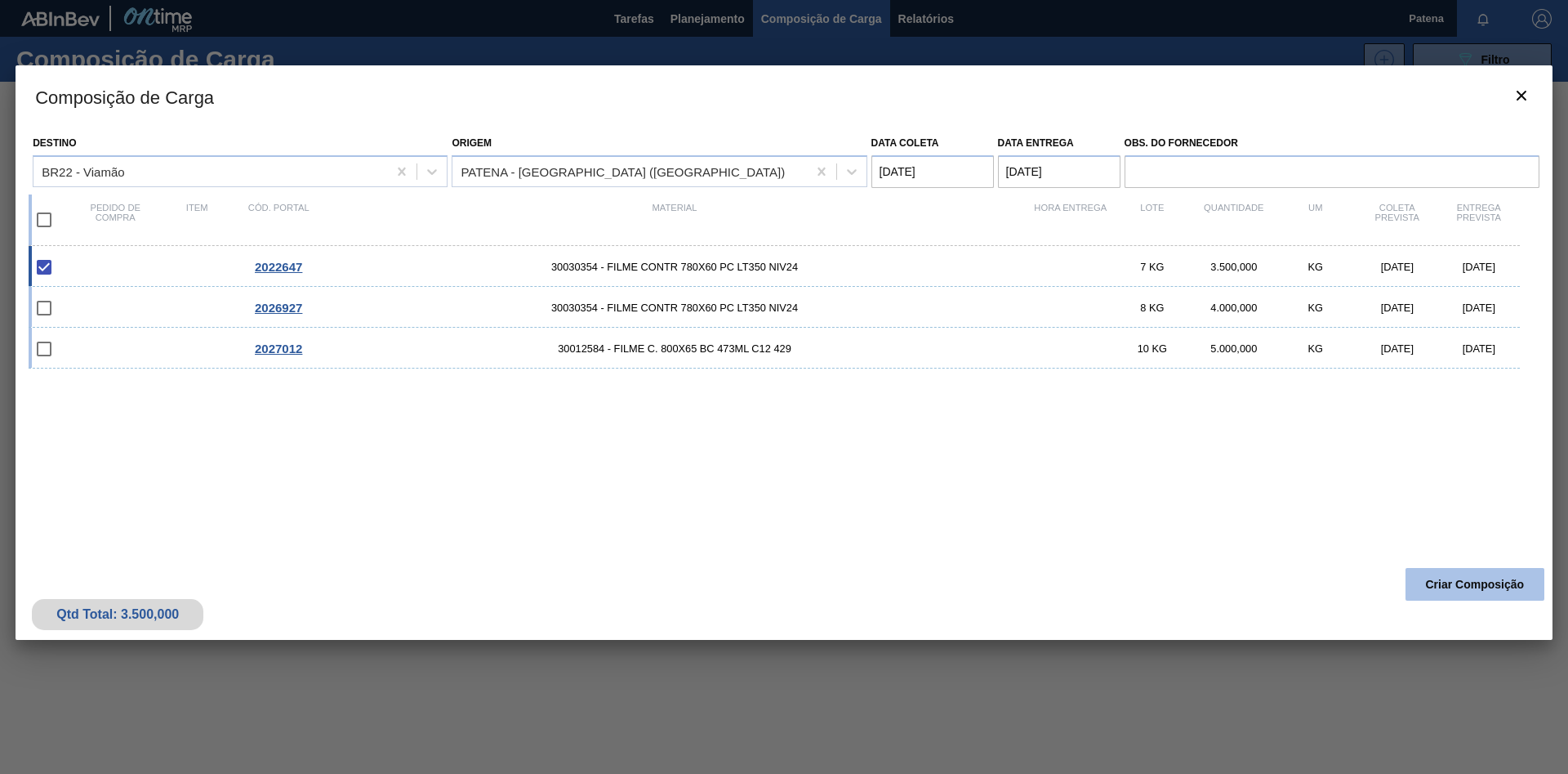
click at [1458, 585] on button "Criar Composição" at bounding box center [1474, 584] width 138 height 33
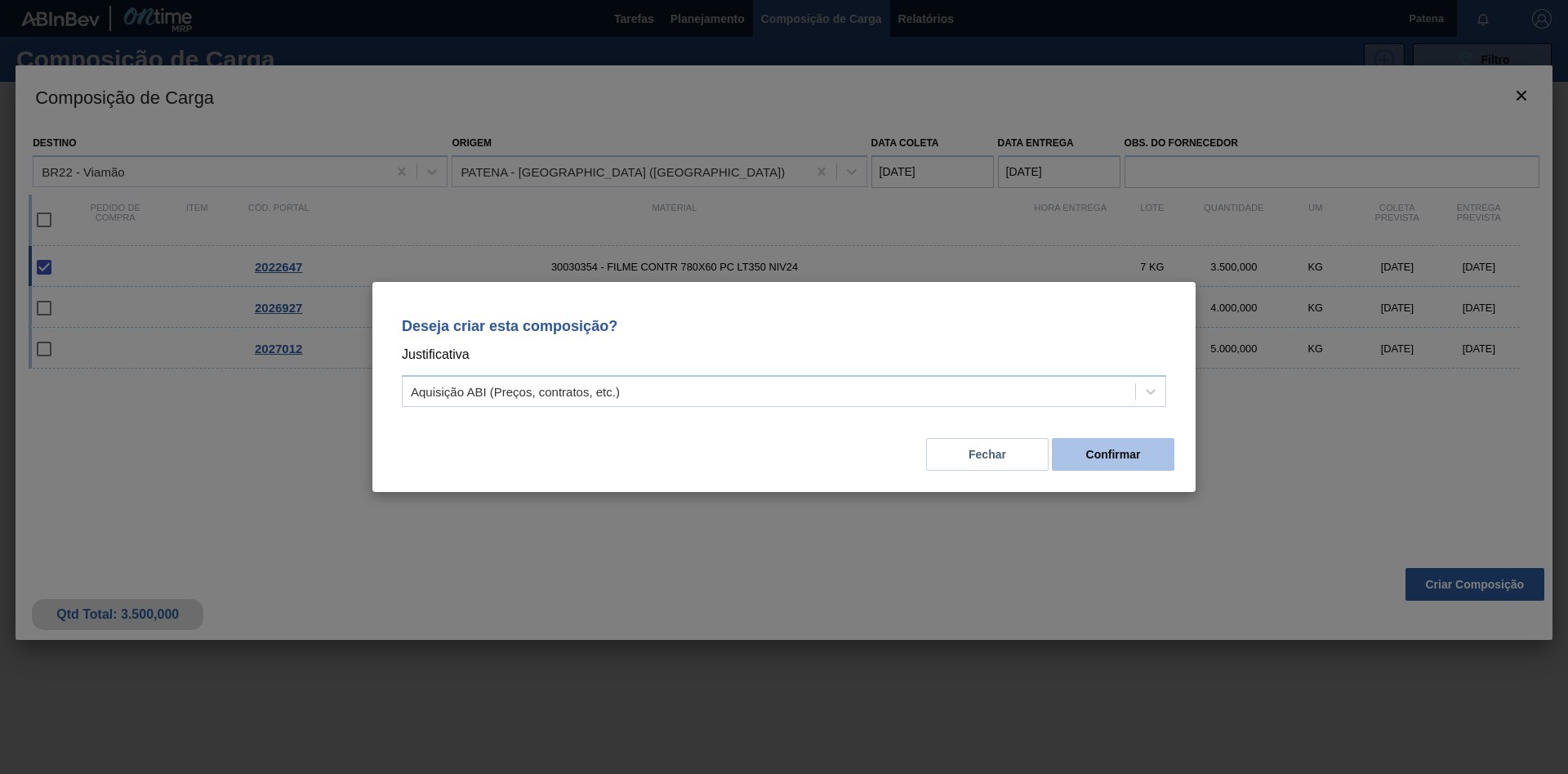
click at [1107, 448] on button "Confirmar" at bounding box center [1113, 454] width 122 height 33
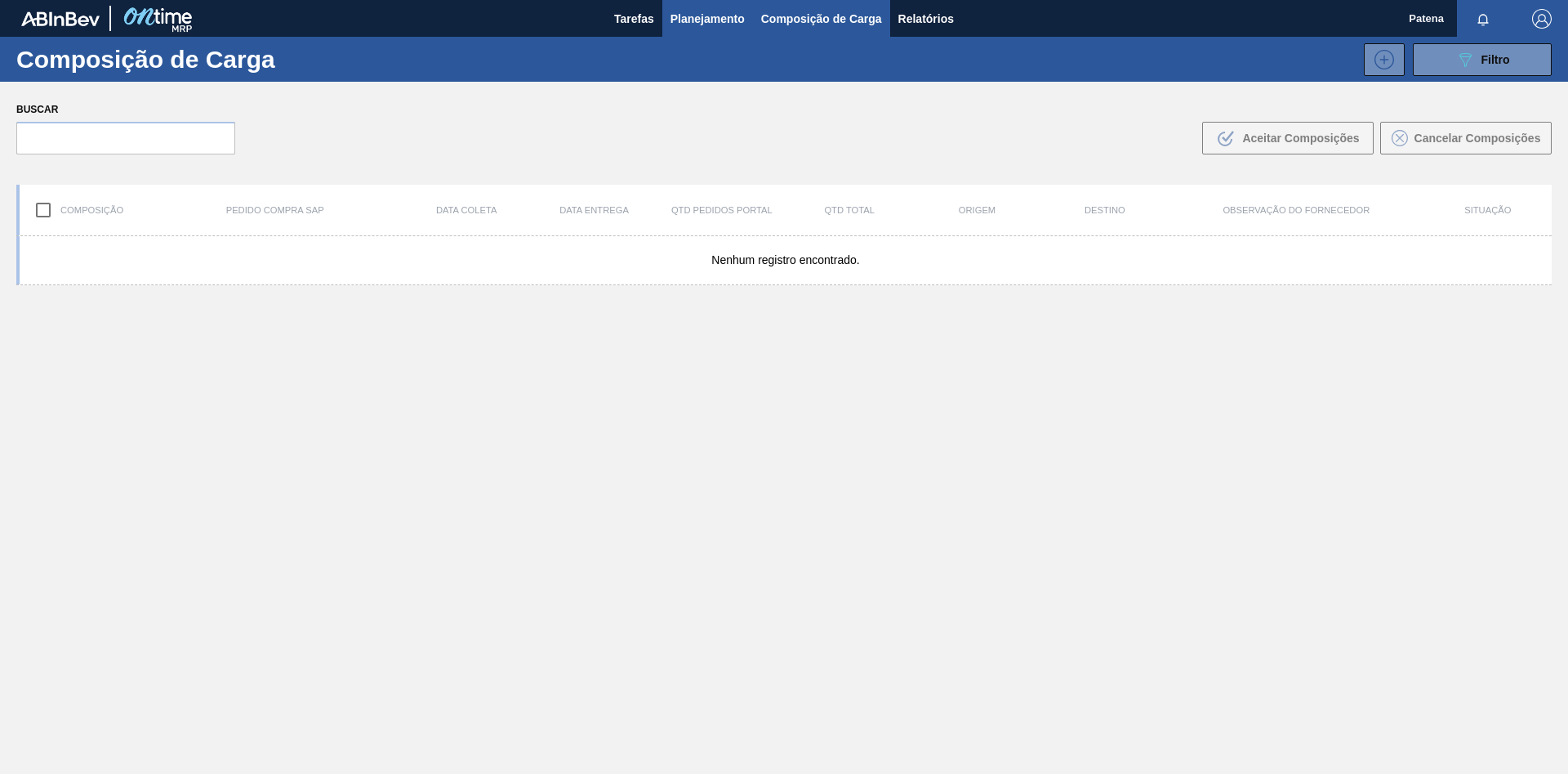
click at [706, 12] on span "Planejamento" at bounding box center [707, 18] width 75 height 19
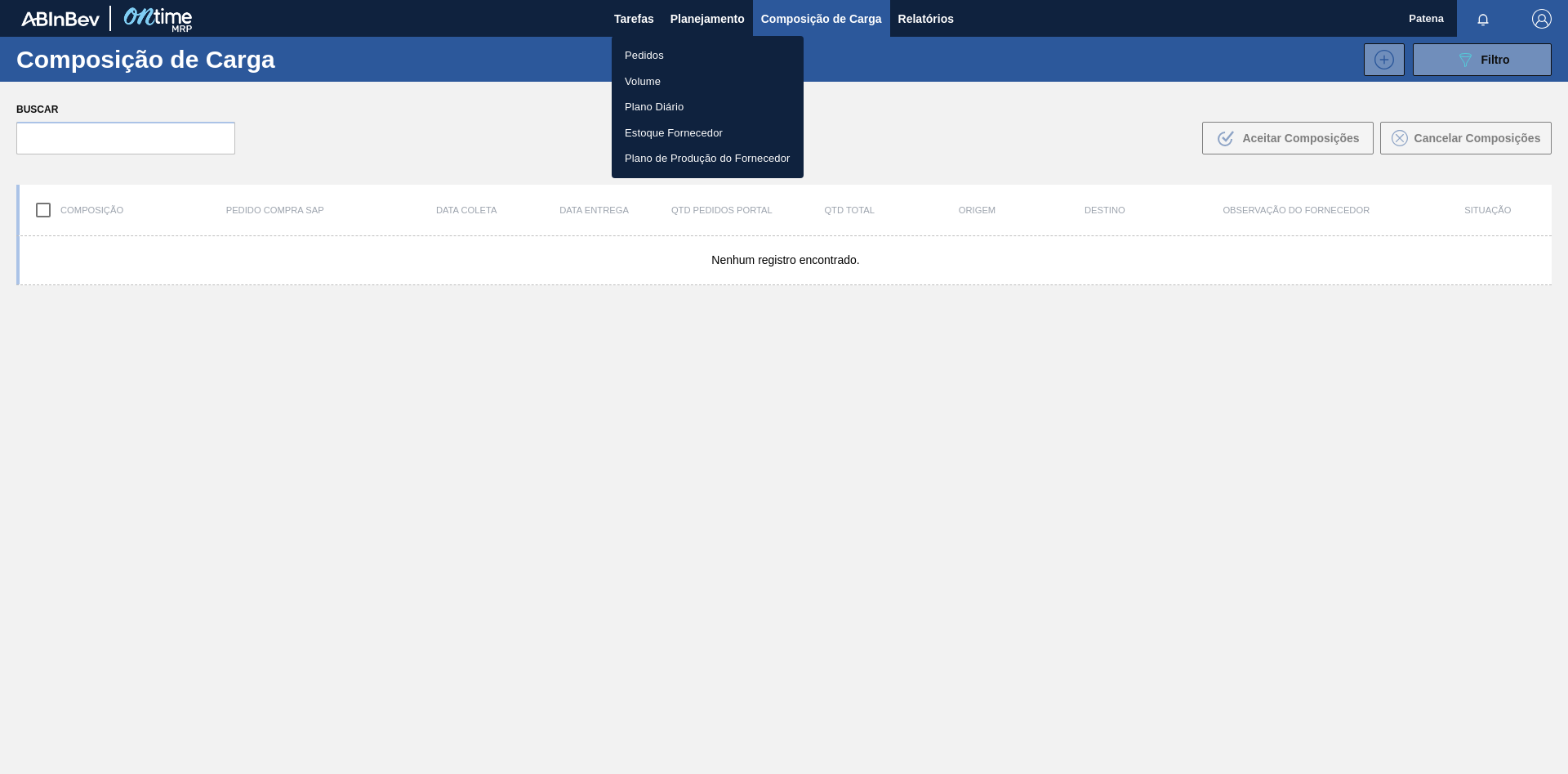
click at [690, 54] on li "Pedidos" at bounding box center [707, 55] width 192 height 26
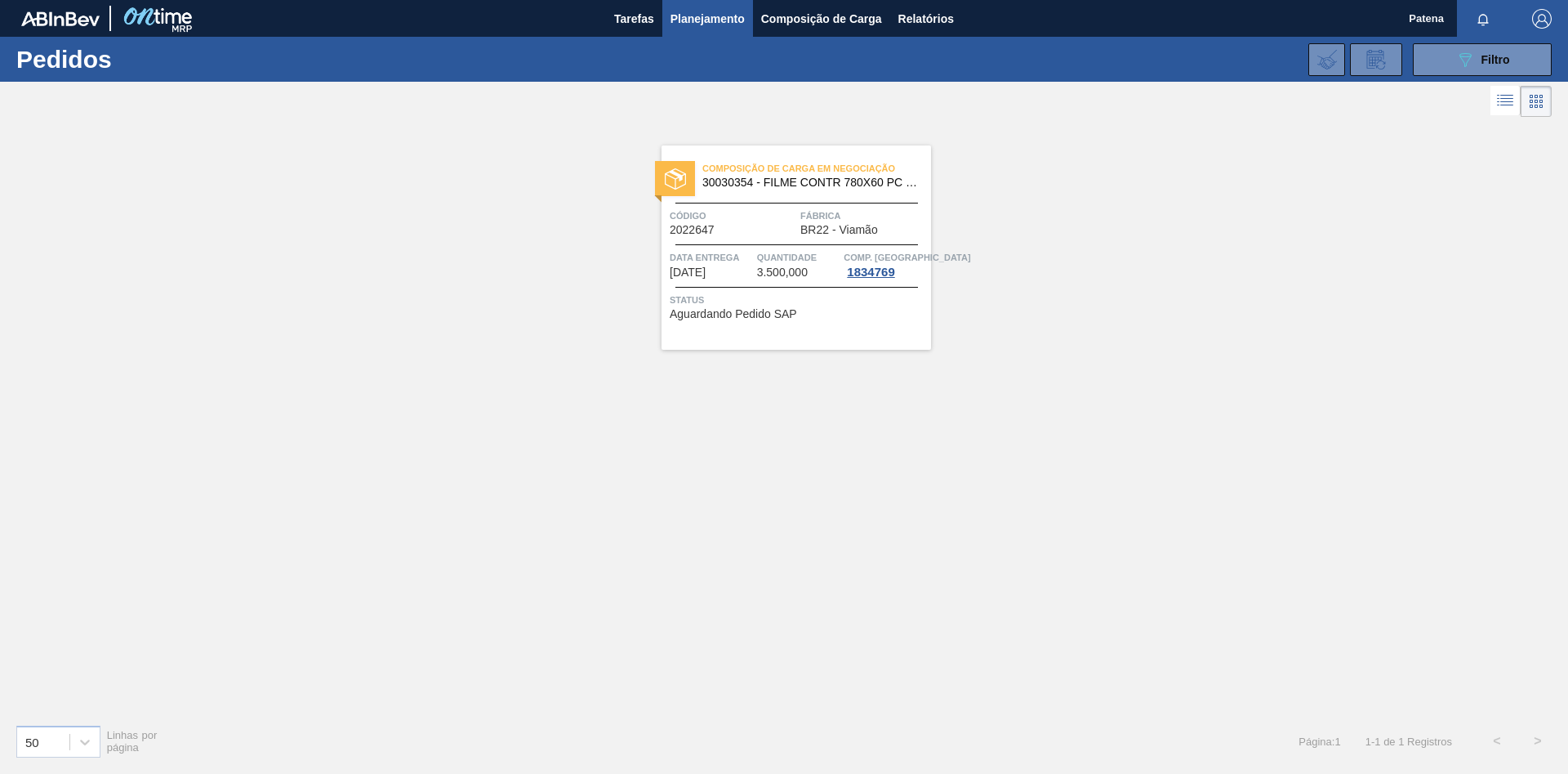
click at [714, 260] on span "Data entrega" at bounding box center [711, 257] width 83 height 16
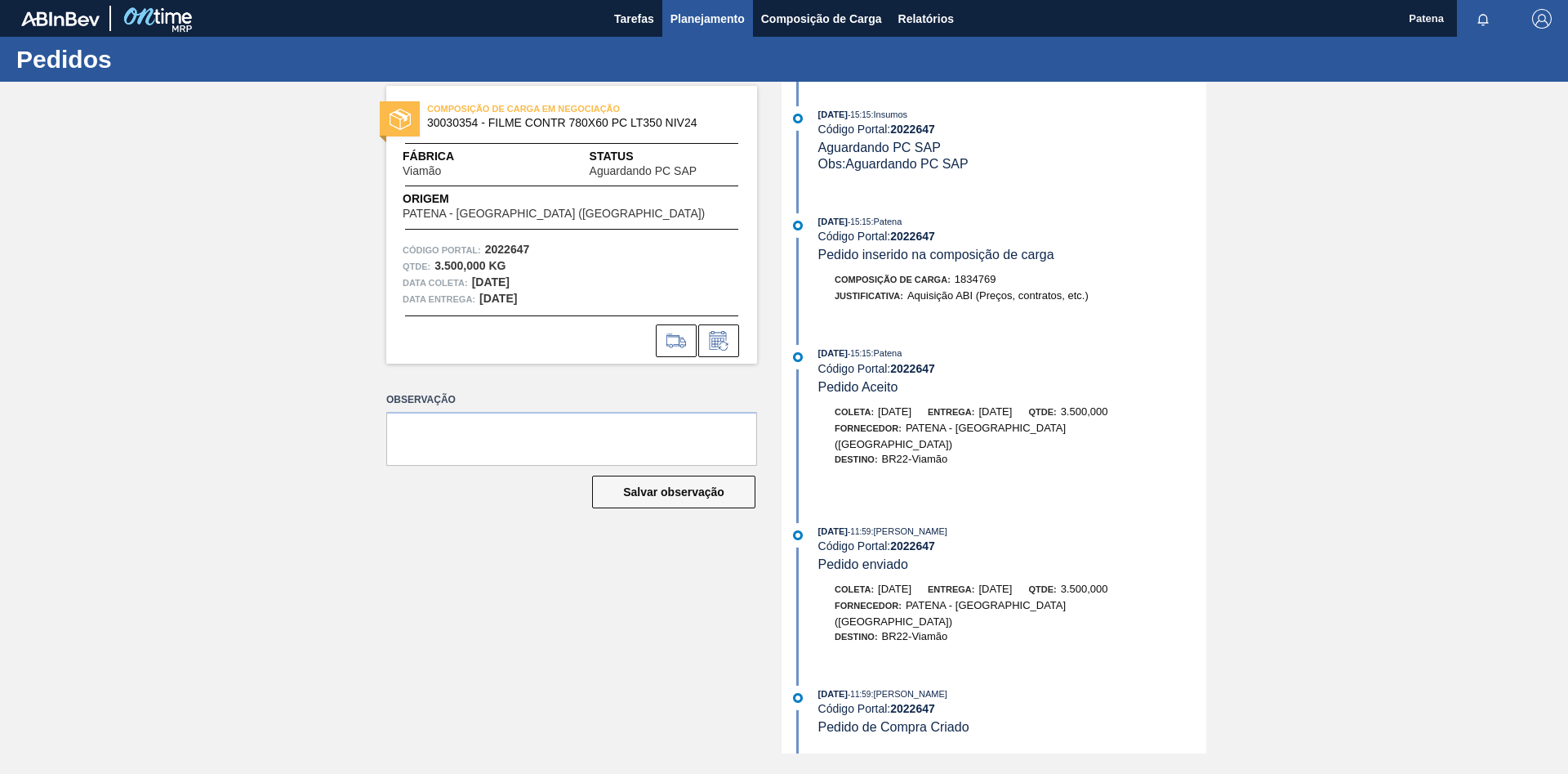
click at [726, 27] on span "Planejamento" at bounding box center [707, 18] width 75 height 19
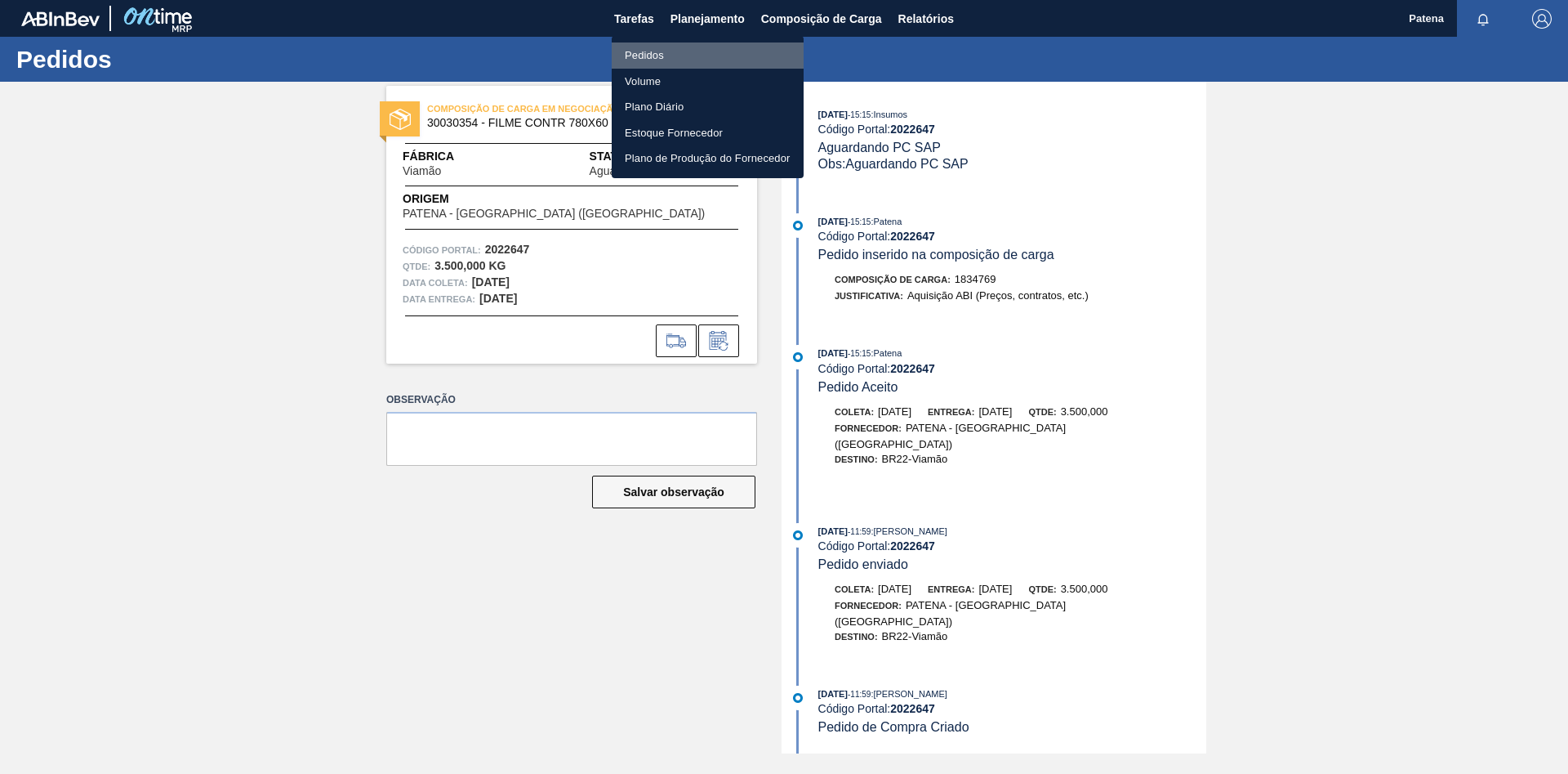
click at [726, 58] on li "Pedidos" at bounding box center [707, 55] width 192 height 26
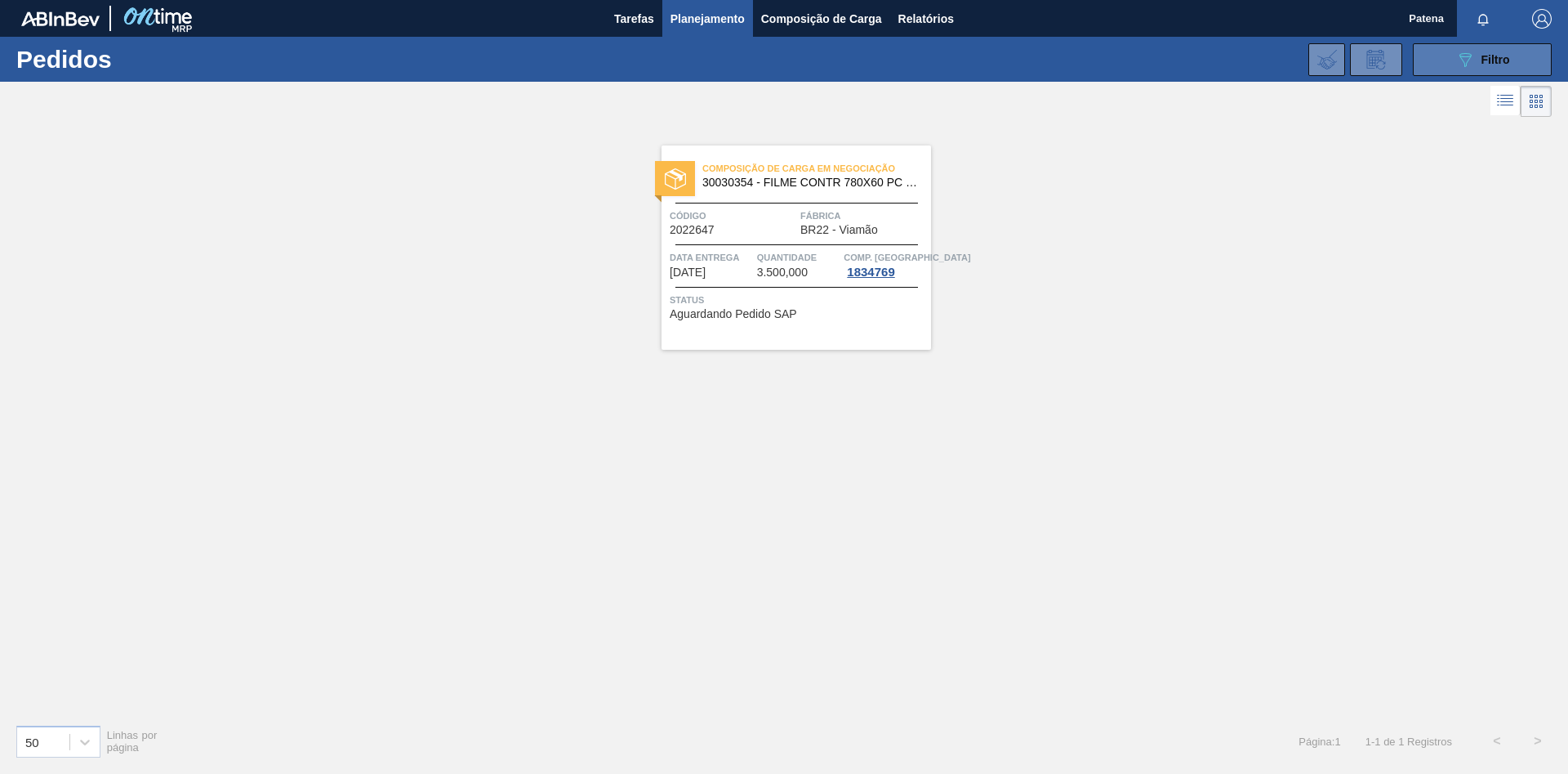
drag, startPoint x: 1512, startPoint y: 39, endPoint x: 1500, endPoint y: 50, distance: 16.3
click at [1502, 49] on div "089F7B8B-B2A5-4AFE-B5C0-19BA573D28AC Filtro Código Pedido Portal × 2022647 Códi…" at bounding box center [910, 60] width 1300 height 49
click at [1495, 56] on span "Filtro" at bounding box center [1496, 60] width 29 height 13
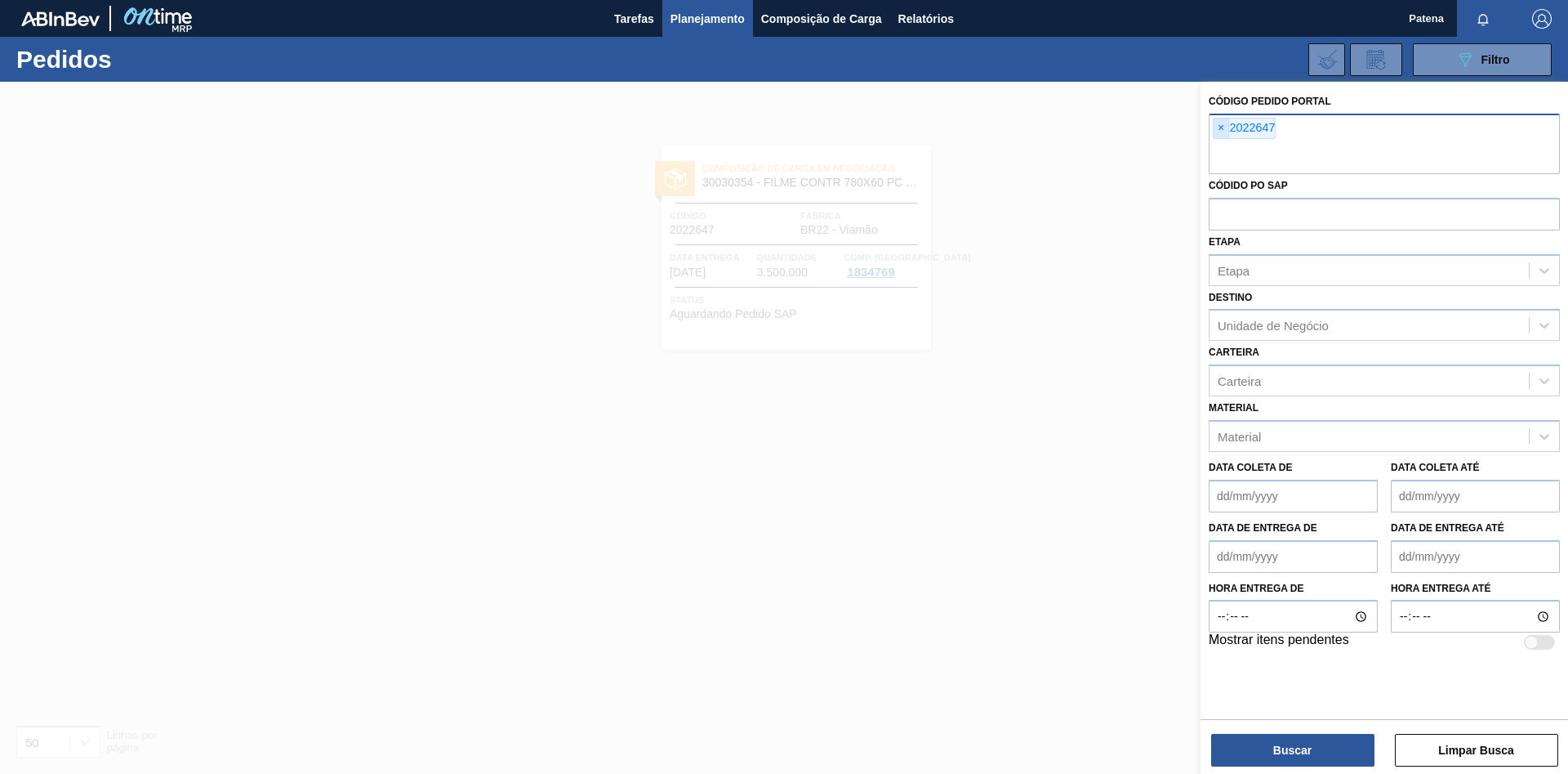
click at [1218, 129] on span "×" at bounding box center [1222, 128] width 15 height 19
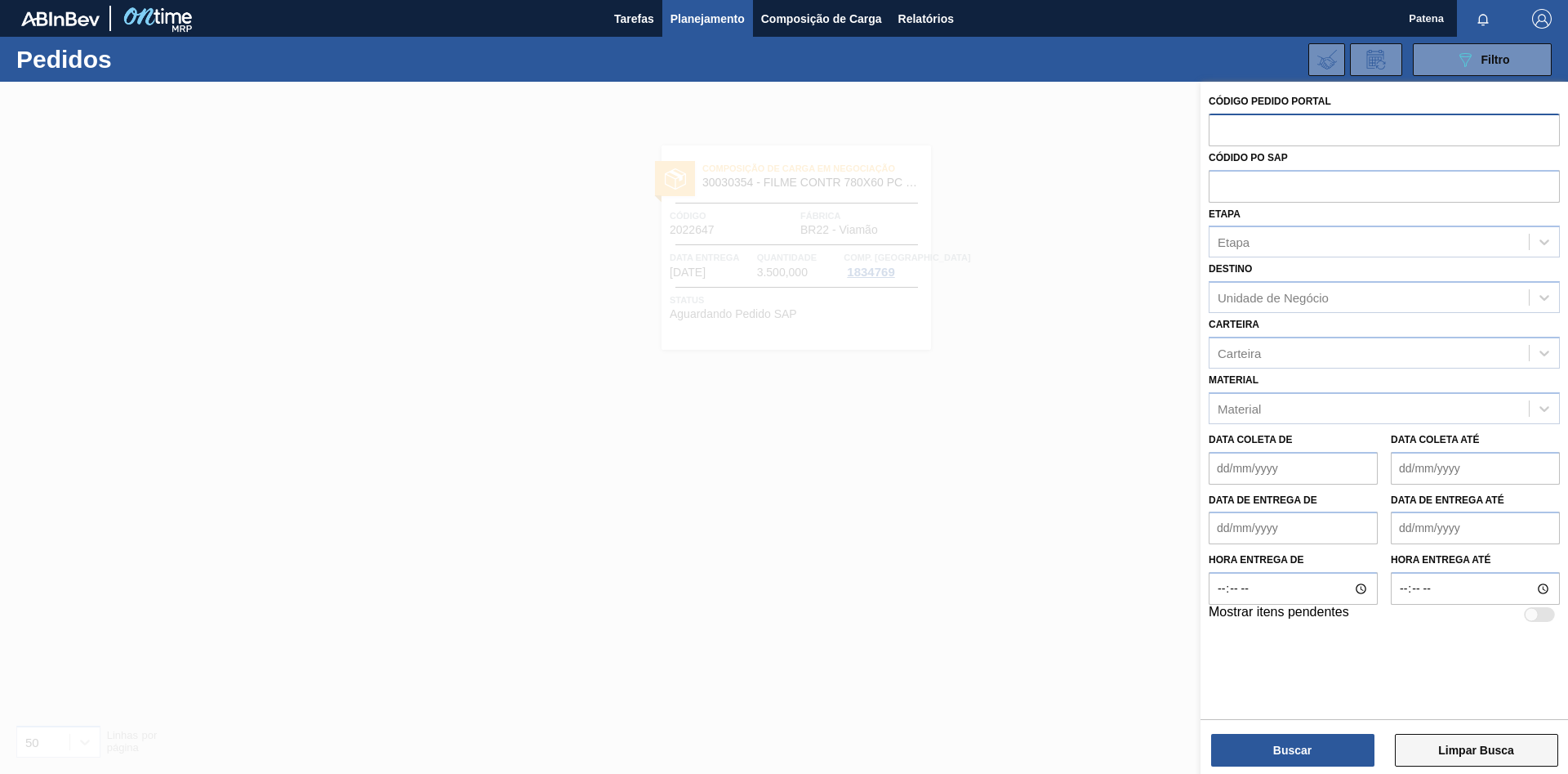
click at [1434, 735] on button "Limpar Busca" at bounding box center [1477, 750] width 164 height 33
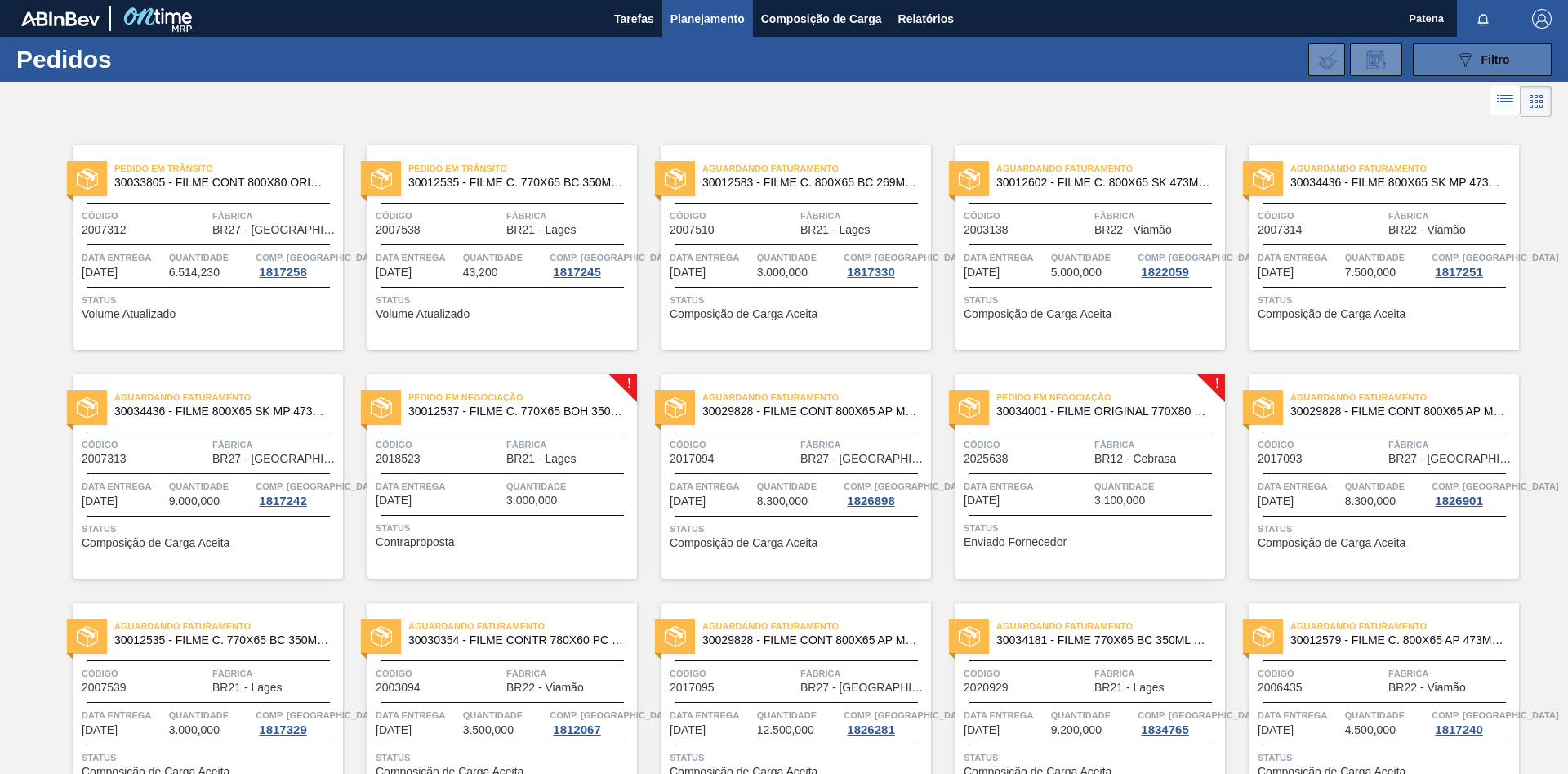
click at [1465, 72] on button "089F7B8B-B2A5-4AFE-B5C0-19BA573D28AC Filtro" at bounding box center [1482, 60] width 138 height 33
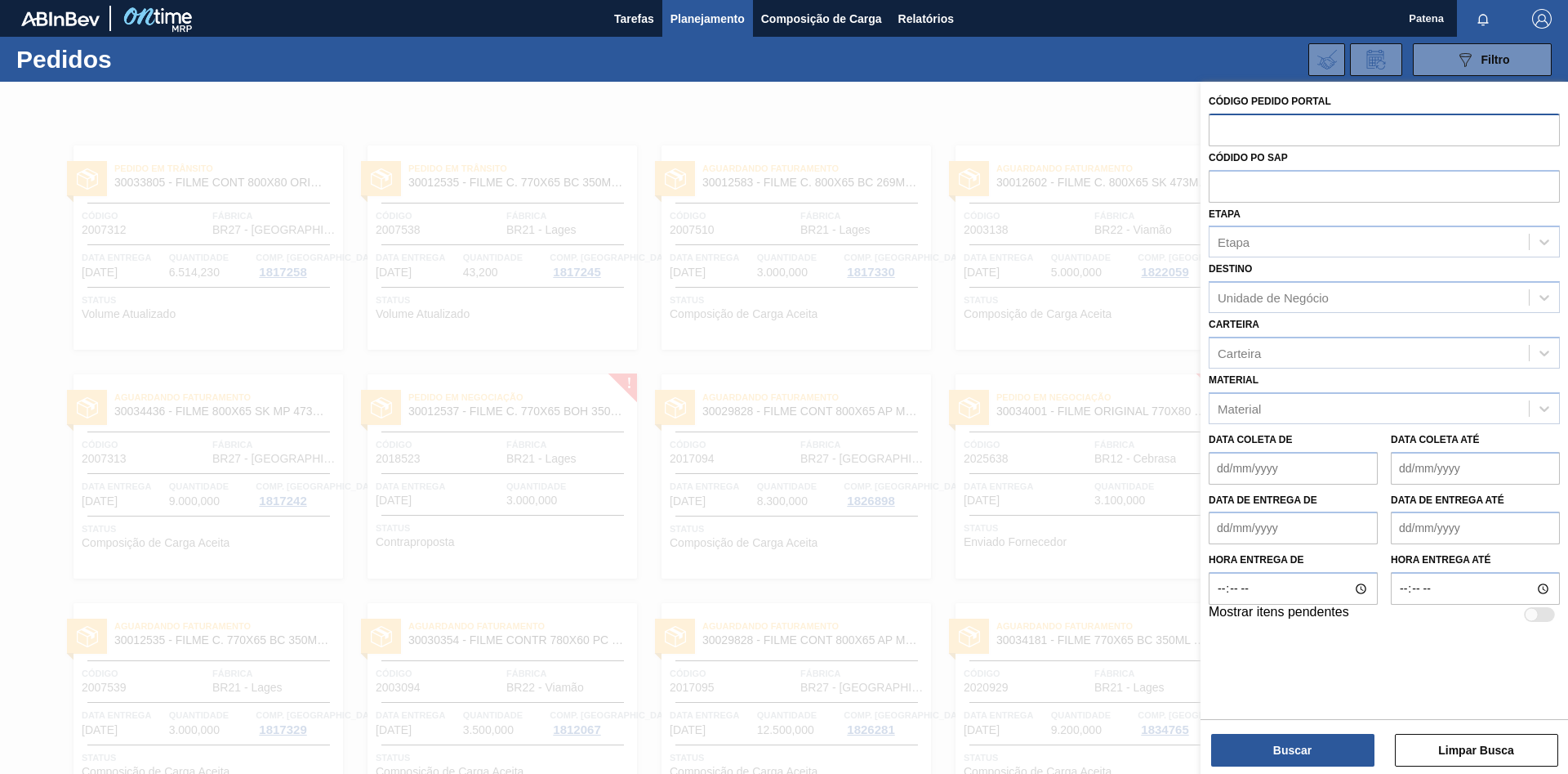
click at [1246, 131] on input "text" at bounding box center [1384, 128] width 352 height 31
type input "2022647"
click at [1304, 743] on button "Buscar" at bounding box center [1293, 750] width 164 height 33
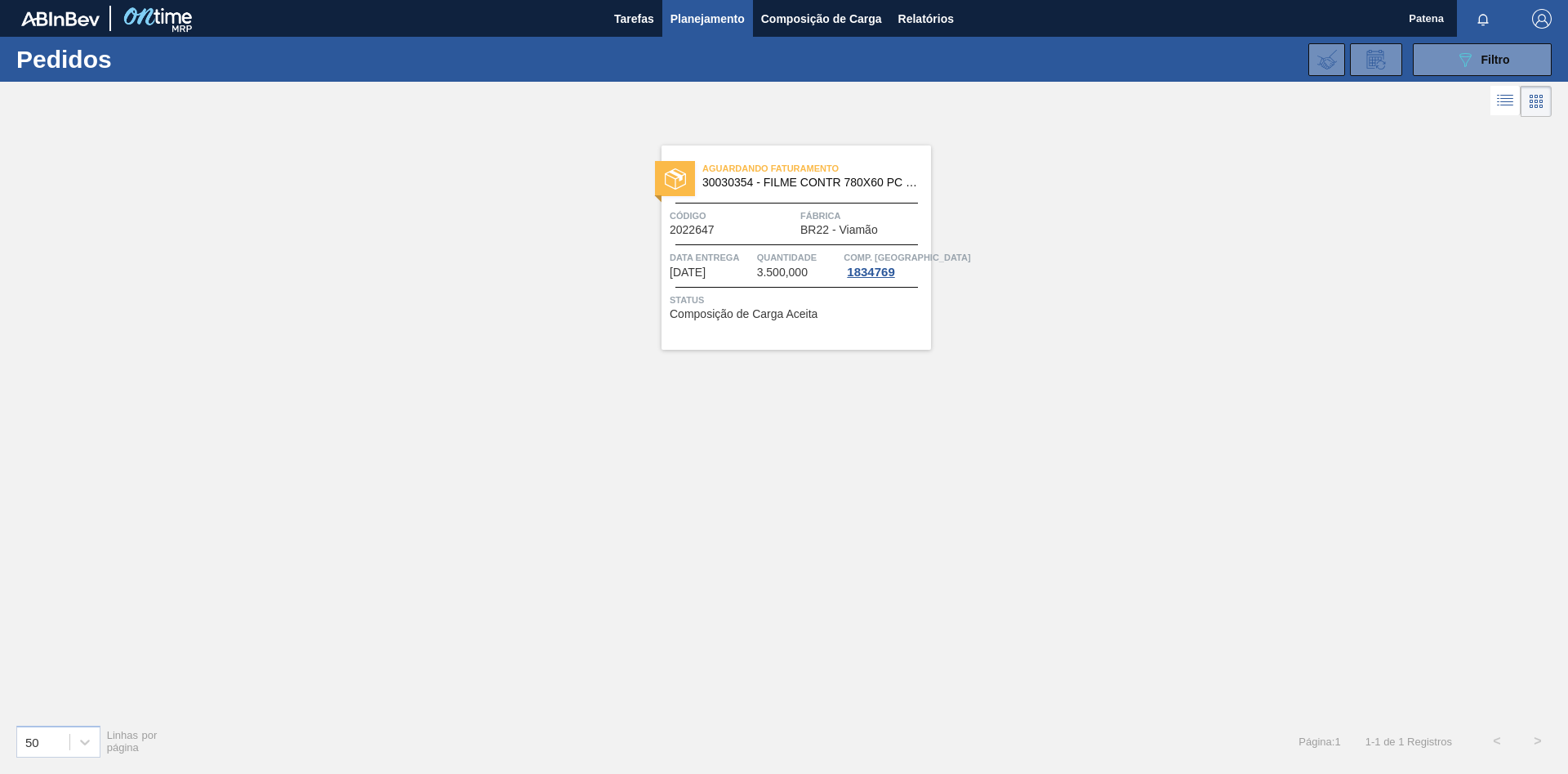
click at [783, 252] on span "Quantidade" at bounding box center [798, 257] width 83 height 16
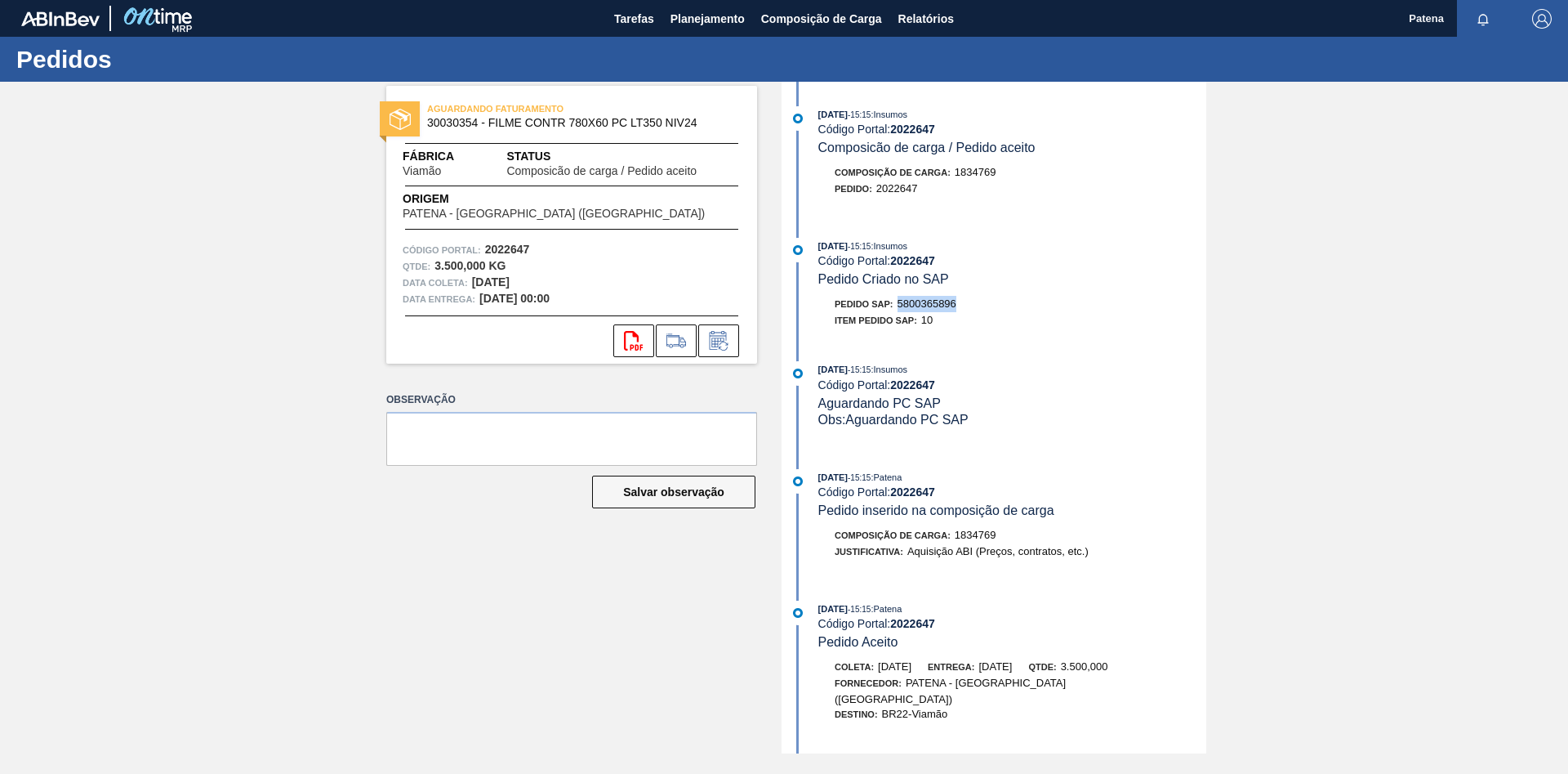
drag, startPoint x: 964, startPoint y: 304, endPoint x: 899, endPoint y: 310, distance: 65.3
click at [899, 310] on div "Pedido SAP: 5800365896" at bounding box center [1012, 303] width 388 height 16
copy span "5800365896"
click at [433, 578] on div "AGUARDANDO FATURAMENTO 30030354 - FILME CONTR 780X60 PC LT350 NIV24 Fábrica Via…" at bounding box center [559, 417] width 395 height 672
click at [722, 20] on span "Planejamento" at bounding box center [707, 18] width 75 height 19
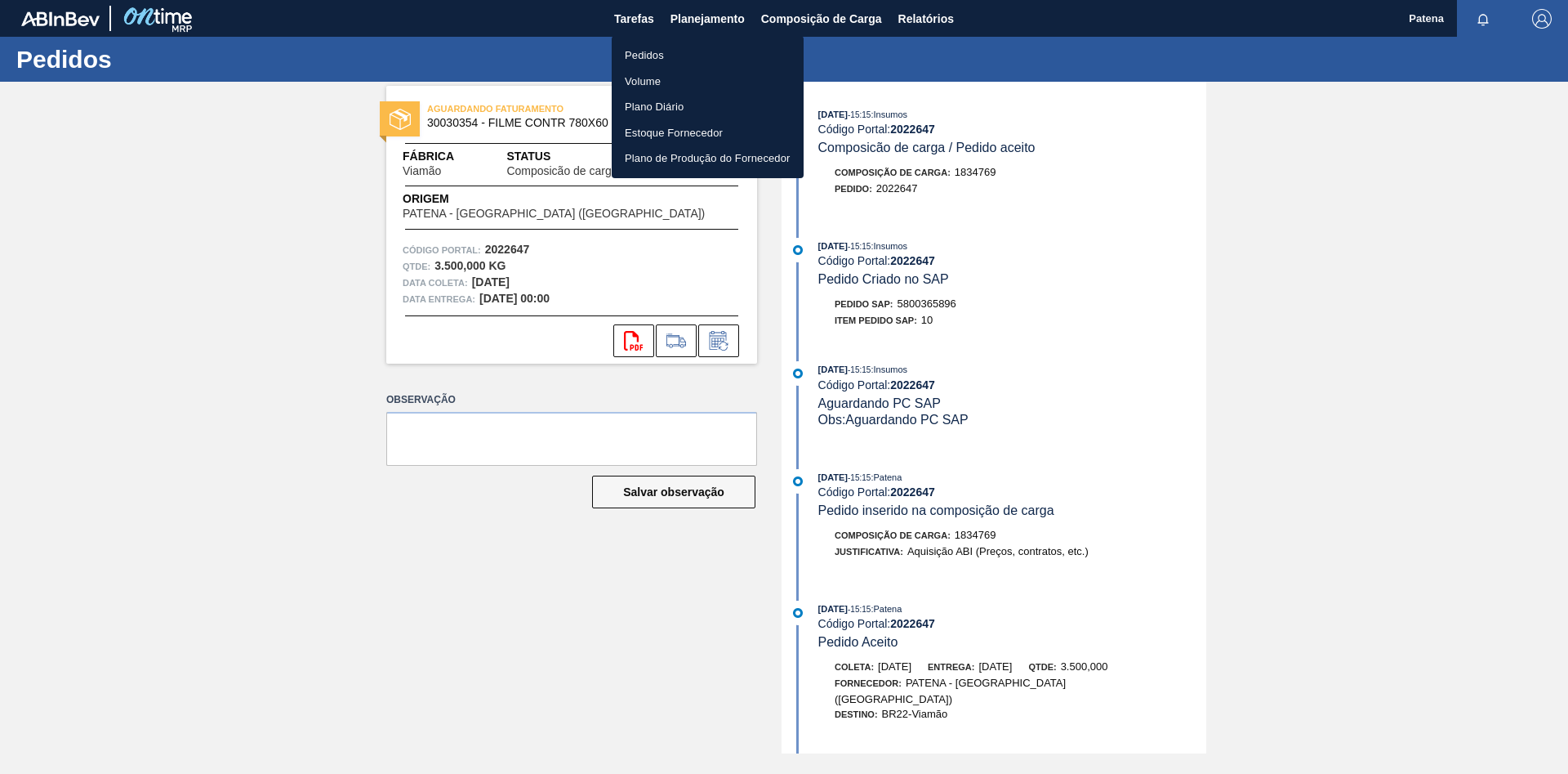
click at [669, 51] on li "Pedidos" at bounding box center [707, 55] width 192 height 26
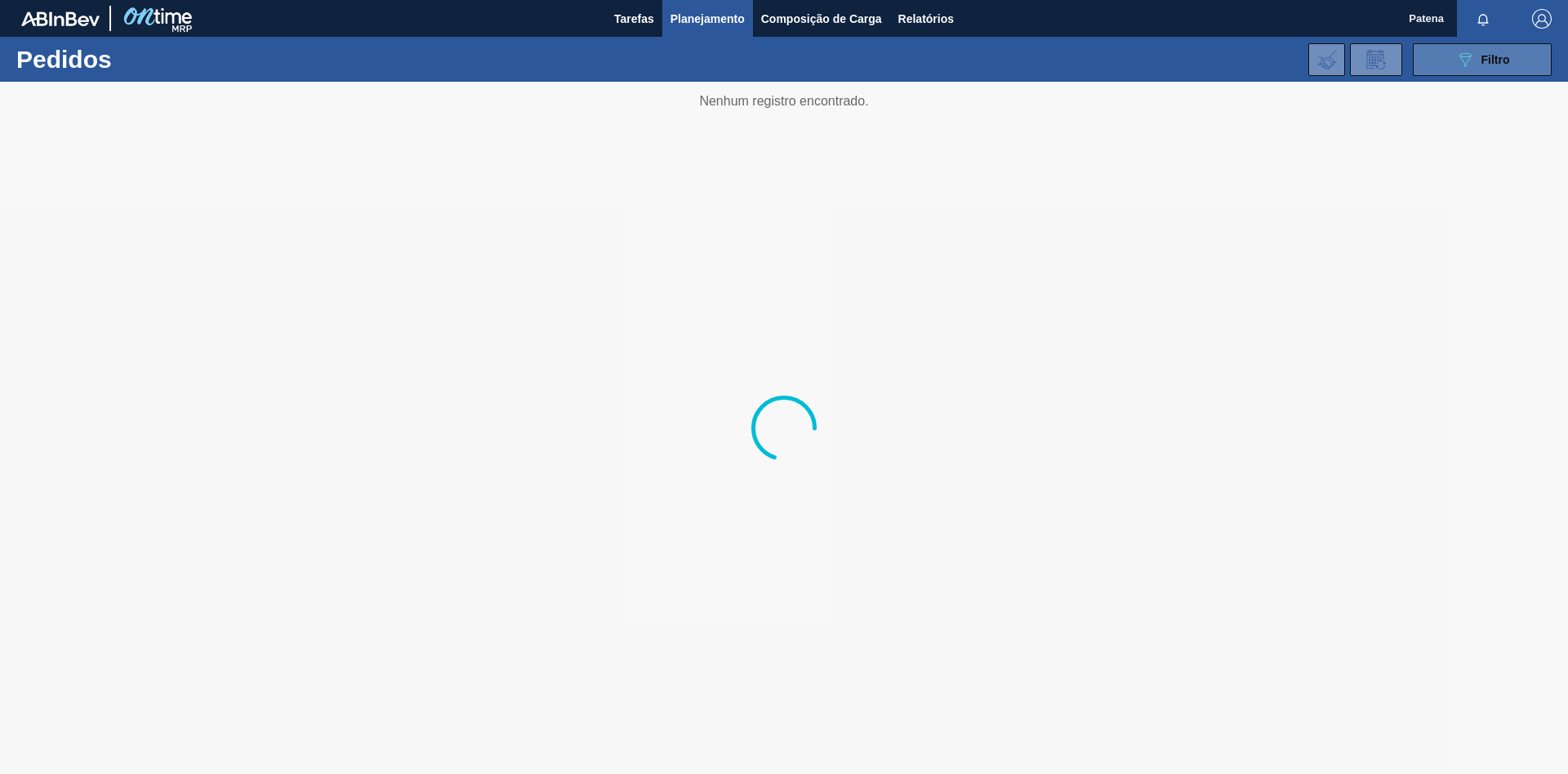
click at [1484, 55] on span "Filtro" at bounding box center [1496, 60] width 29 height 13
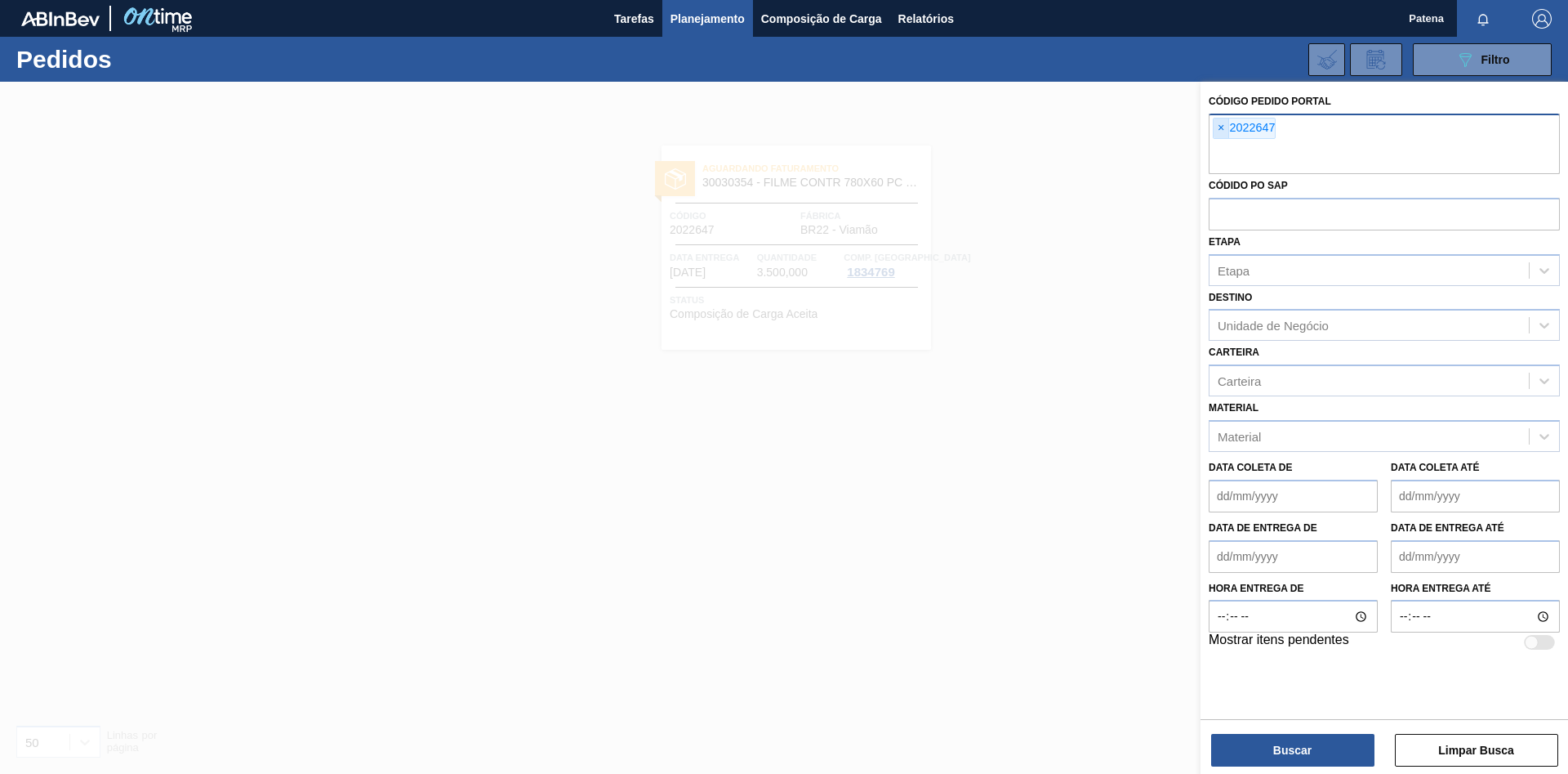
click at [1220, 133] on span "×" at bounding box center [1222, 128] width 15 height 19
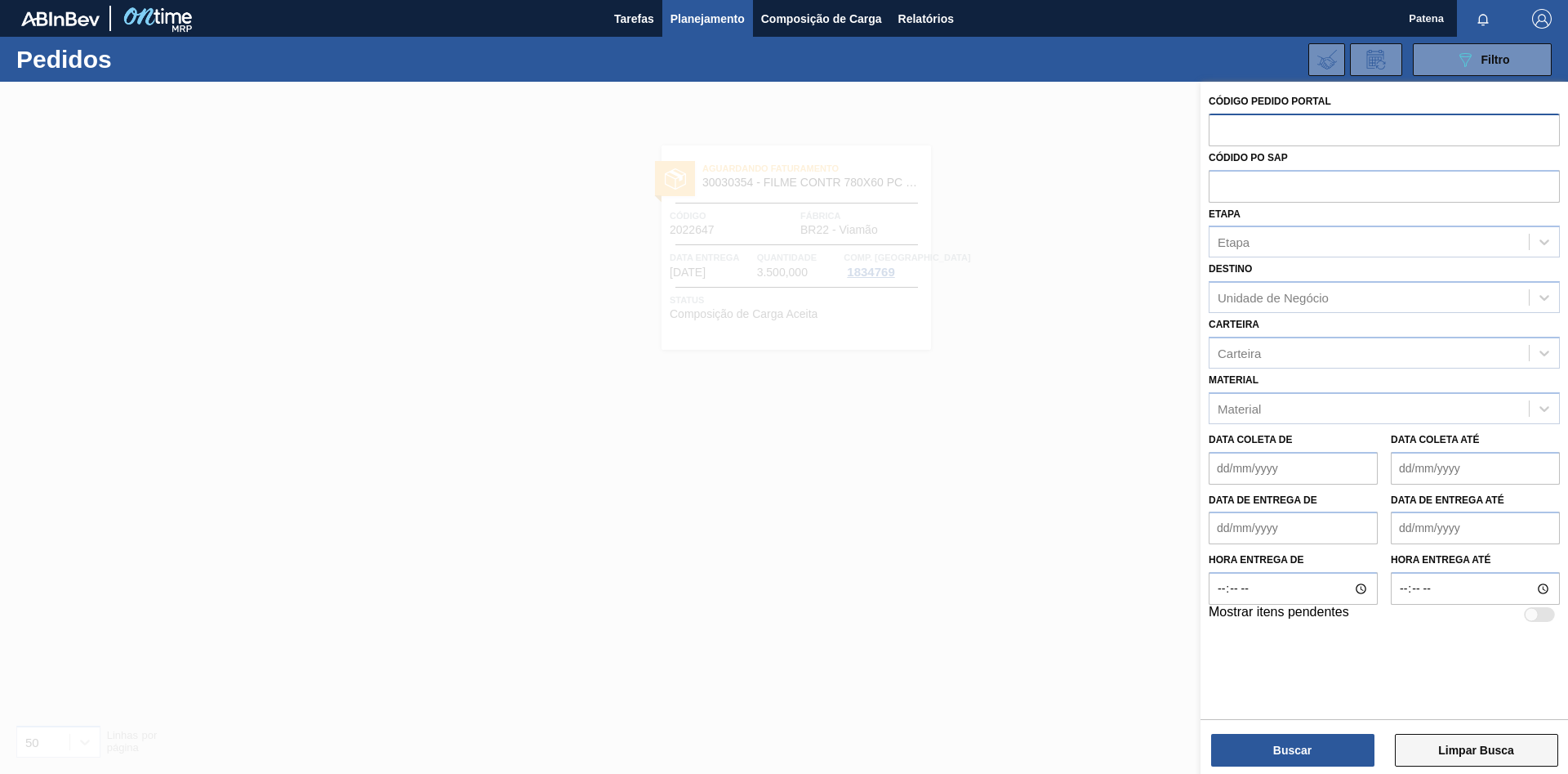
click at [1464, 749] on button "Limpar Busca" at bounding box center [1477, 750] width 164 height 33
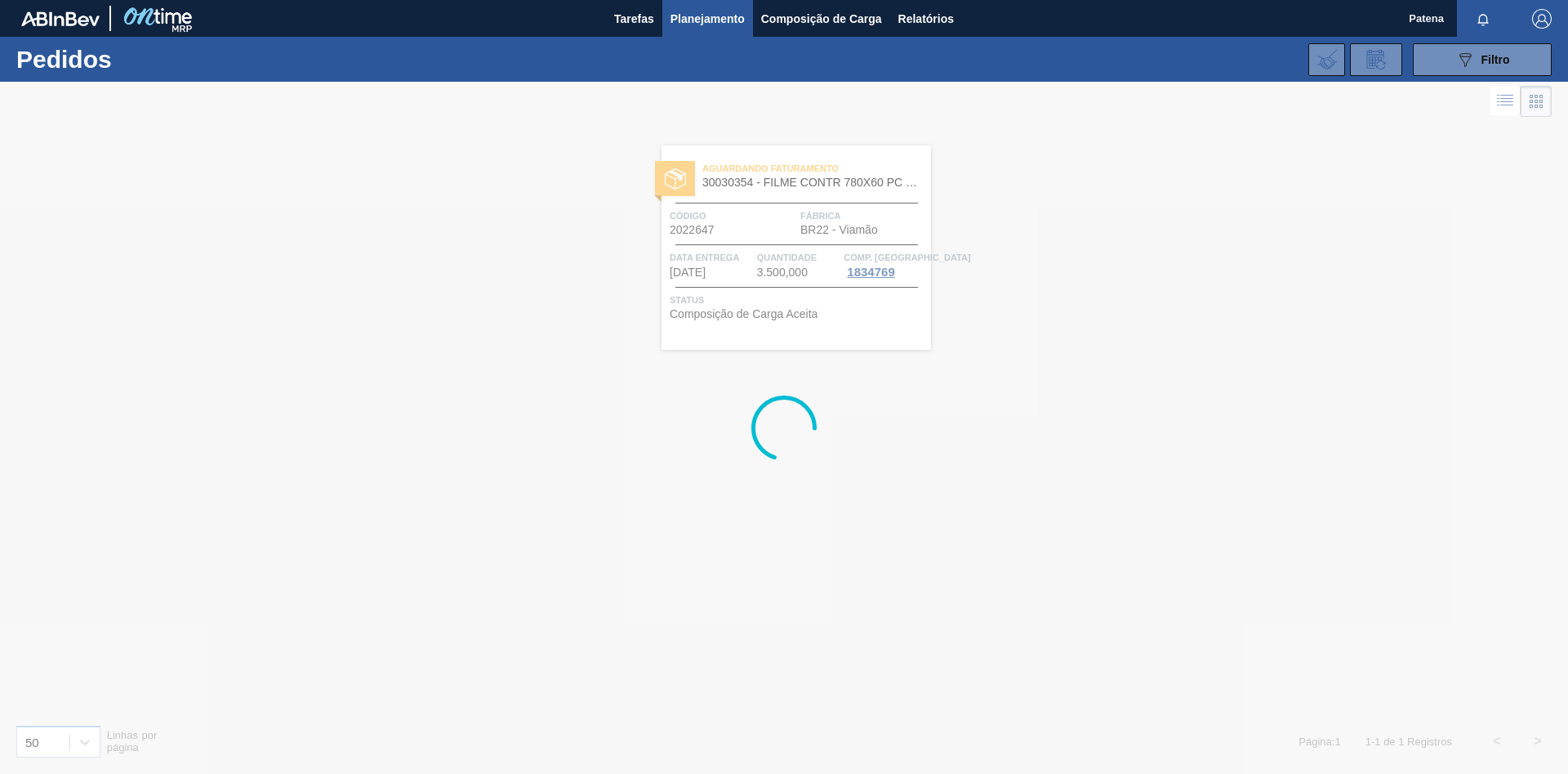
click at [1008, 562] on div at bounding box center [784, 427] width 1568 height 693
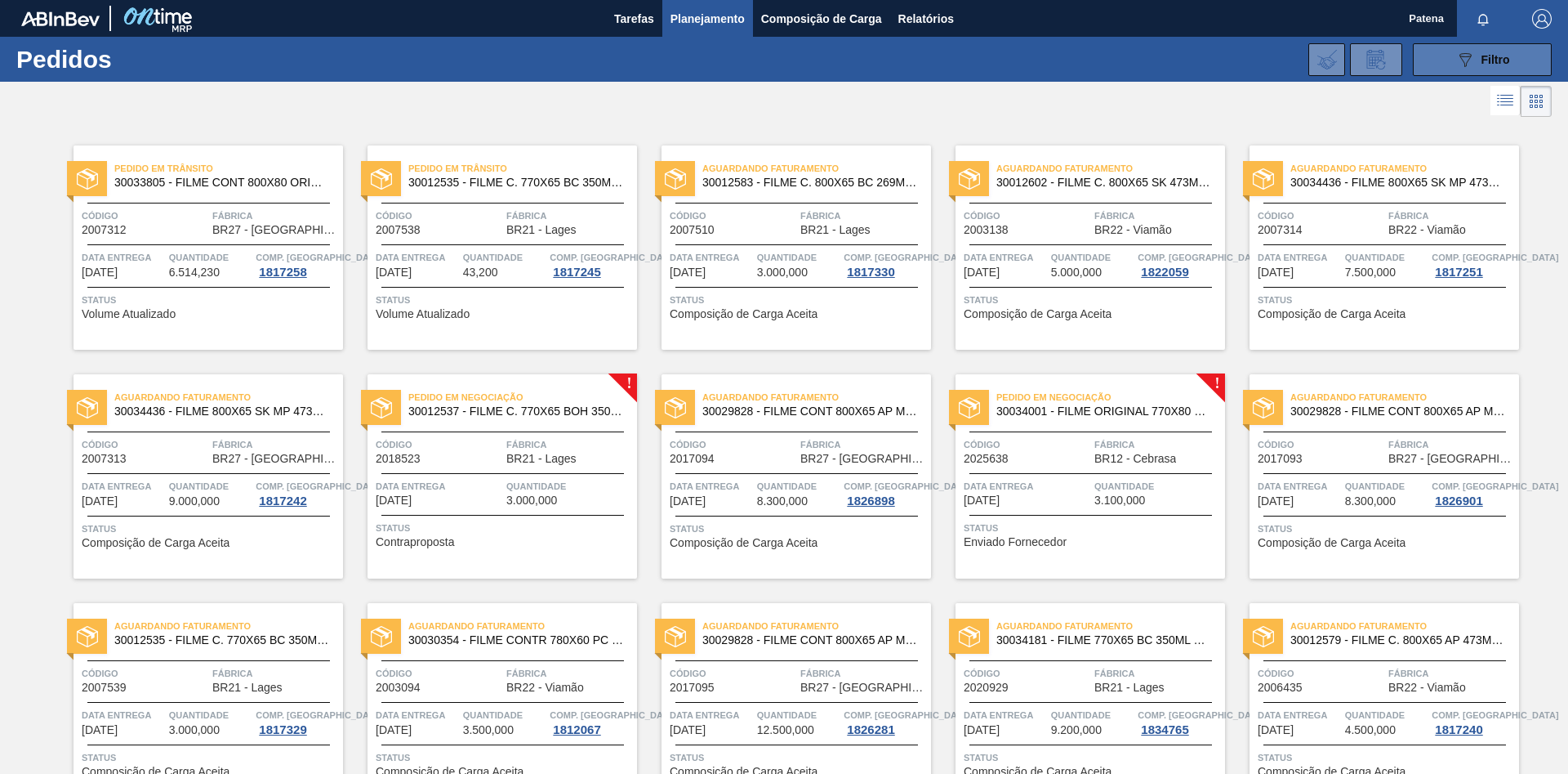
click at [1468, 64] on icon "089F7B8B-B2A5-4AFE-B5C0-19BA573D28AC" at bounding box center [1465, 59] width 19 height 19
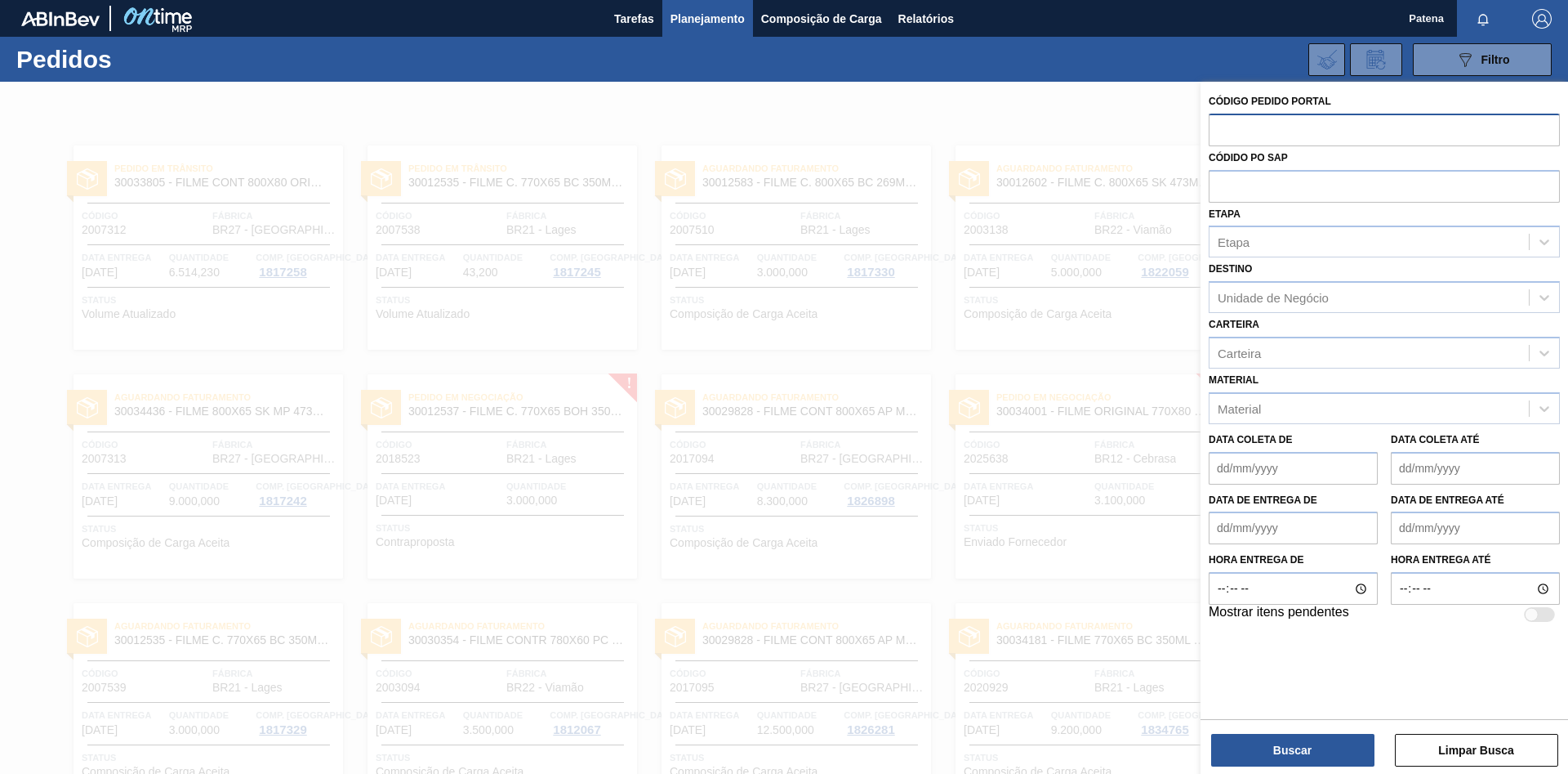
click at [1246, 116] on input "text" at bounding box center [1384, 128] width 352 height 31
type input "2022707"
click at [1294, 745] on button "Buscar" at bounding box center [1293, 750] width 164 height 33
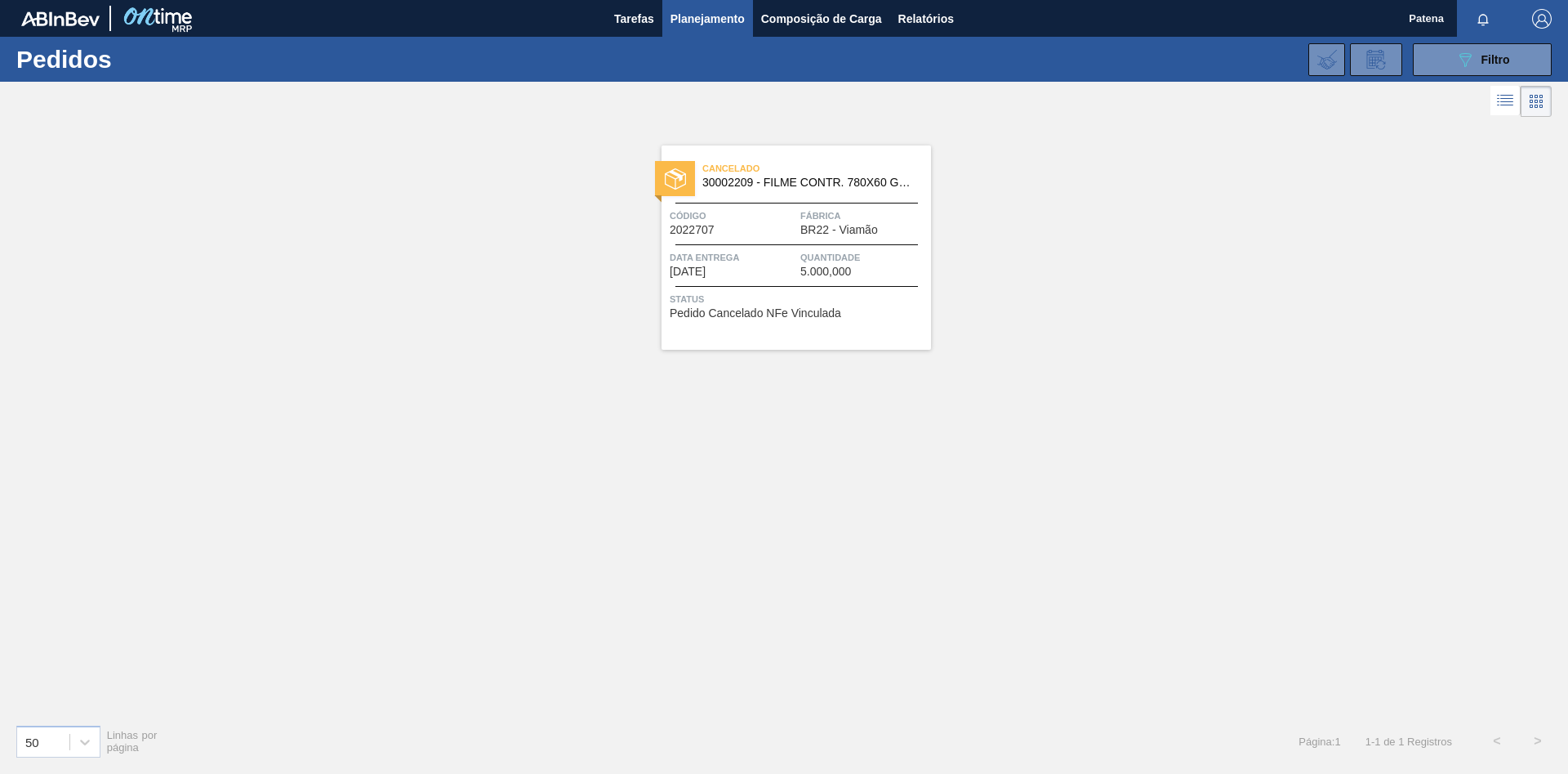
click at [806, 280] on div "Cancelado 30002209 - FILME CONTR. 780X60 GCA 350ML NIV22 Código 2022707 Fábrica…" at bounding box center [796, 247] width 269 height 204
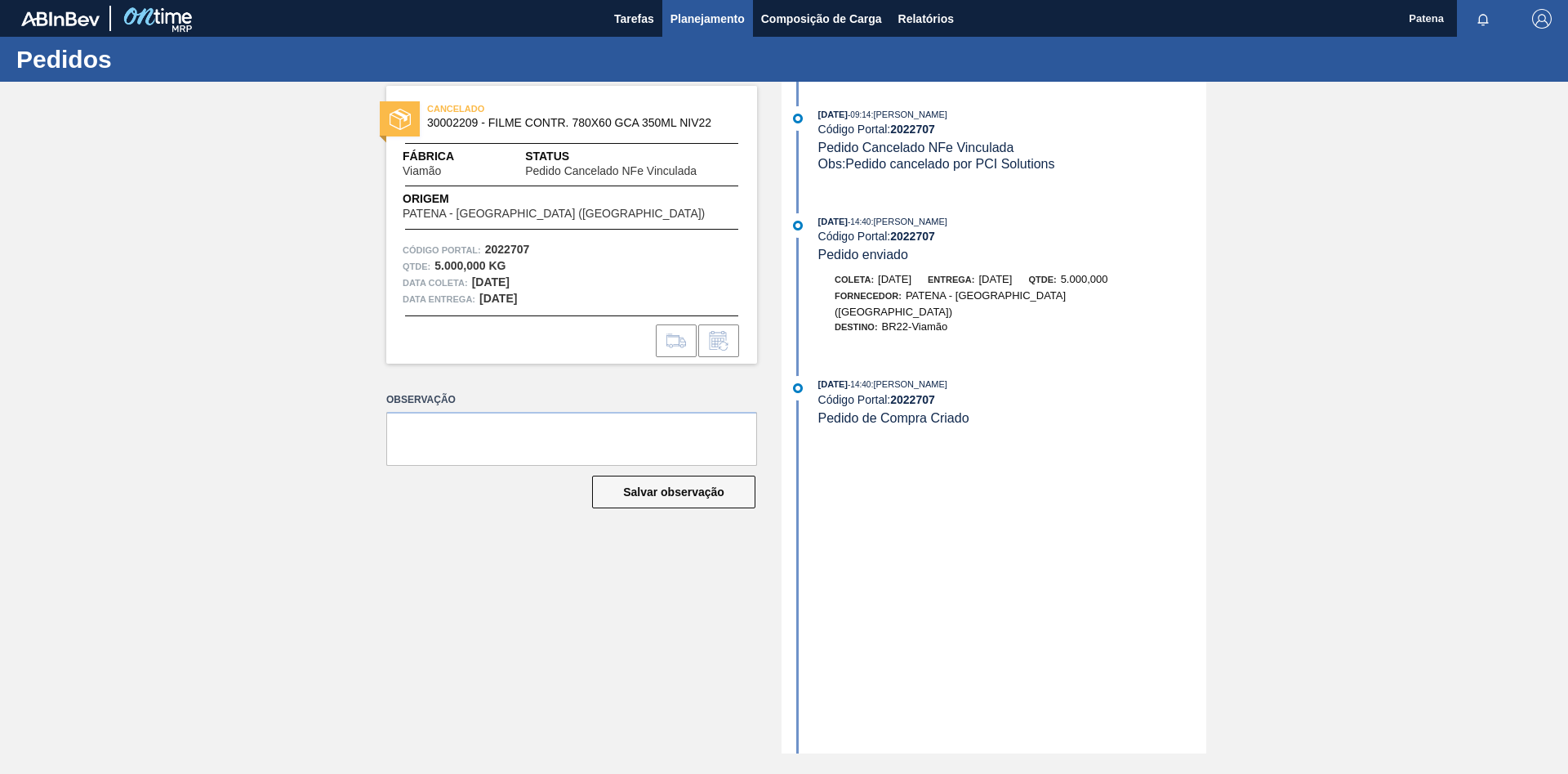
click at [702, 24] on span "Planejamento" at bounding box center [707, 18] width 75 height 19
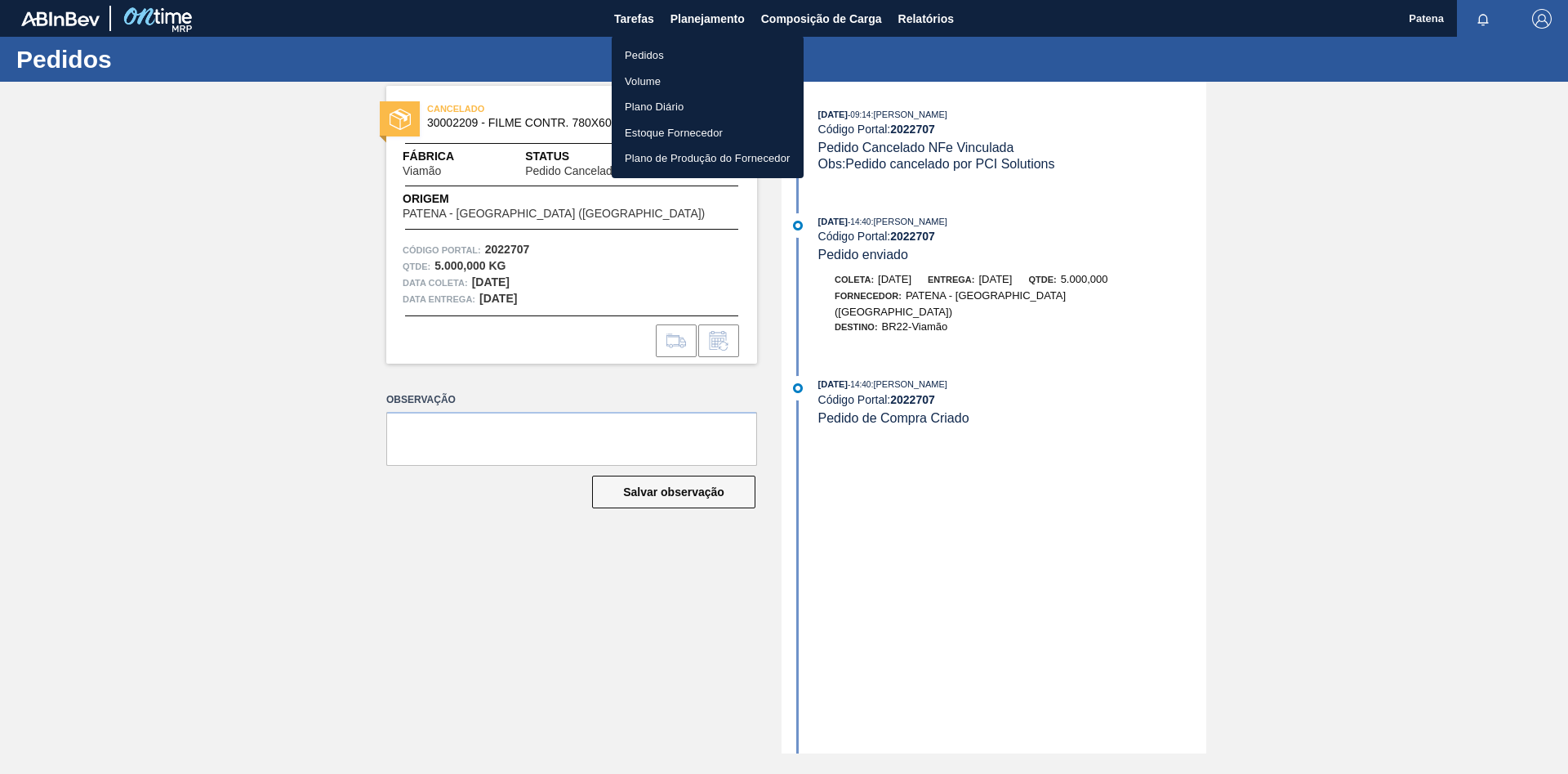
click at [706, 56] on li "Pedidos" at bounding box center [707, 55] width 192 height 26
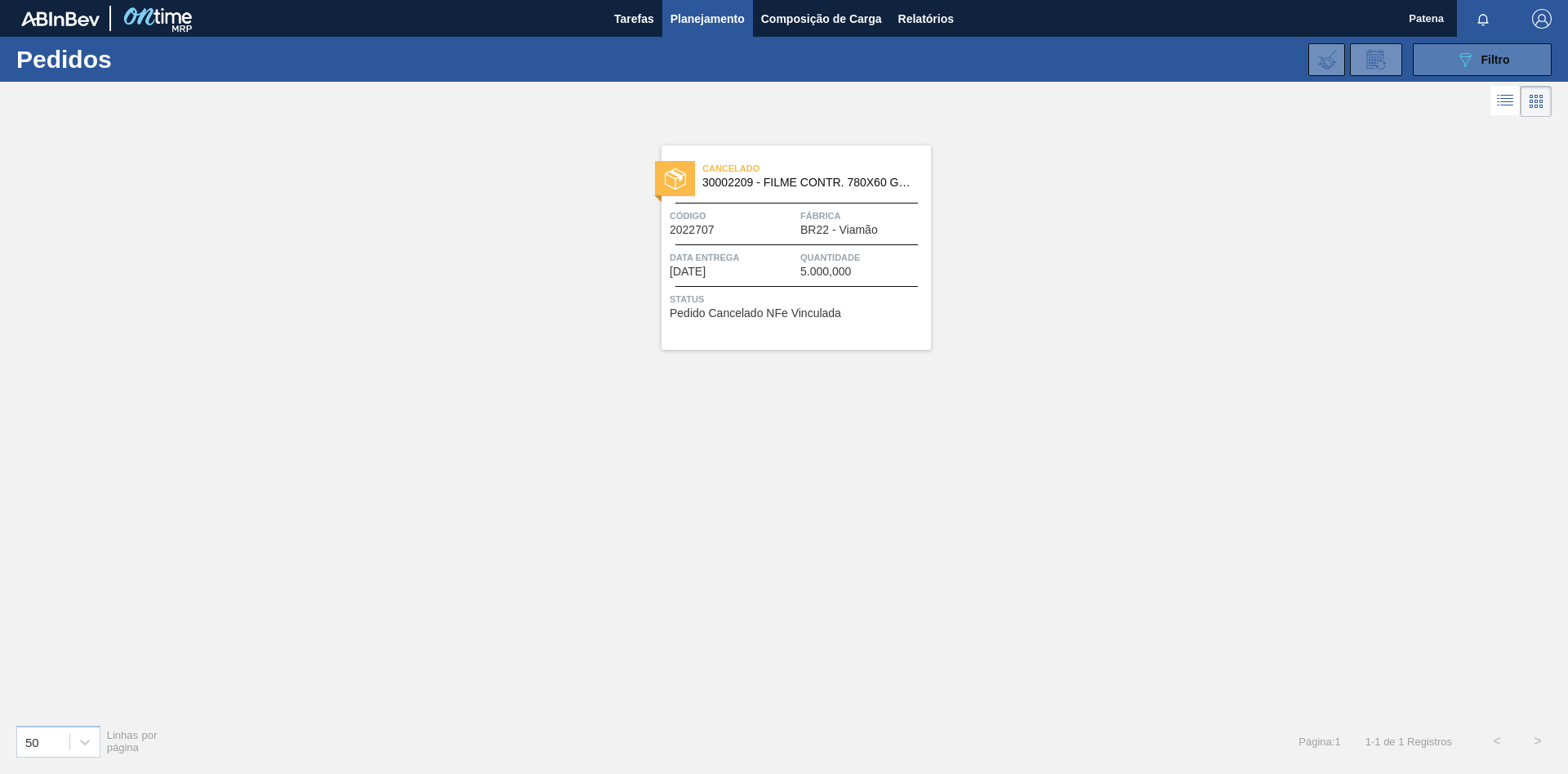
click at [1460, 57] on icon "089F7B8B-B2A5-4AFE-B5C0-19BA573D28AC" at bounding box center [1465, 59] width 19 height 19
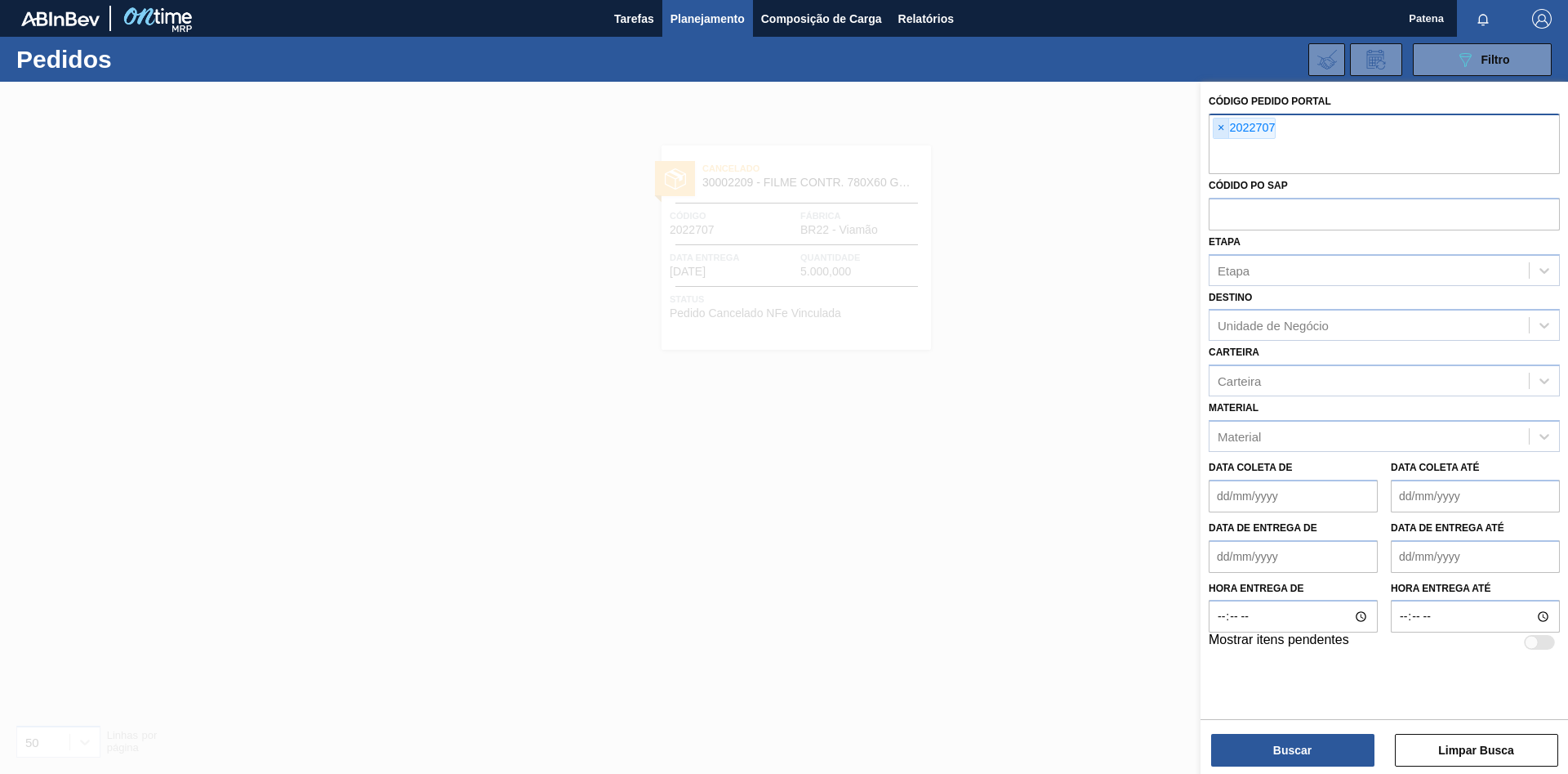
click at [1219, 128] on span "×" at bounding box center [1222, 128] width 15 height 19
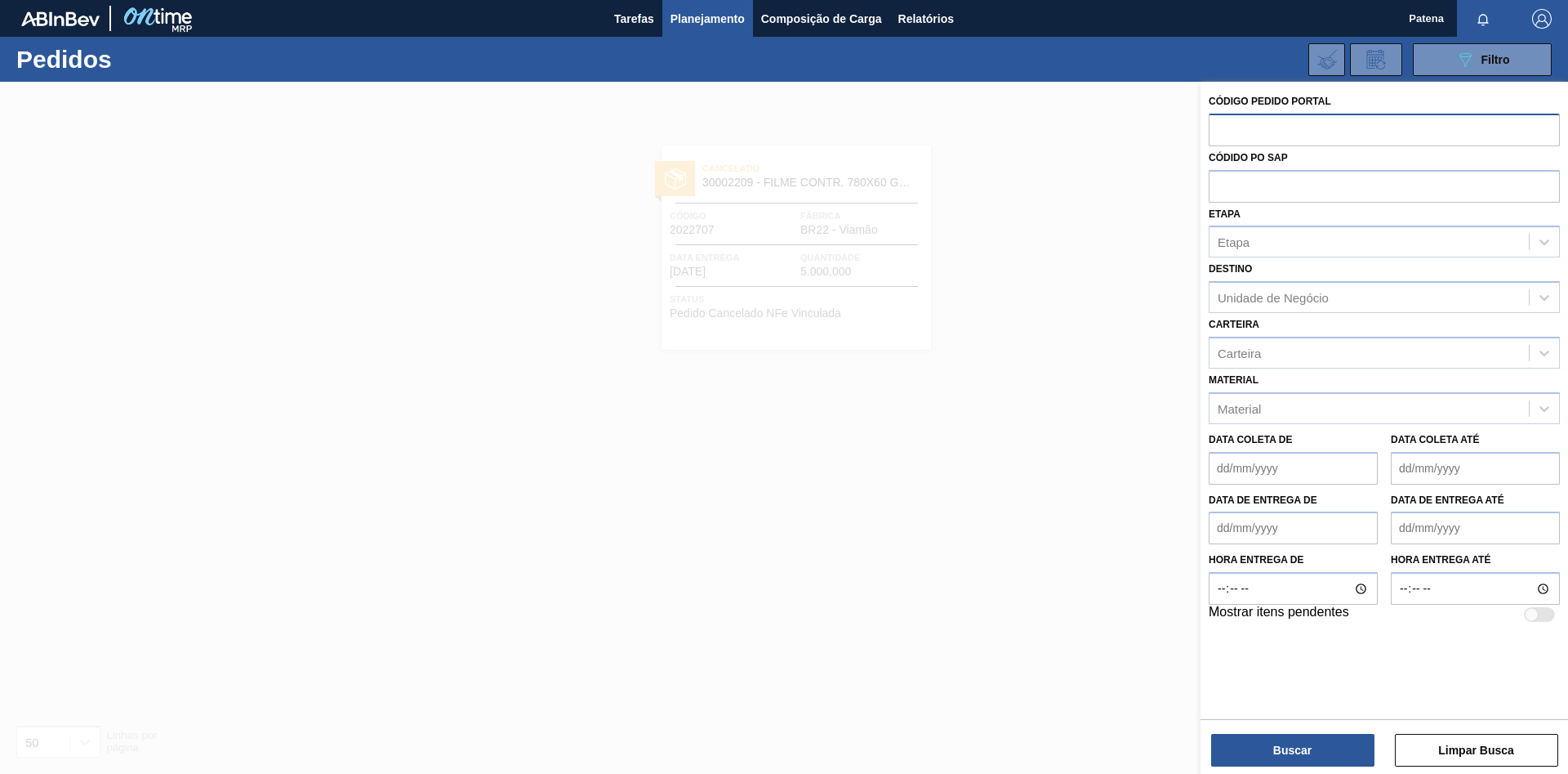
click at [1267, 138] on input "text" at bounding box center [1384, 128] width 352 height 31
type input "2020925"
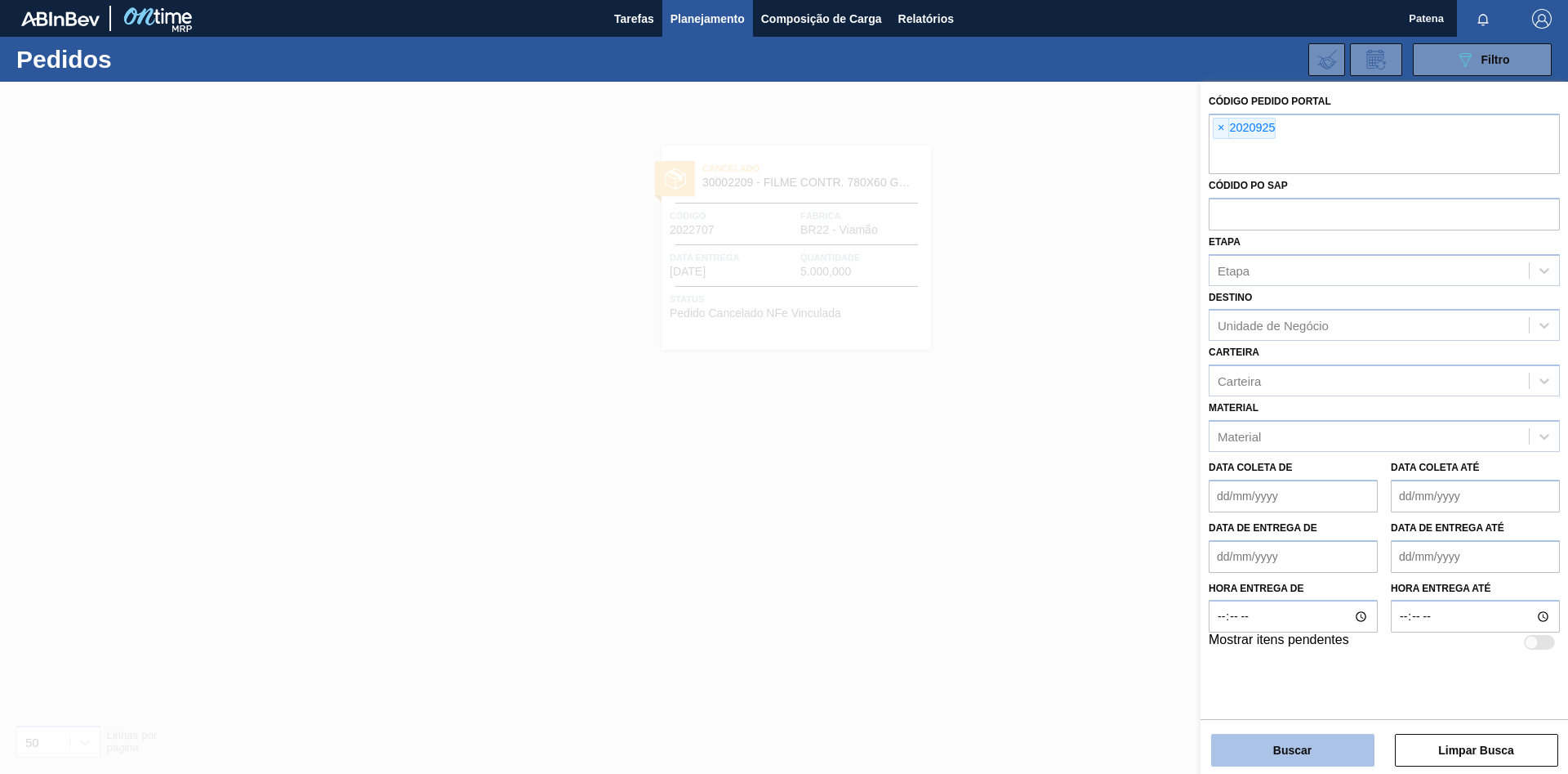
click at [1317, 750] on button "Buscar" at bounding box center [1293, 750] width 164 height 33
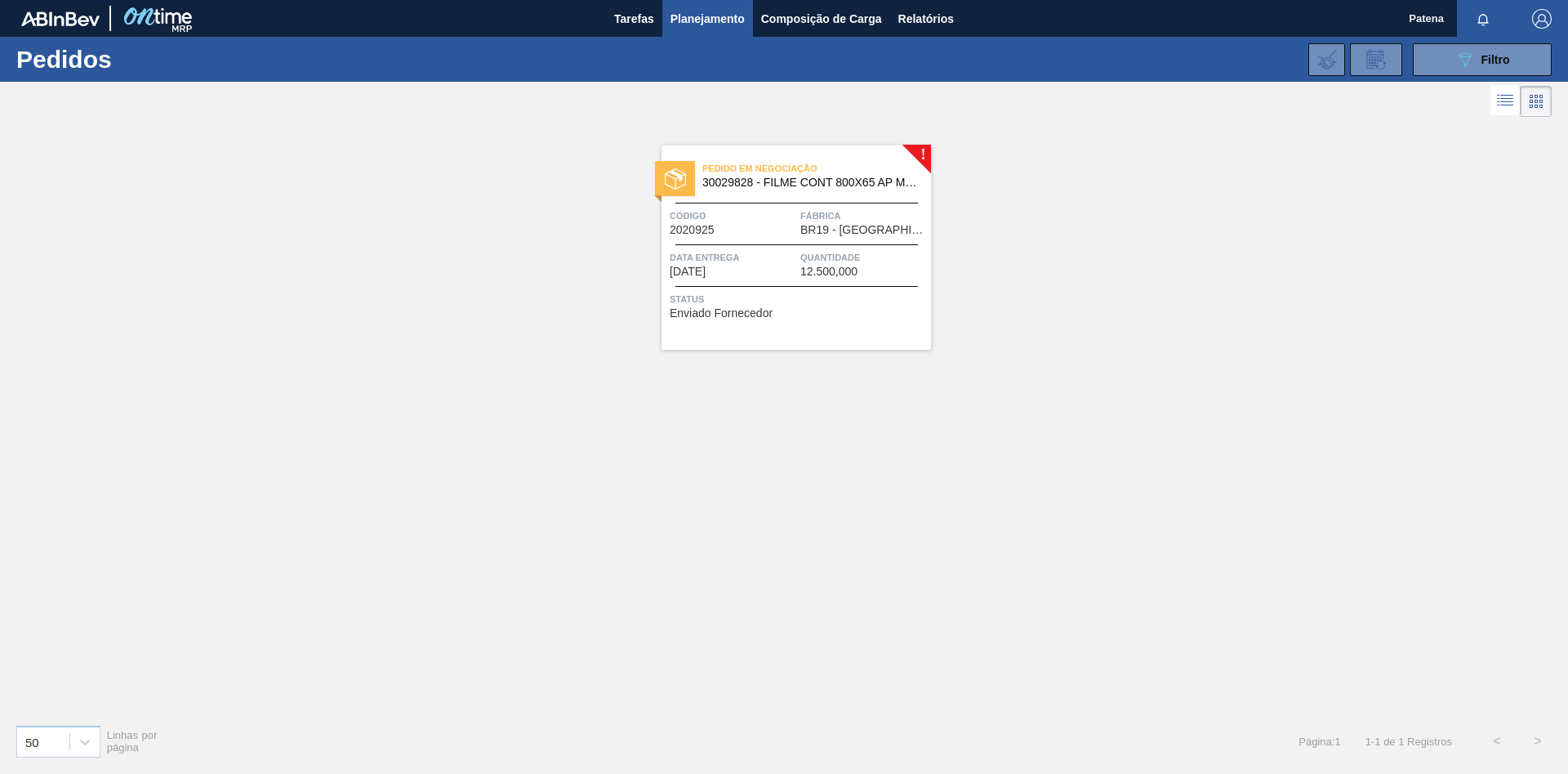
click at [748, 227] on div "Código 2020925" at bounding box center [732, 222] width 127 height 29
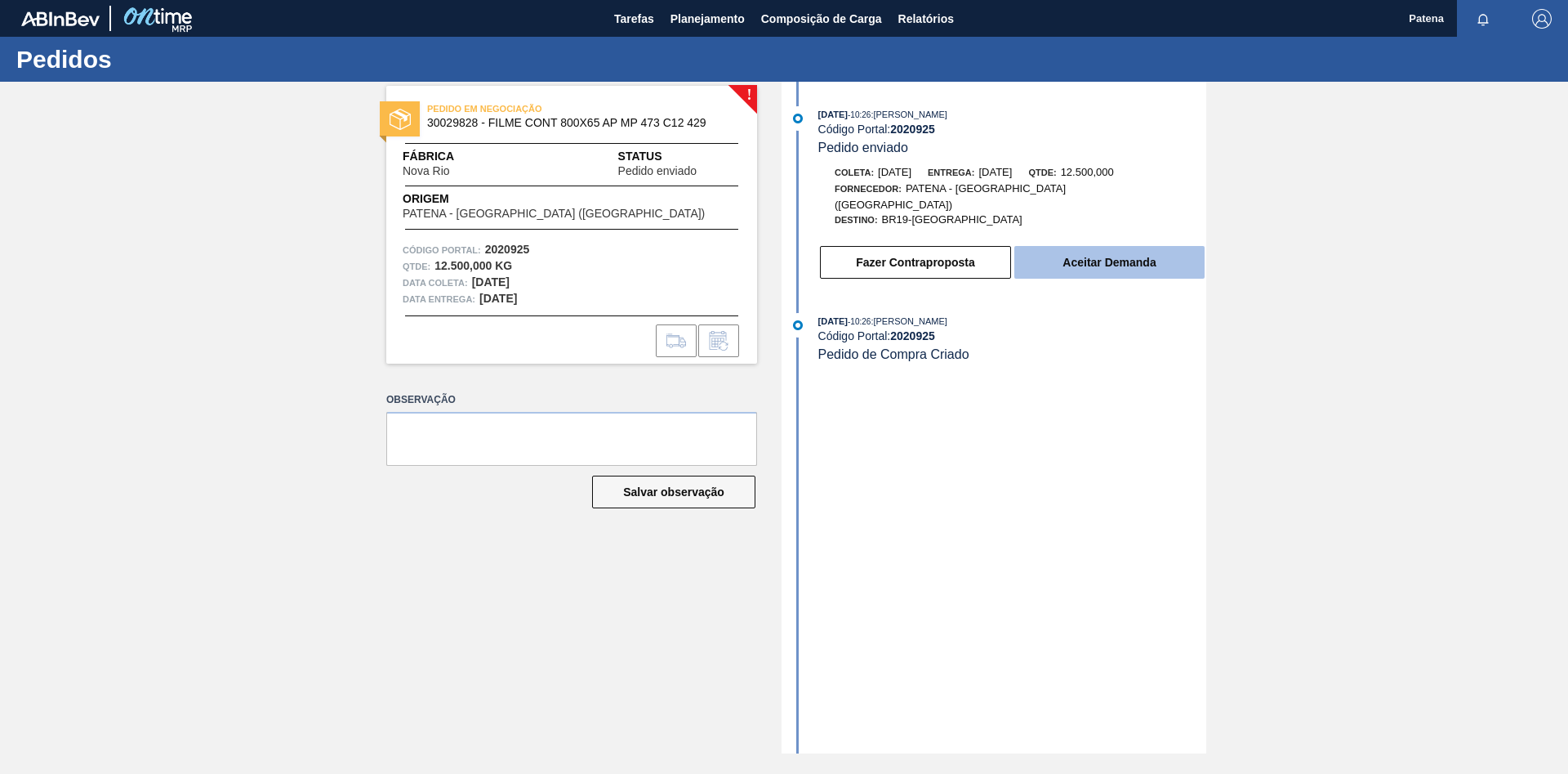
click at [1070, 254] on button "Aceitar Demanda" at bounding box center [1109, 262] width 190 height 33
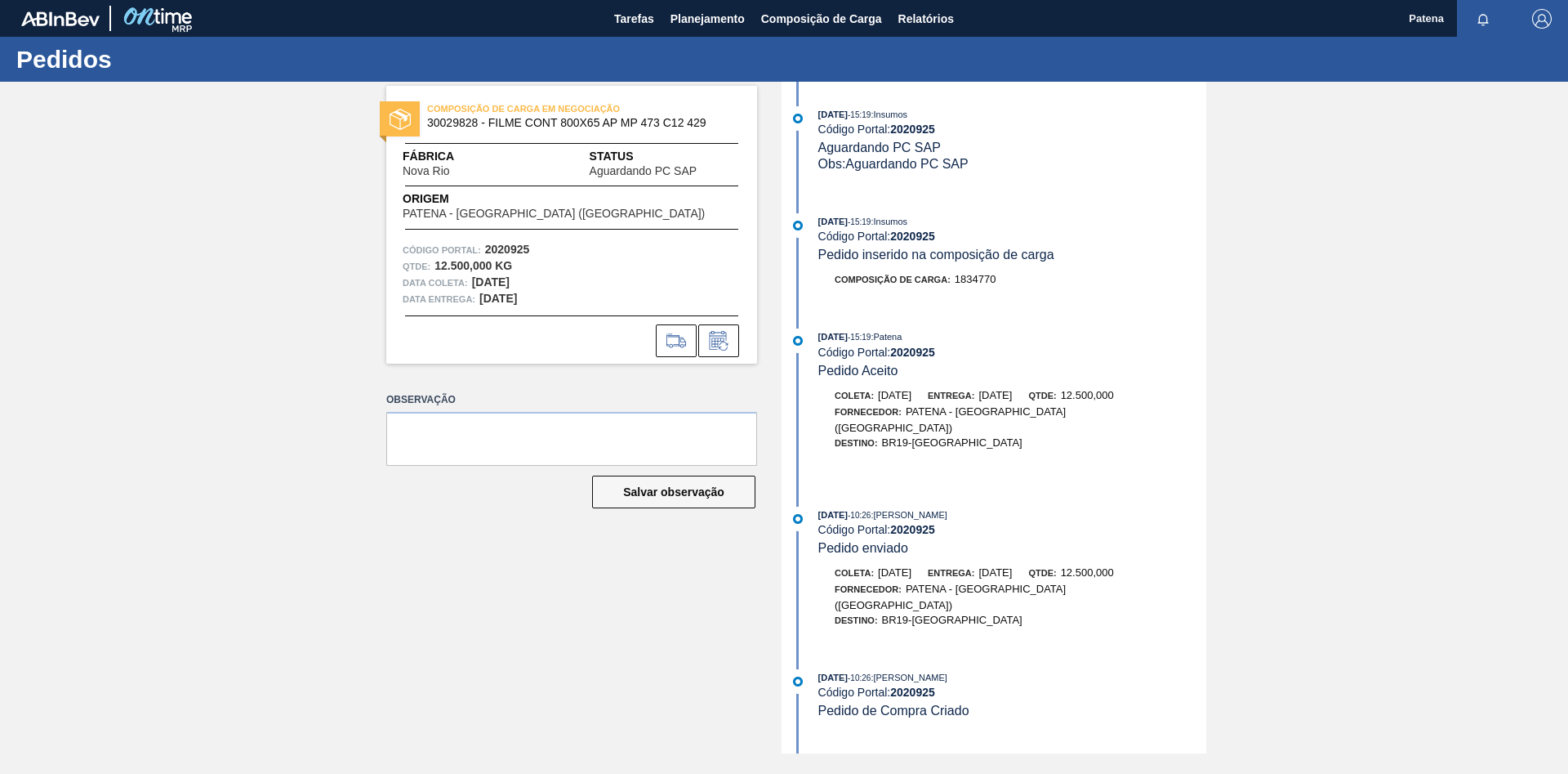
click at [481, 563] on div "COMPOSIÇÃO DE CARGA EM NEGOCIAÇÃO 30029828 - FILME CONT 800X65 AP MP 473 C12 42…" at bounding box center [559, 417] width 395 height 672
click at [698, 7] on button "Planejamento" at bounding box center [708, 18] width 91 height 37
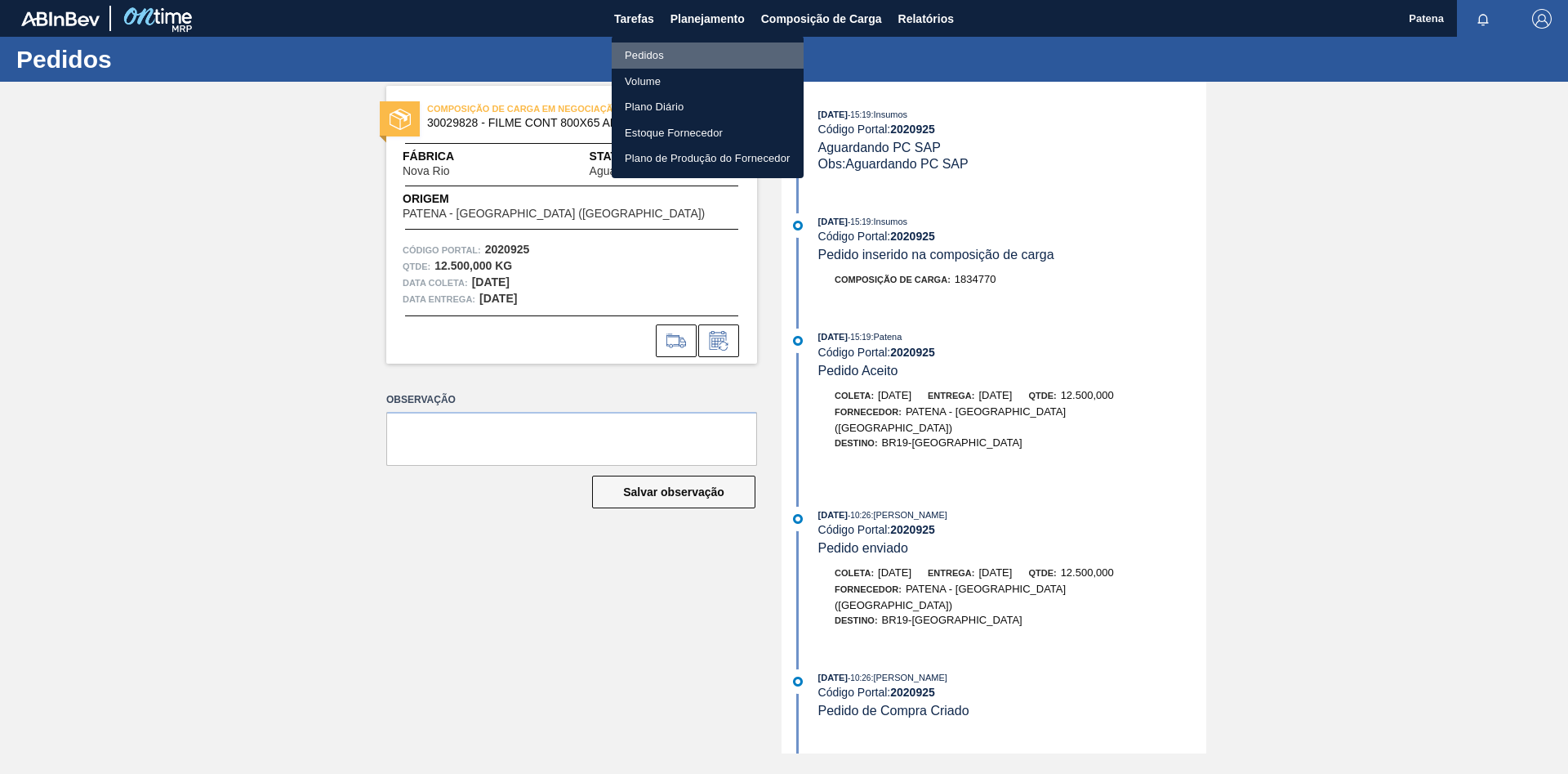
click at [645, 57] on li "Pedidos" at bounding box center [707, 55] width 192 height 26
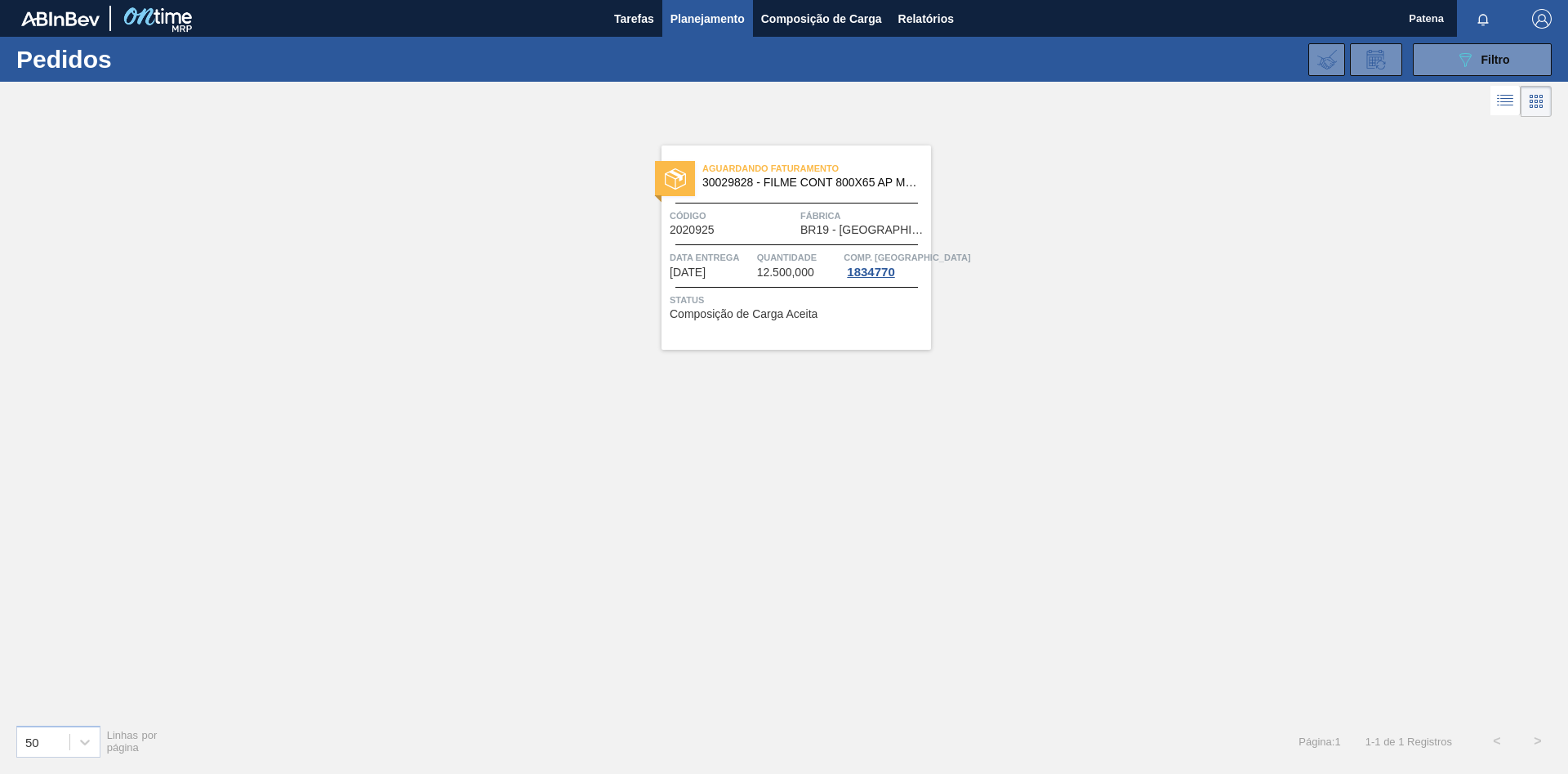
click at [695, 29] on button "Planejamento" at bounding box center [708, 18] width 91 height 37
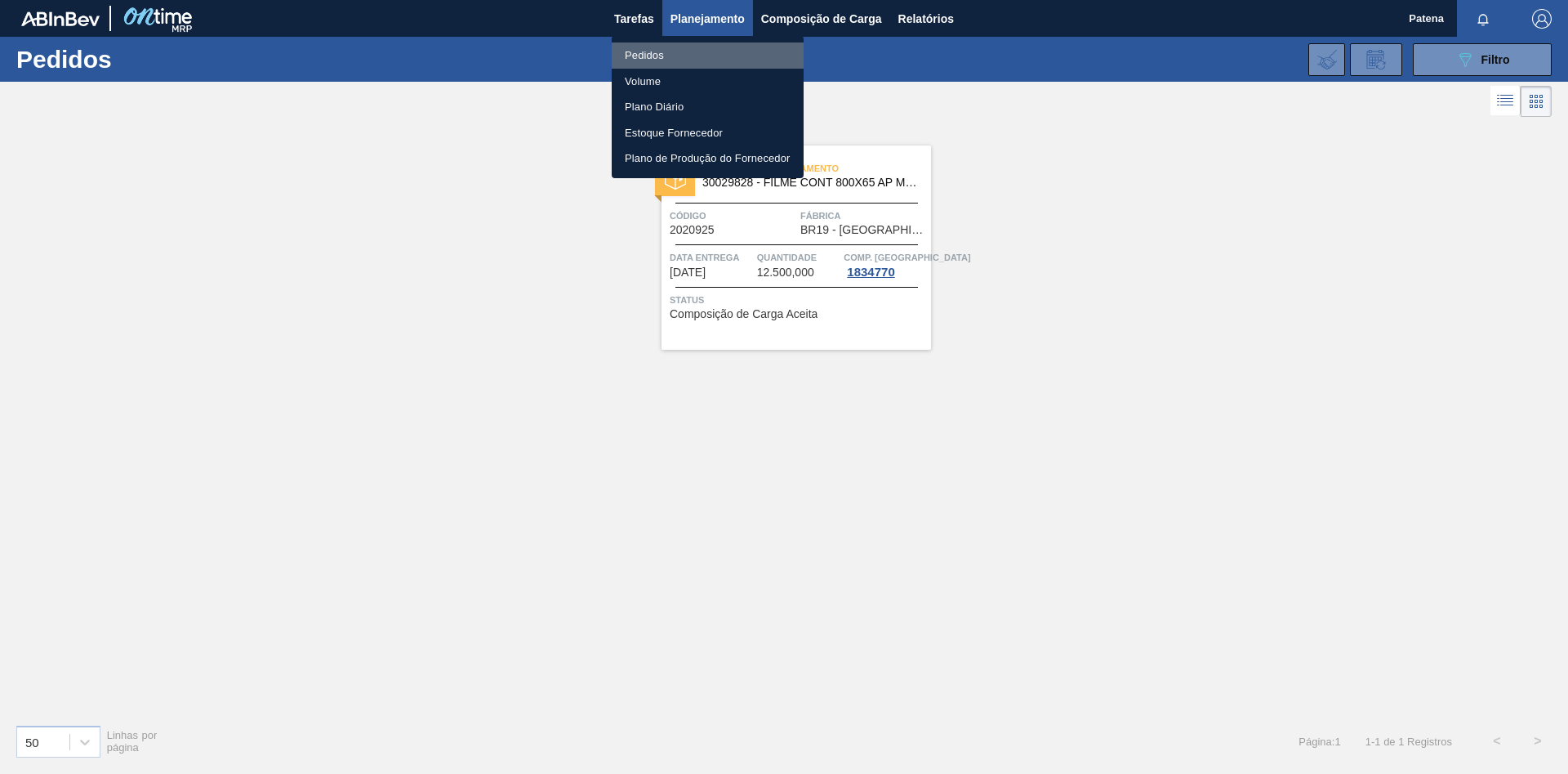
click at [645, 48] on li "Pedidos" at bounding box center [707, 55] width 192 height 26
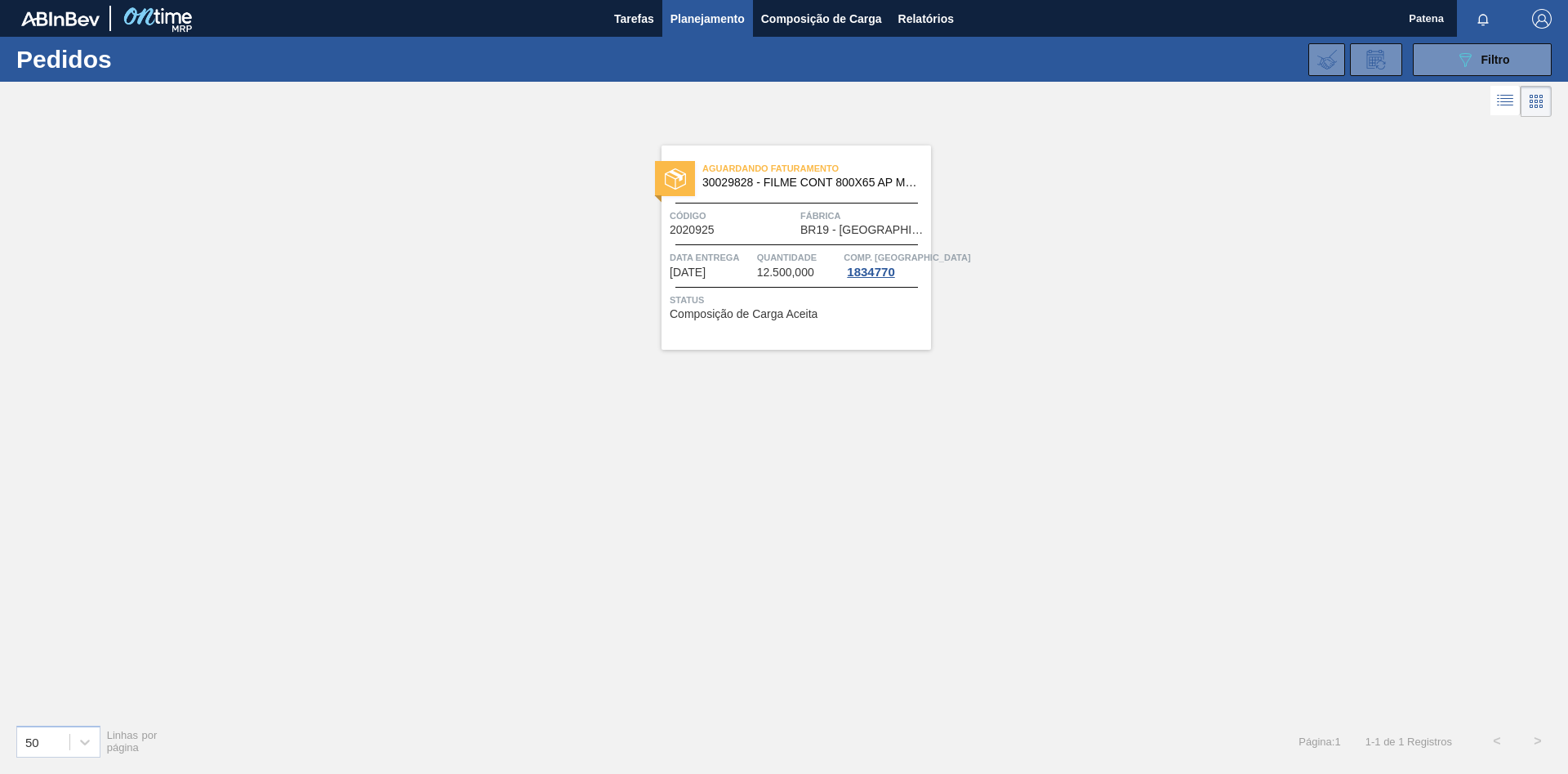
click at [678, 16] on span "Planejamento" at bounding box center [707, 18] width 75 height 19
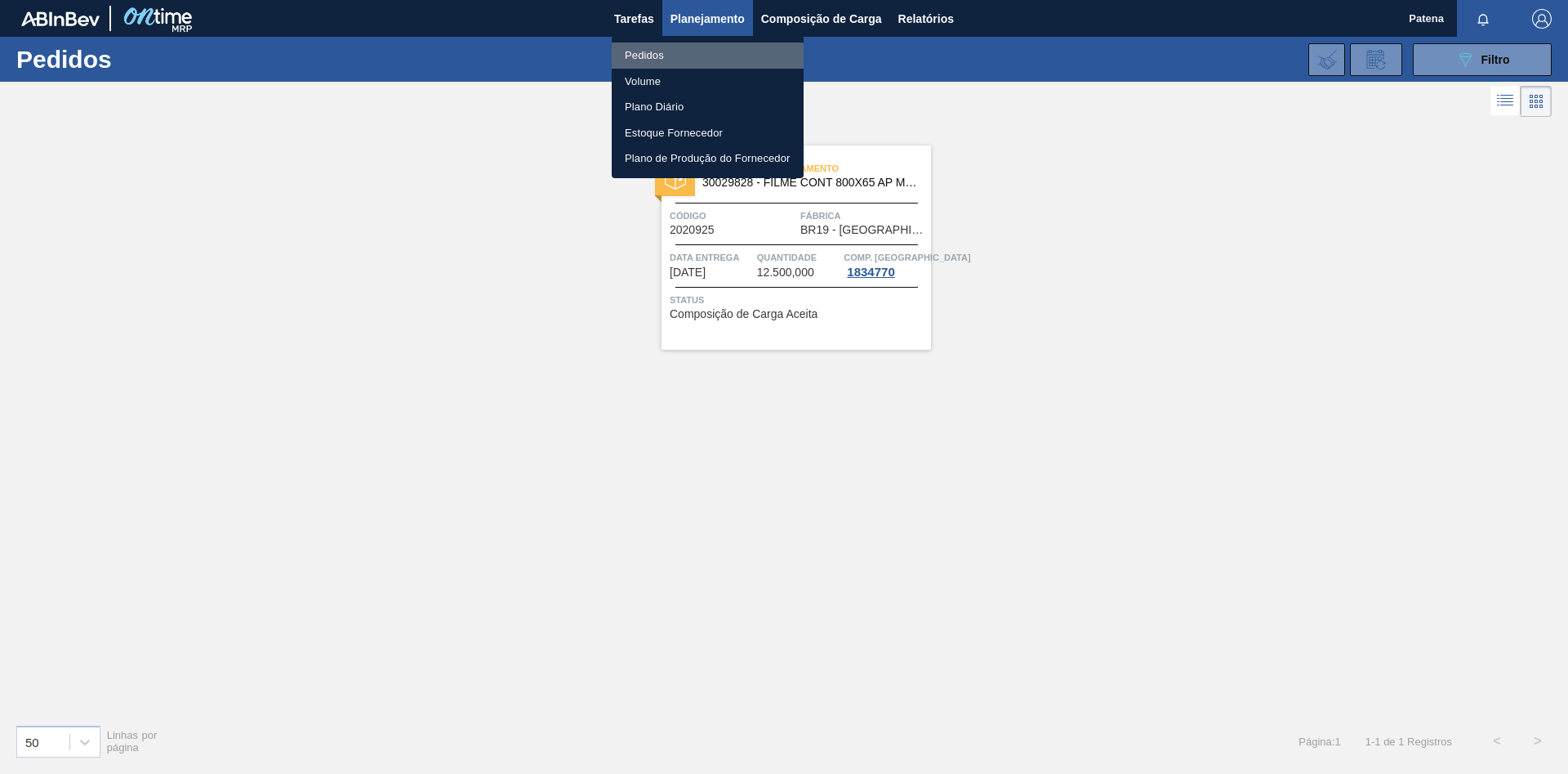
click at [641, 61] on li "Pedidos" at bounding box center [707, 55] width 192 height 26
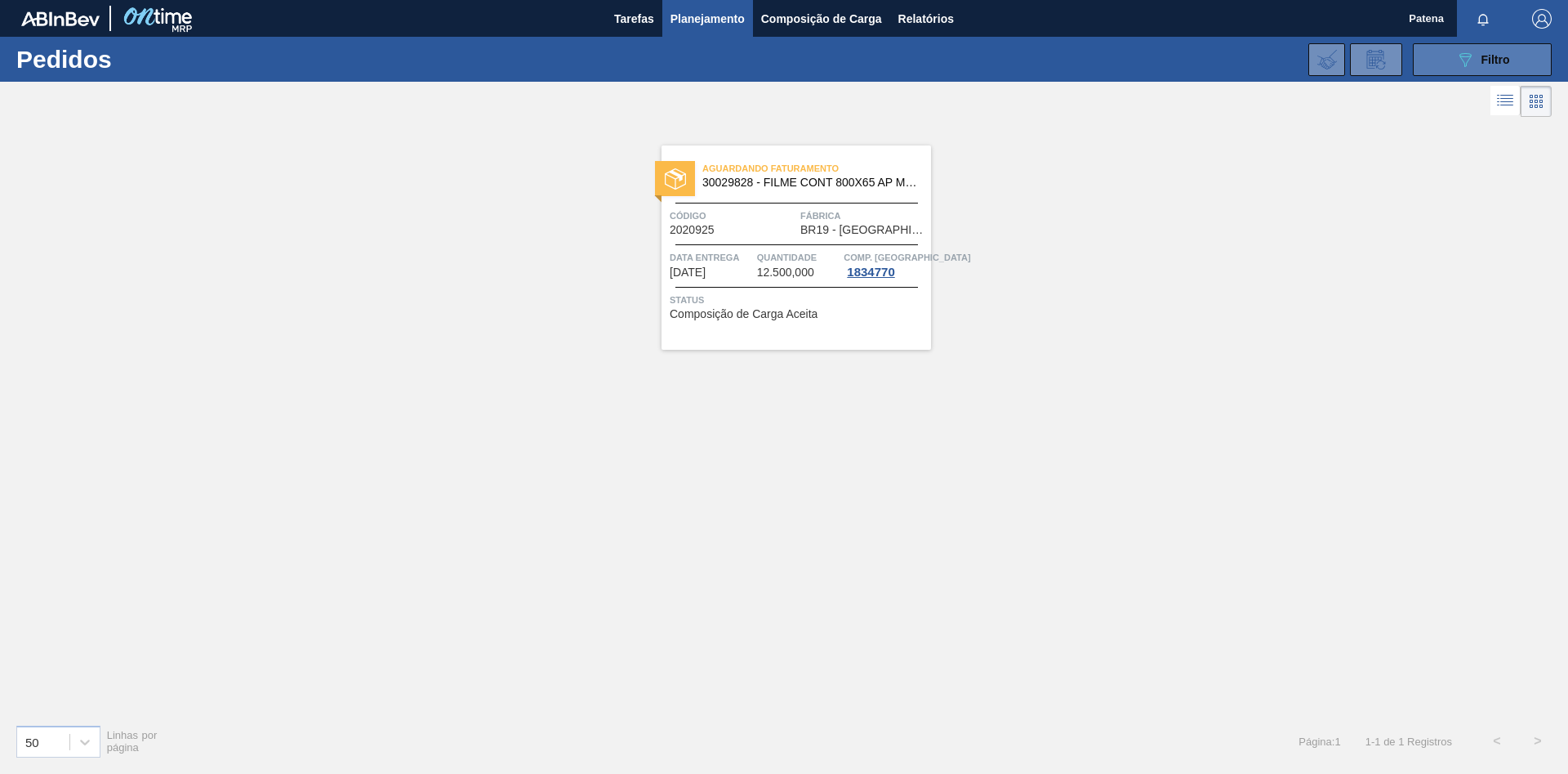
click at [1487, 59] on span "Filtro" at bounding box center [1496, 60] width 29 height 13
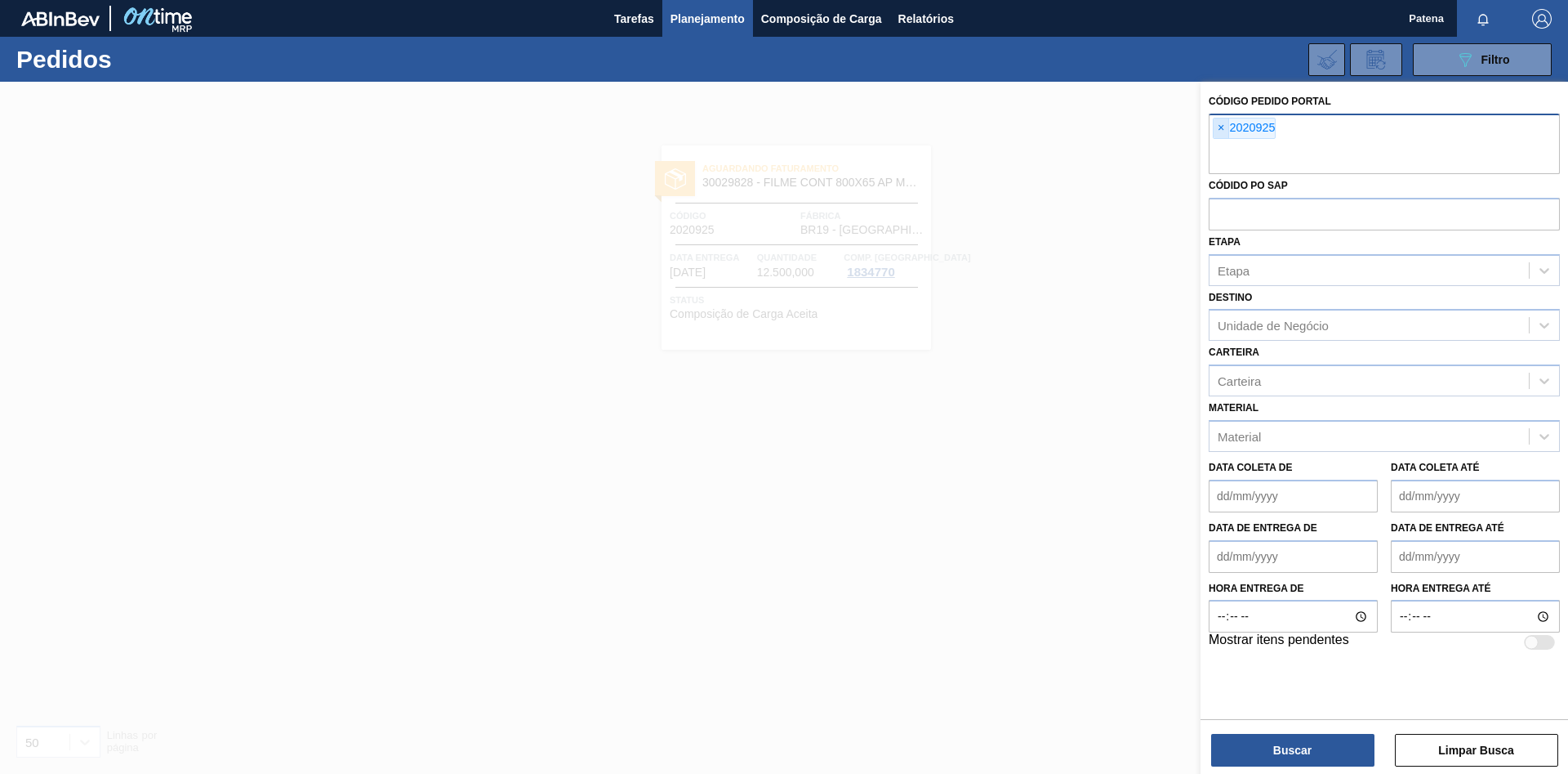
click at [1219, 126] on span "×" at bounding box center [1222, 128] width 15 height 19
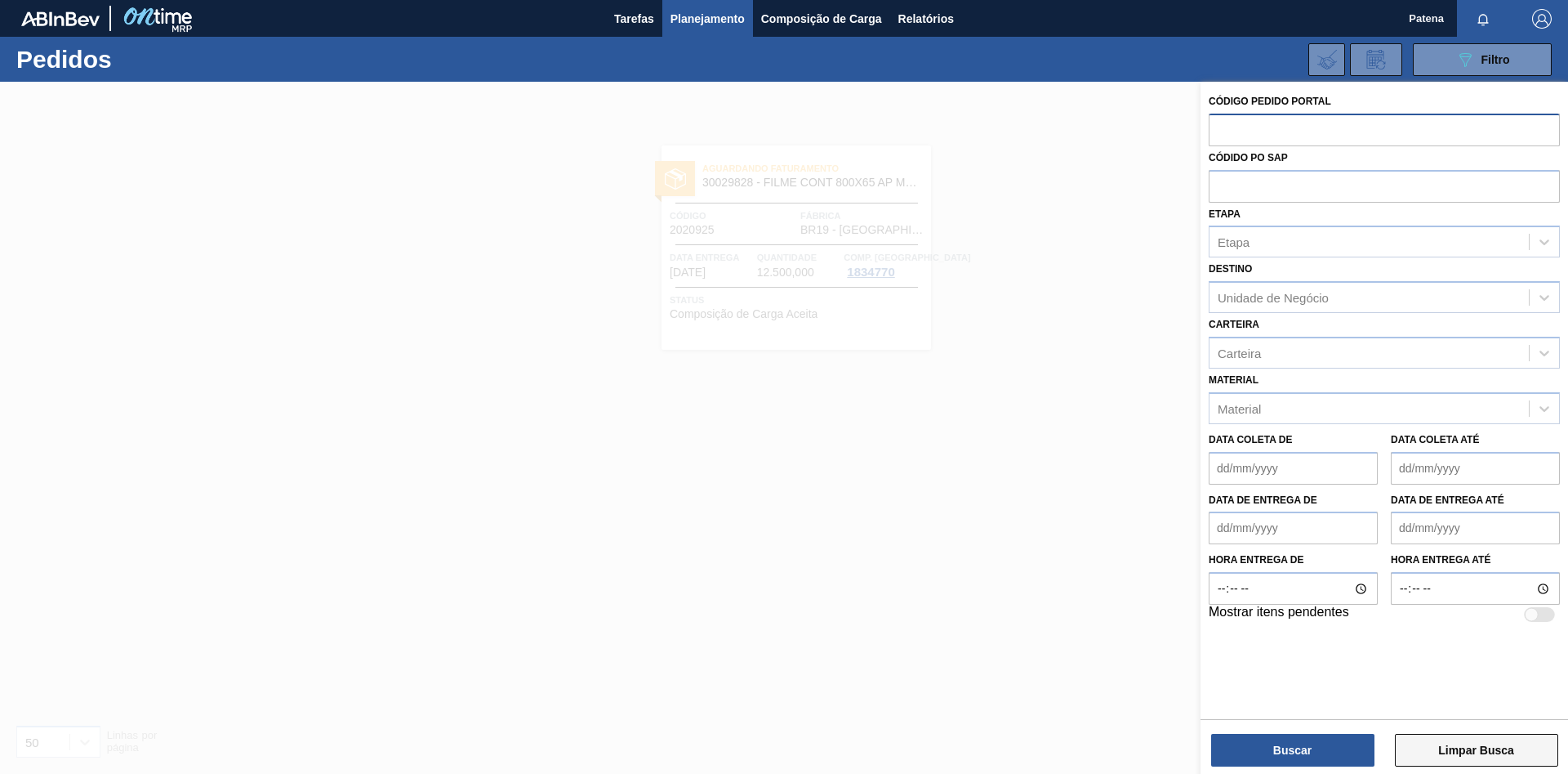
click at [1452, 756] on button "Limpar Busca" at bounding box center [1477, 750] width 164 height 33
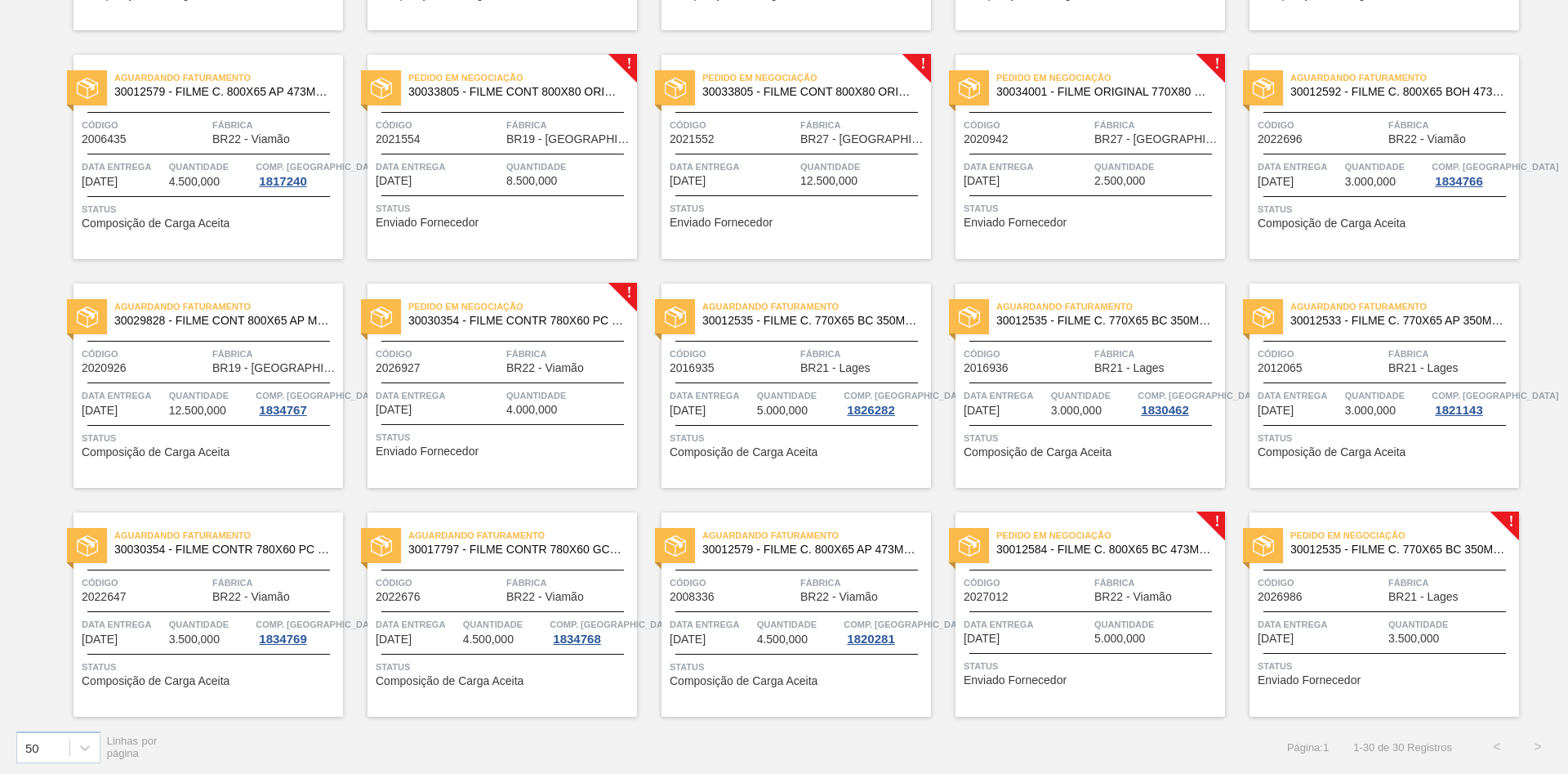
scroll to position [781, 0]
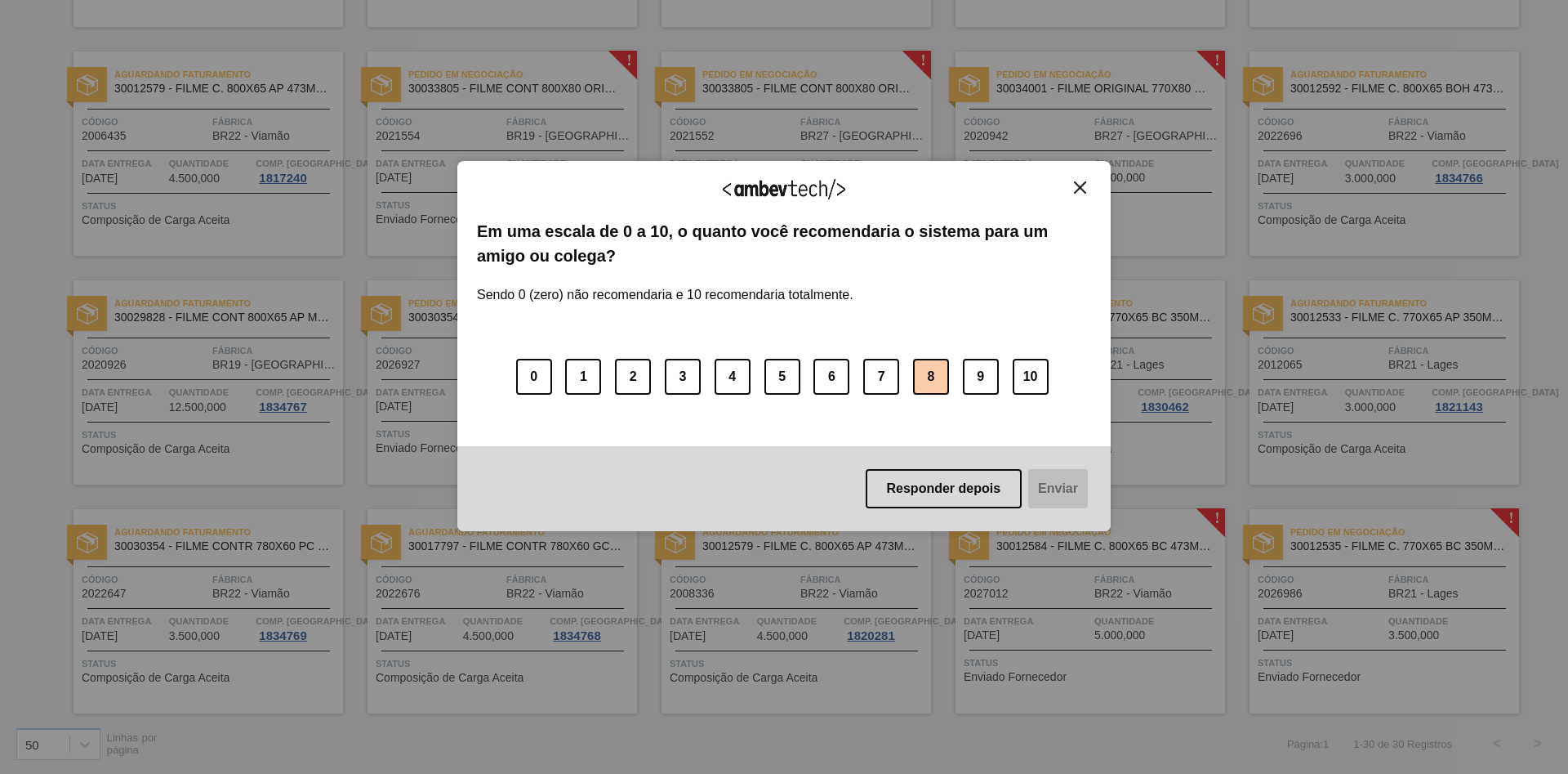
click at [944, 374] on button "8" at bounding box center [930, 376] width 36 height 36
click at [1059, 494] on button "Enviar" at bounding box center [1056, 489] width 63 height 39
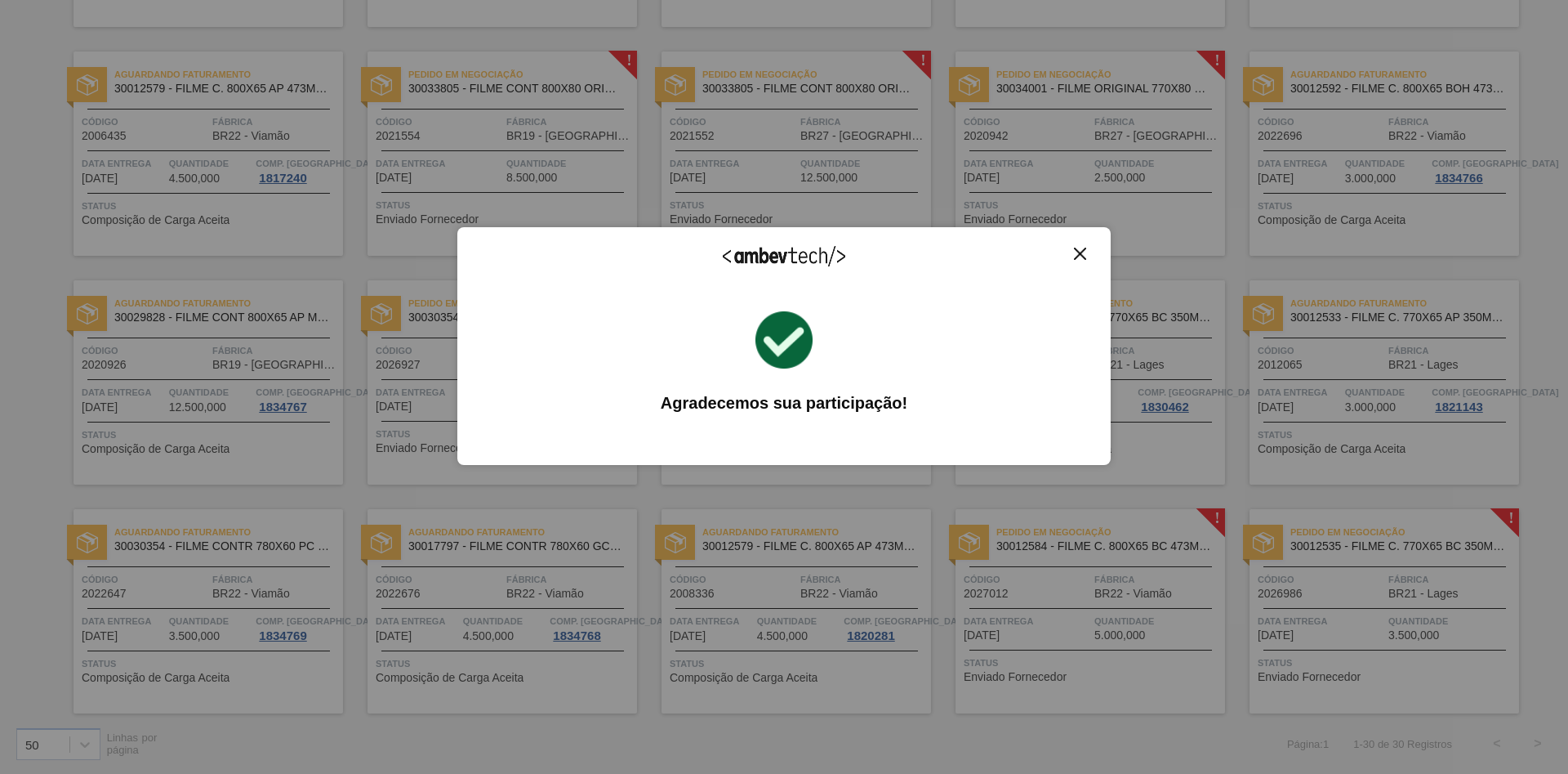
click at [1082, 248] on img "Close" at bounding box center [1080, 254] width 13 height 13
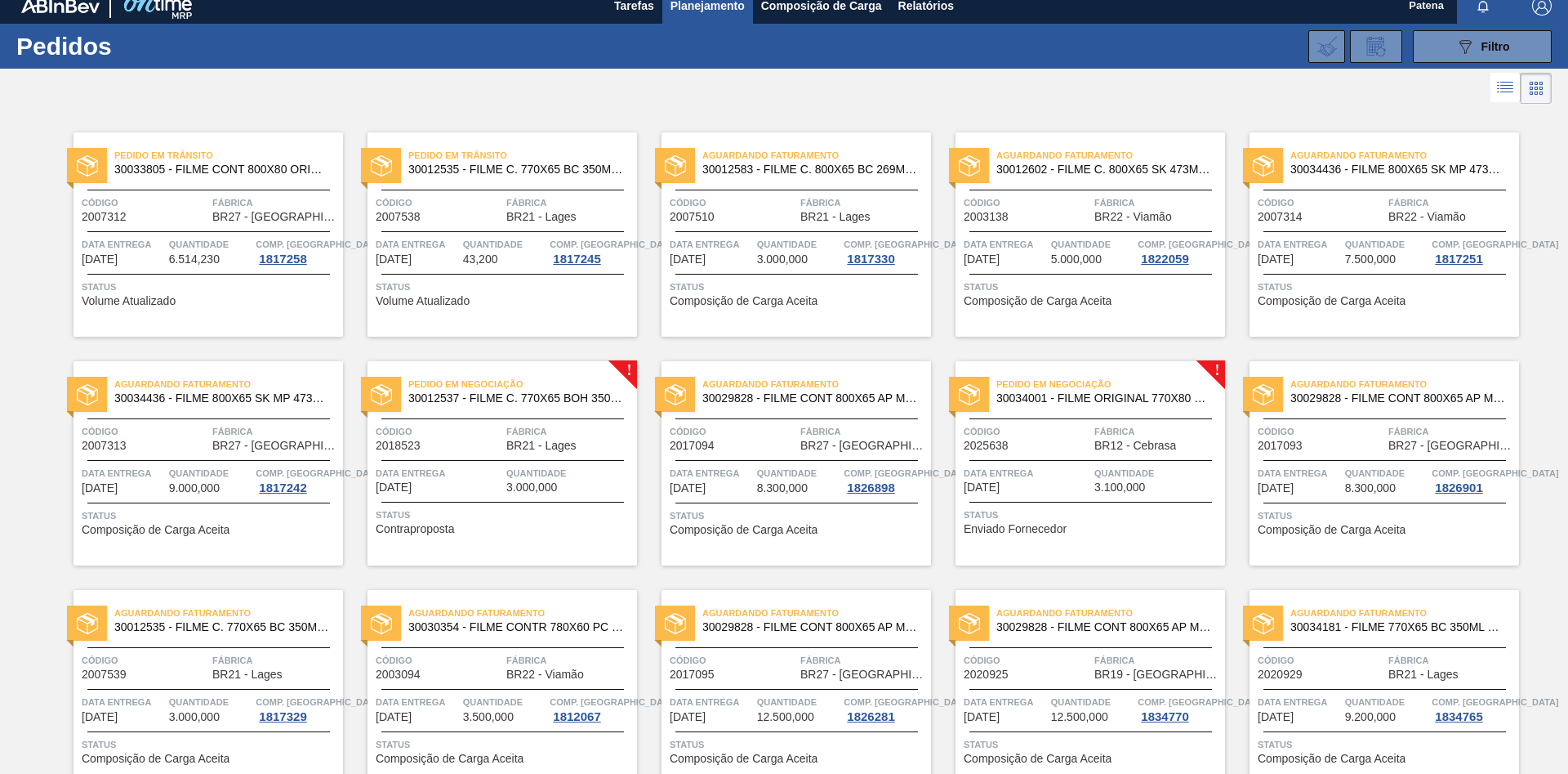
scroll to position [0, 0]
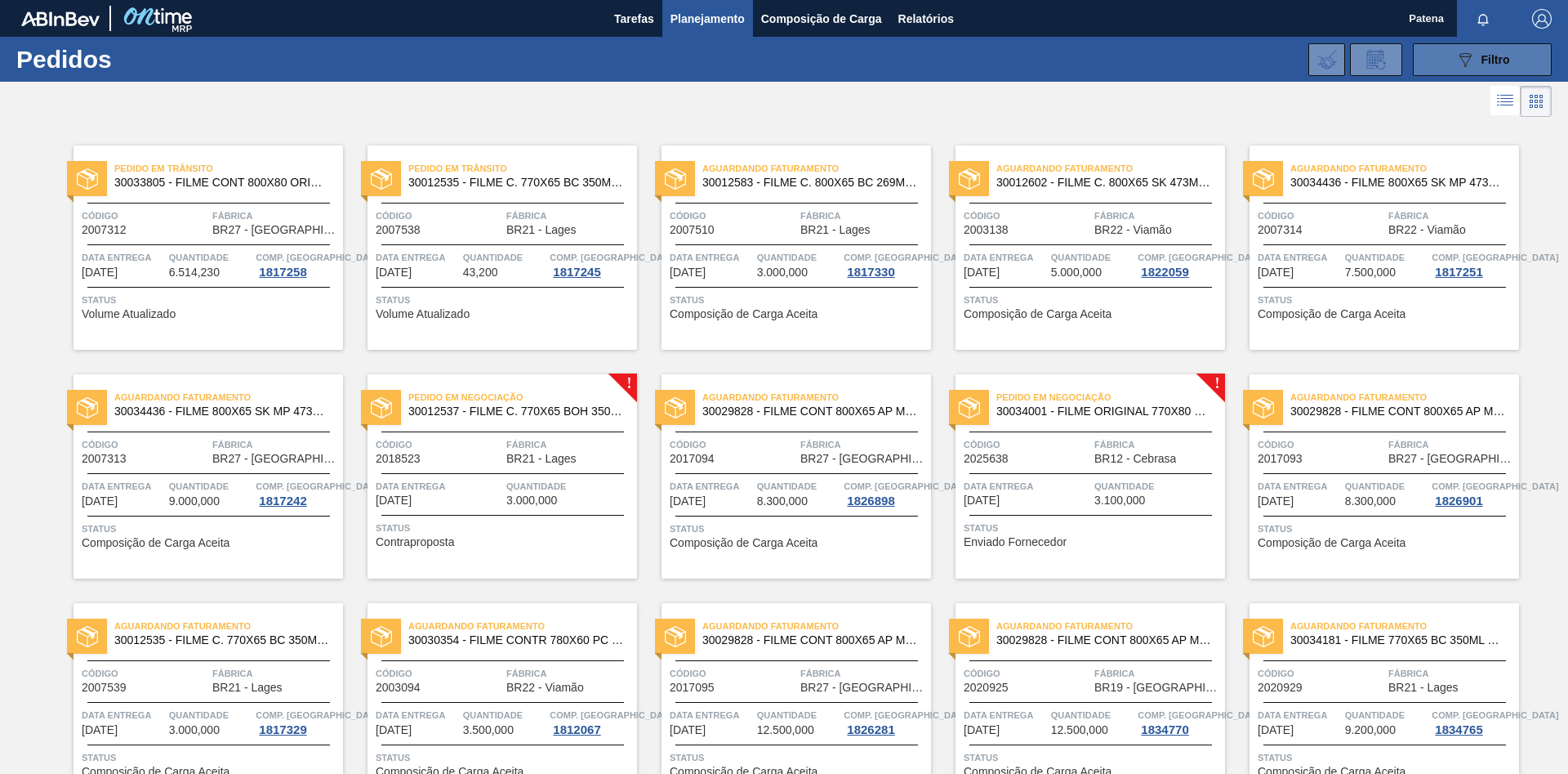
click at [1470, 65] on icon "089F7B8B-B2A5-4AFE-B5C0-19BA573D28AC" at bounding box center [1465, 59] width 19 height 19
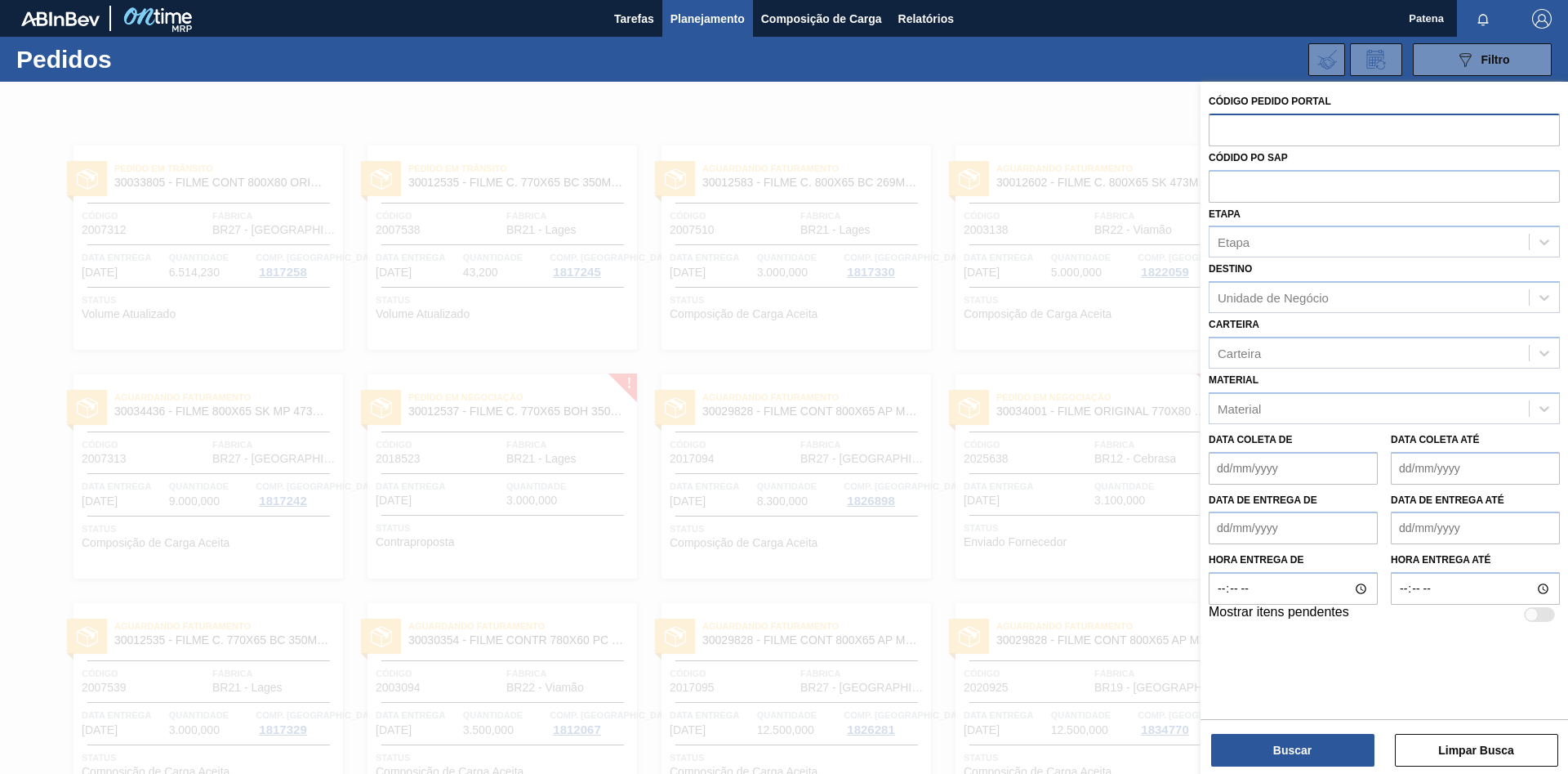
click at [1284, 138] on input "text" at bounding box center [1384, 128] width 352 height 31
type input "2022696"
click at [1287, 747] on button "Buscar" at bounding box center [1293, 750] width 164 height 33
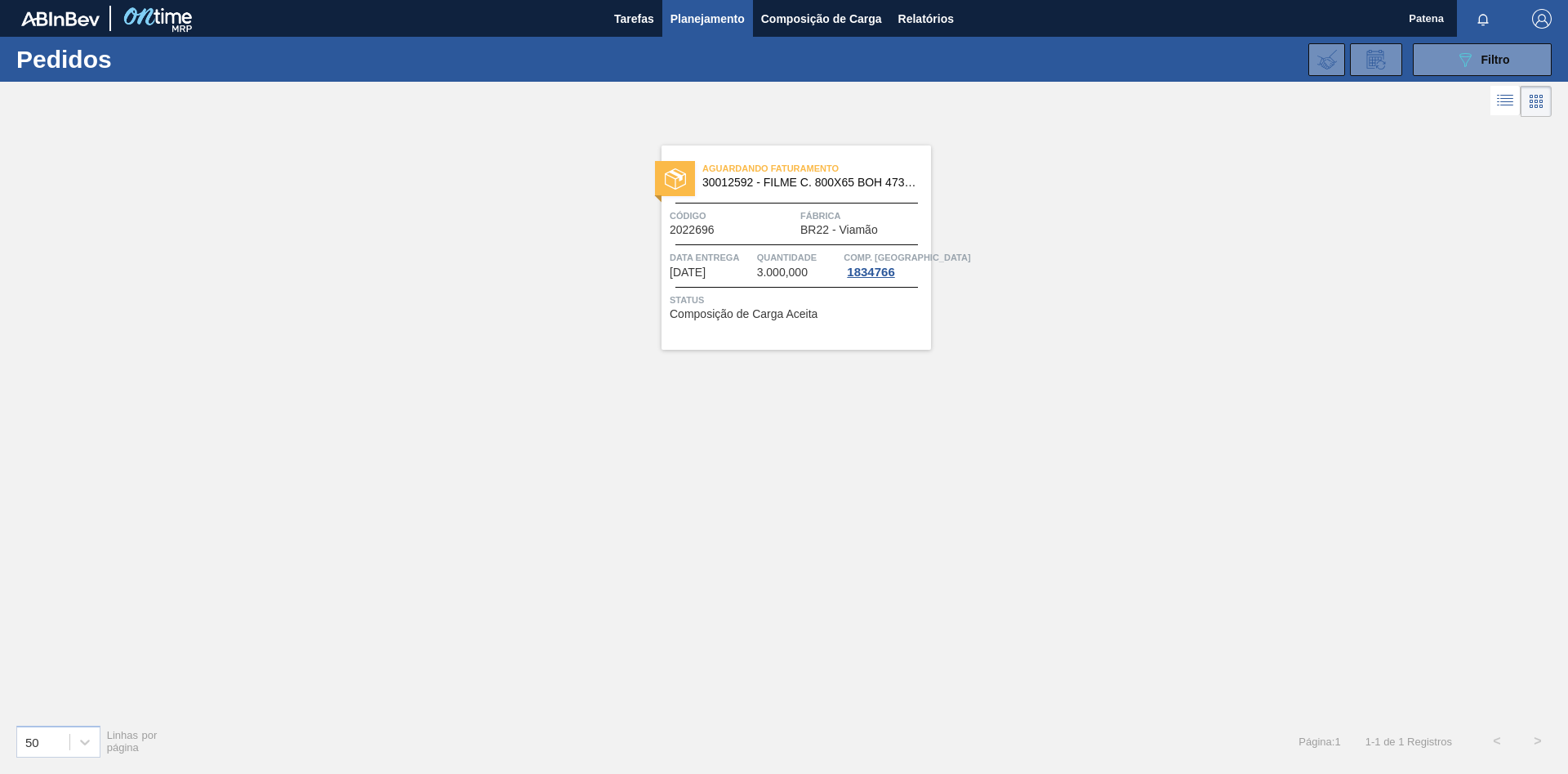
click at [765, 232] on div "Código 2022696" at bounding box center [732, 222] width 127 height 29
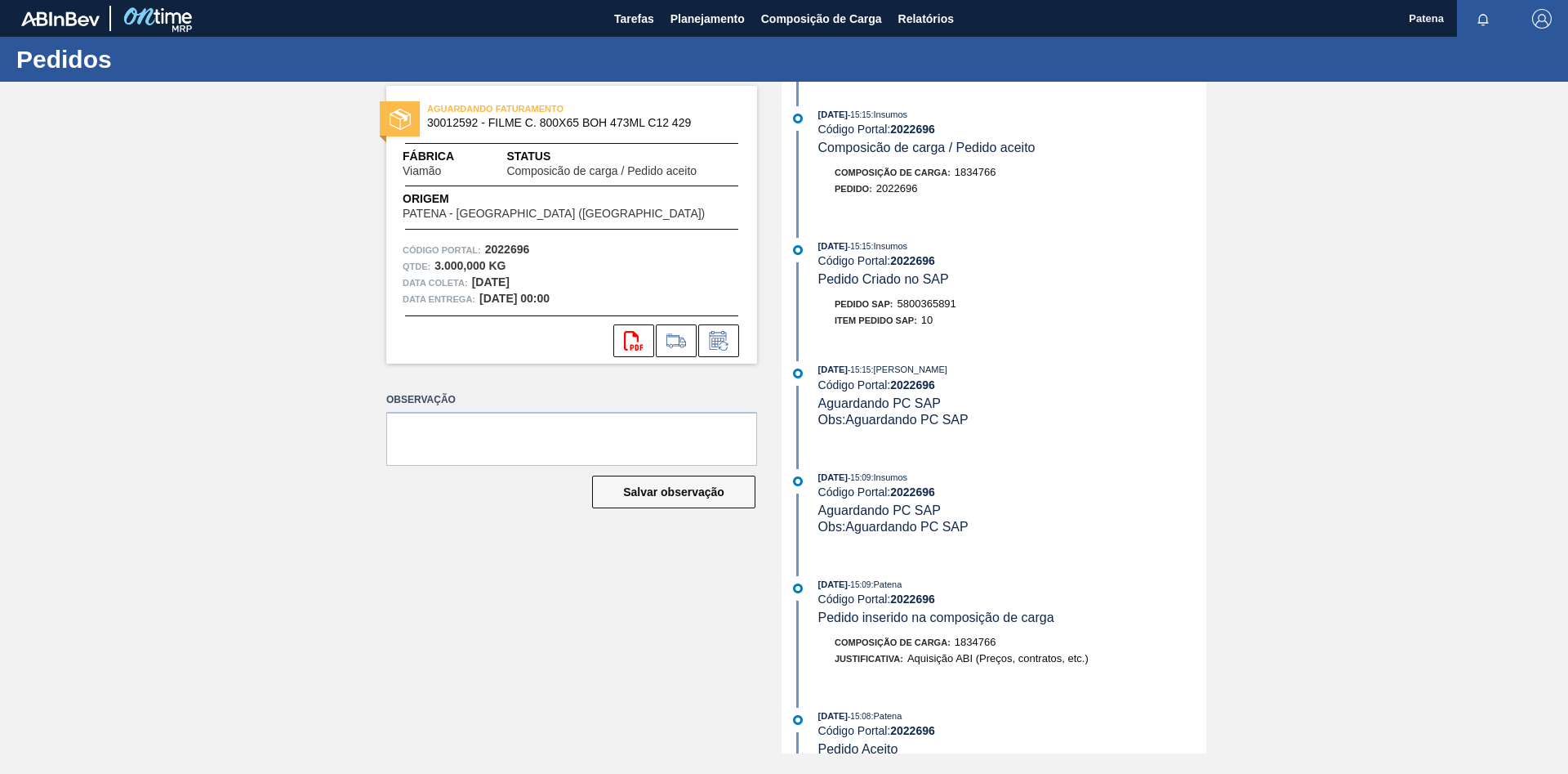
drag, startPoint x: 1081, startPoint y: 289, endPoint x: 975, endPoint y: 311, distance: 108.3
click at [1078, 288] on div "[DATE] 15:15 : Insumos Código Portal: 2022696 Pedido Criado no SAP" at bounding box center [1012, 262] width 388 height 50
drag, startPoint x: 964, startPoint y: 307, endPoint x: 899, endPoint y: 310, distance: 65.1
click at [899, 310] on div "Pedido SAP: 5800365891" at bounding box center [1012, 303] width 388 height 16
copy span "5800365891"
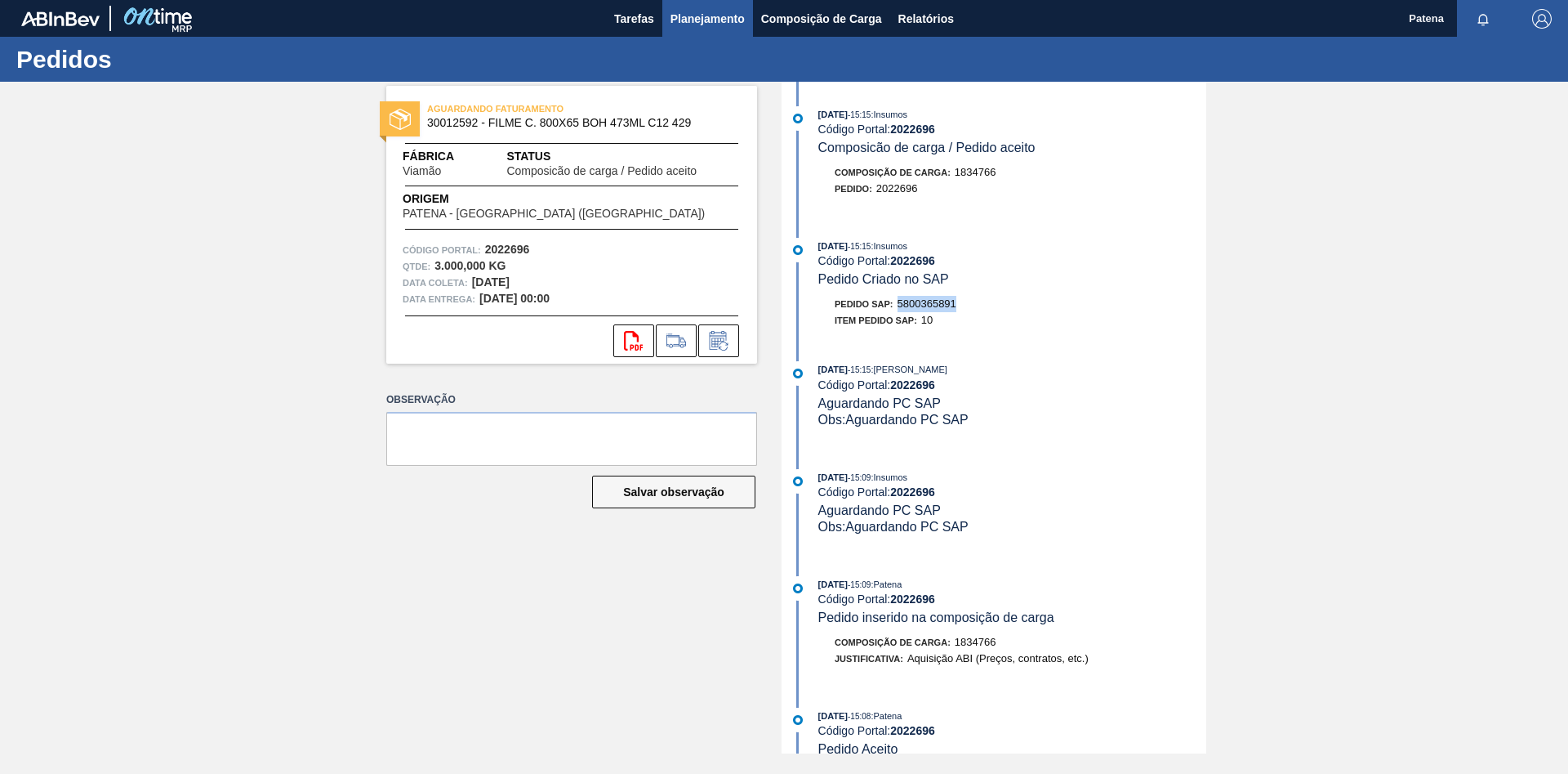
click at [691, 8] on button "Planejamento" at bounding box center [708, 18] width 91 height 37
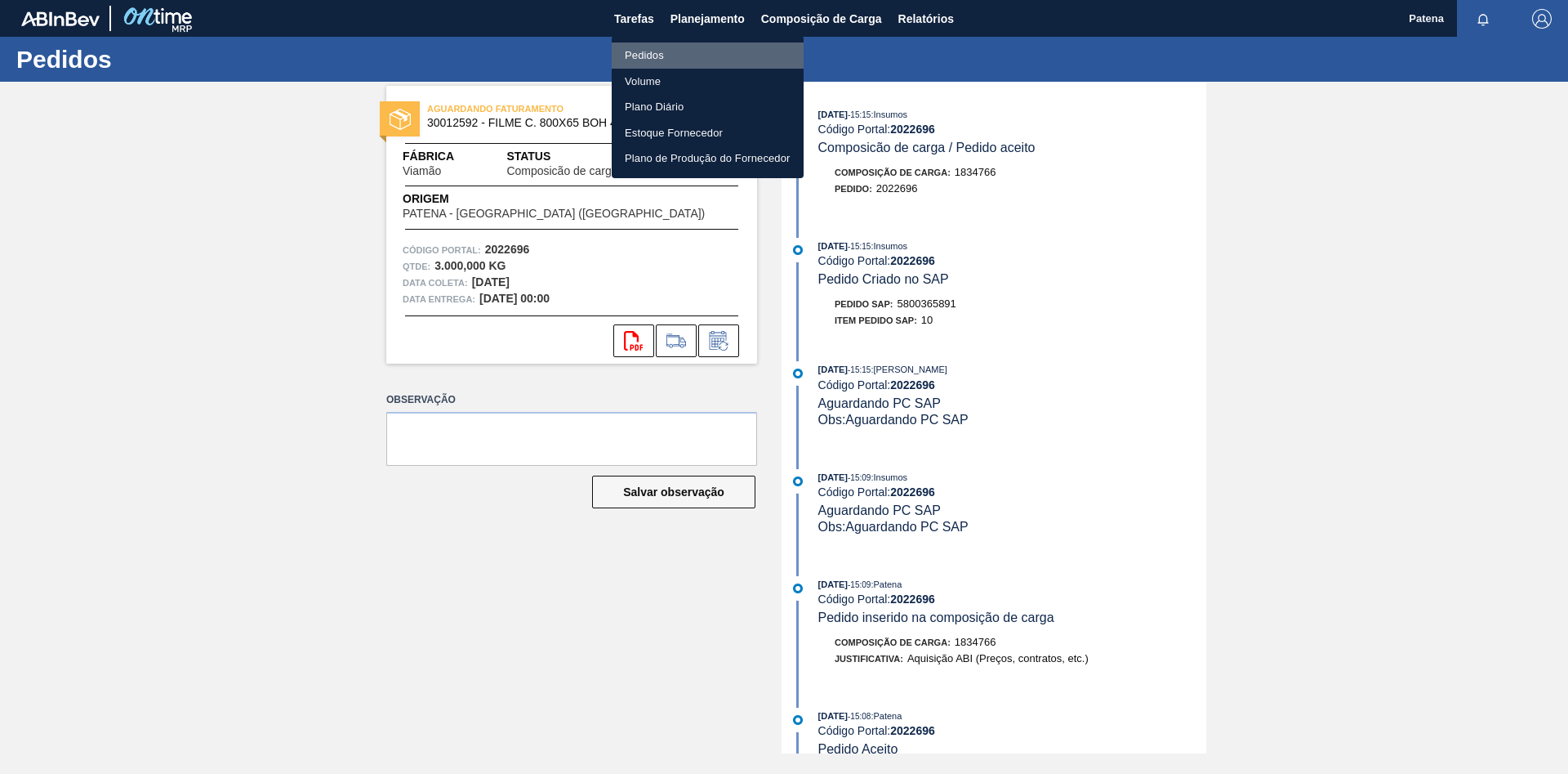
click at [649, 51] on li "Pedidos" at bounding box center [707, 55] width 192 height 26
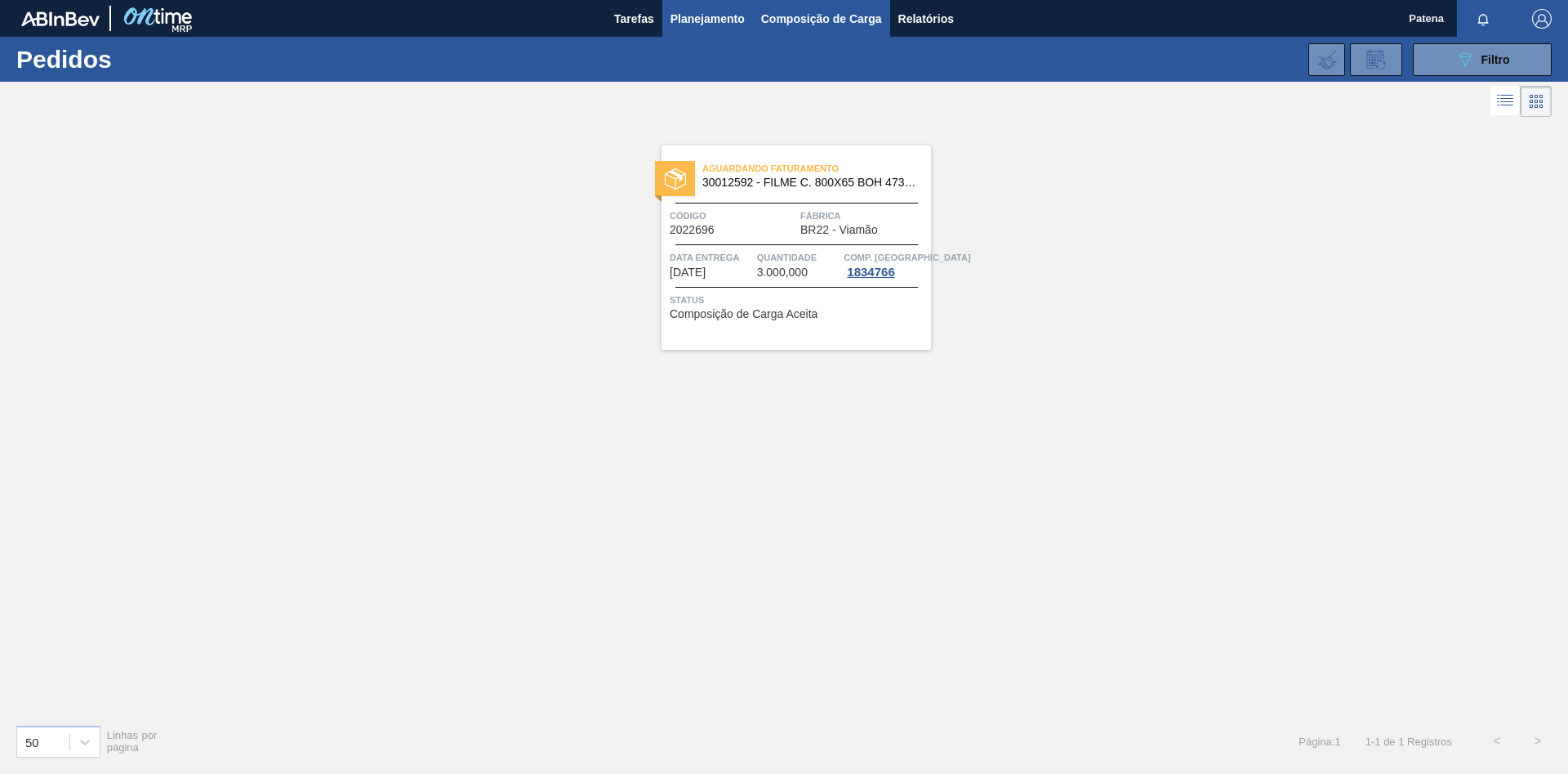
click at [804, 27] on span "Composição de Carga" at bounding box center [821, 18] width 121 height 19
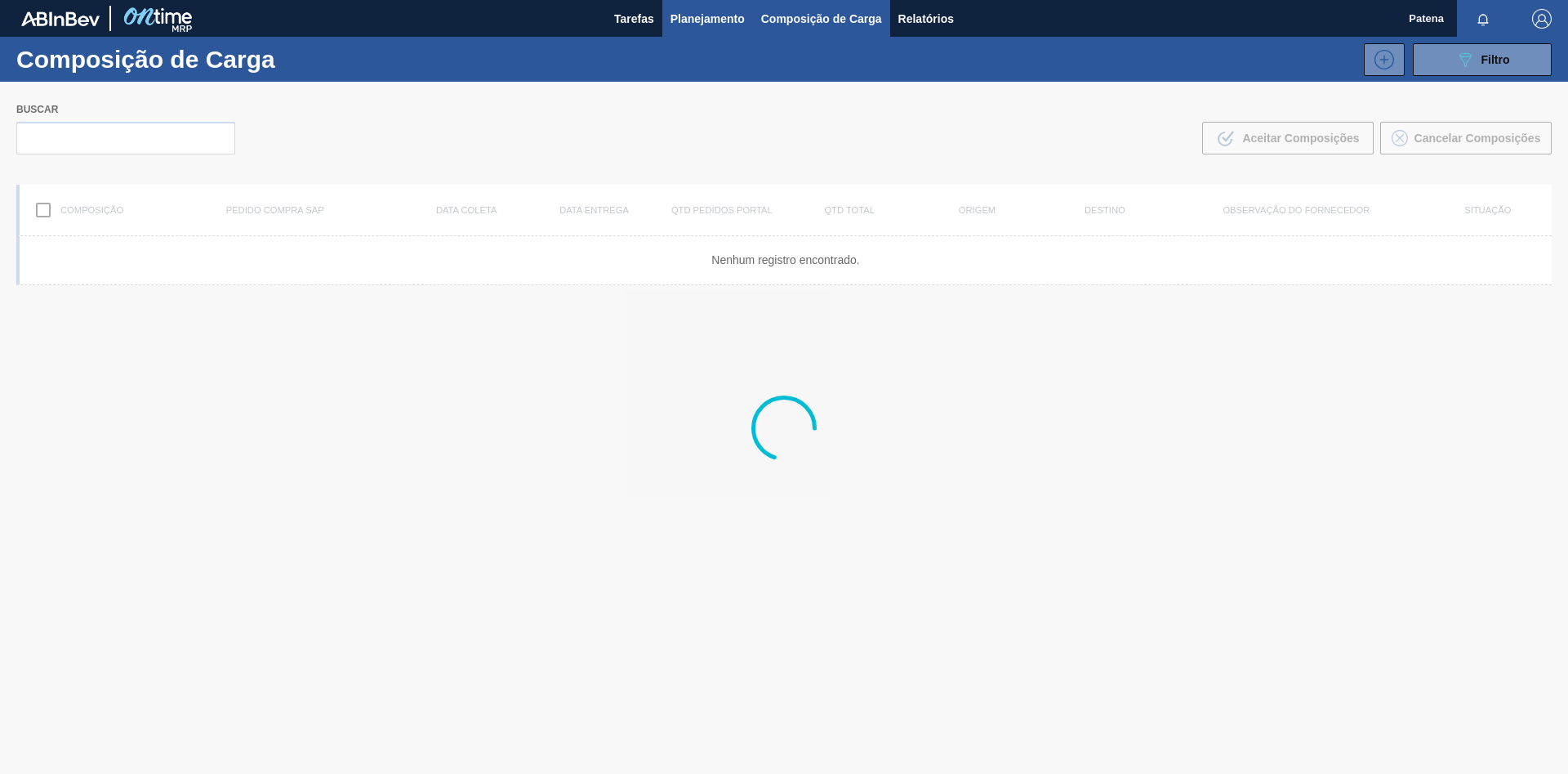
click at [700, 13] on span "Planejamento" at bounding box center [707, 18] width 75 height 19
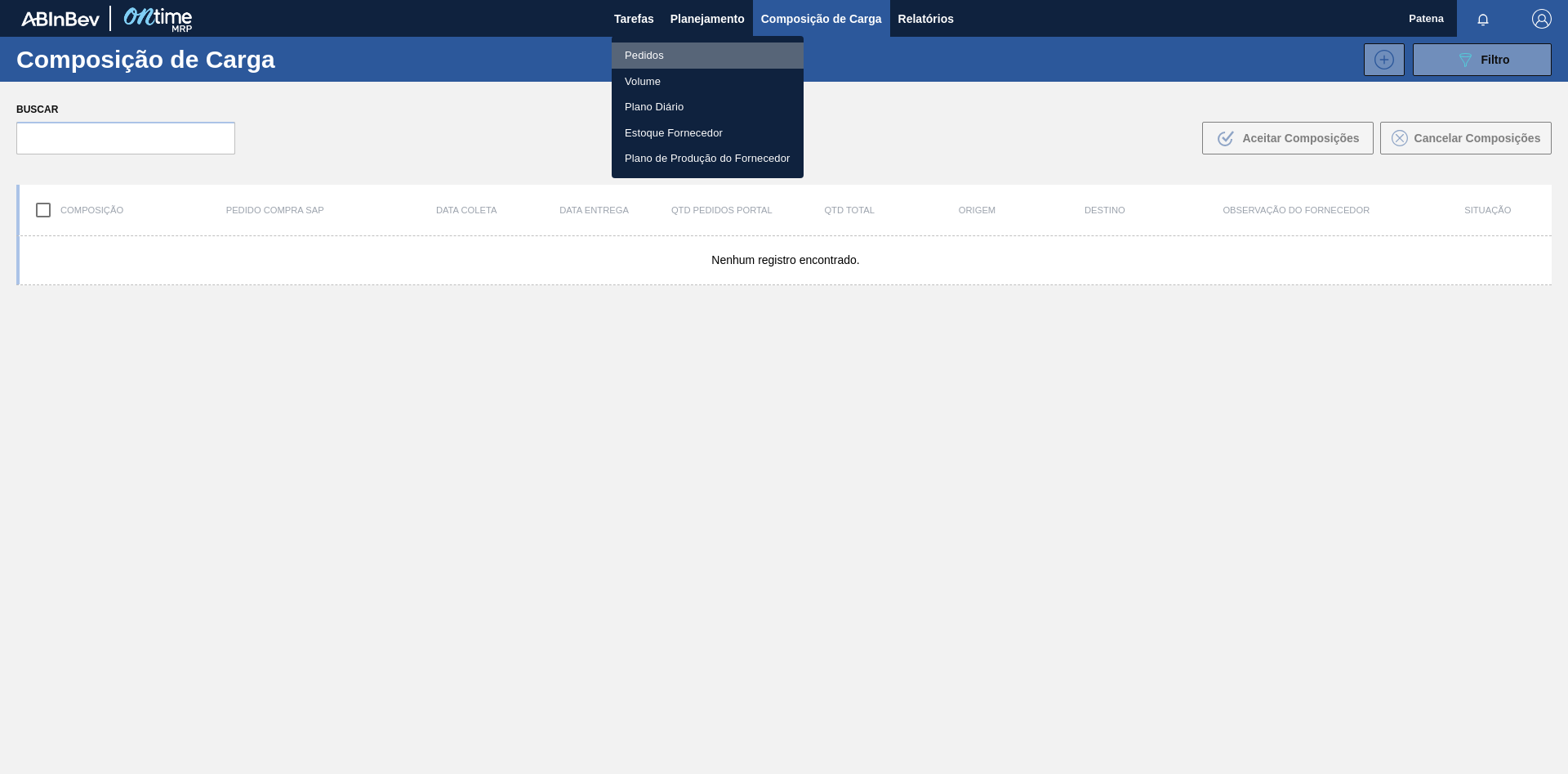
click at [682, 56] on li "Pedidos" at bounding box center [707, 55] width 192 height 26
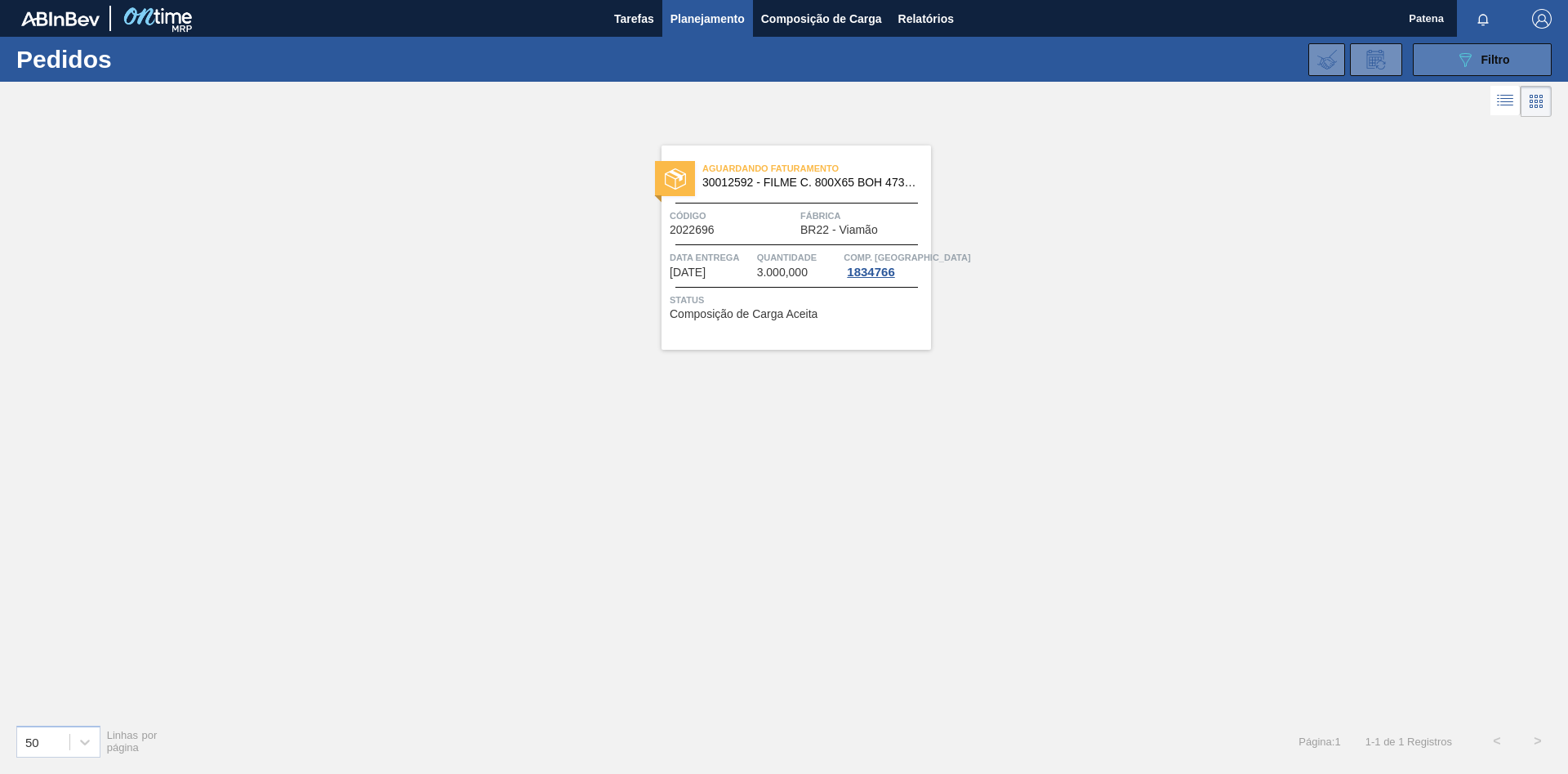
click at [1471, 61] on icon "089F7B8B-B2A5-4AFE-B5C0-19BA573D28AC" at bounding box center [1465, 59] width 19 height 19
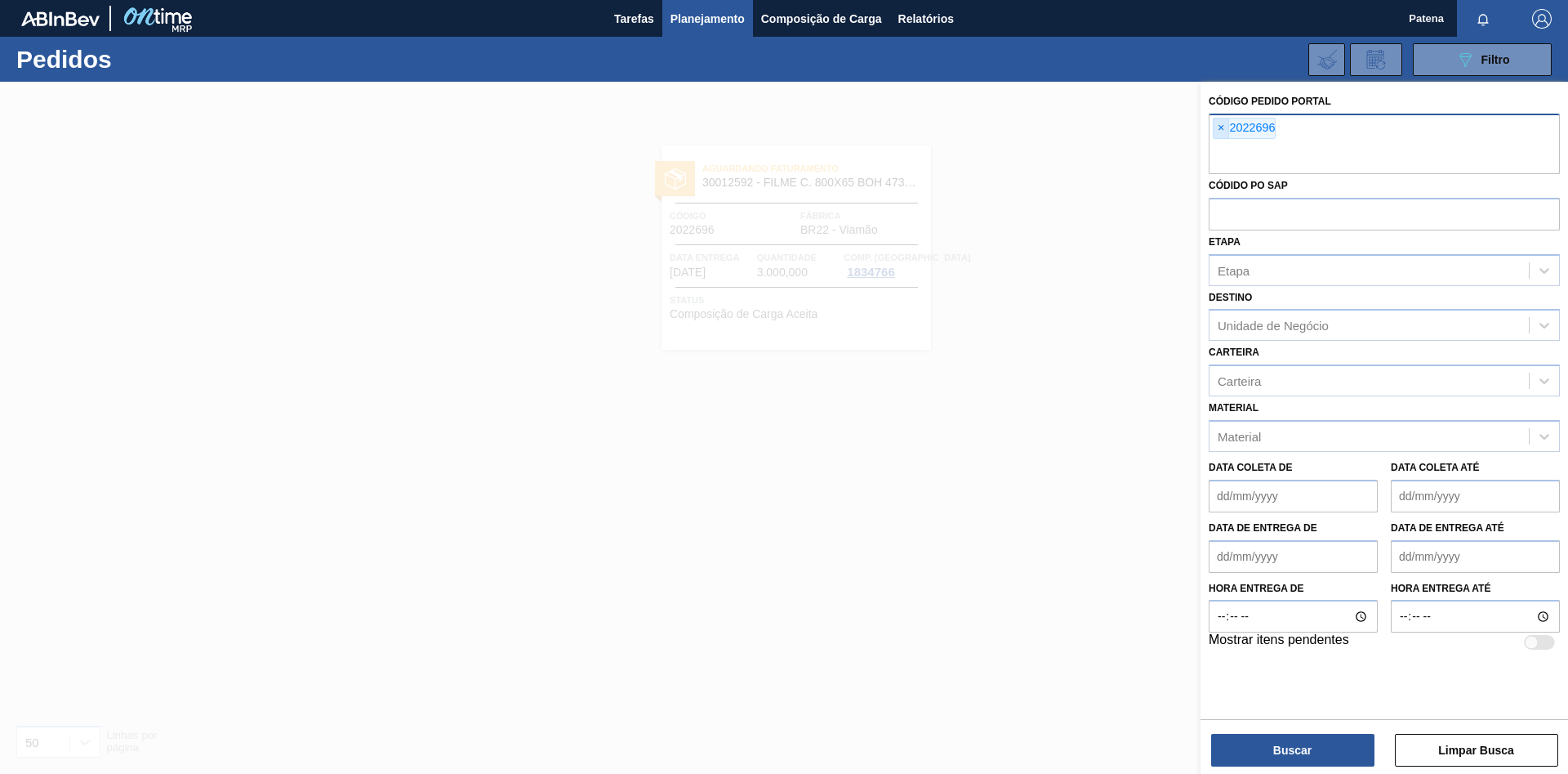
click at [1221, 127] on span "×" at bounding box center [1222, 128] width 15 height 19
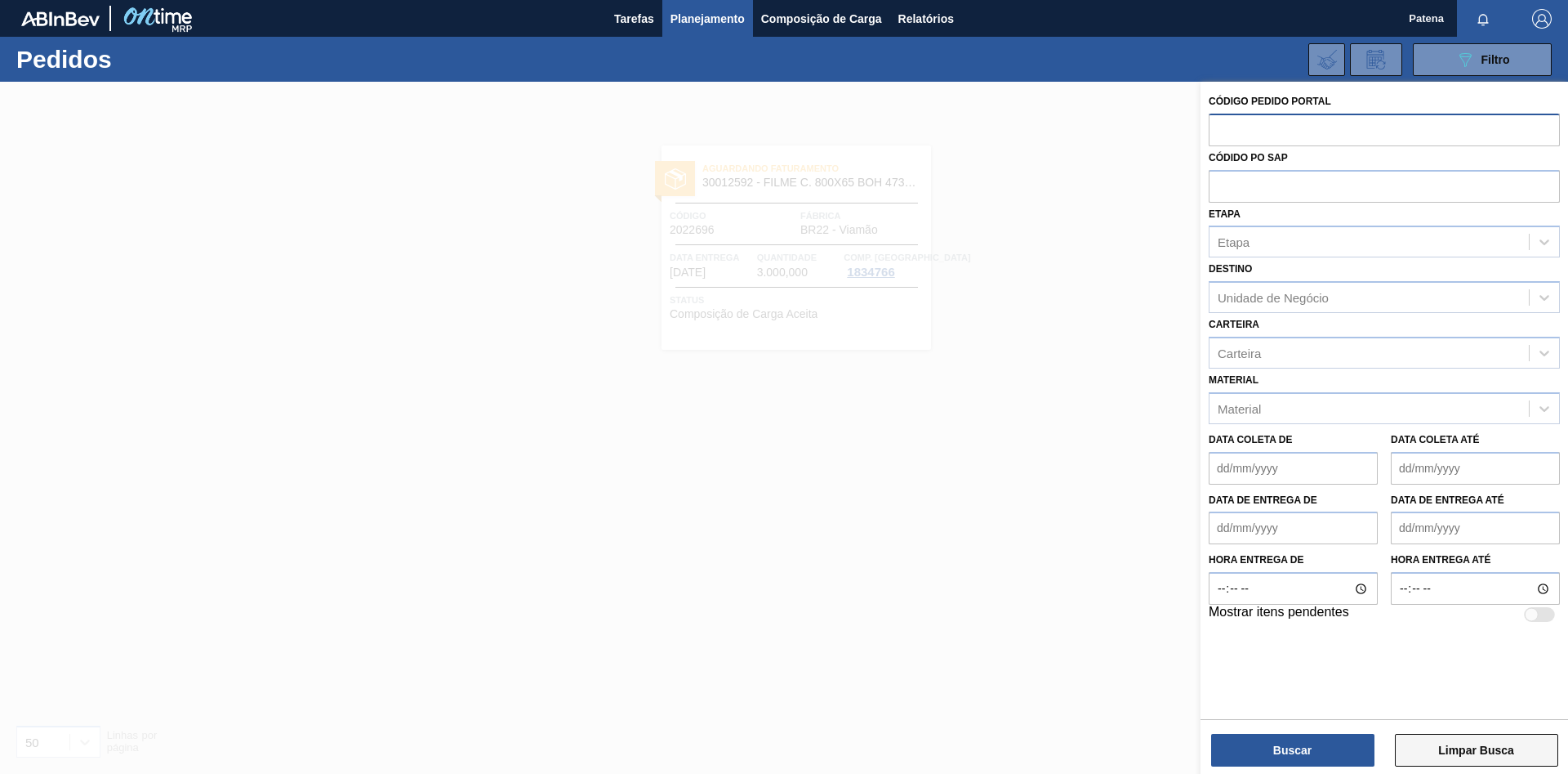
click at [1477, 754] on button "Limpar Busca" at bounding box center [1477, 750] width 164 height 33
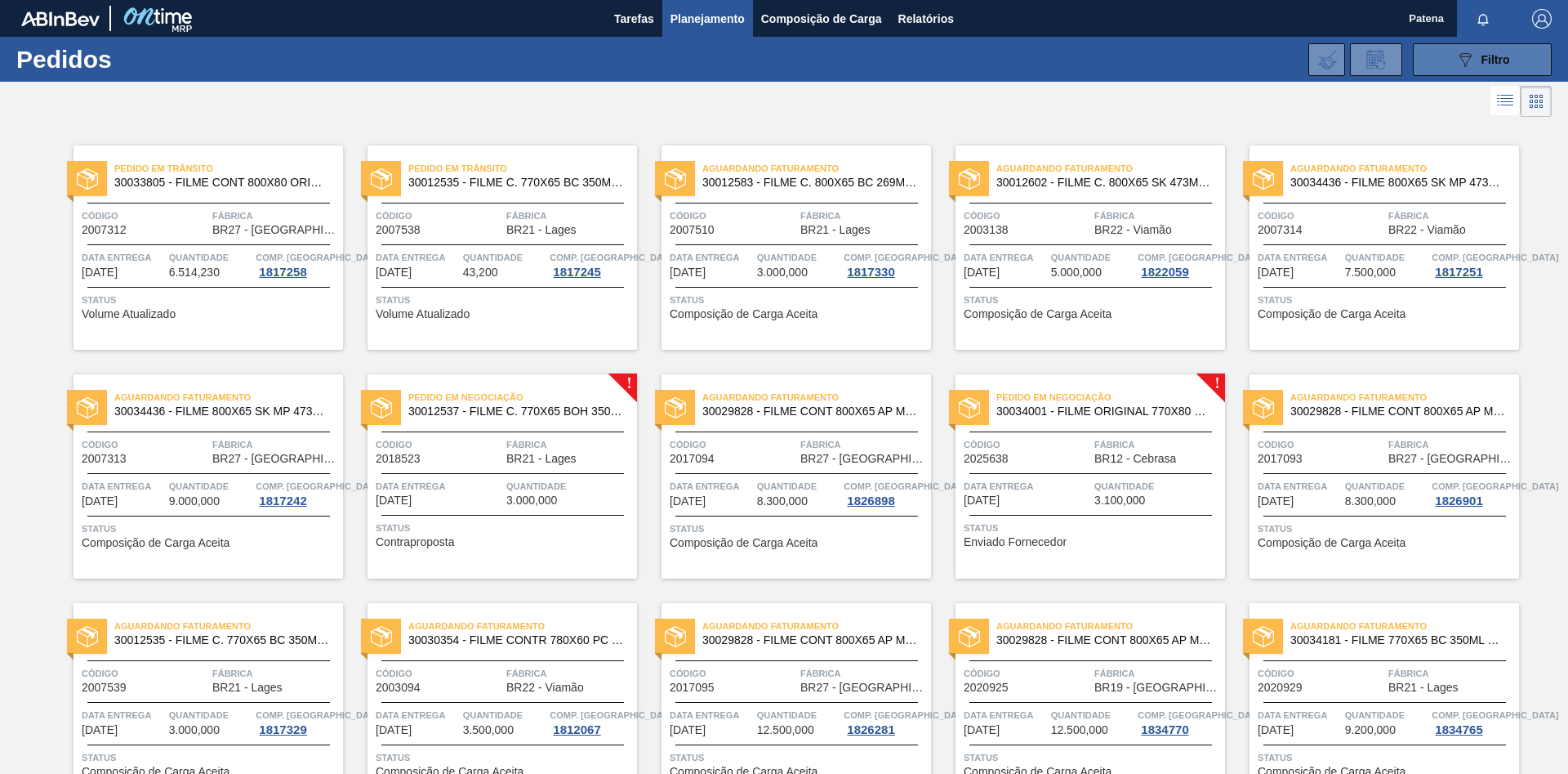
click at [1449, 65] on button "089F7B8B-B2A5-4AFE-B5C0-19BA573D28AC Filtro" at bounding box center [1482, 60] width 138 height 33
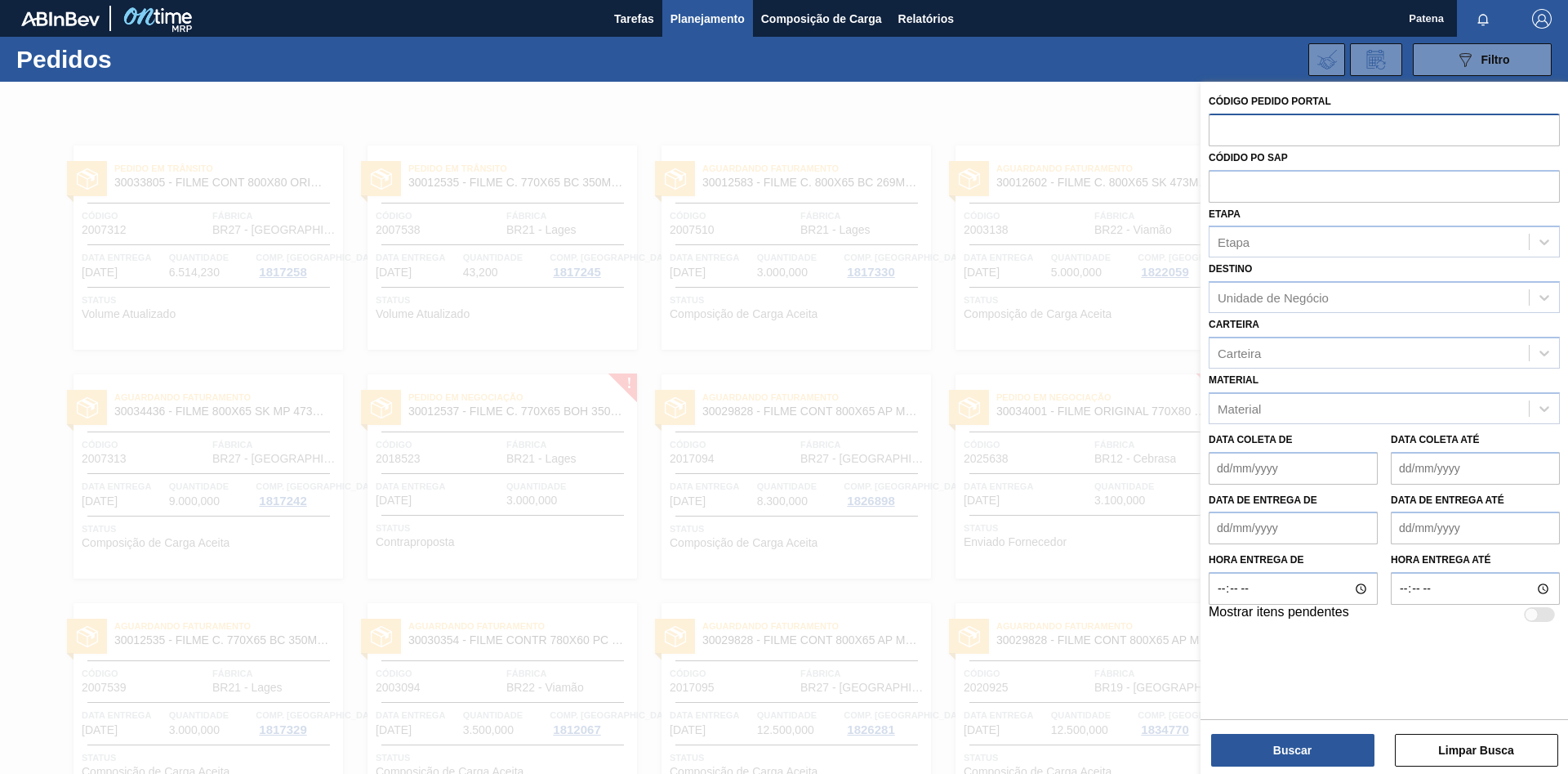
click at [1266, 128] on input "text" at bounding box center [1384, 128] width 352 height 31
type input "2022707"
click at [1282, 742] on button "Buscar" at bounding box center [1293, 750] width 164 height 33
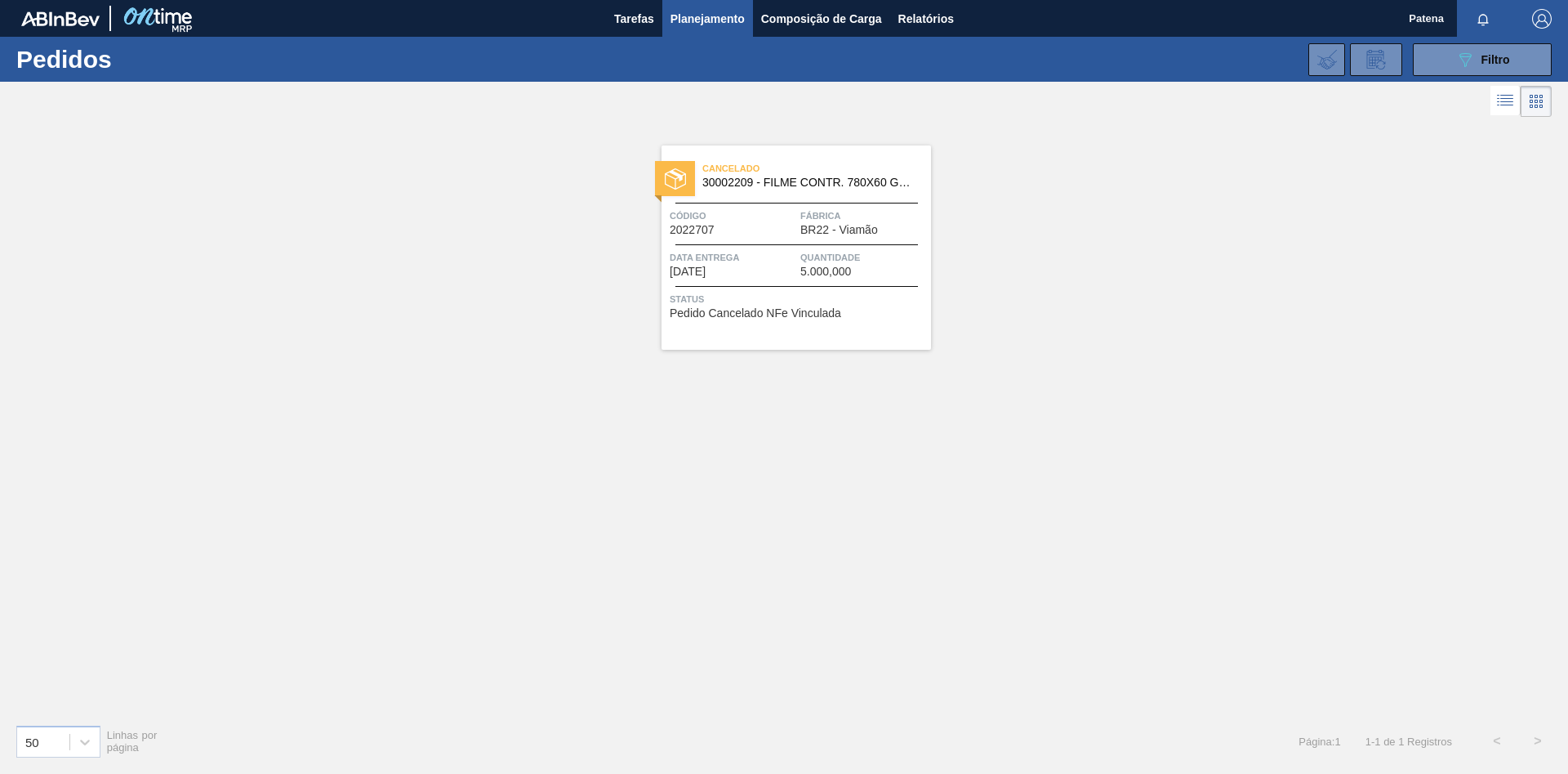
click at [1116, 584] on div "Cancelado 30002209 - FILME CONTR. 780X60 GCA 350ML NIV22 Código 2022707 Fábrica…" at bounding box center [784, 416] width 1568 height 590
click at [691, 16] on span "Planejamento" at bounding box center [707, 18] width 75 height 19
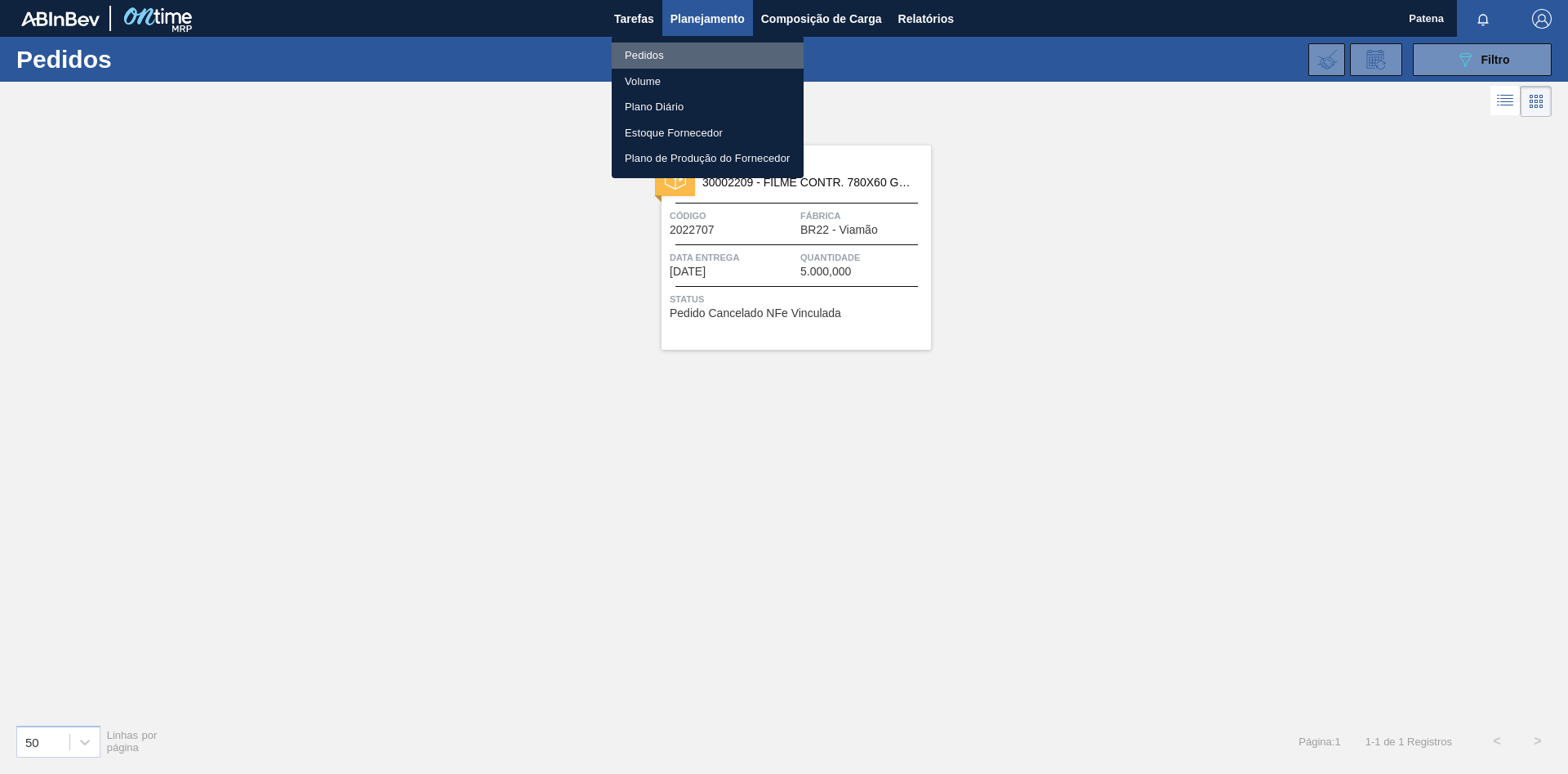
click at [689, 48] on li "Pedidos" at bounding box center [707, 55] width 192 height 26
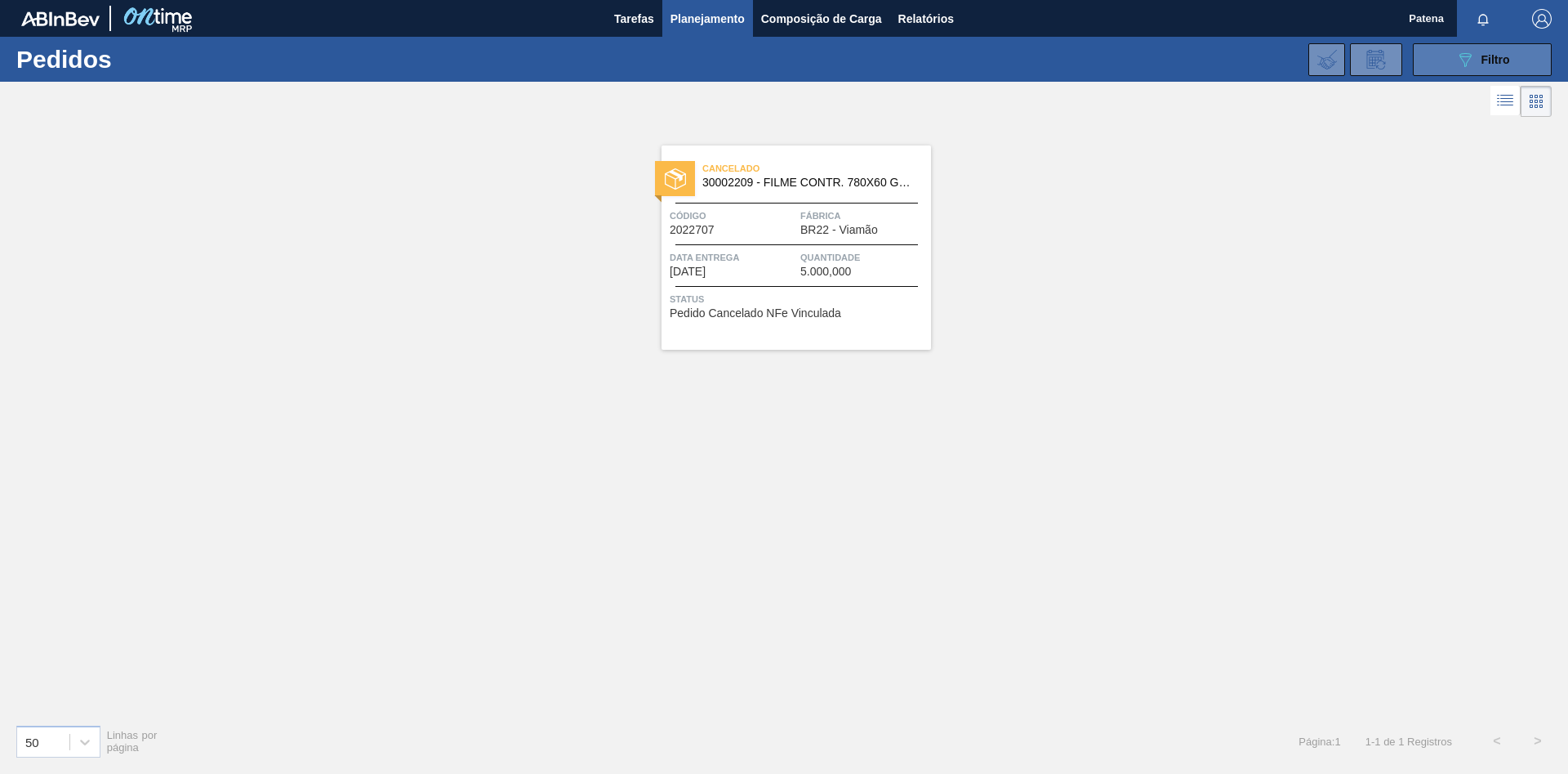
click at [1495, 55] on span "Filtro" at bounding box center [1496, 60] width 29 height 13
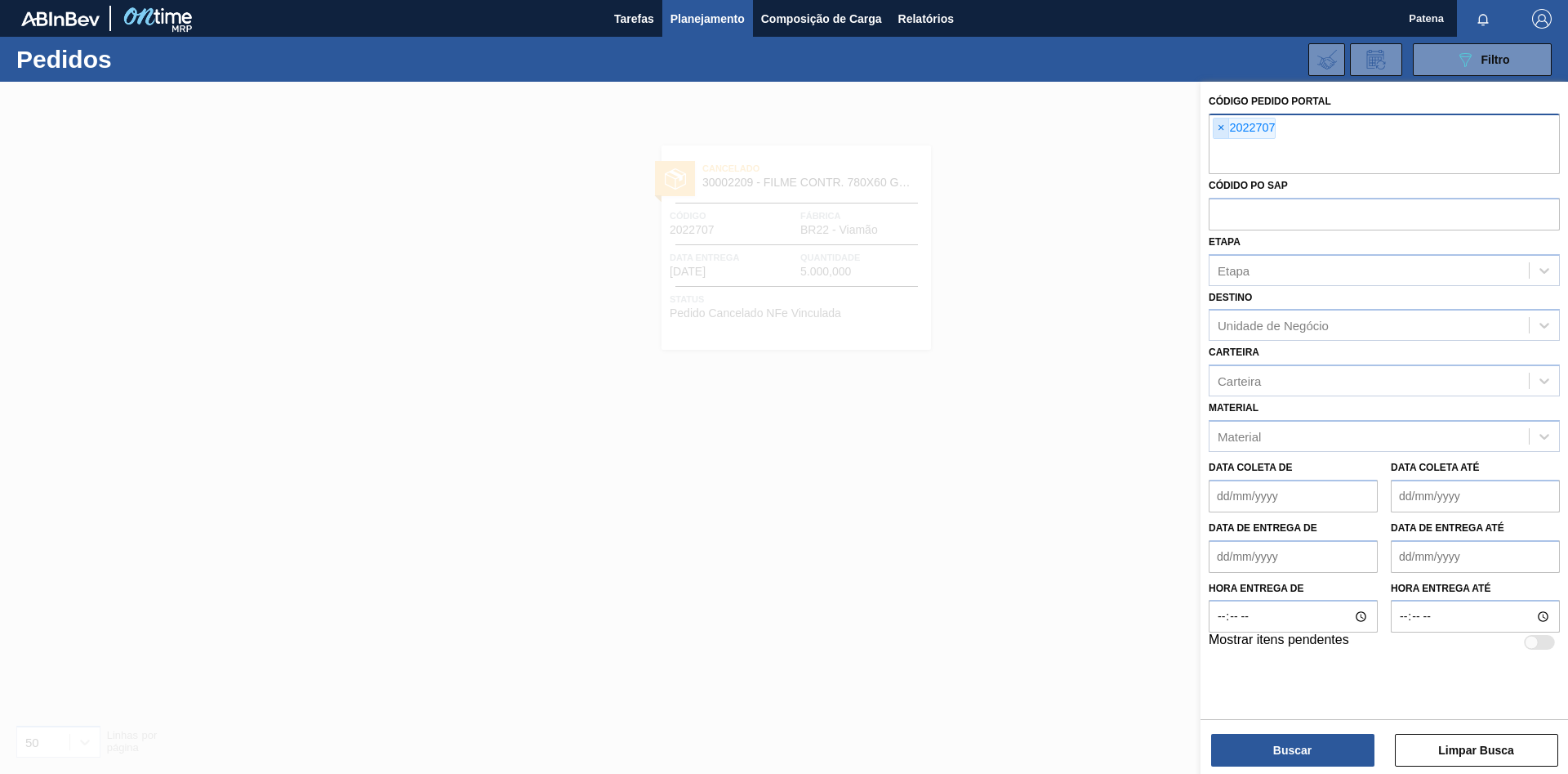
click at [1222, 129] on span "×" at bounding box center [1222, 128] width 15 height 19
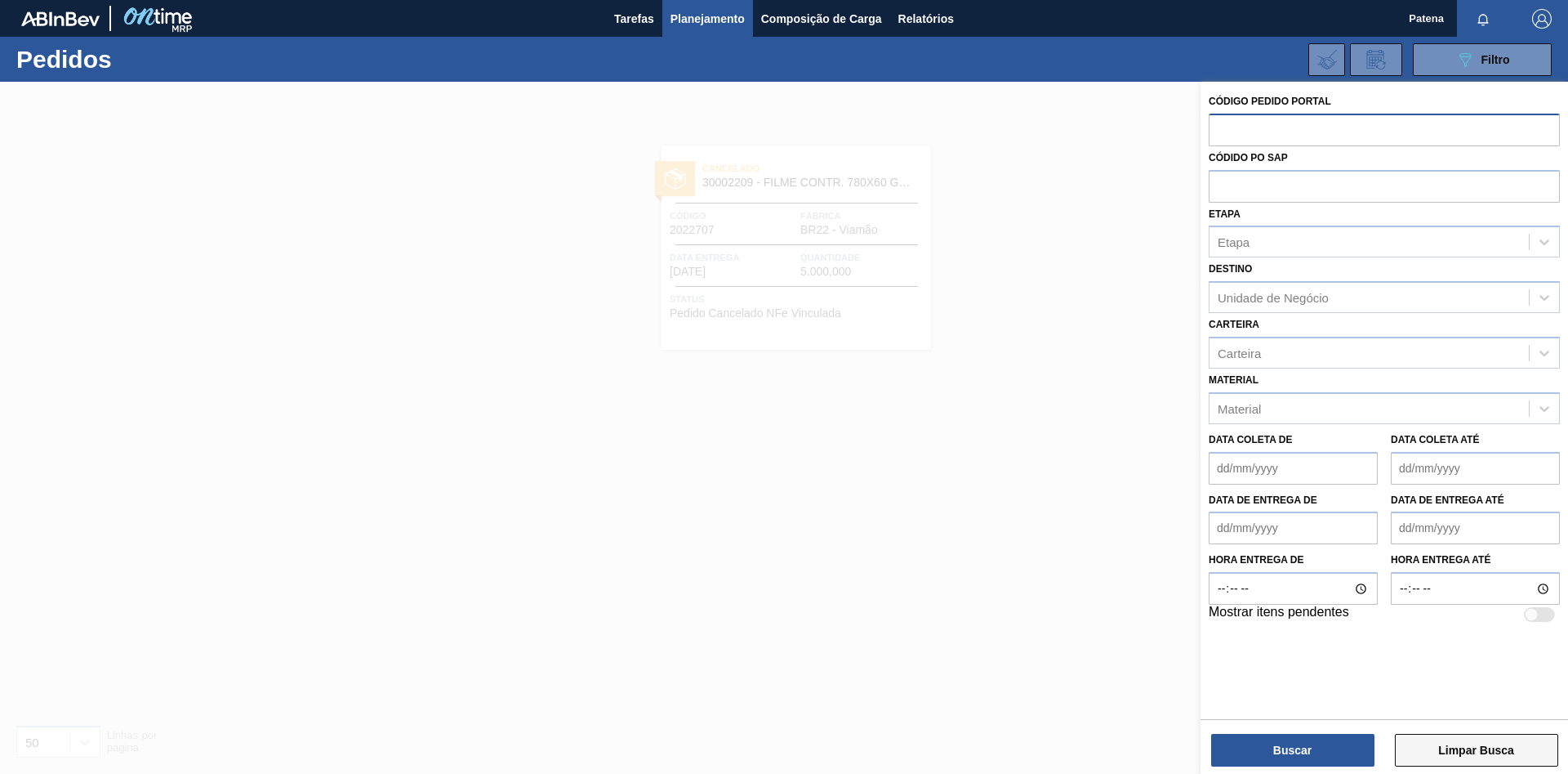
click at [1444, 758] on button "Limpar Busca" at bounding box center [1477, 750] width 164 height 33
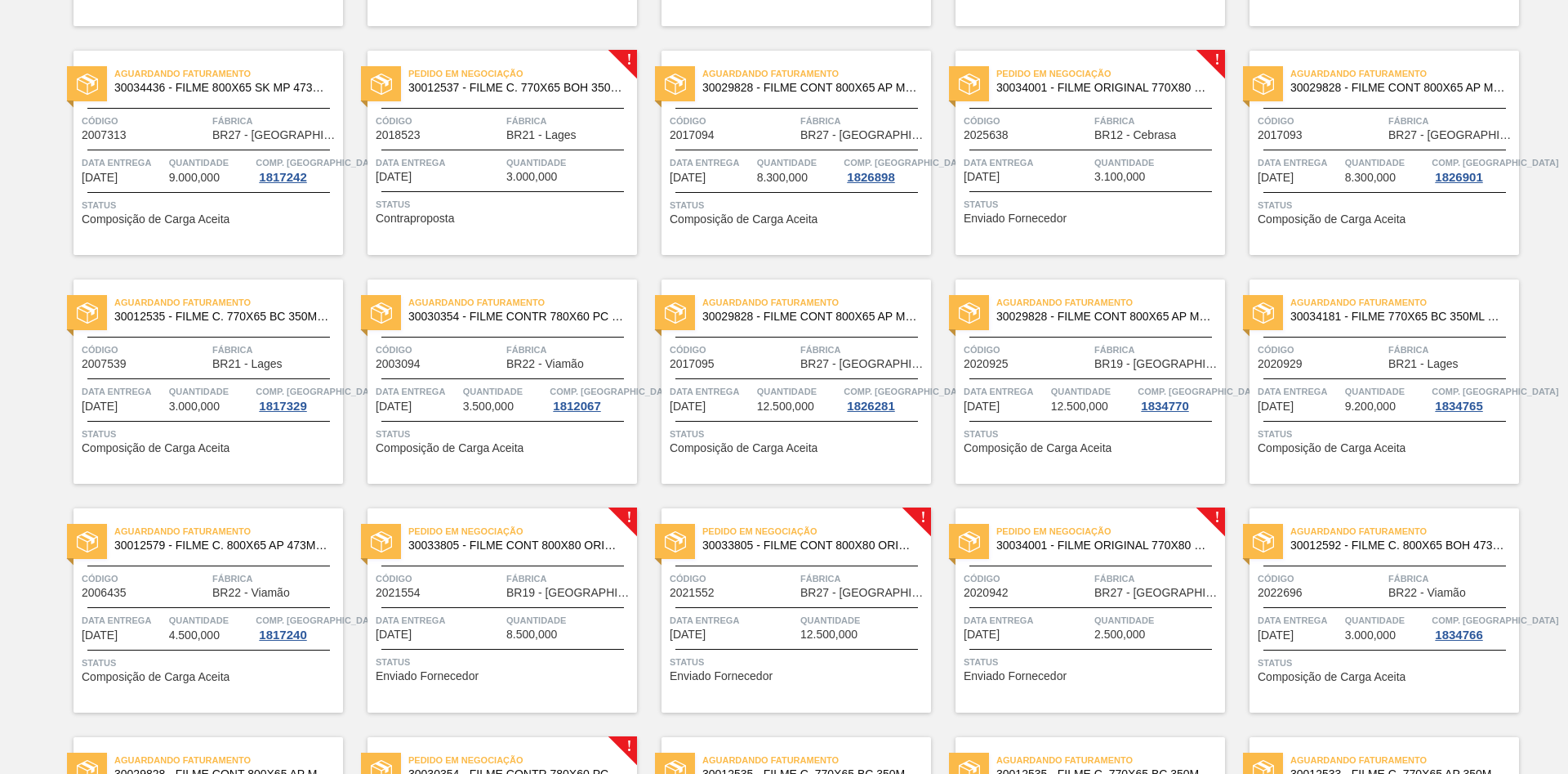
scroll to position [333, 0]
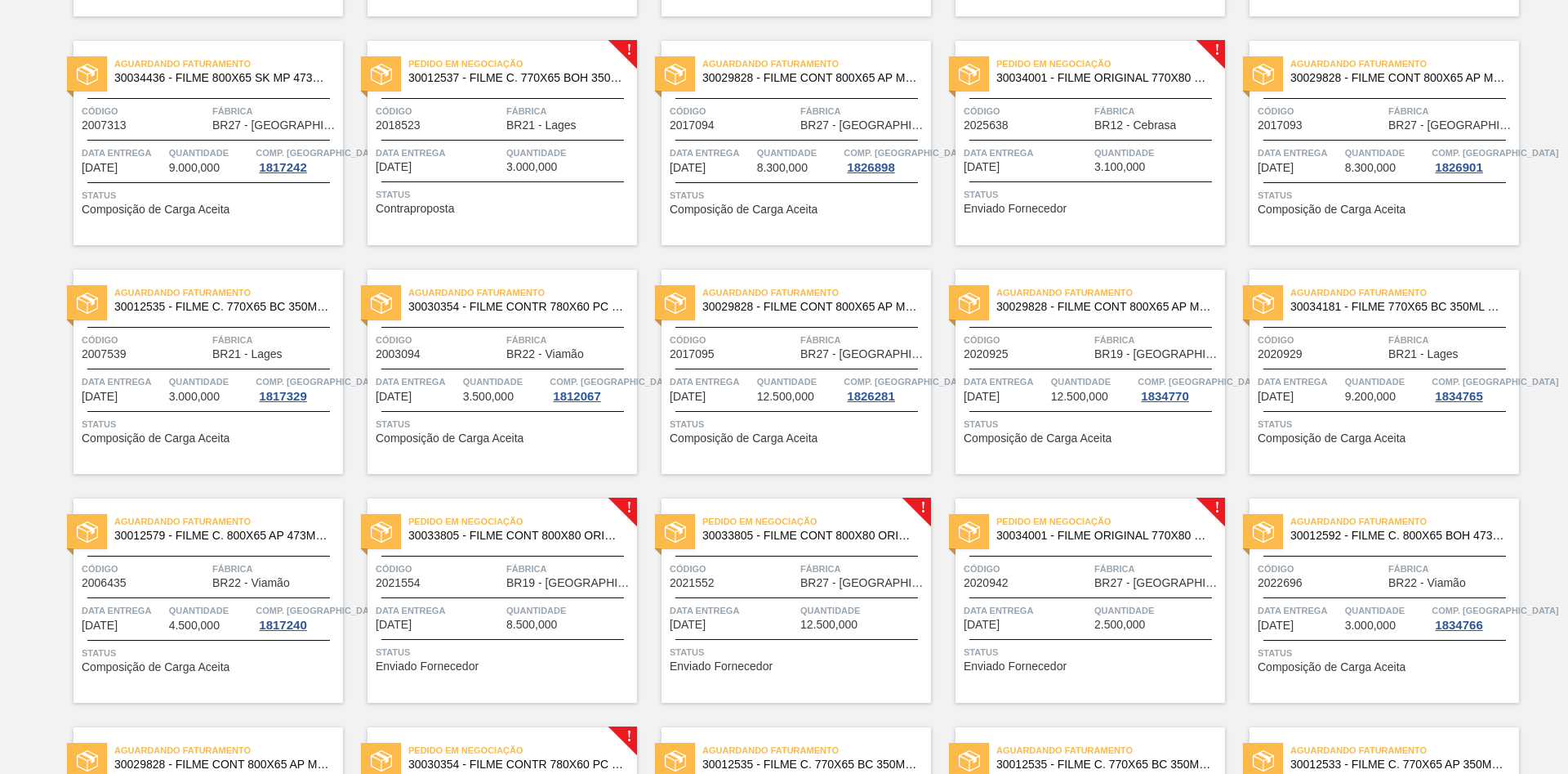
click at [1018, 134] on div "Pedido em Negociação 30034001 - FILME ORIGINAL 770X80 350X12 MP Código 2025638 …" at bounding box center [1090, 143] width 269 height 204
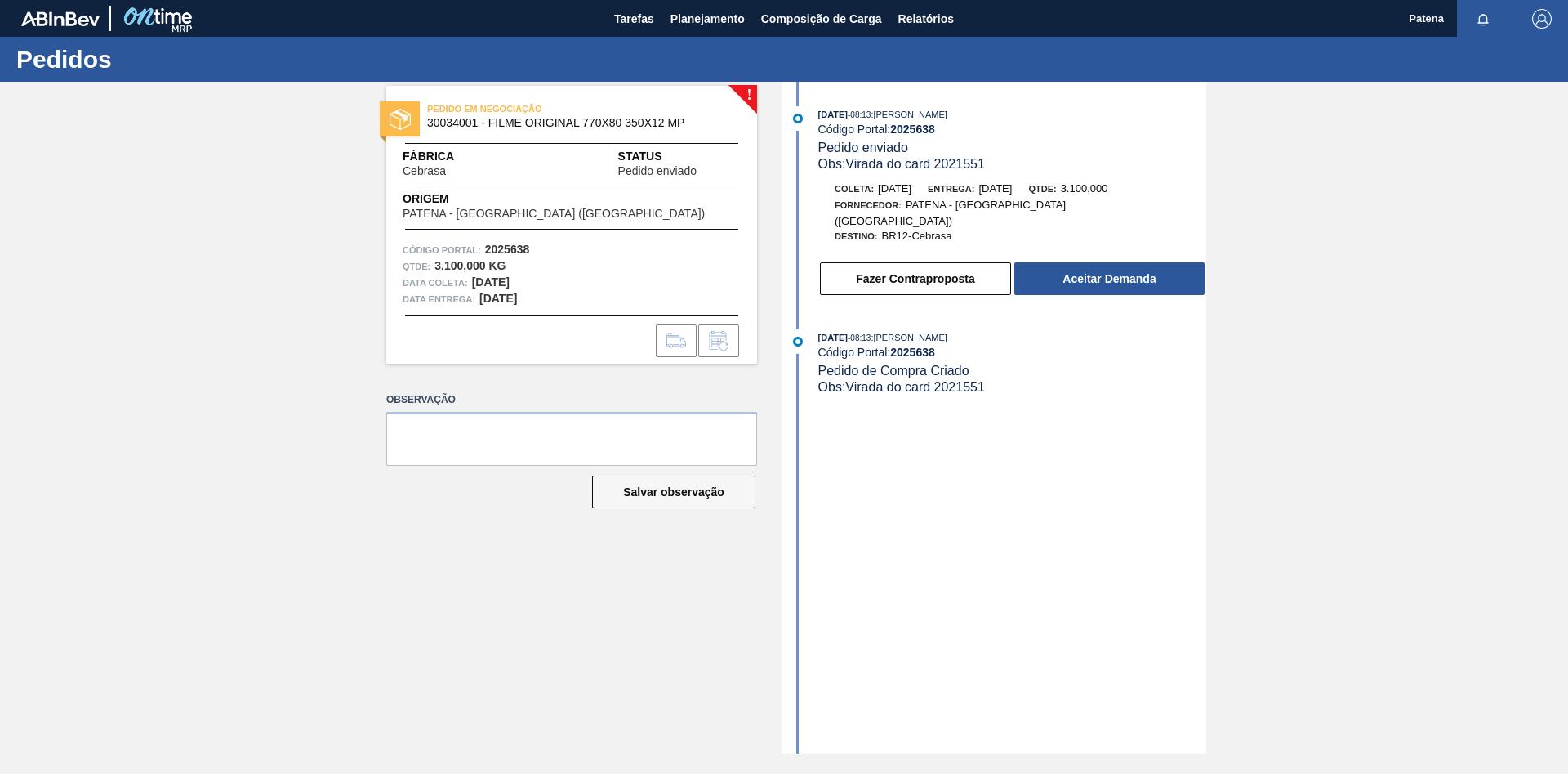
click at [1018, 585] on div "[DATE] 08:13 : [PERSON_NAME] Código Portal: 2025638 Pedido enviado Obs: Virada …" at bounding box center [996, 417] width 420 height 672
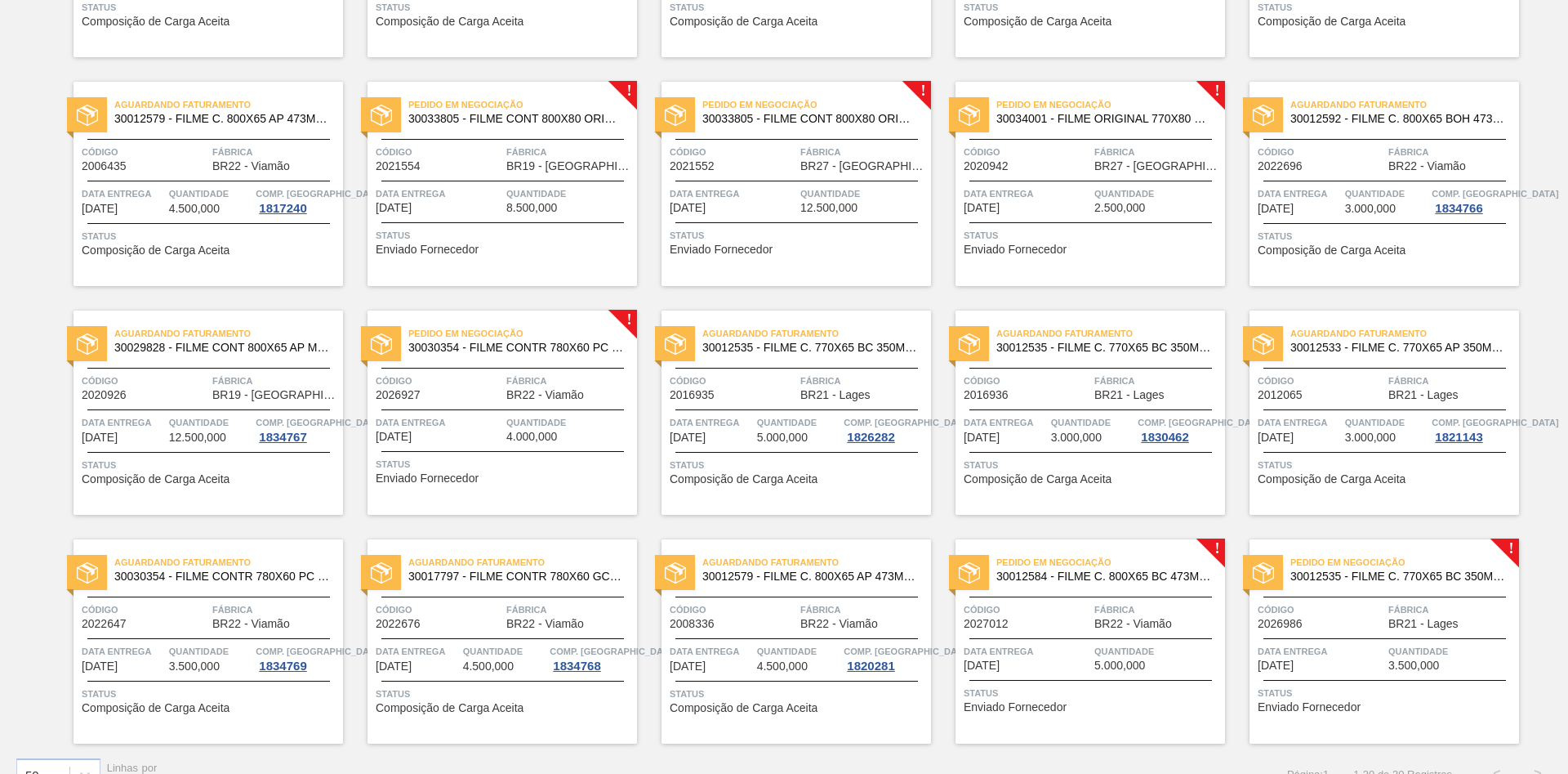
scroll to position [781, 0]
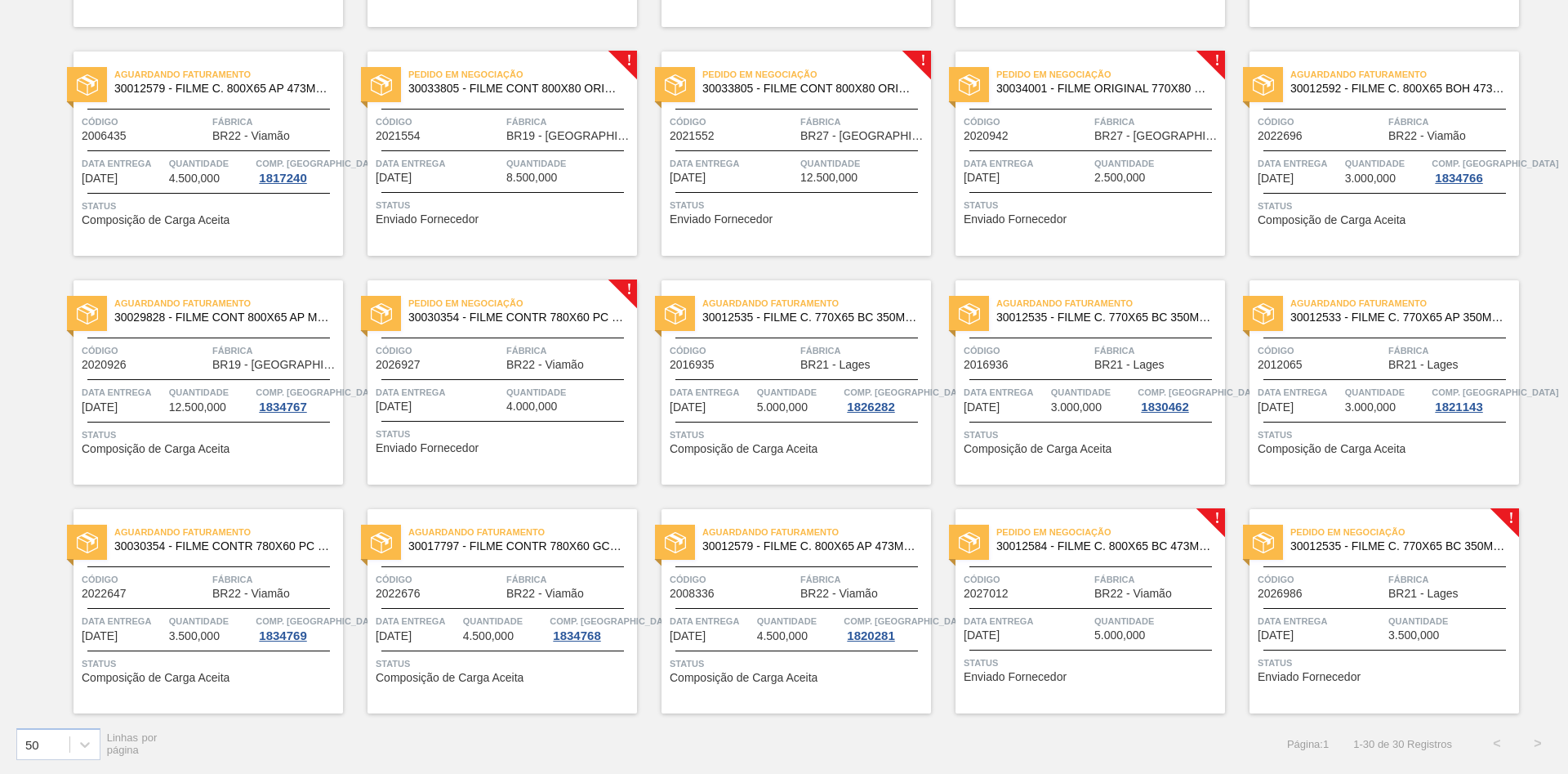
click at [452, 403] on div "Data entrega [DATE]" at bounding box center [439, 399] width 127 height 29
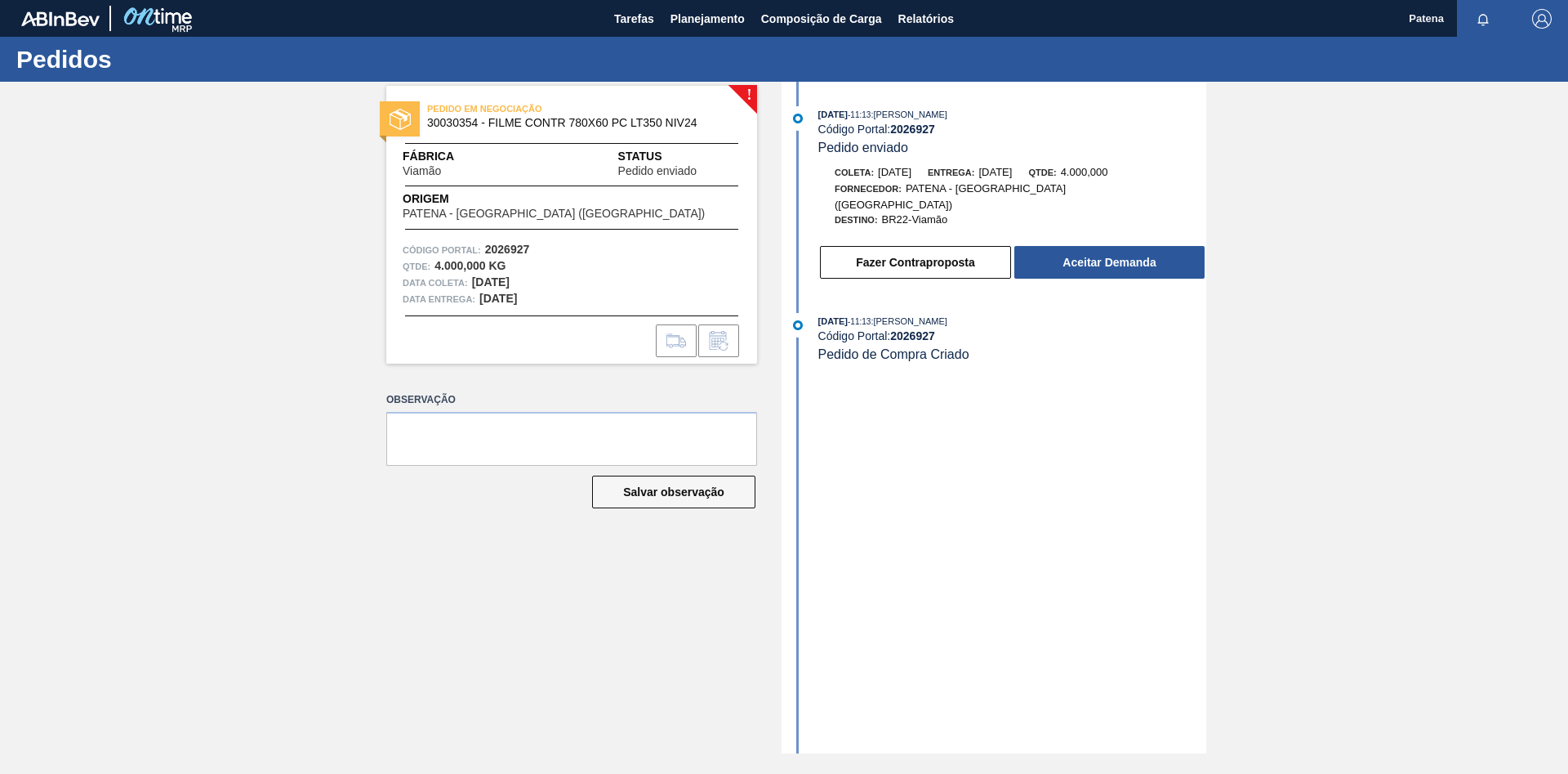
click at [449, 632] on div "! PEDIDO EM NEGOCIAÇÃO 30030354 - FILME CONTR 780X60 PC LT350 NIV24 Fábrica Via…" at bounding box center [559, 417] width 395 height 672
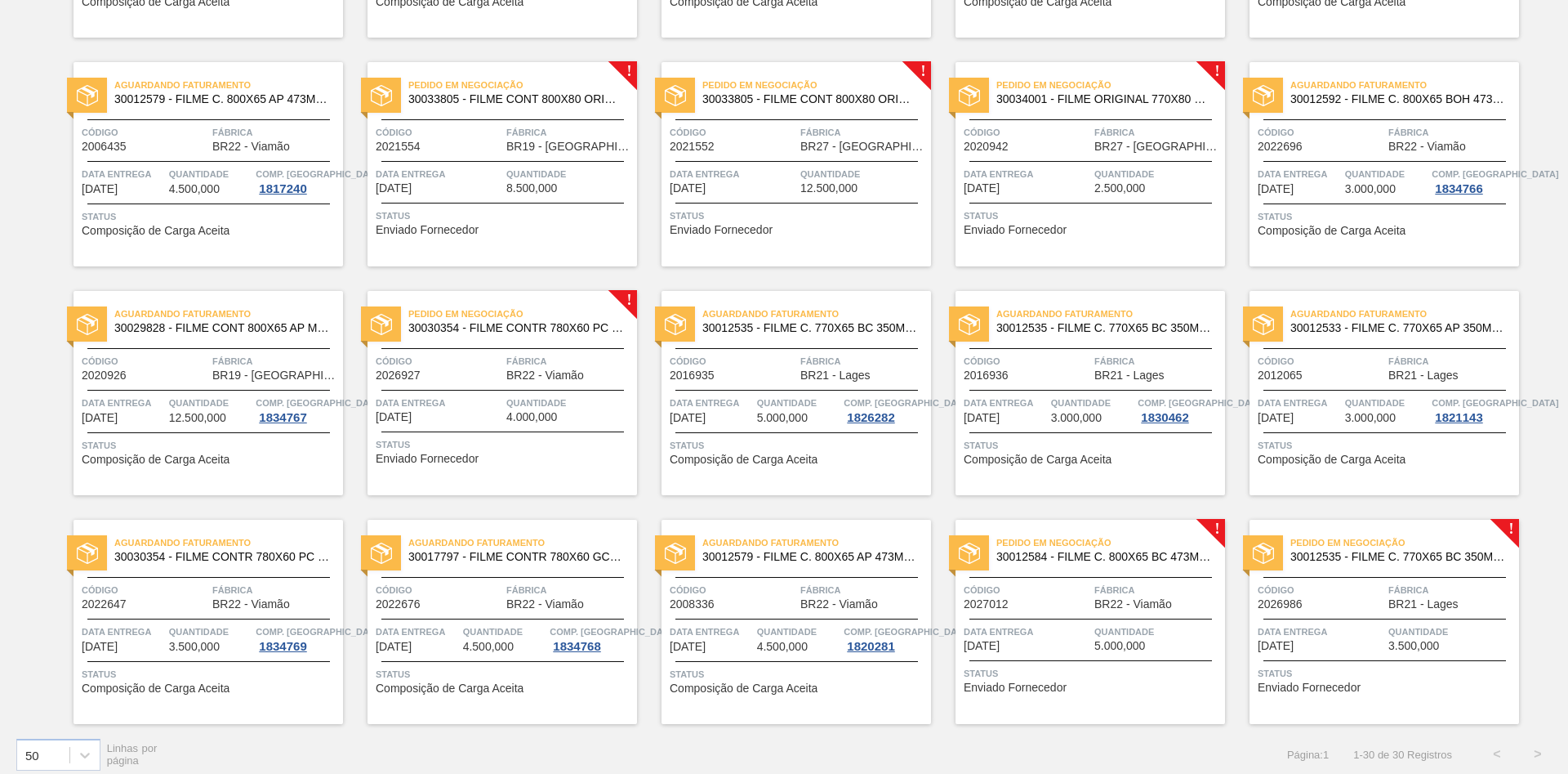
scroll to position [781, 0]
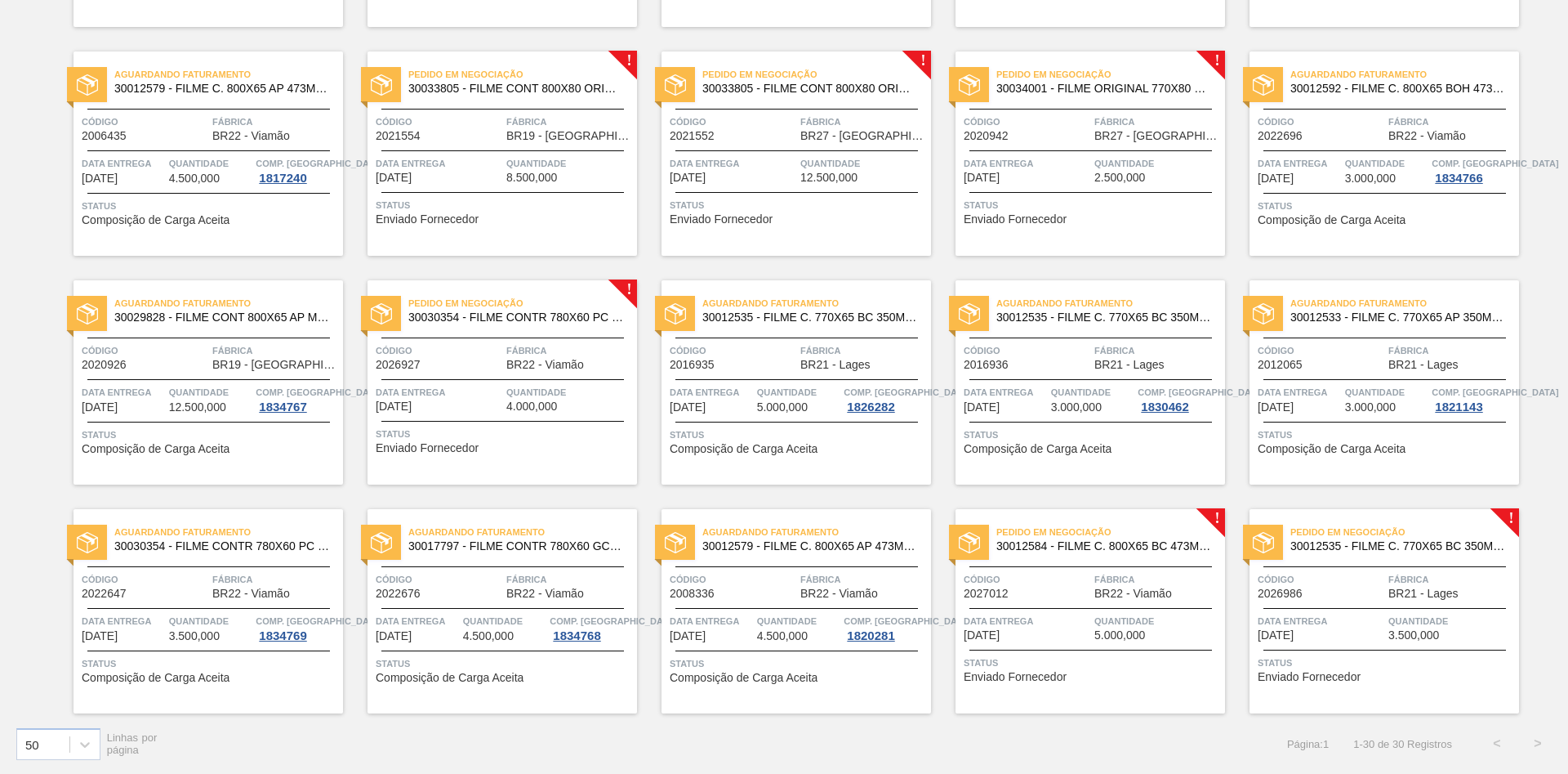
click at [1044, 606] on div "Pedido em Negociação 30012584 - FILME C. 800X65 BC 473ML C12 429 Código 2027012…" at bounding box center [1090, 610] width 269 height 204
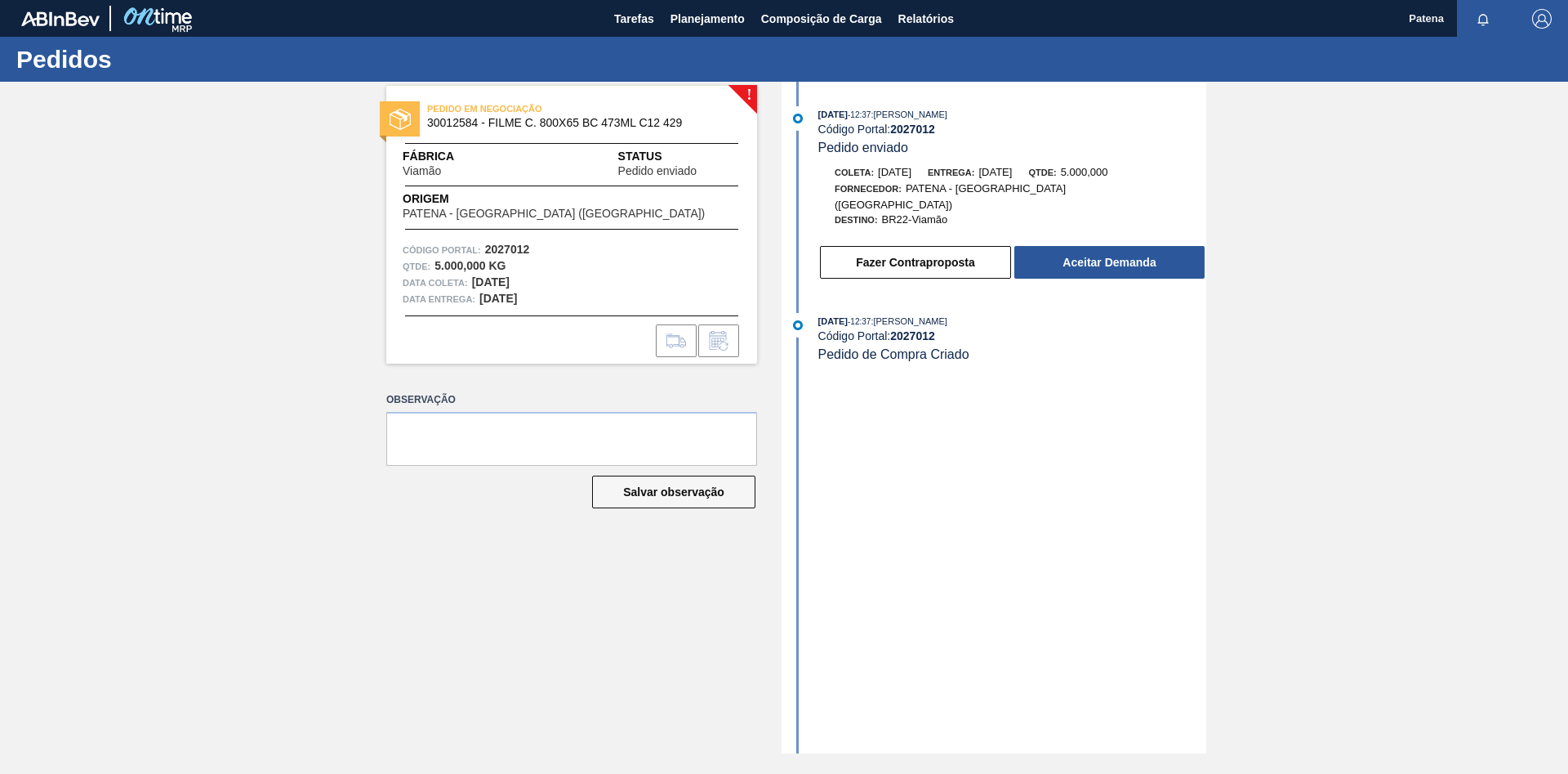
click at [593, 611] on div "! PEDIDO EM NEGOCIAÇÃO 30012584 - FILME C. 800X65 BC 473ML C12 429 Fábrica Viam…" at bounding box center [559, 417] width 395 height 672
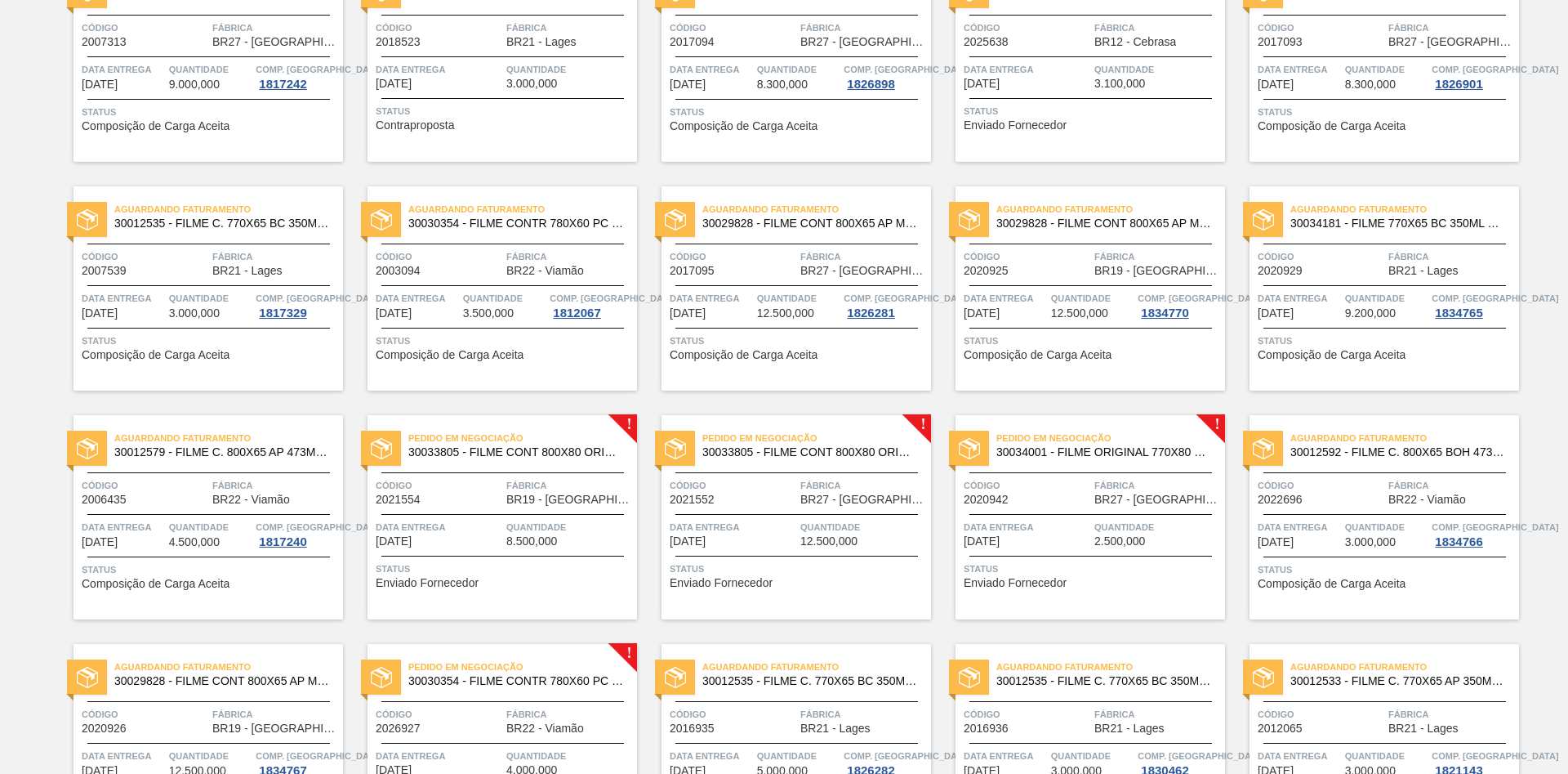
scroll to position [781, 0]
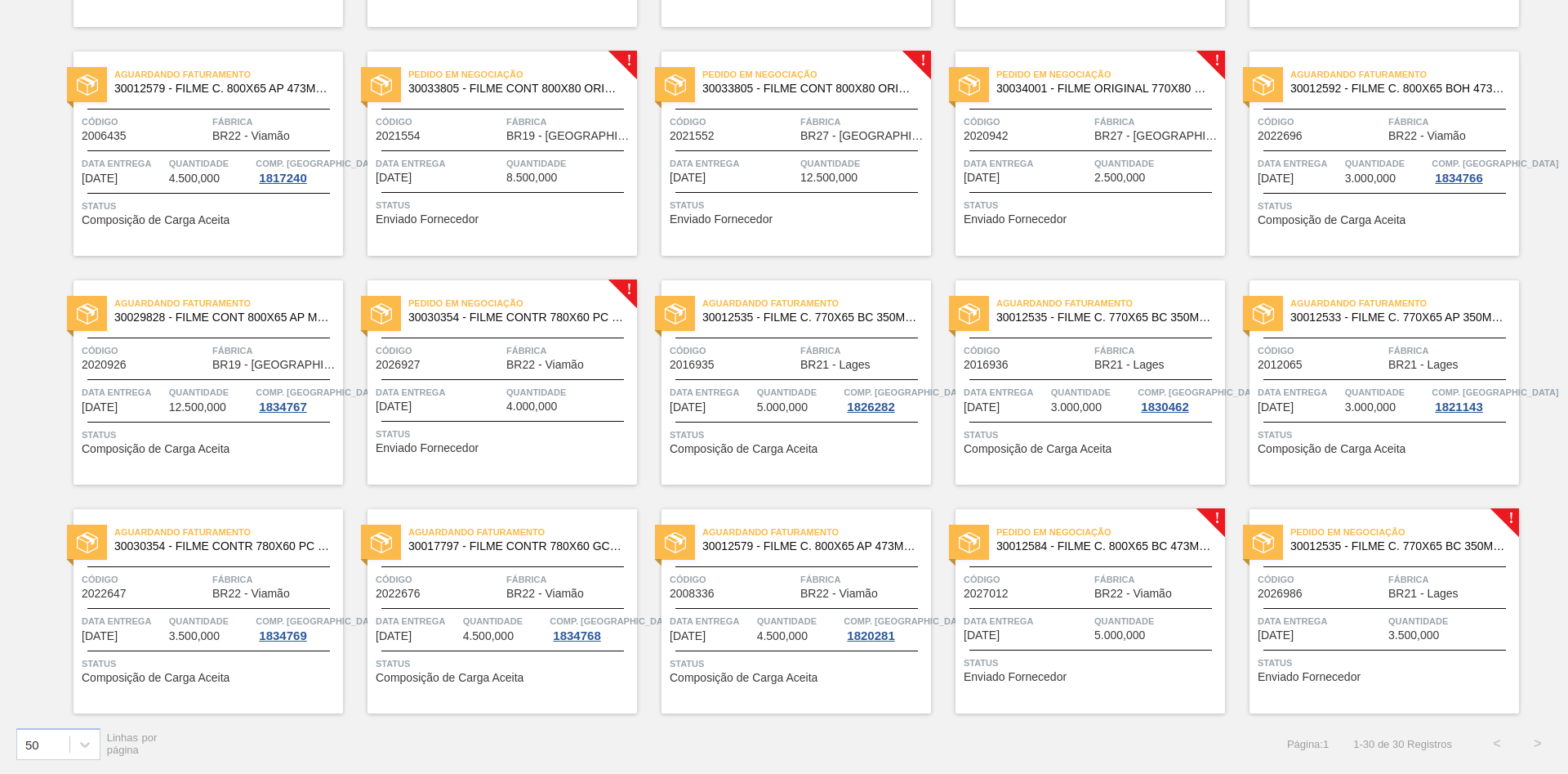
click at [1323, 608] on div at bounding box center [1384, 608] width 242 height 1
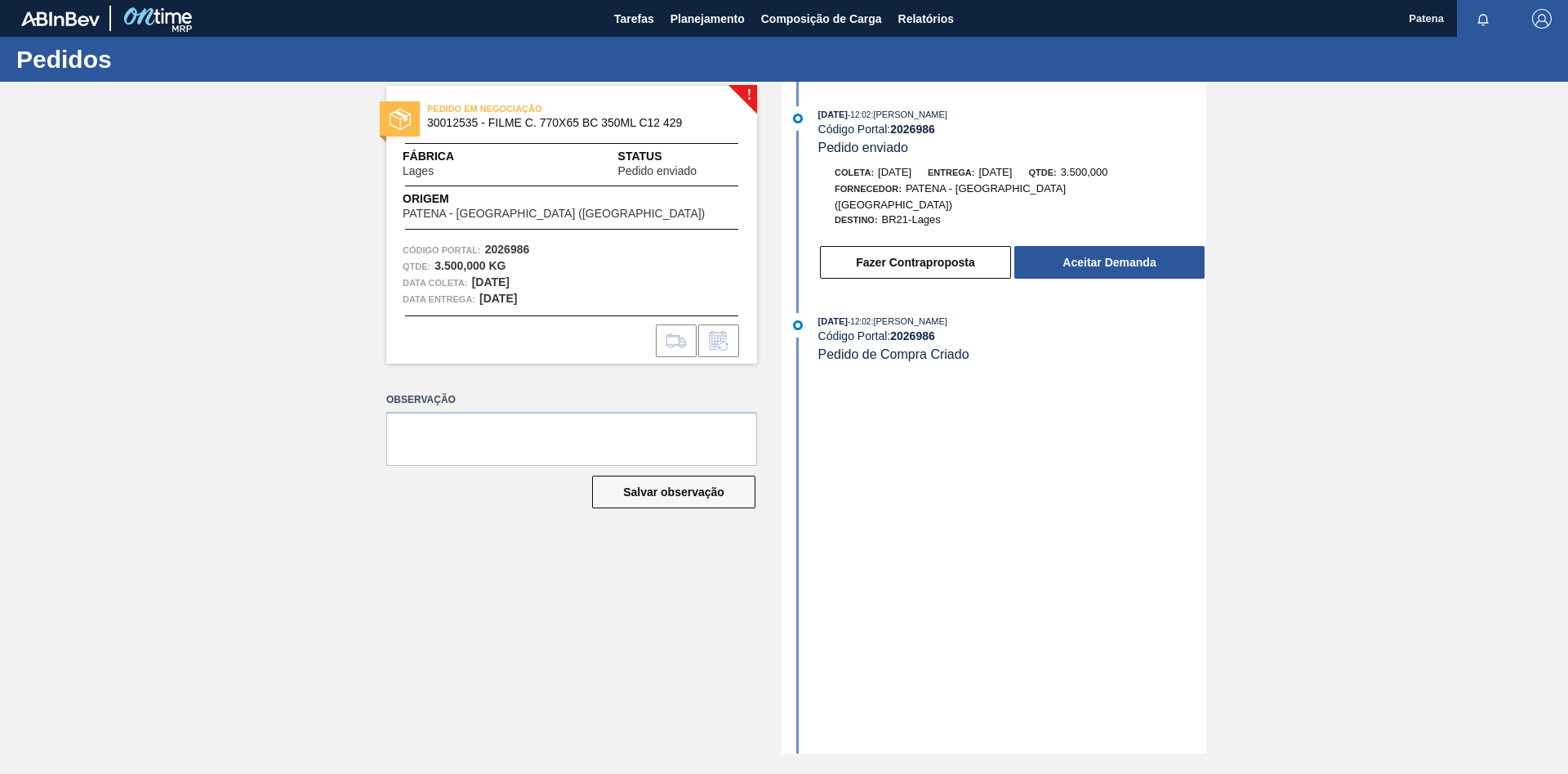
click at [478, 611] on div "! PEDIDO EM NEGOCIAÇÃO 30012535 - FILME C. 770X65 BC 350ML C12 429 Fábrica Lage…" at bounding box center [559, 417] width 395 height 672
click at [702, 19] on span "Planejamento" at bounding box center [707, 18] width 75 height 19
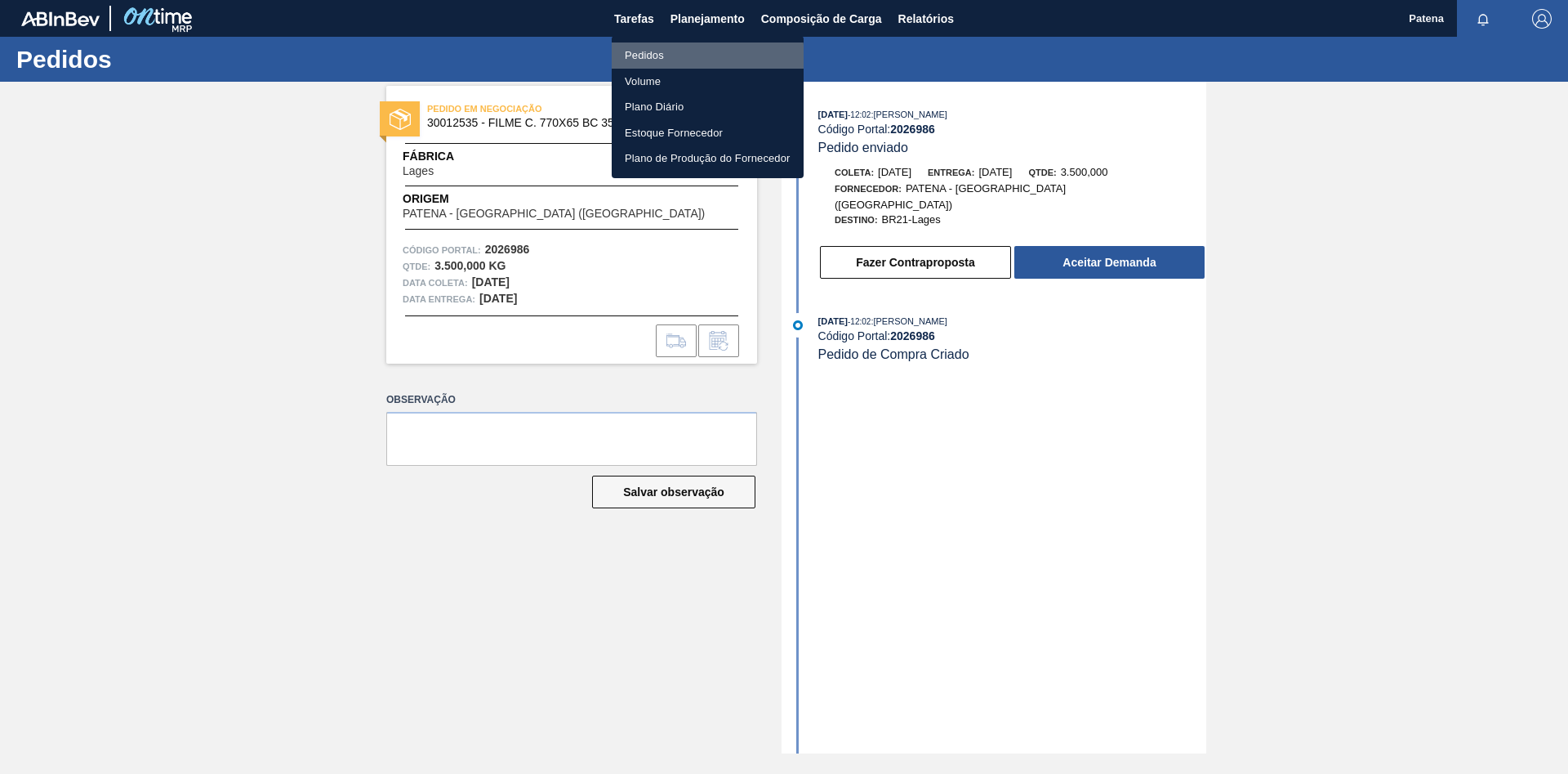
click at [664, 60] on li "Pedidos" at bounding box center [707, 55] width 192 height 26
